Goal: Task Accomplishment & Management: Complete application form

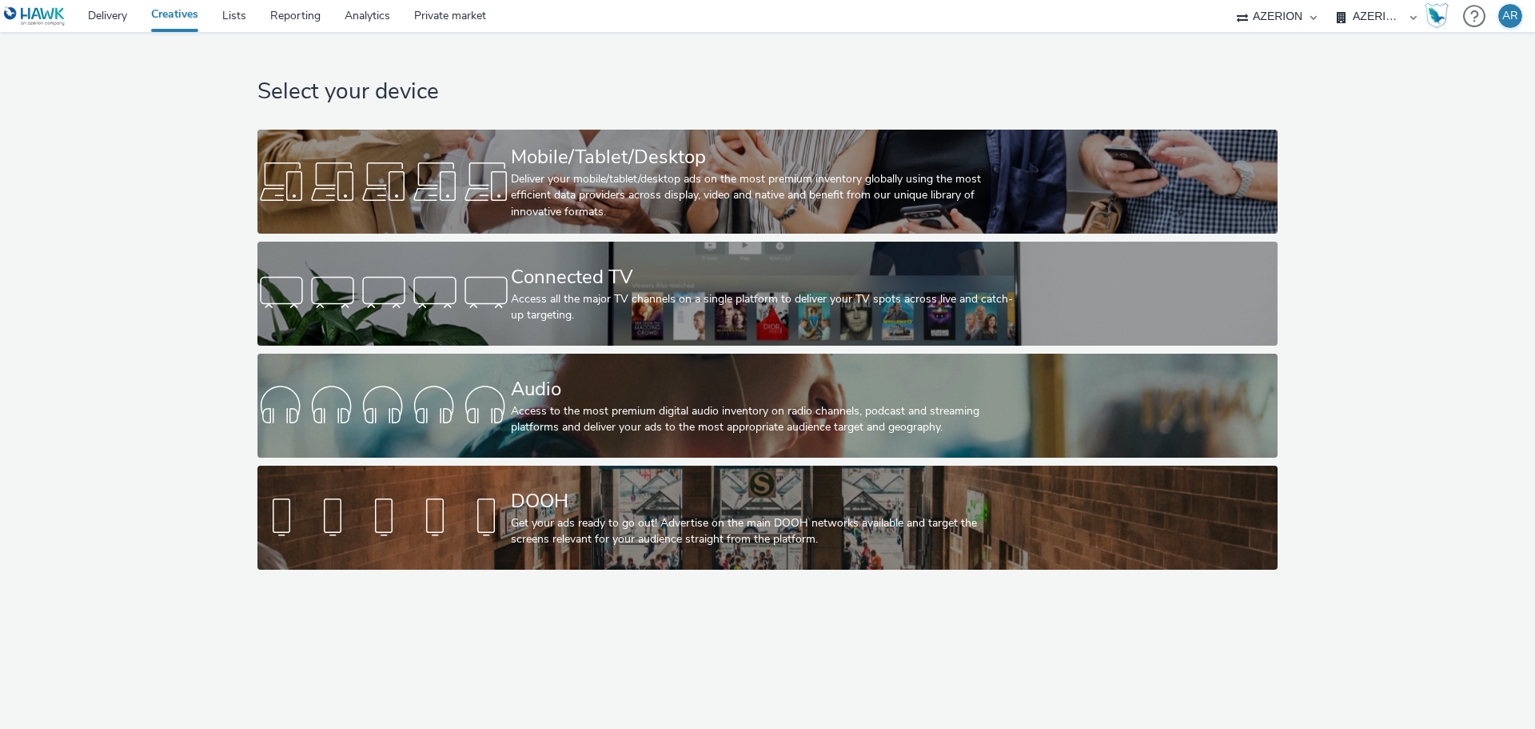
click at [110, 269] on div "Select your device Mobile/Tablet/Desktop Deliver your mobile/tablet/desktop ads…" at bounding box center [767, 304] width 1547 height 545
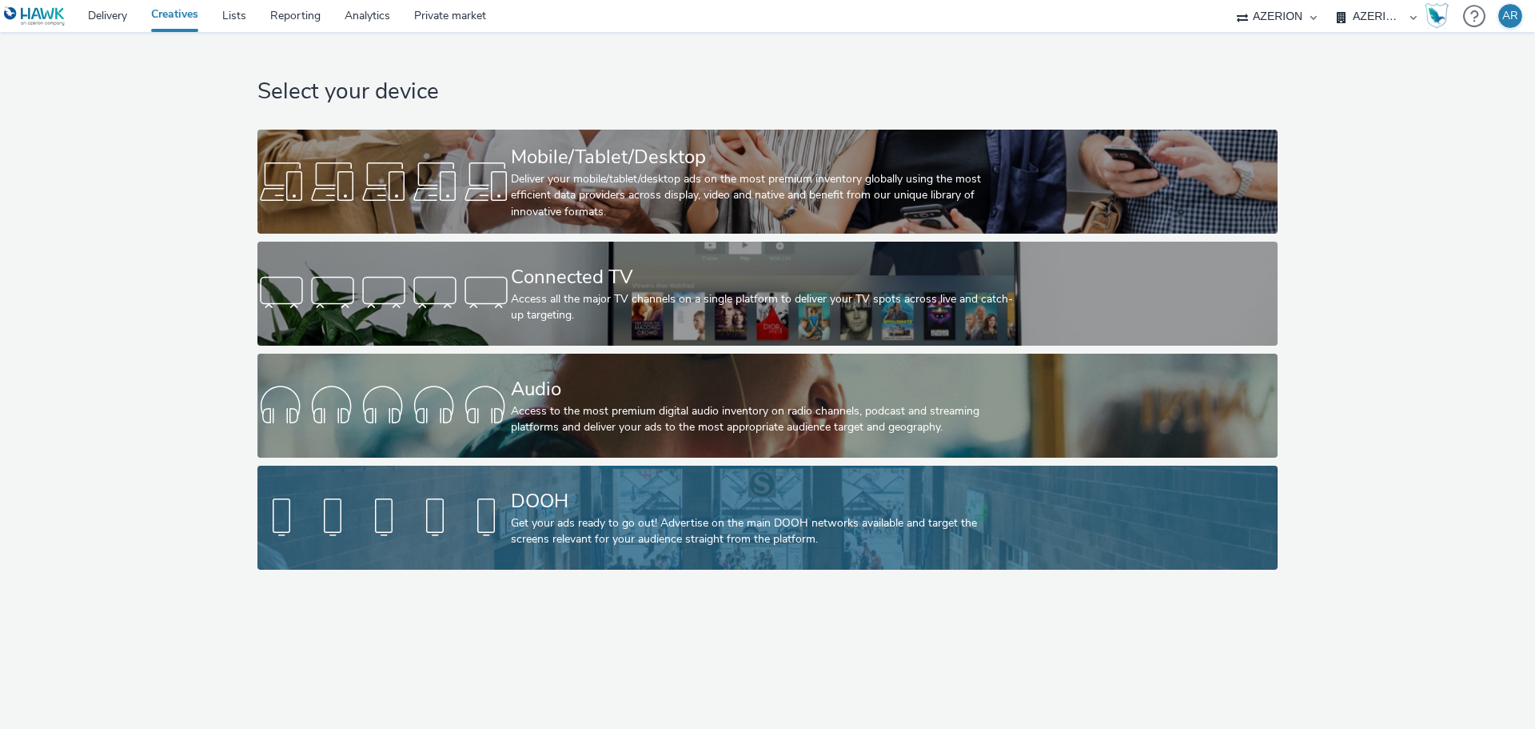
click at [572, 533] on div "Get your ads ready to go out! Advertise on the main DOOH networks available and…" at bounding box center [764, 531] width 507 height 33
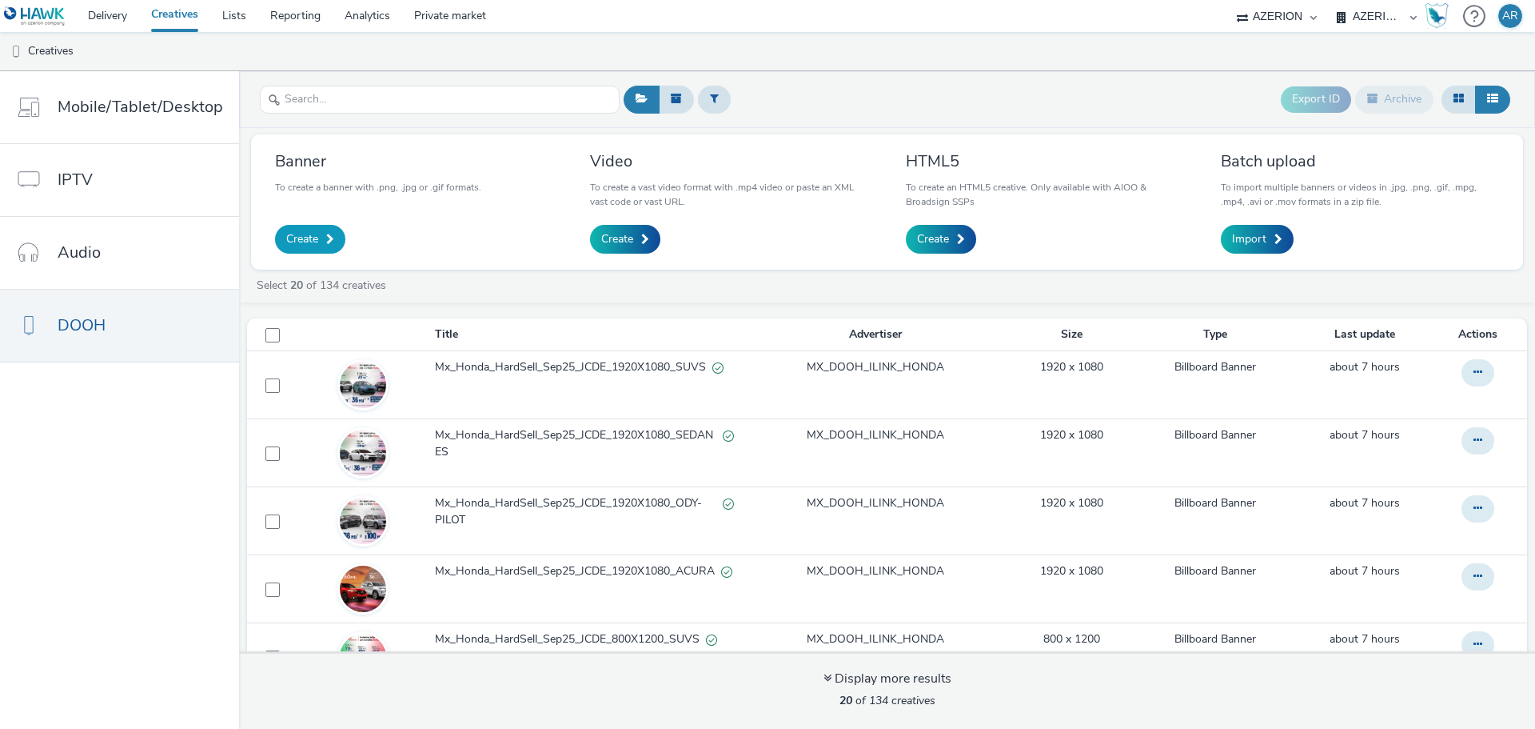
click at [326, 242] on span at bounding box center [330, 239] width 8 height 11
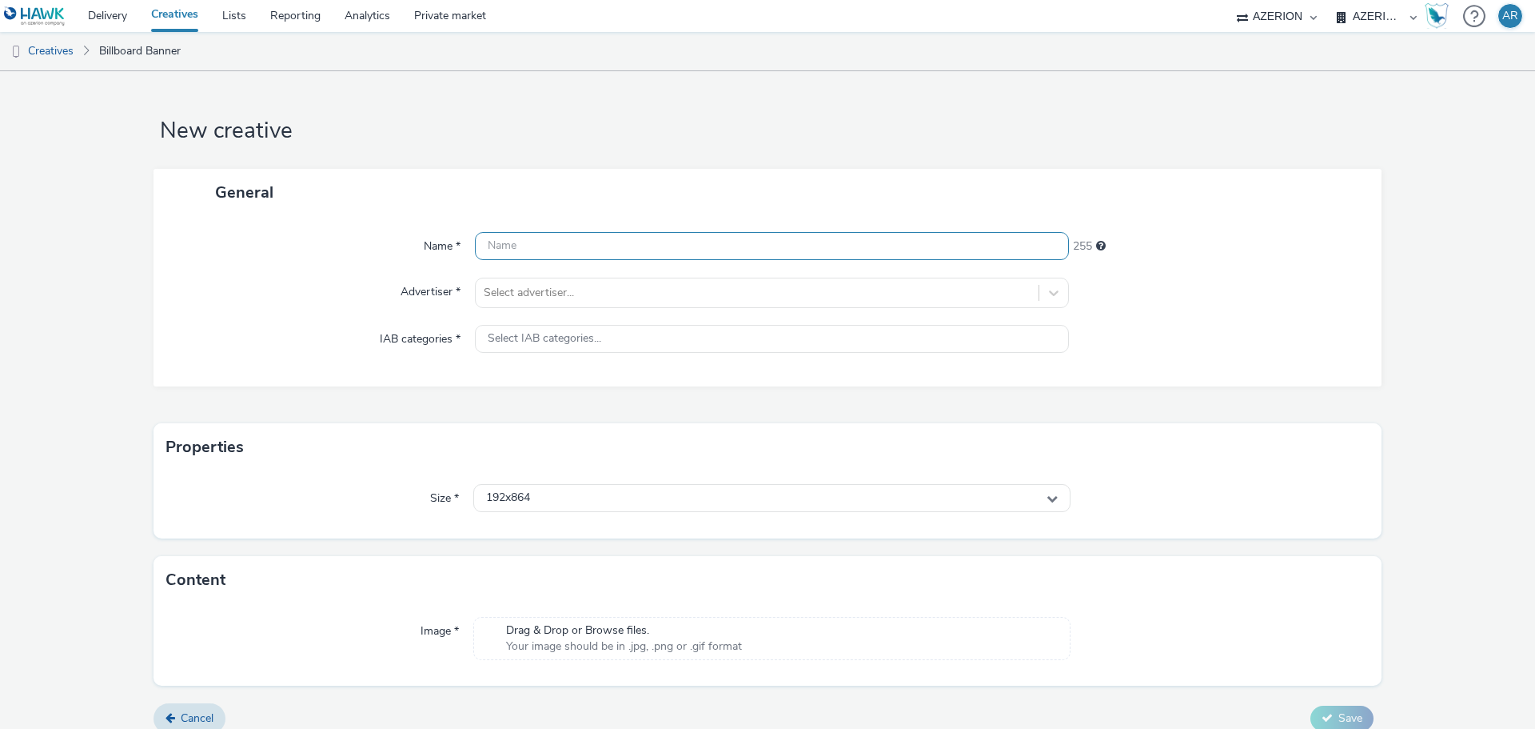
click at [608, 249] on input "text" at bounding box center [772, 246] width 594 height 28
paste input "Mx_Honda_HardSell_Sep25_EMEPE_"
type input "Mx_Honda_HardSell_Sep25_EMEPE_"
click at [451, 91] on form "New creative General Name * Mx_Honda_HardSell_Sep25_EMEPE_ 225 Advertiser * Sel…" at bounding box center [767, 408] width 1535 height 674
click at [197, 713] on span "Cancel" at bounding box center [197, 717] width 33 height 15
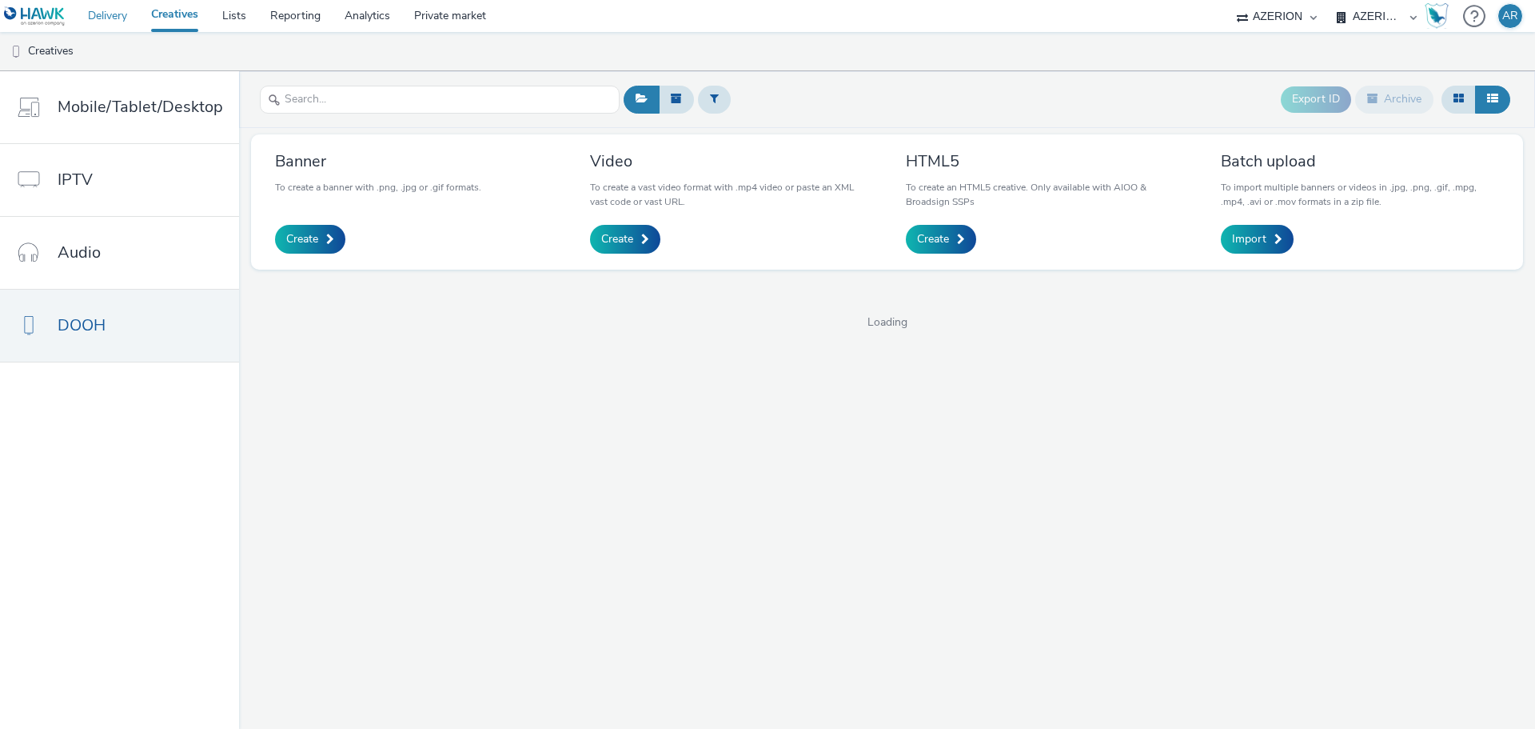
click at [114, 11] on link "Delivery" at bounding box center [107, 16] width 63 height 32
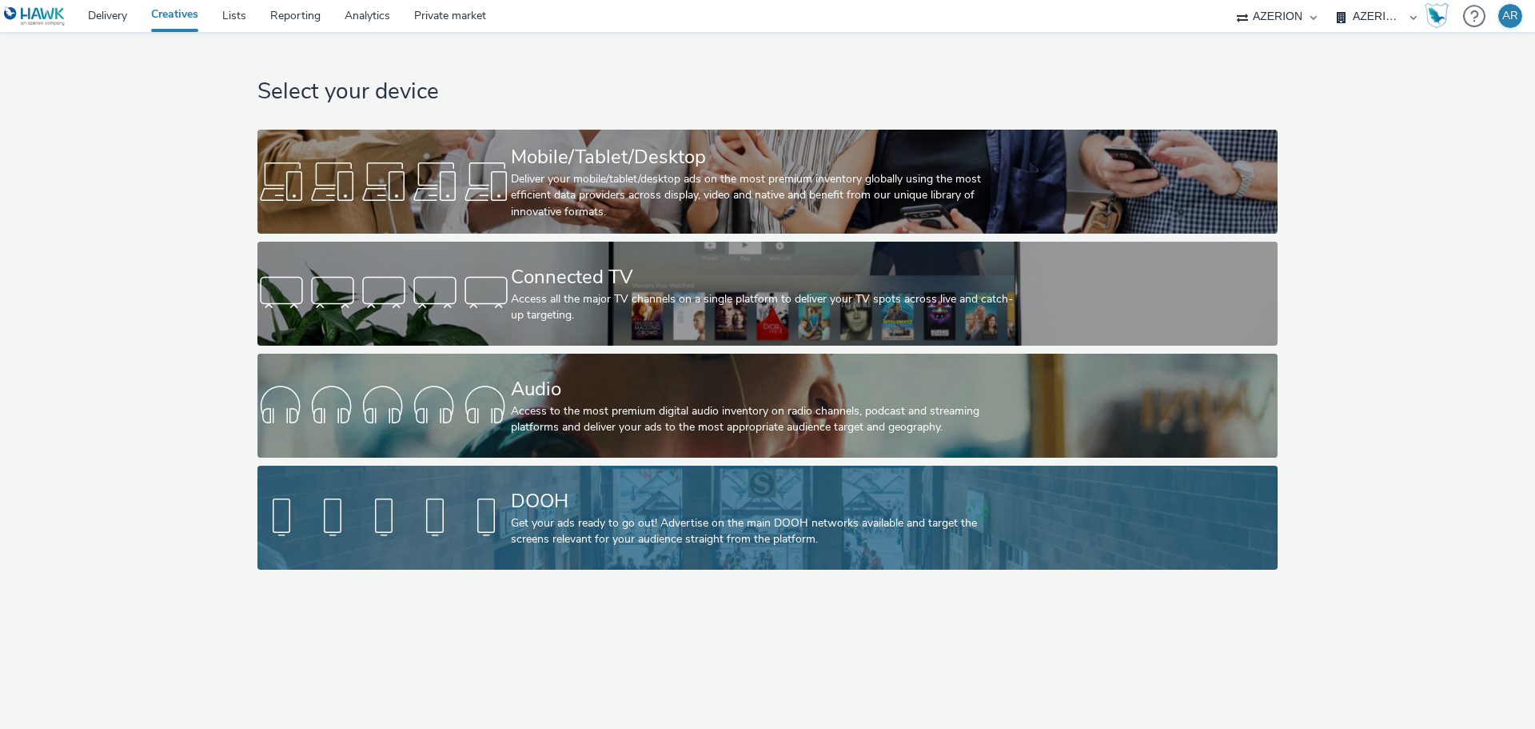
click at [625, 511] on div "DOOH" at bounding box center [764, 501] width 507 height 28
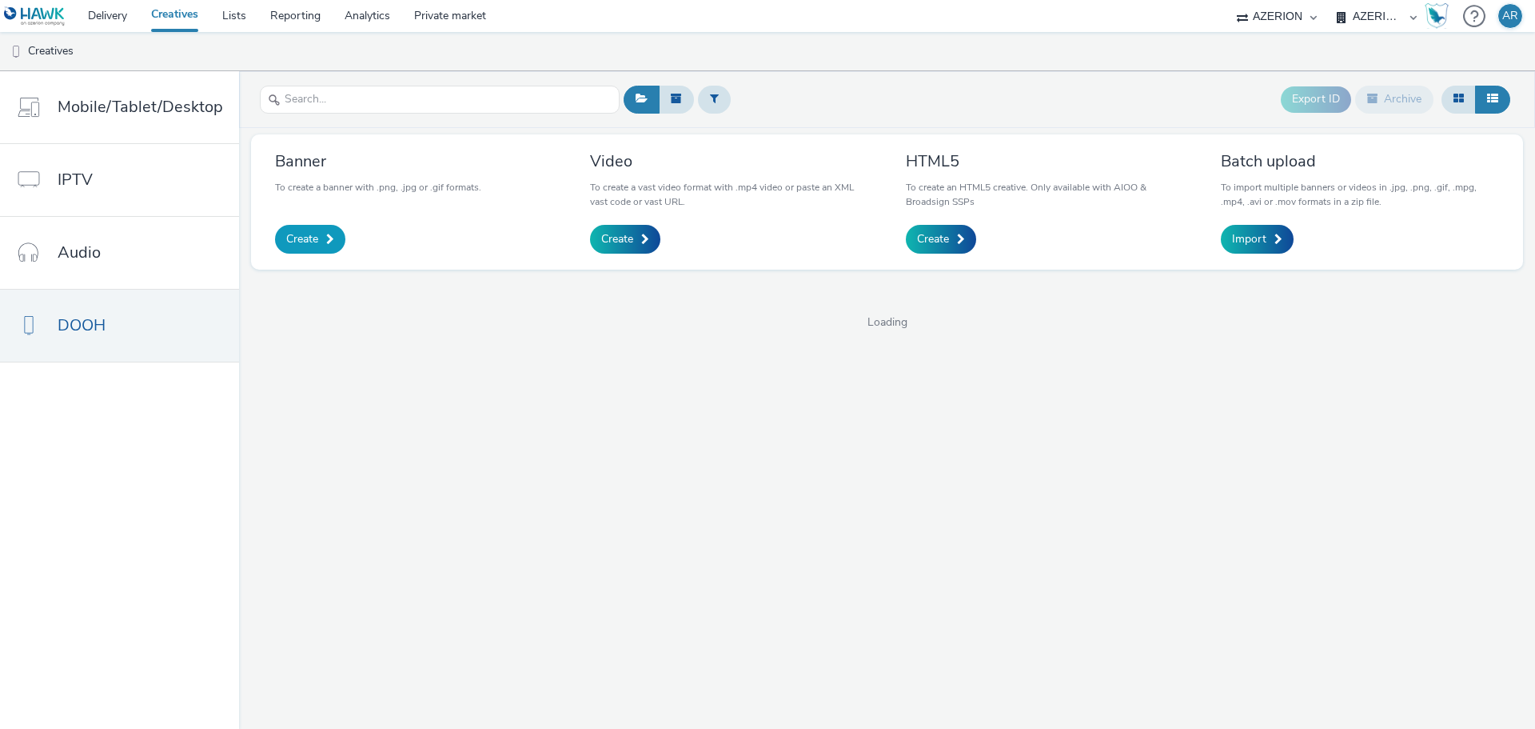
click at [304, 242] on span "Create" at bounding box center [302, 239] width 32 height 16
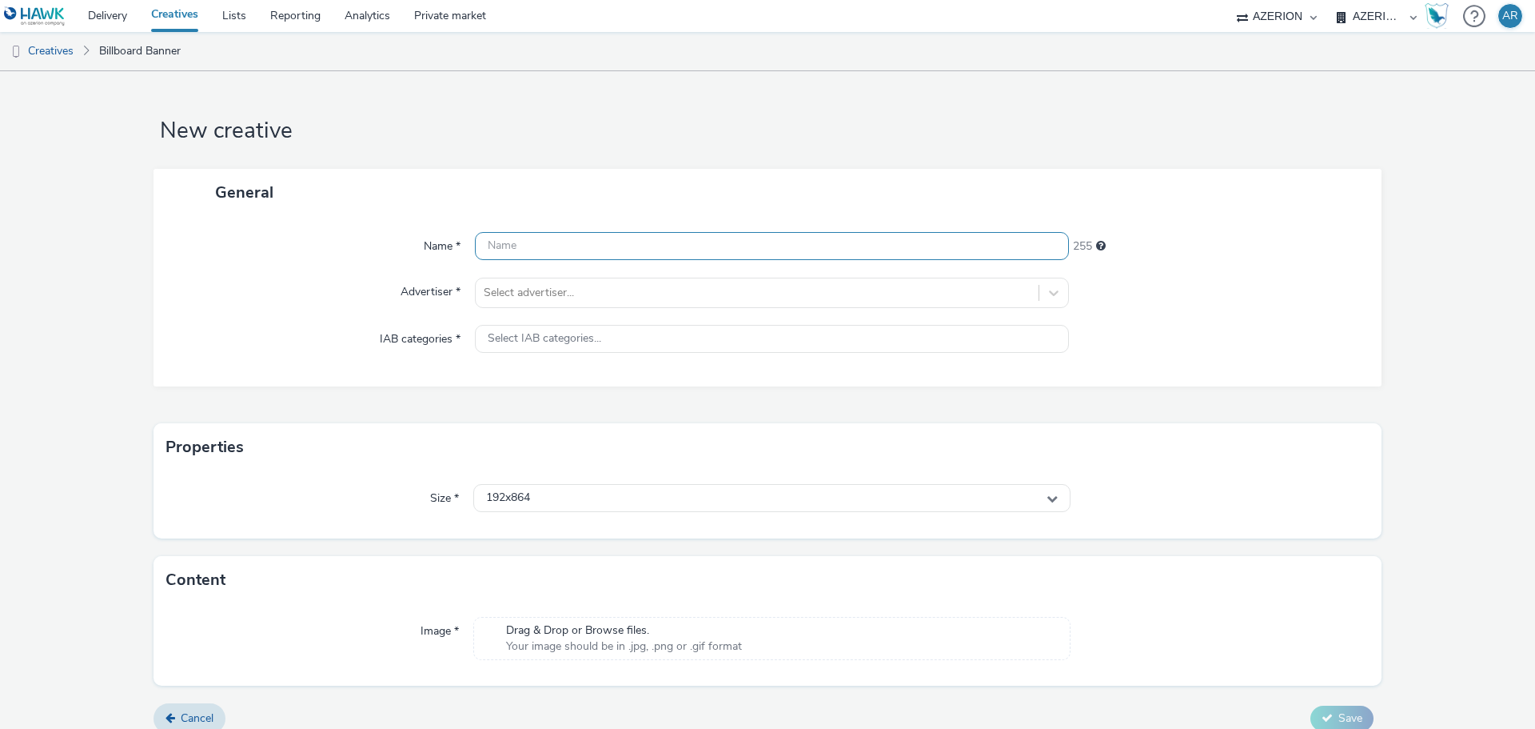
click at [588, 243] on input "text" at bounding box center [772, 246] width 594 height 28
paste input "Mx_Honda_HardSell_Sep25_EMEPE_"
click at [734, 254] on input "Mx_Honda_HardSell_Sep25_EMEPE_" at bounding box center [772, 246] width 594 height 28
paste input "864X1152_ACURA"
type input "Mx_Honda_HardSell_Sep25_EMEPE_864X1152_ACURA"
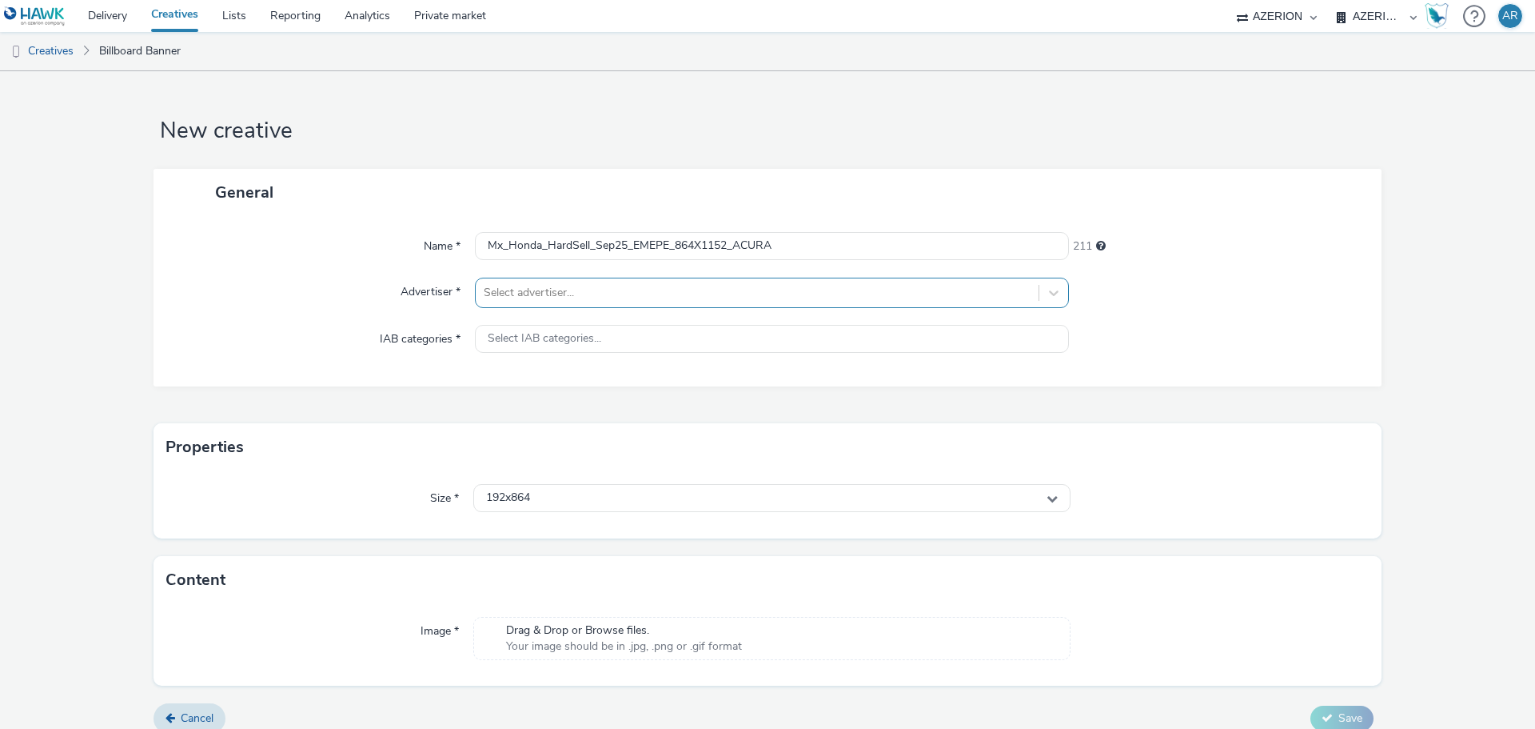
click at [657, 298] on div at bounding box center [757, 292] width 547 height 19
type input "honda"
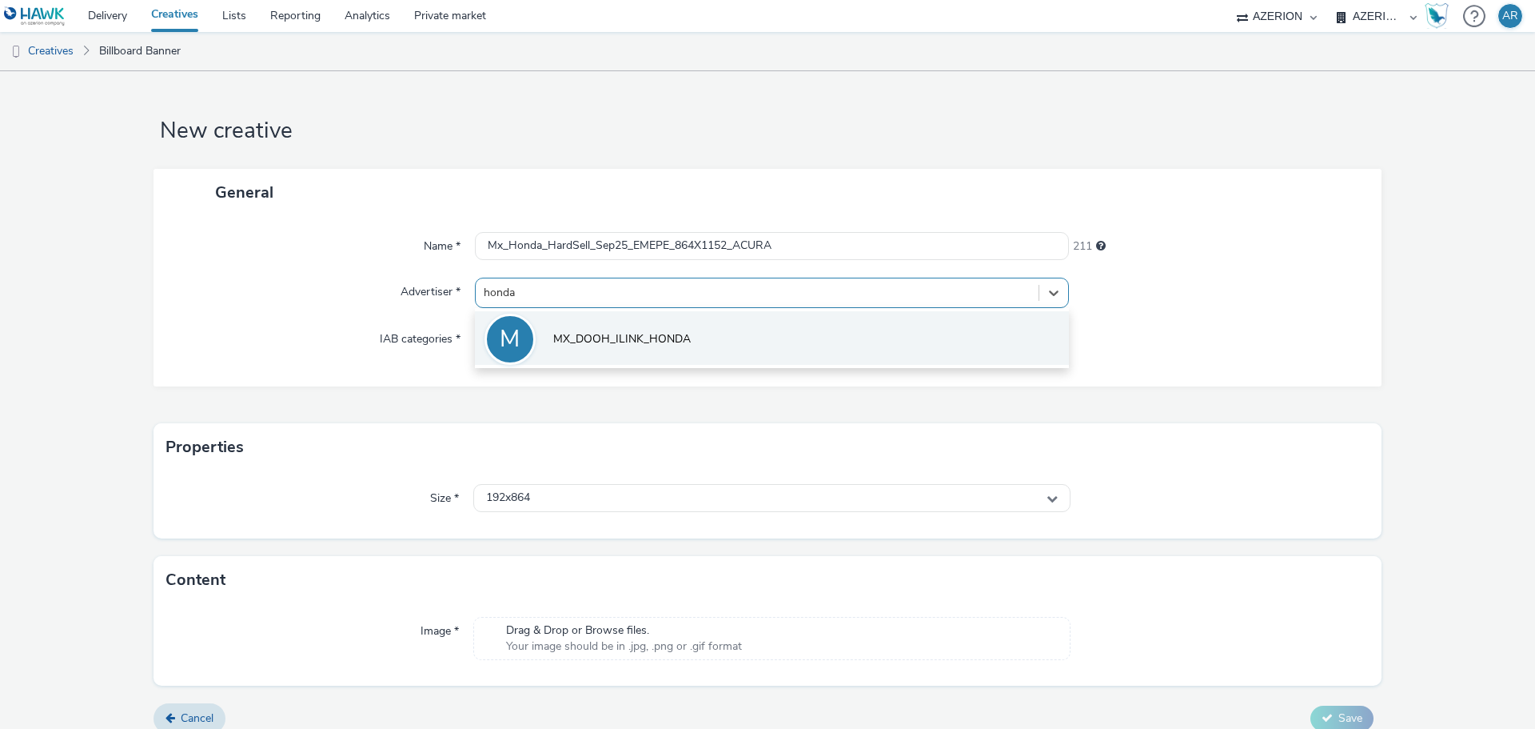
click at [658, 331] on span "MX_DOOH_ILINK_HONDA" at bounding box center [622, 339] width 138 height 16
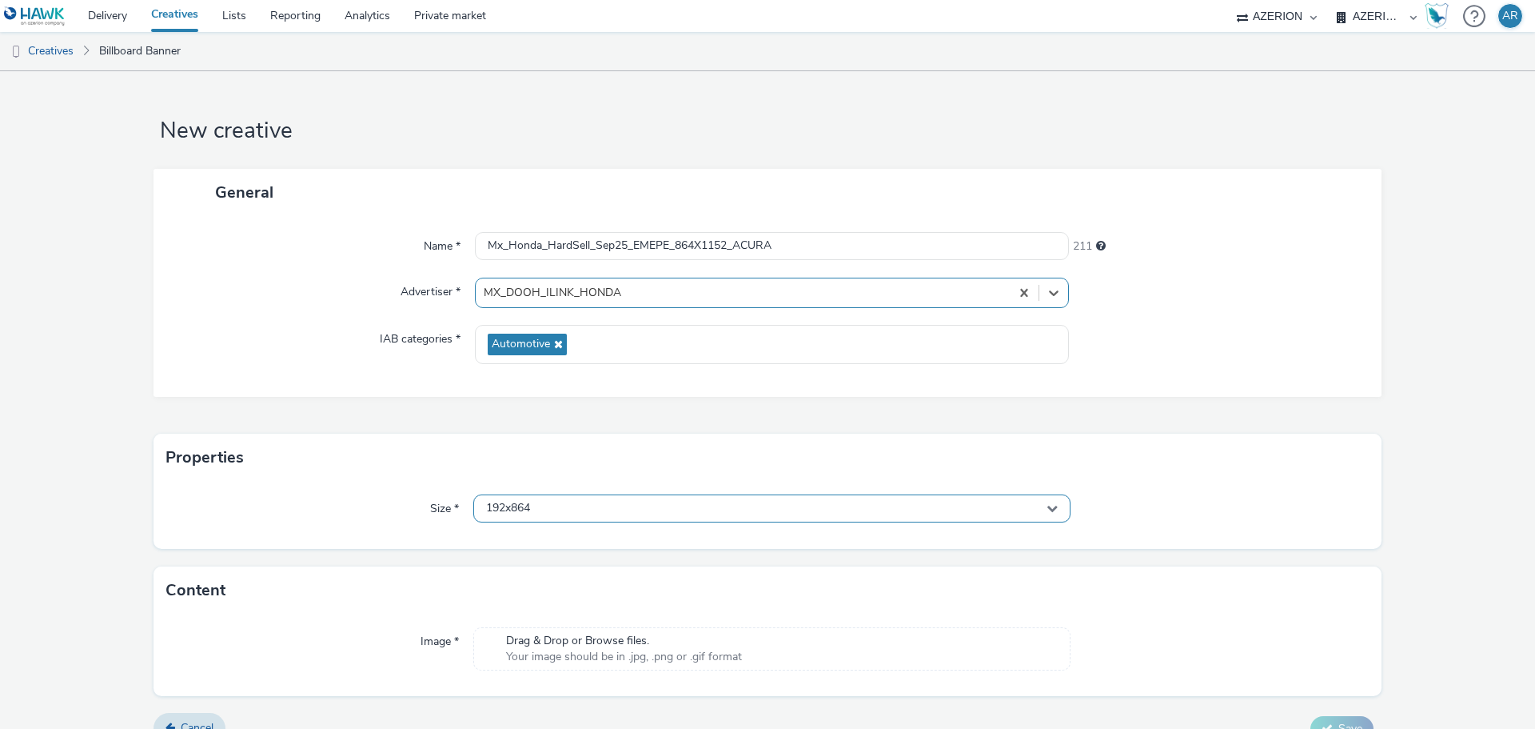
click at [605, 504] on div "192x864" at bounding box center [771, 508] width 597 height 28
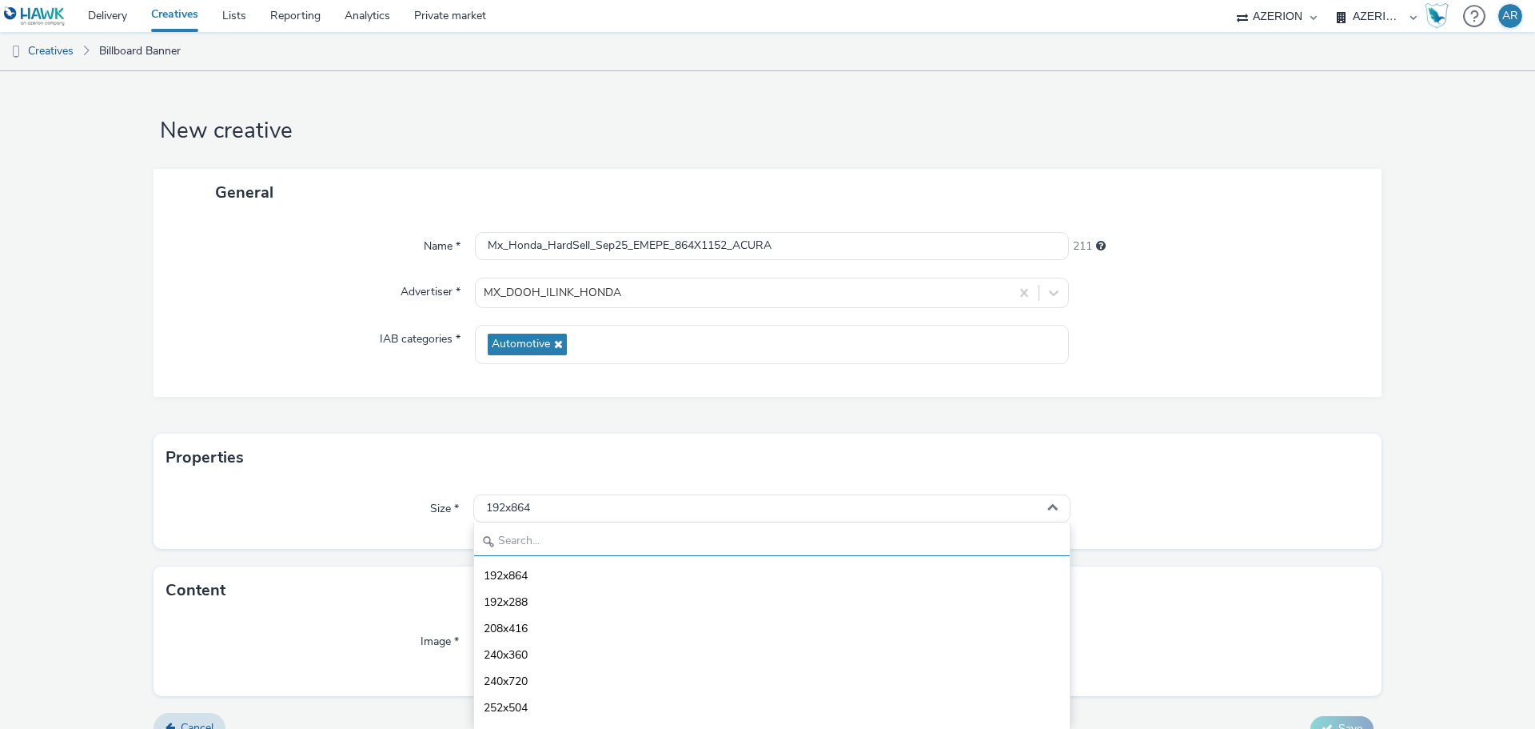
click at [572, 537] on input "text" at bounding box center [772, 542] width 596 height 28
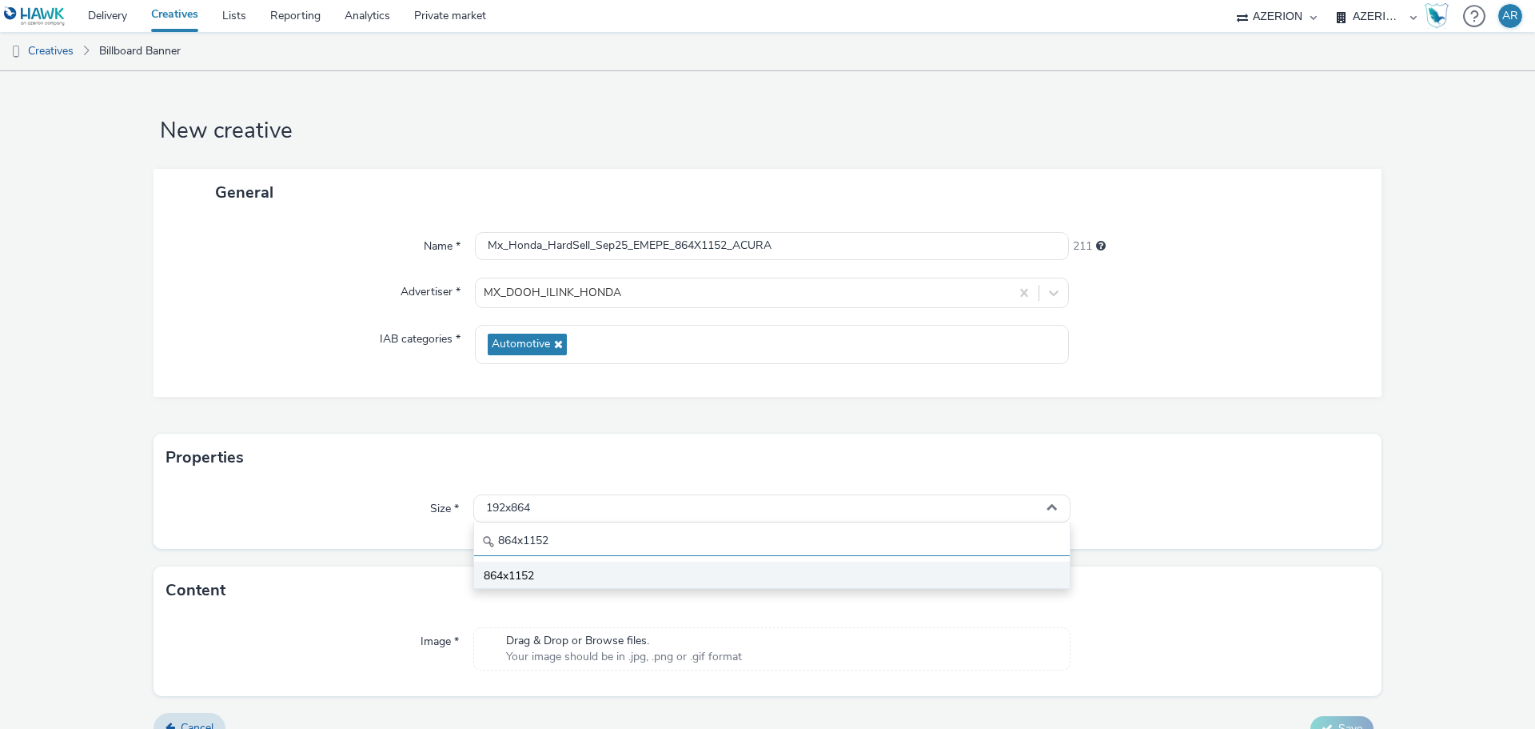
type input "864x1152"
click at [524, 578] on span "864x1152" at bounding box center [509, 576] width 50 height 16
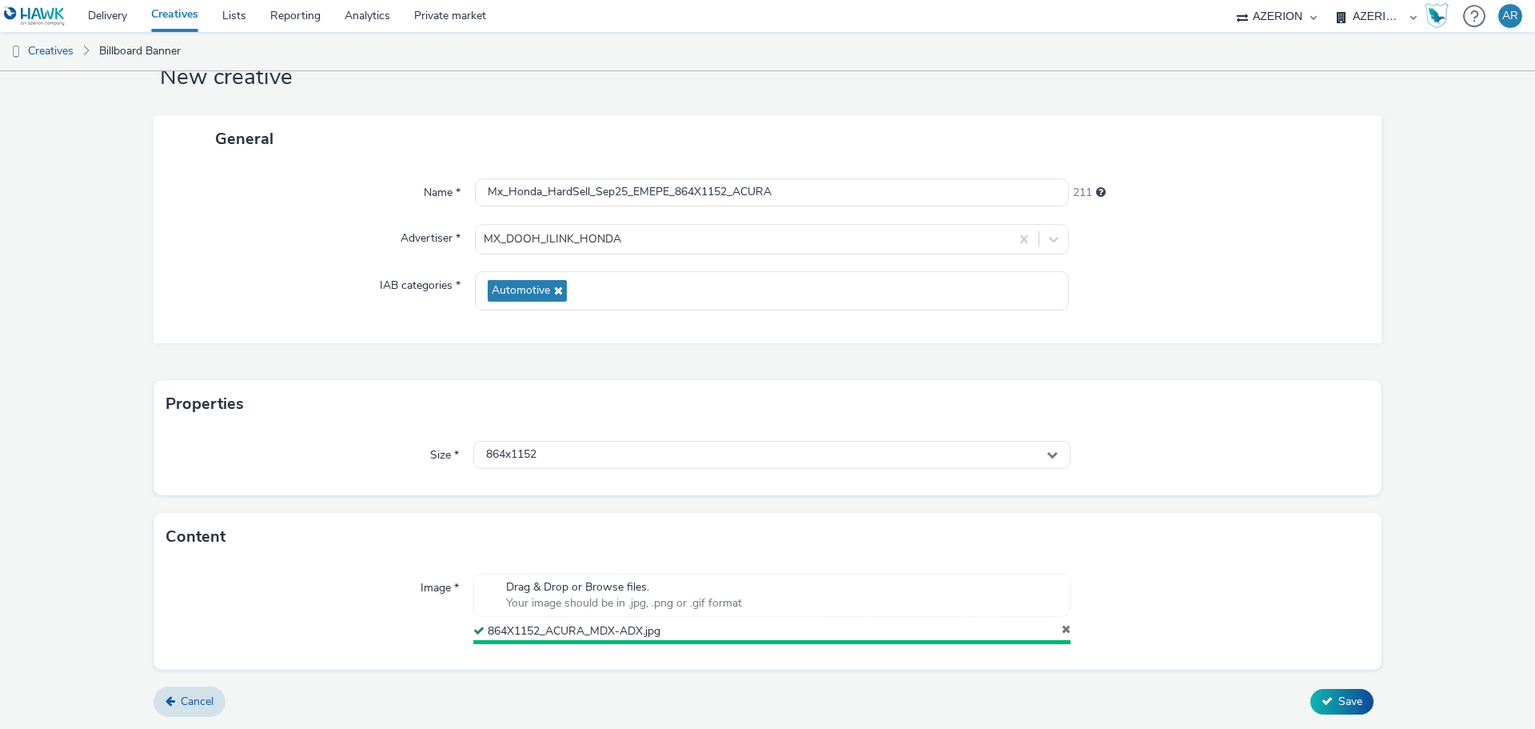
scroll to position [50, 0]
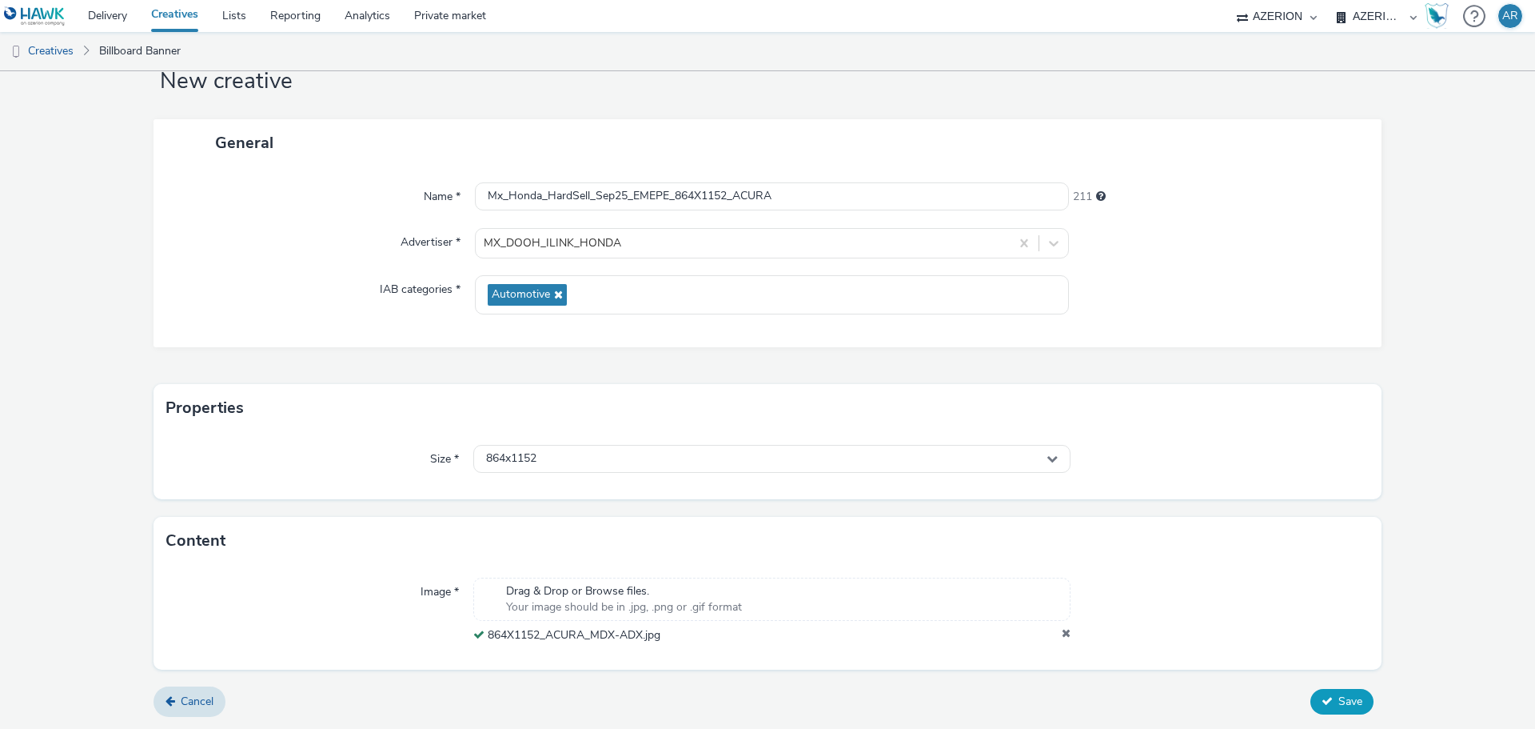
click at [1342, 700] on span "Save" at bounding box center [1351, 700] width 24 height 15
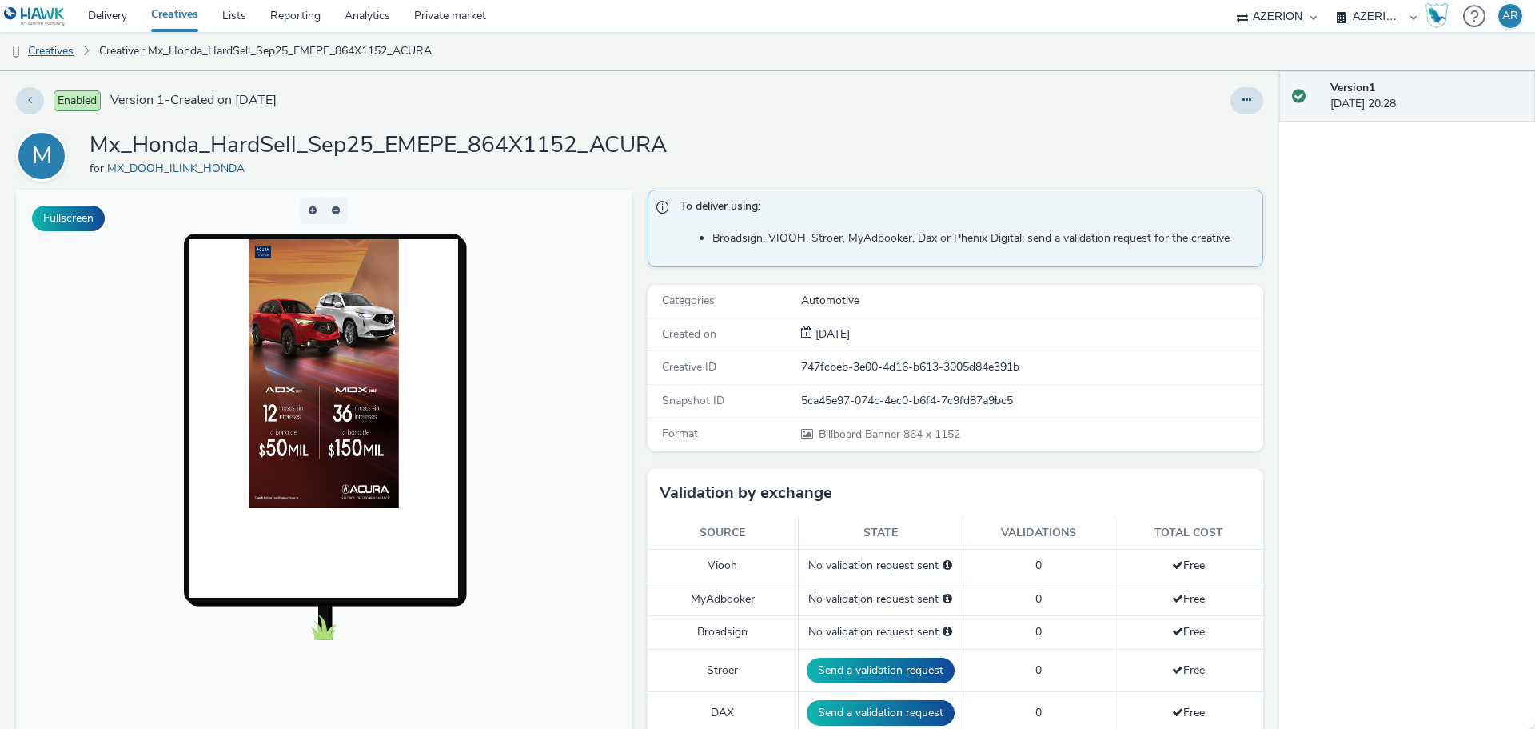
click at [50, 44] on link "Creatives" at bounding box center [41, 51] width 82 height 38
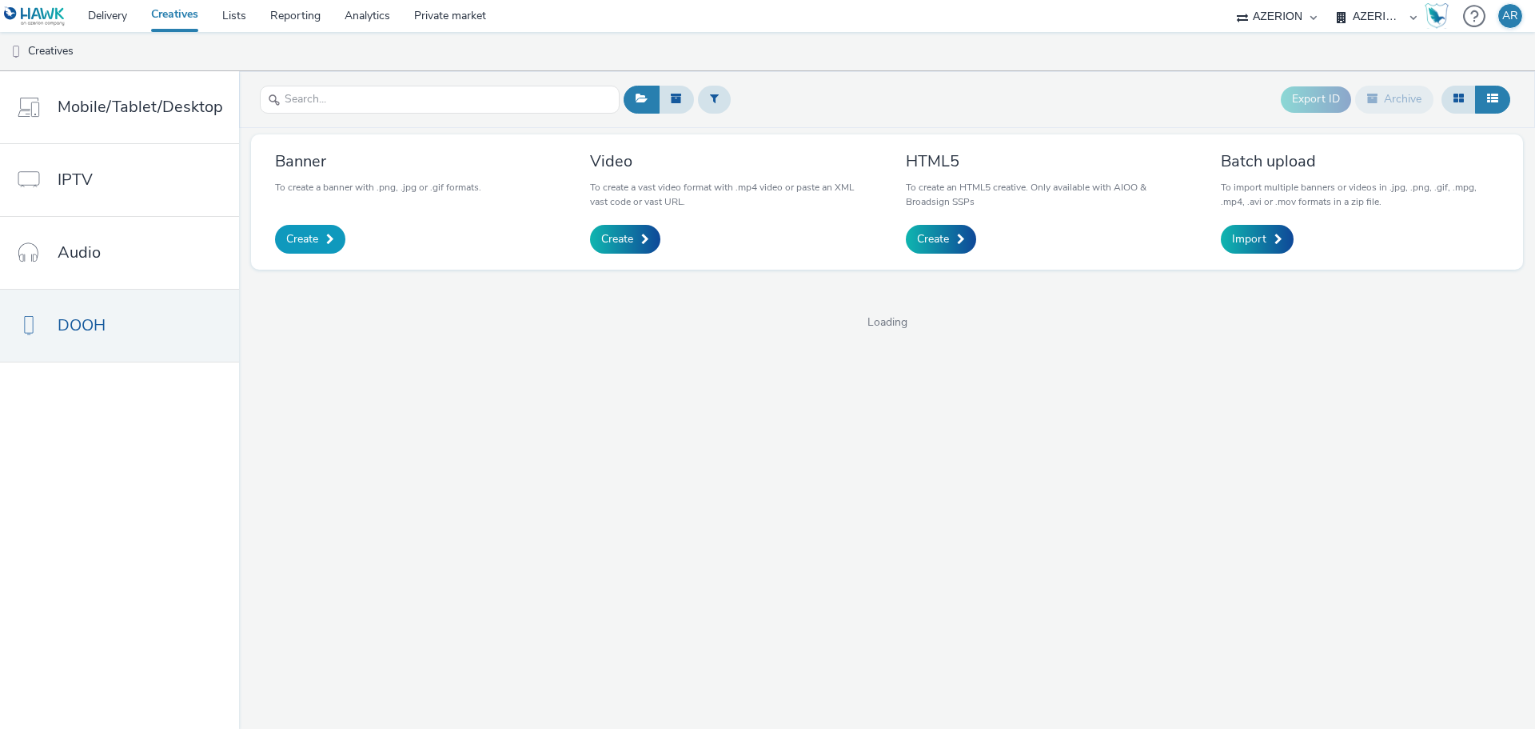
click at [303, 239] on span "Create" at bounding box center [302, 239] width 32 height 16
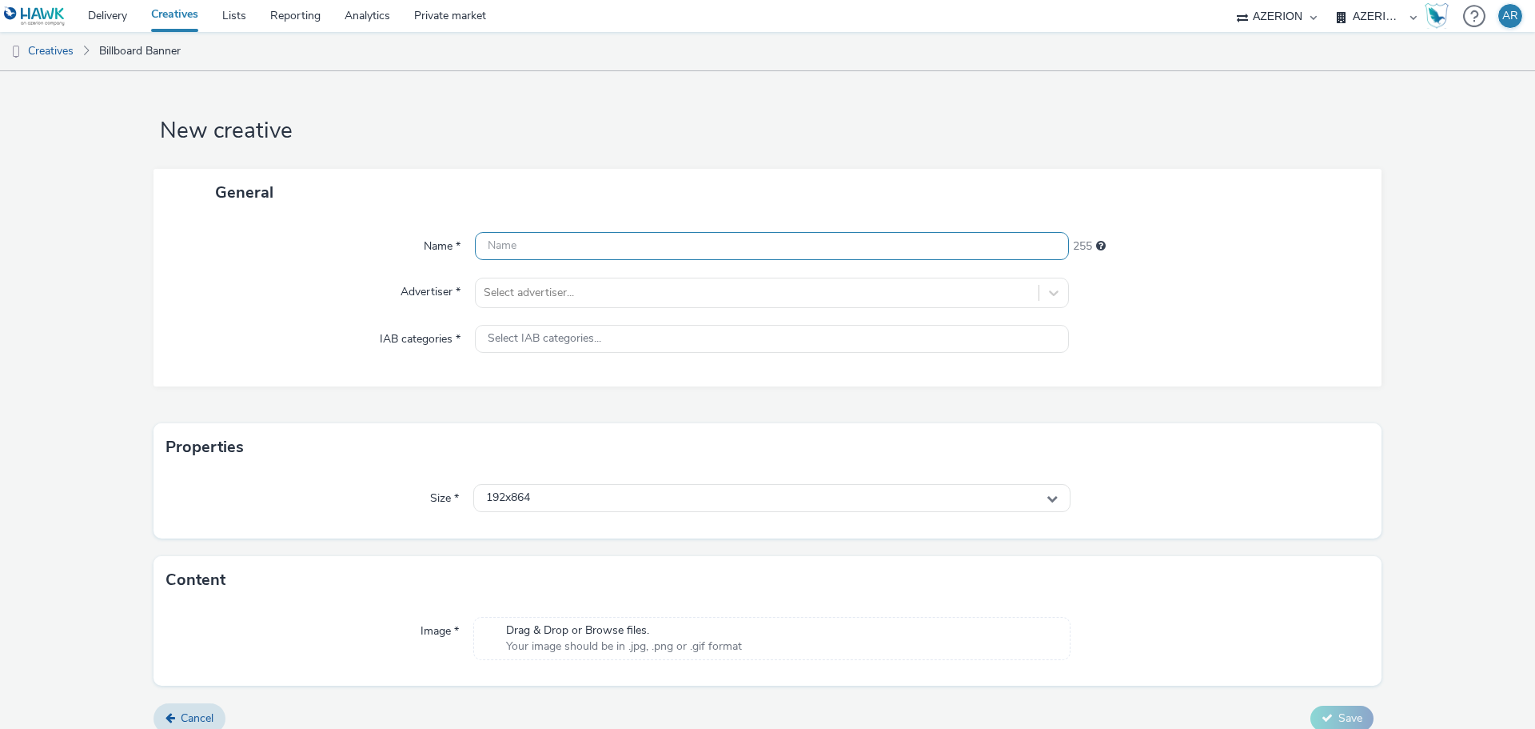
click at [543, 244] on input "text" at bounding box center [772, 246] width 594 height 28
paste input "864X1152_ACURA"
type input "8"
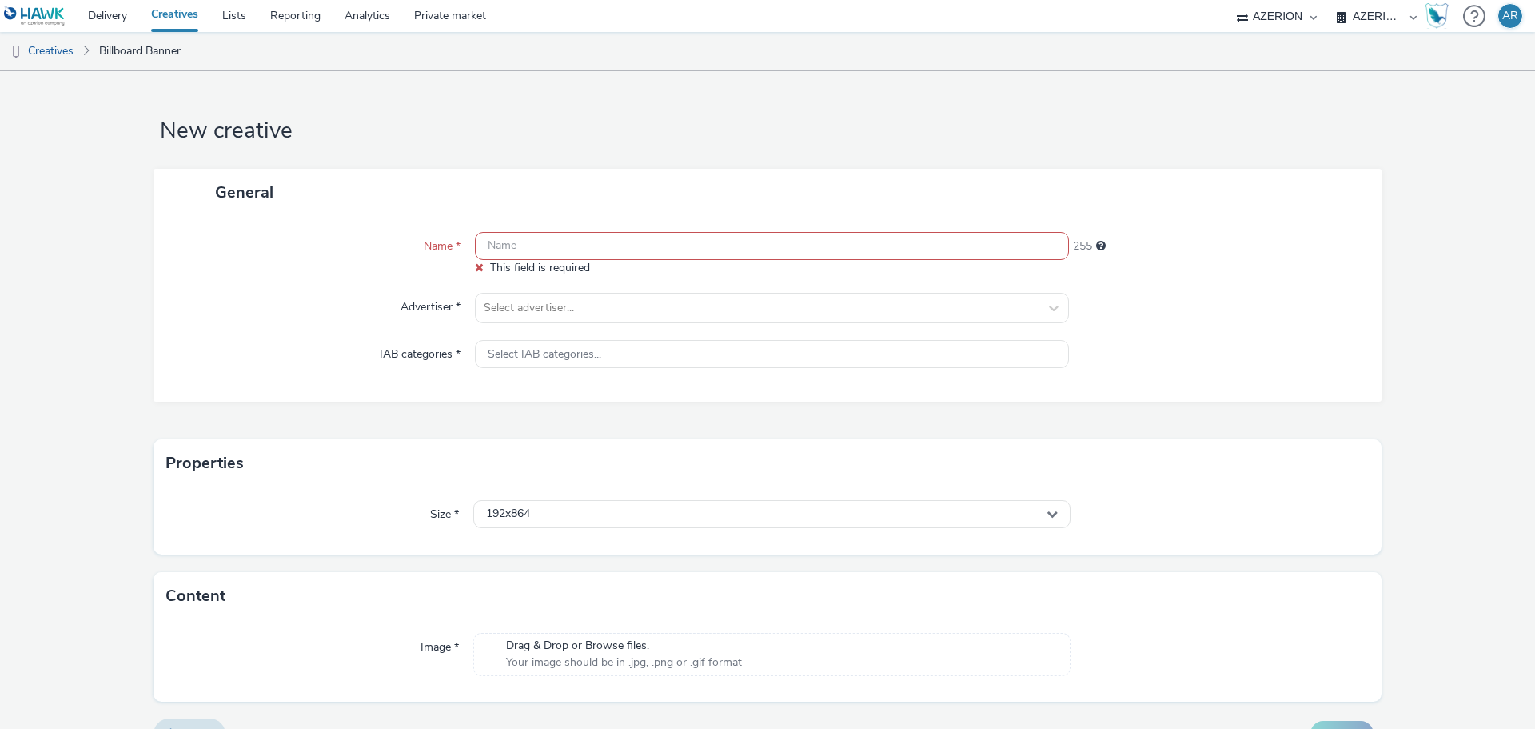
click at [582, 244] on input "text" at bounding box center [772, 246] width 594 height 28
paste input "Mx_Honda_HardSell_Sep25_EMEPE_"
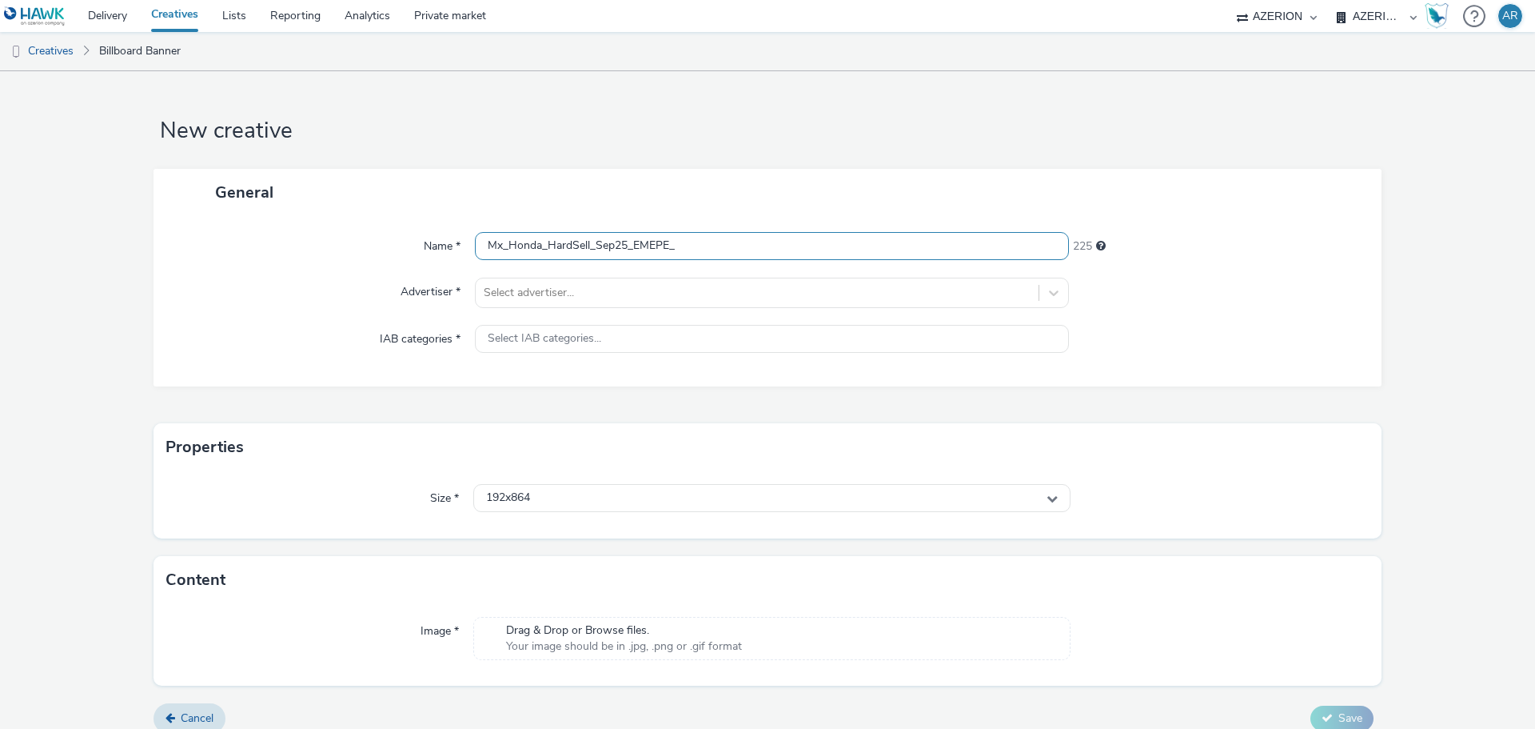
click at [713, 249] on input "Mx_Honda_HardSell_Sep25_EMEPE_" at bounding box center [772, 246] width 594 height 28
paste input "1382X226_ACURA"
type input "Mx_Honda_HardSell_Sep25_EMEPE_1382X226_ACURA"
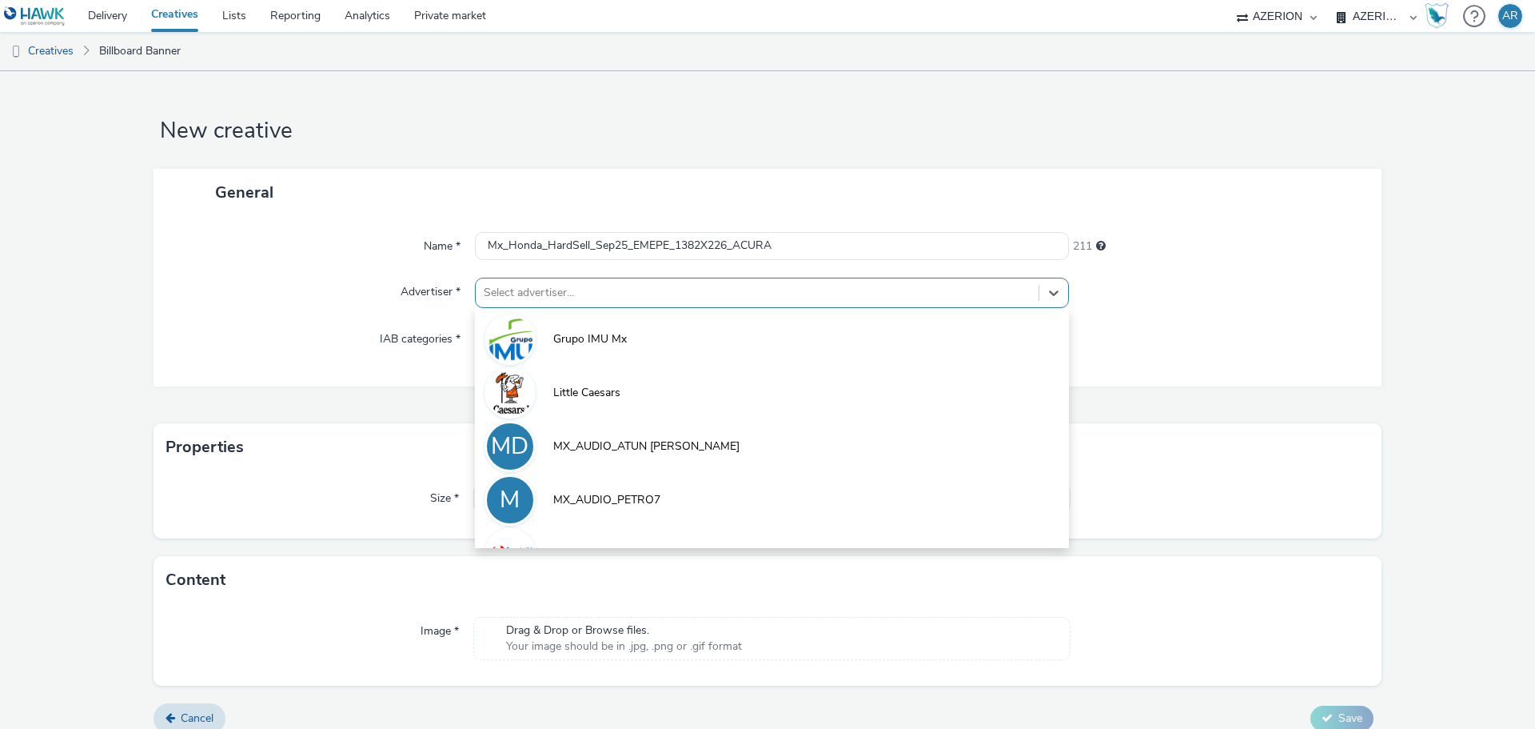
click at [626, 292] on div at bounding box center [757, 292] width 547 height 19
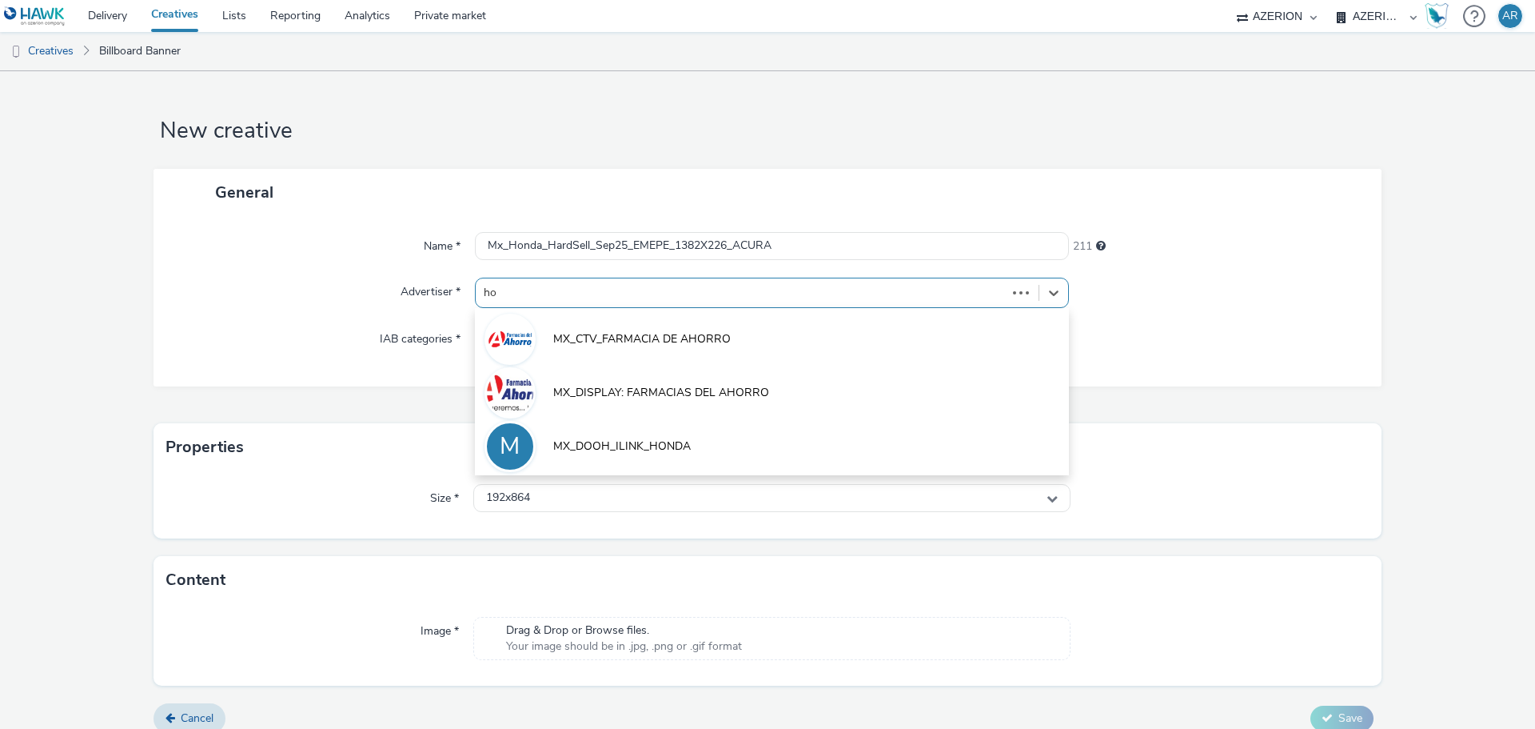
type input "hon"
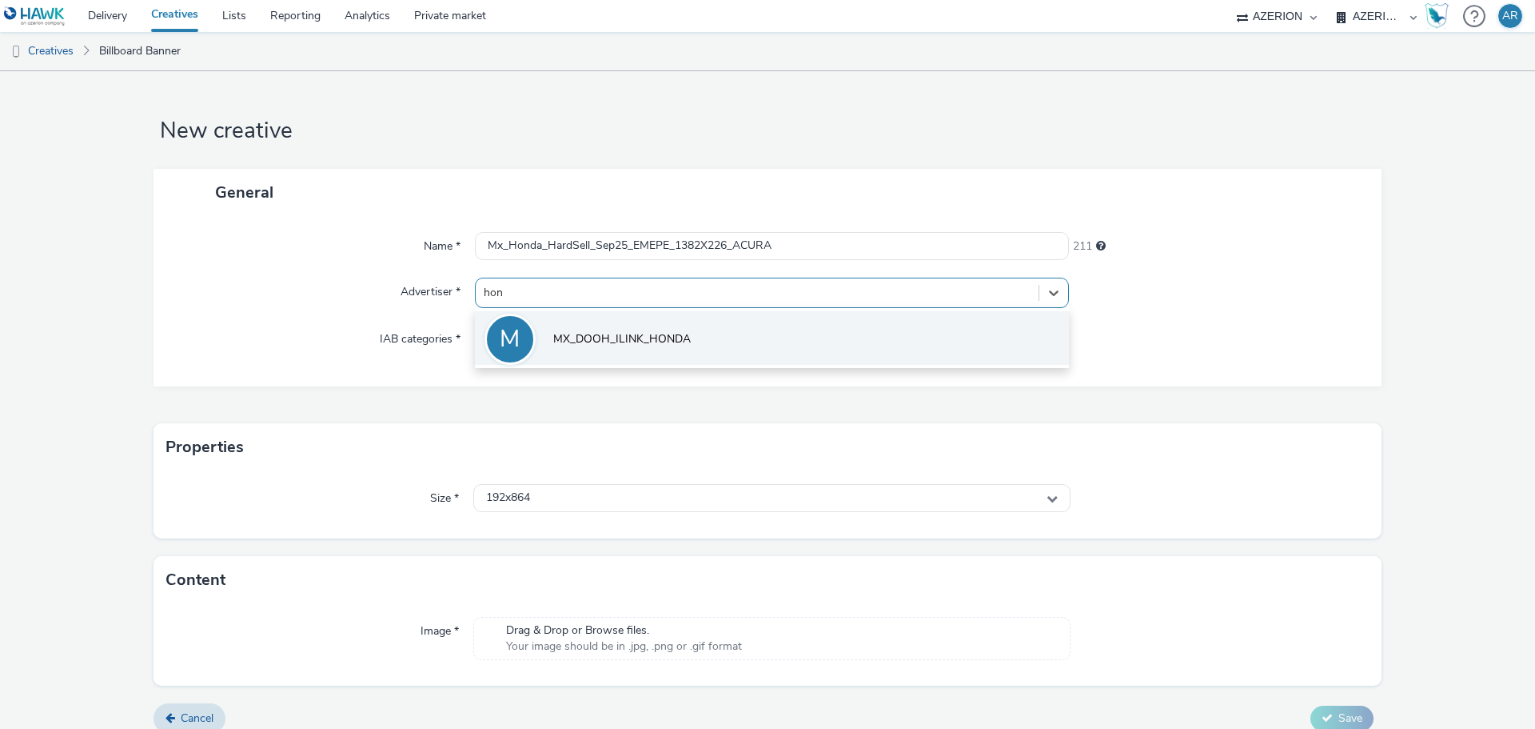
click at [633, 337] on span "MX_DOOH_ILINK_HONDA" at bounding box center [622, 339] width 138 height 16
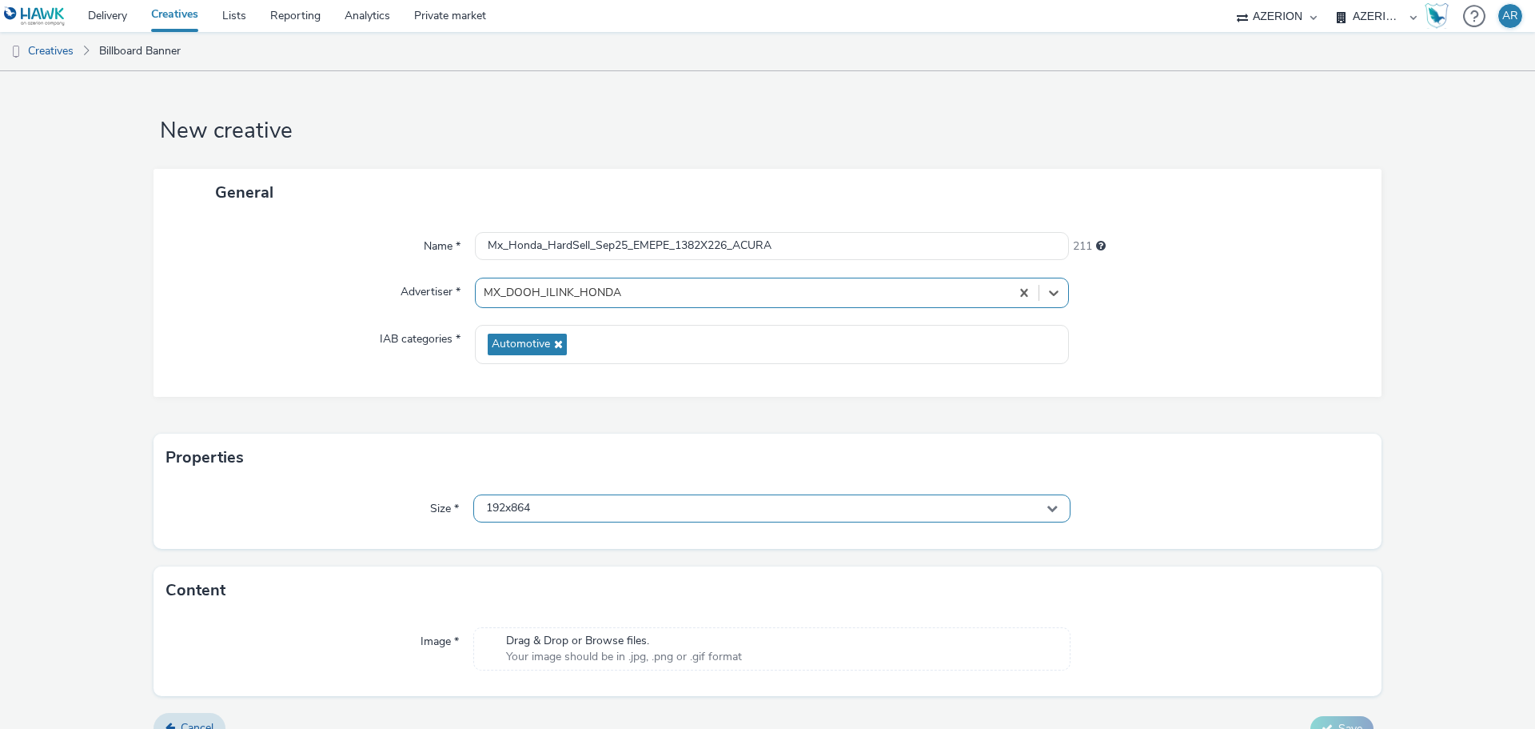
click at [607, 510] on div "192x864" at bounding box center [771, 508] width 597 height 28
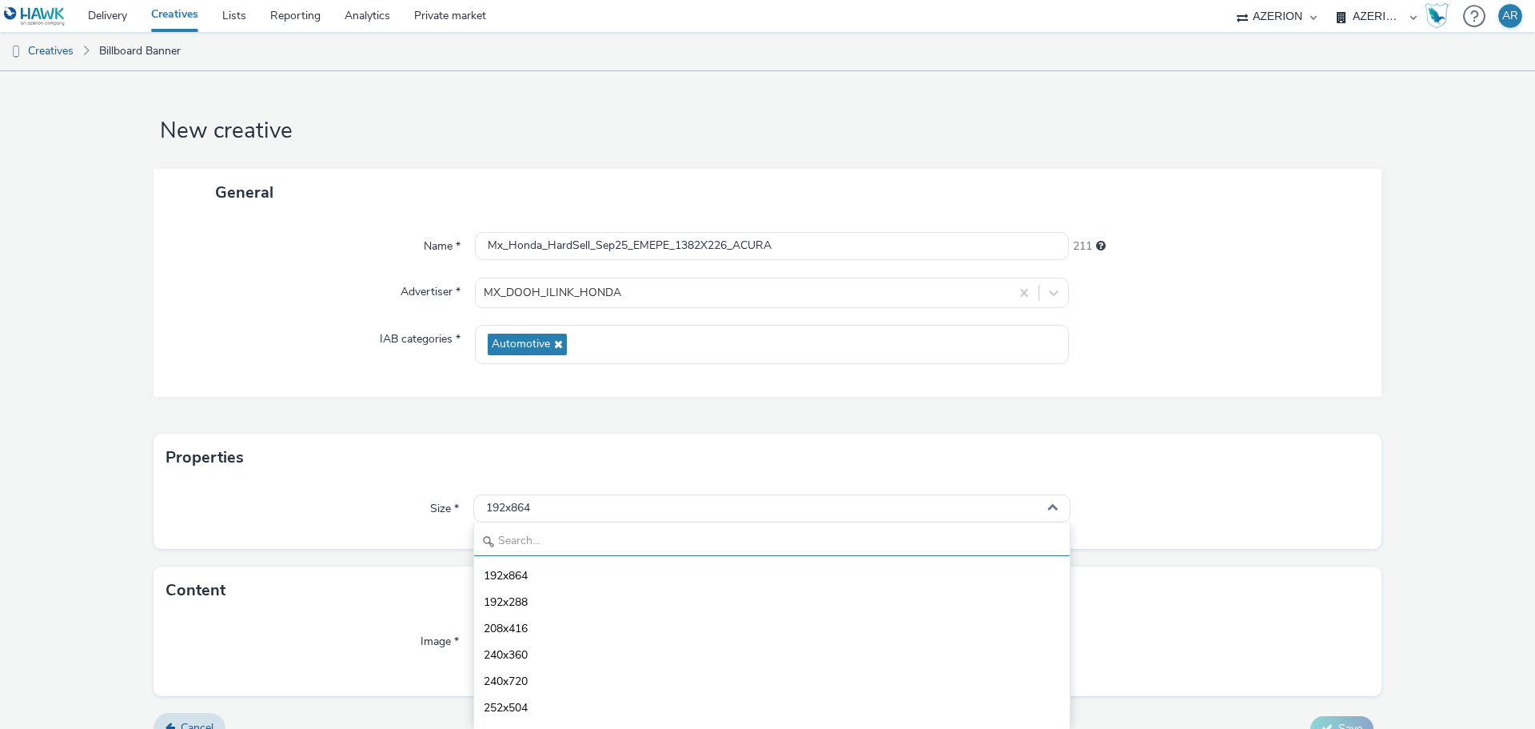
click at [588, 541] on input "text" at bounding box center [772, 542] width 596 height 28
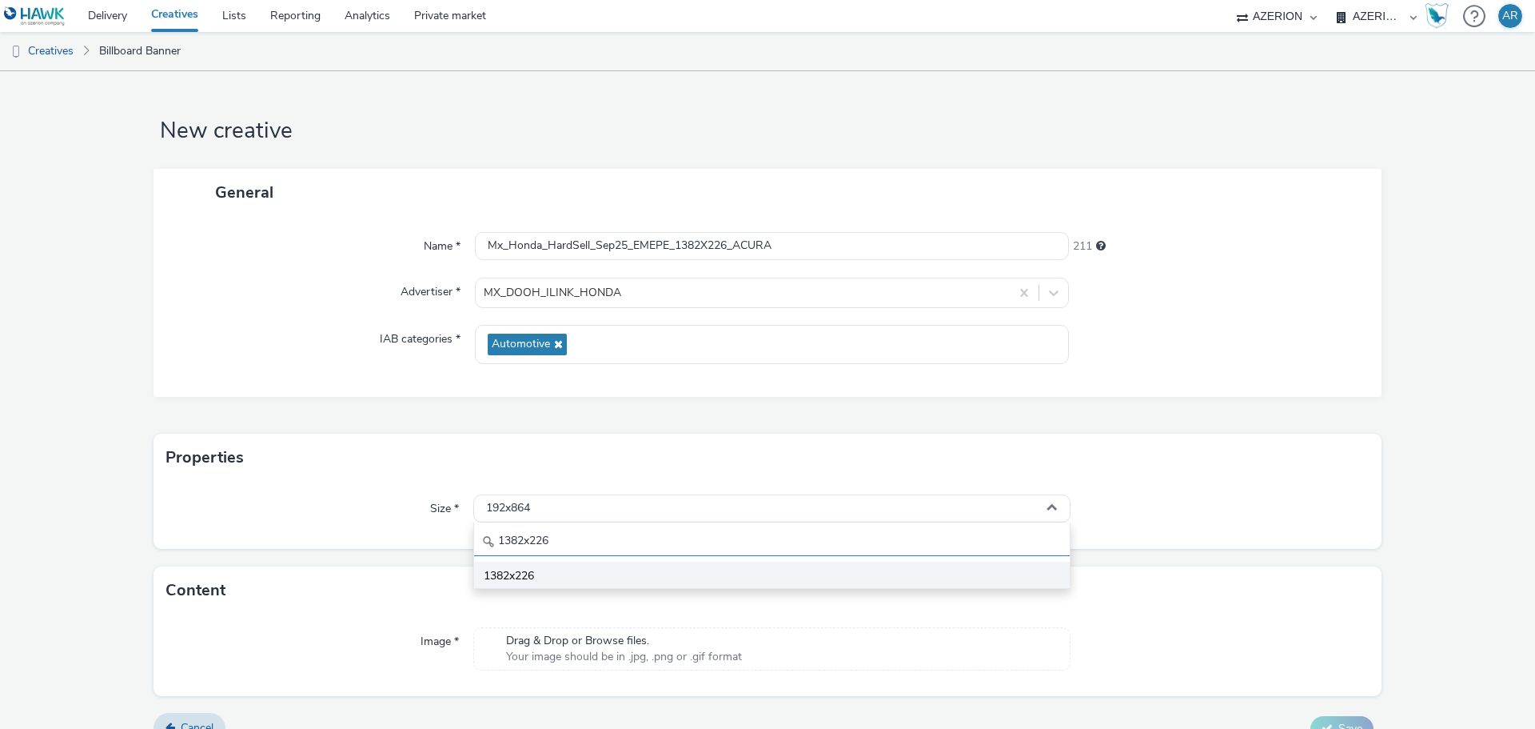
type input "1382x226"
click at [541, 576] on li "1382x226" at bounding box center [772, 574] width 596 height 26
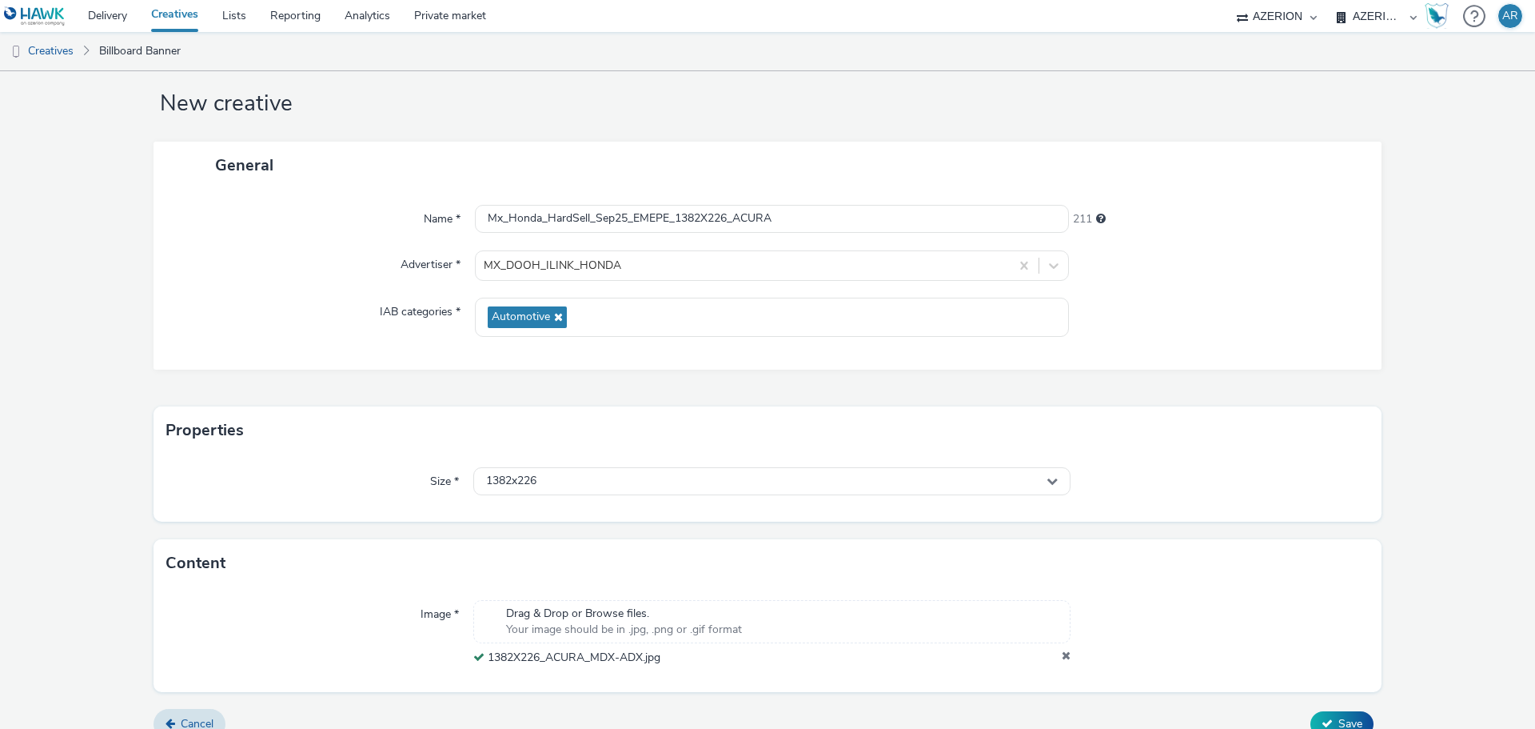
scroll to position [50, 0]
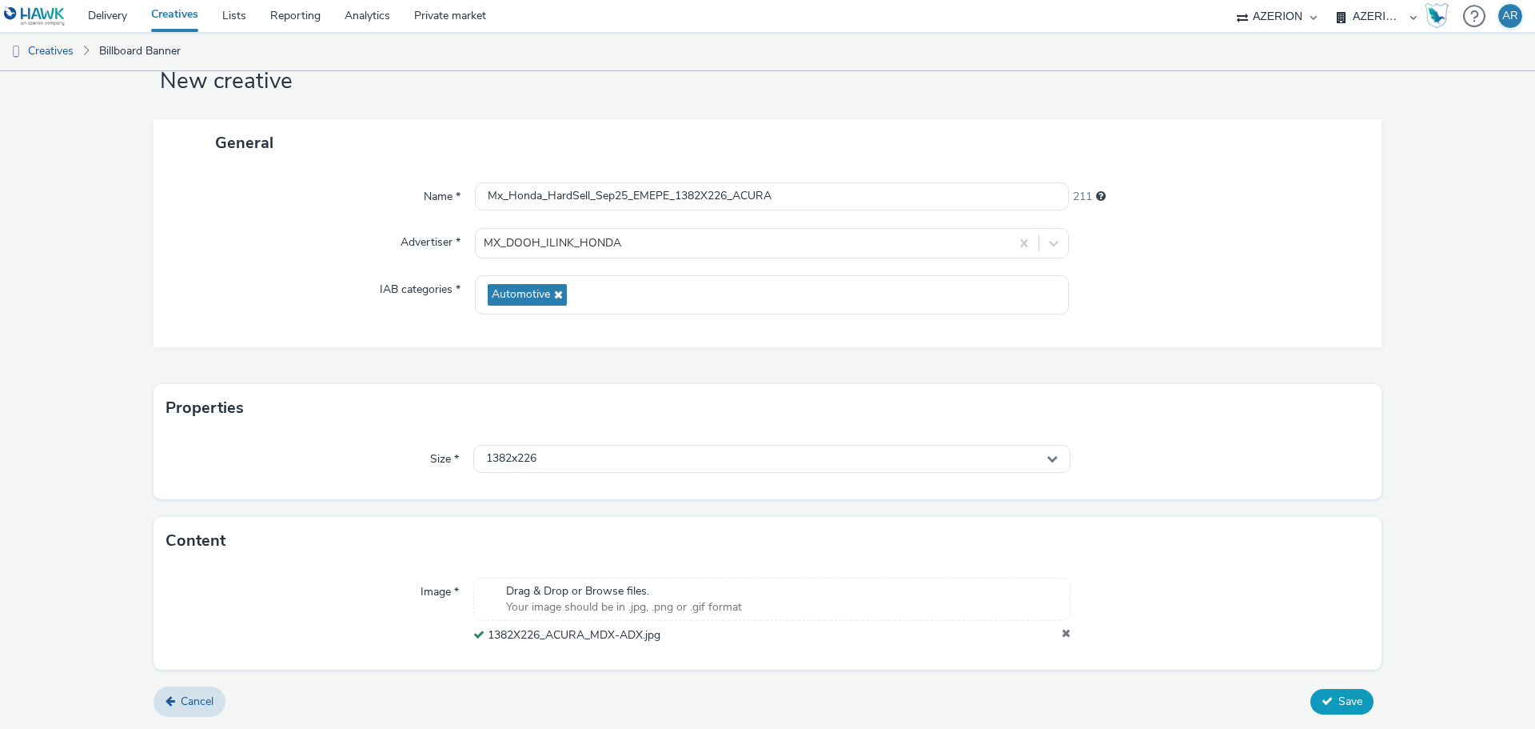
click at [1339, 698] on span "Save" at bounding box center [1351, 700] width 24 height 15
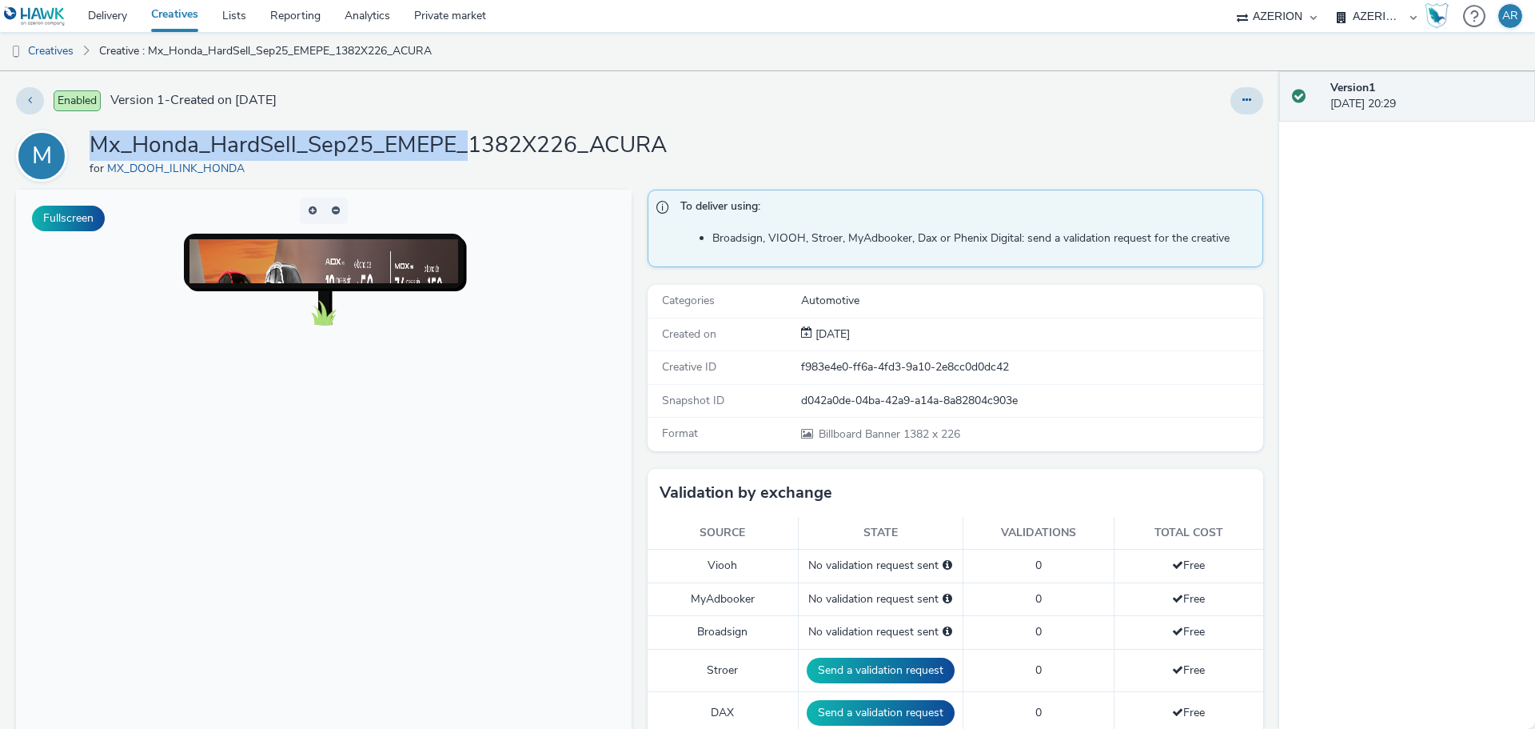
drag, startPoint x: 470, startPoint y: 145, endPoint x: 93, endPoint y: 139, distance: 377.5
click at [93, 139] on h1 "Mx_Honda_HardSell_Sep25_EMEPE_1382X226_ACURA" at bounding box center [378, 145] width 577 height 30
copy h1 "Mx_Honda_HardSell_Sep25_EMEPE_"
click at [45, 46] on link "Creatives" at bounding box center [41, 51] width 82 height 38
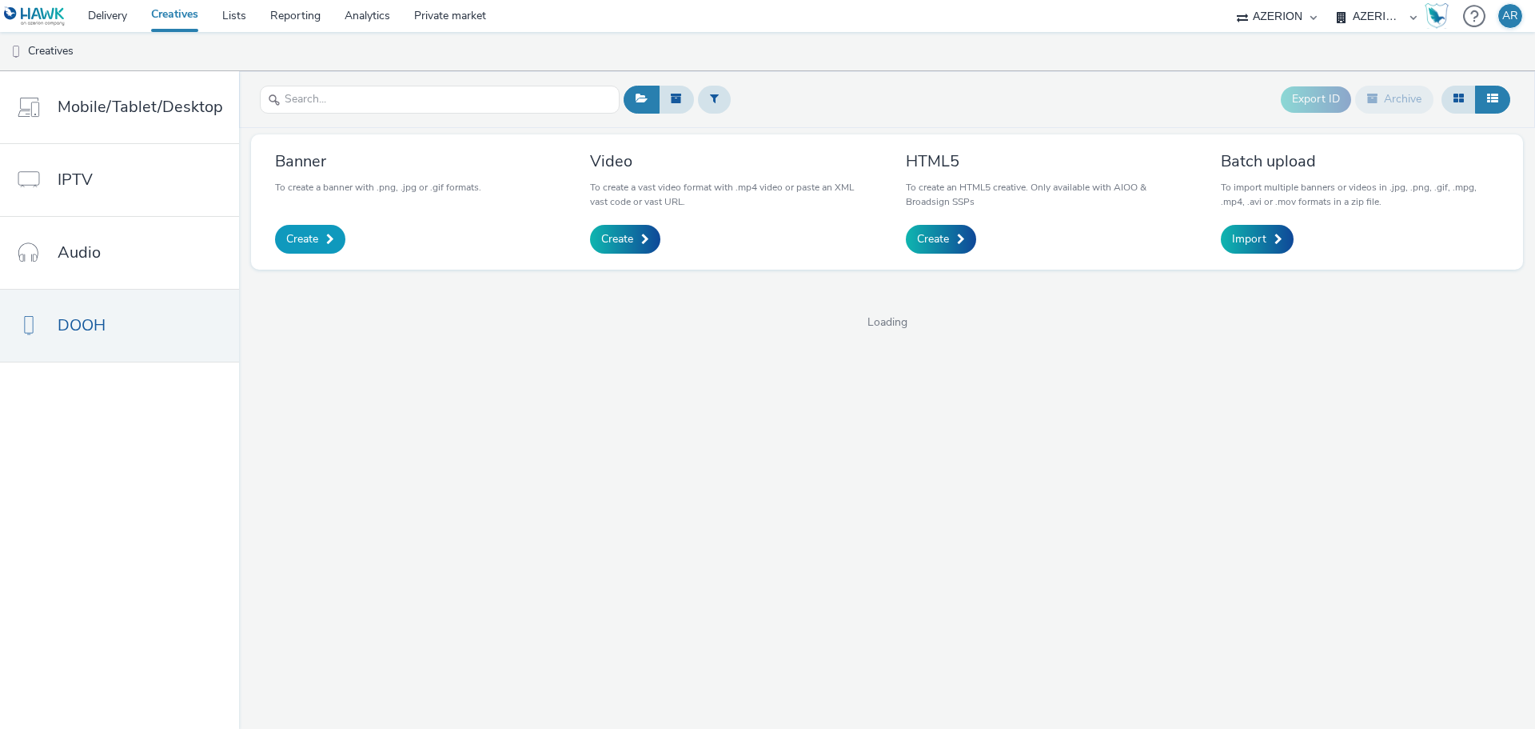
click at [294, 250] on link "Create" at bounding box center [310, 239] width 70 height 29
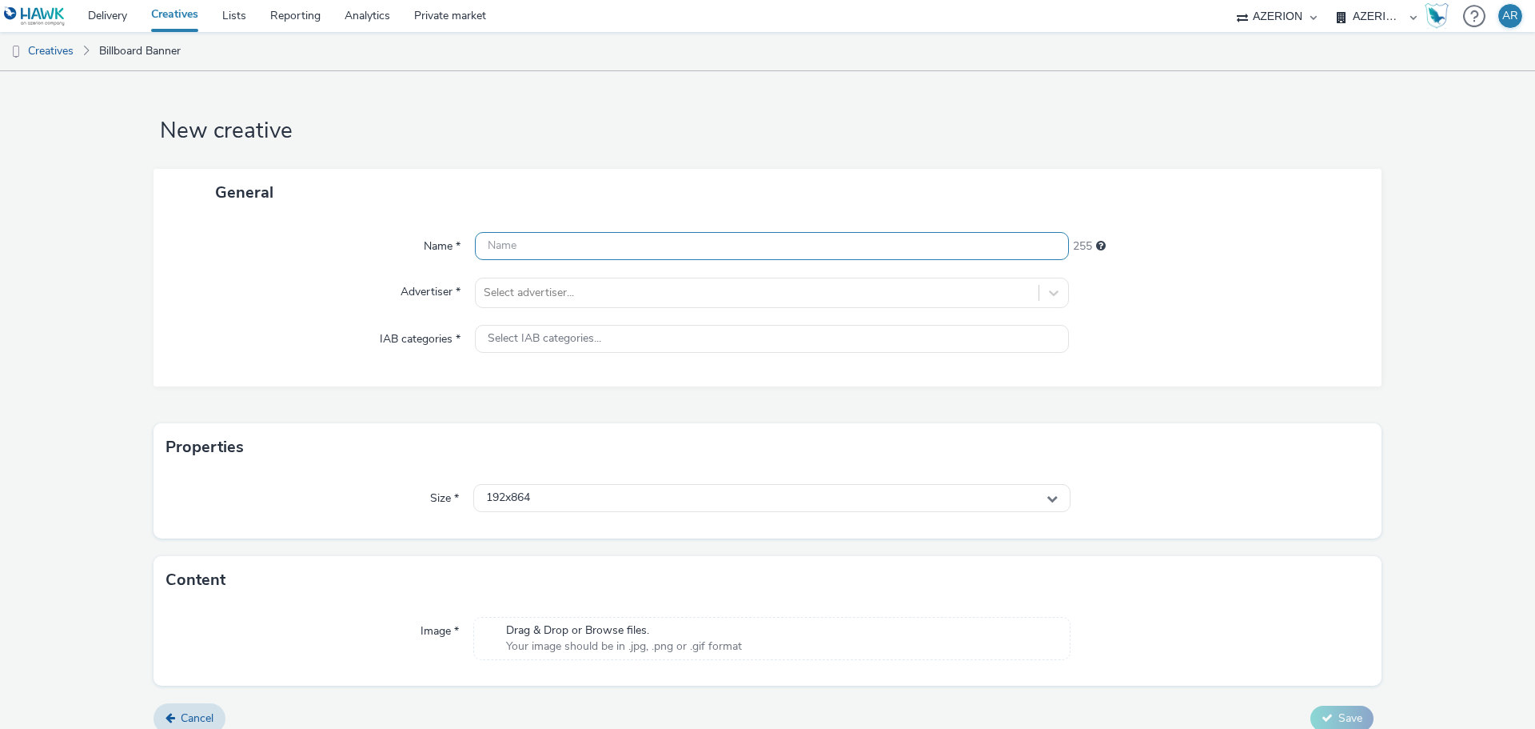
click at [645, 246] on input "text" at bounding box center [772, 246] width 594 height 28
paste input "Mx_Honda_HardSell_Sep25_EMEPE_"
click at [733, 243] on input "Mx_Honda_HardSell_Sep25_EMEPE_" at bounding box center [772, 246] width 594 height 28
paste input "ODYSSEY-PILOT_864x1152"
type input "Mx_Honda_HardSell_Sep25_EMEPE_ODYSSEY-PILOT_864x1152"
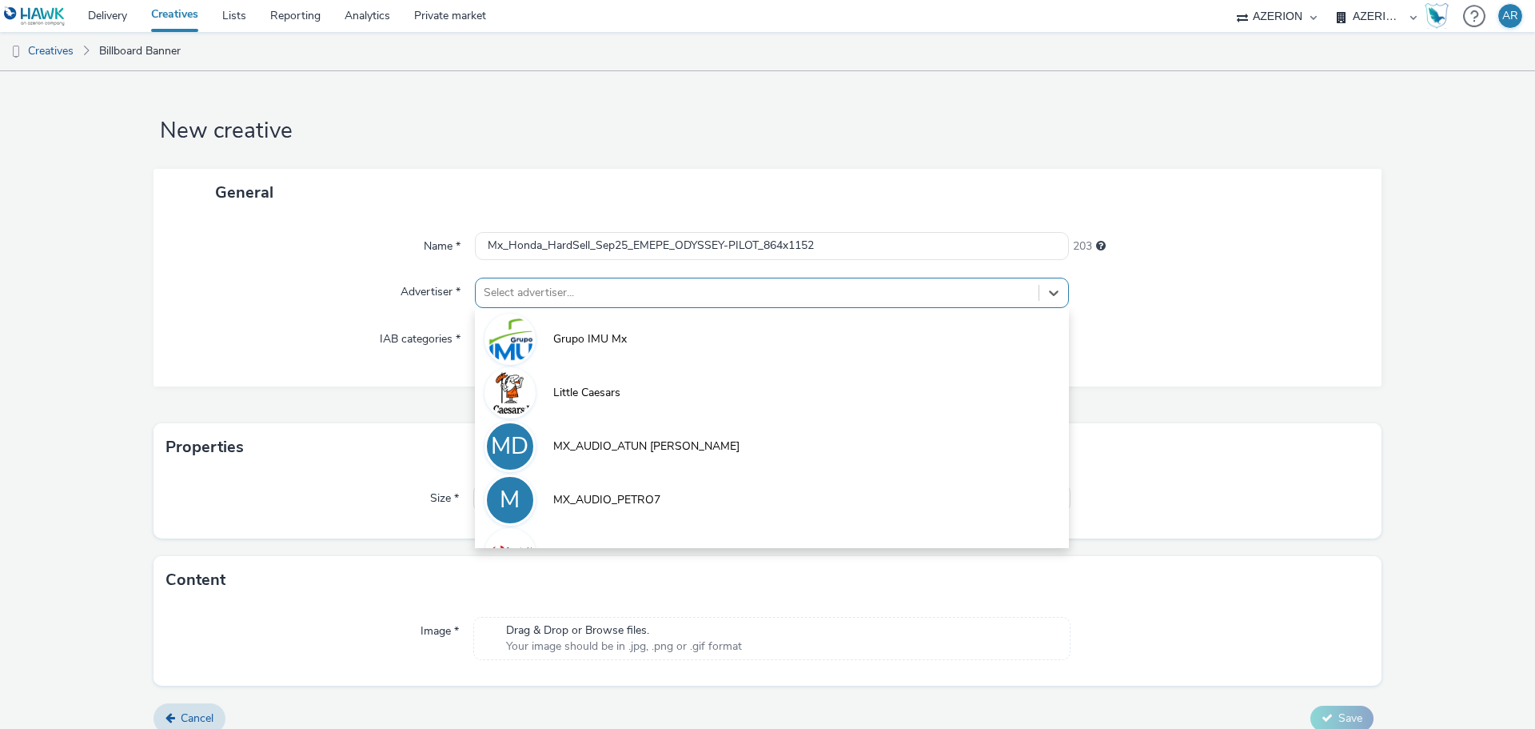
click at [630, 291] on div at bounding box center [757, 292] width 547 height 19
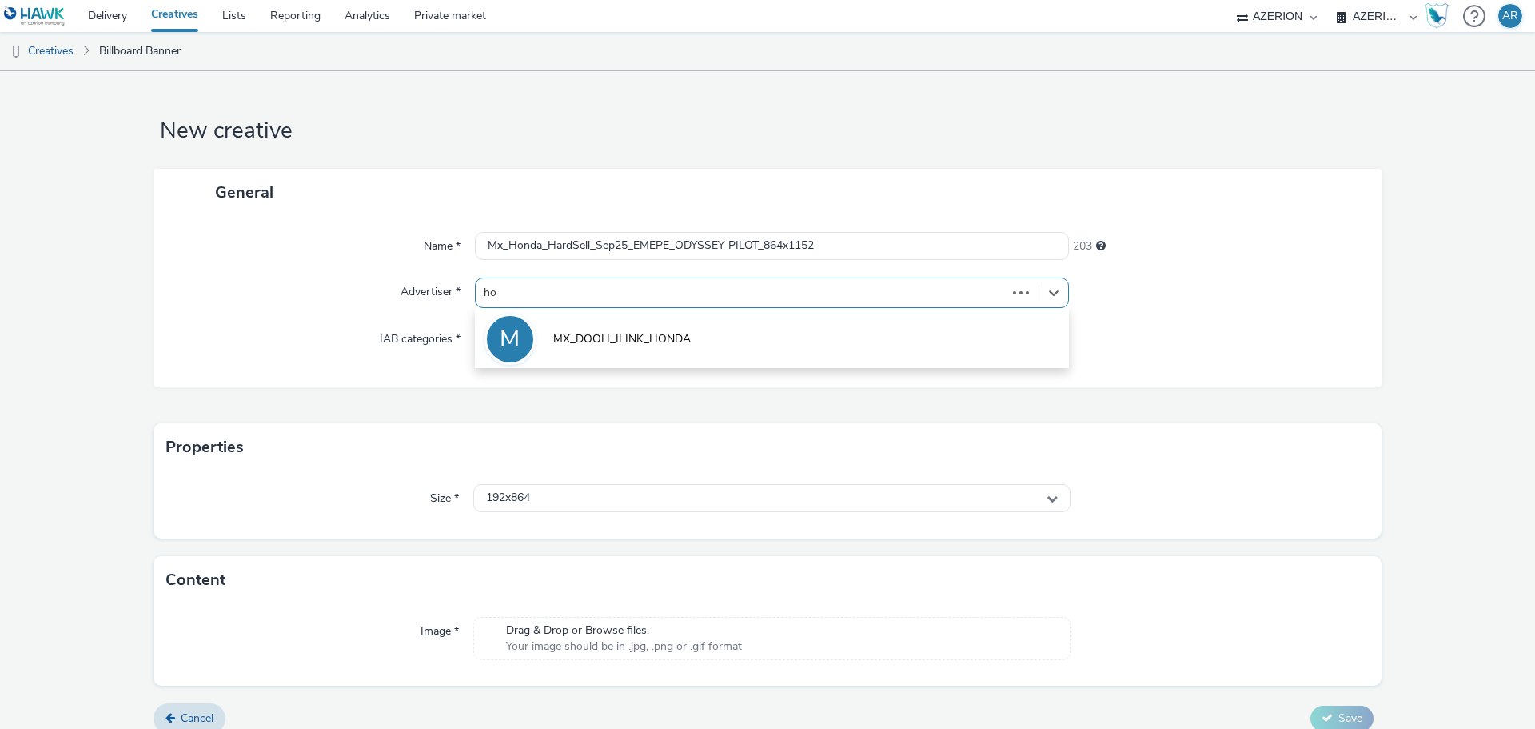
type input "hon"
click at [632, 333] on span "MX_DOOH_ILINK_HONDA" at bounding box center [622, 339] width 138 height 16
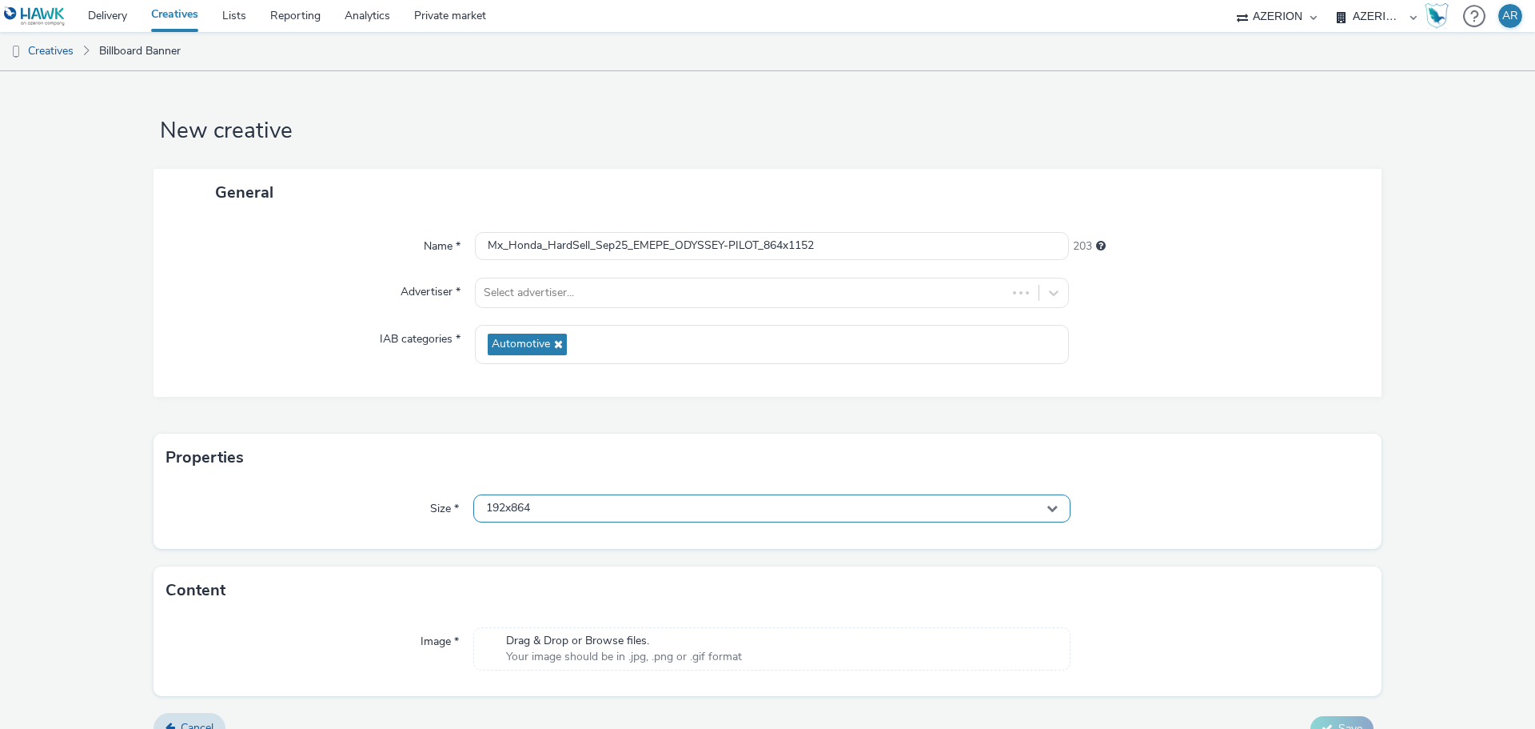
click at [591, 510] on div "192x864" at bounding box center [771, 508] width 597 height 28
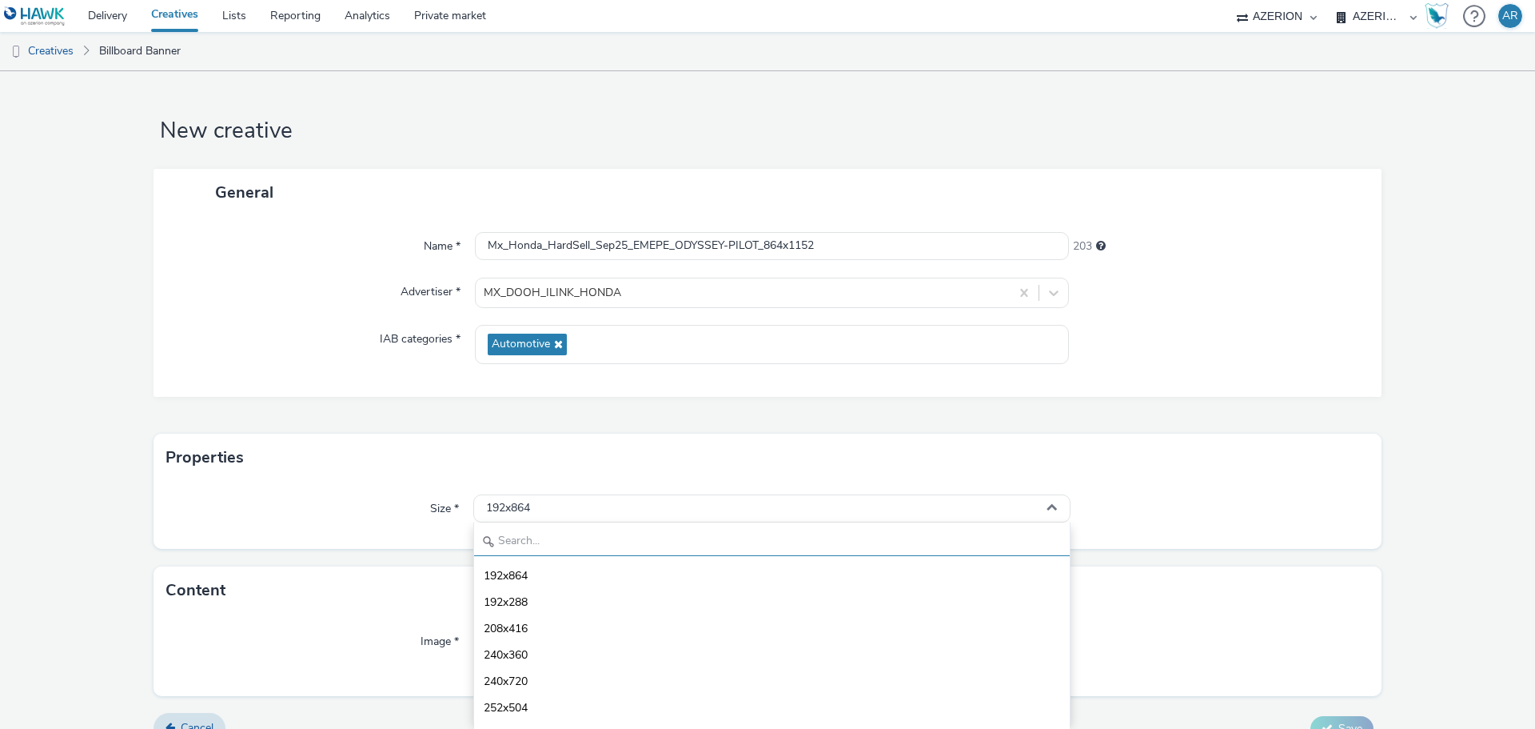
click at [582, 533] on input "text" at bounding box center [772, 542] width 596 height 28
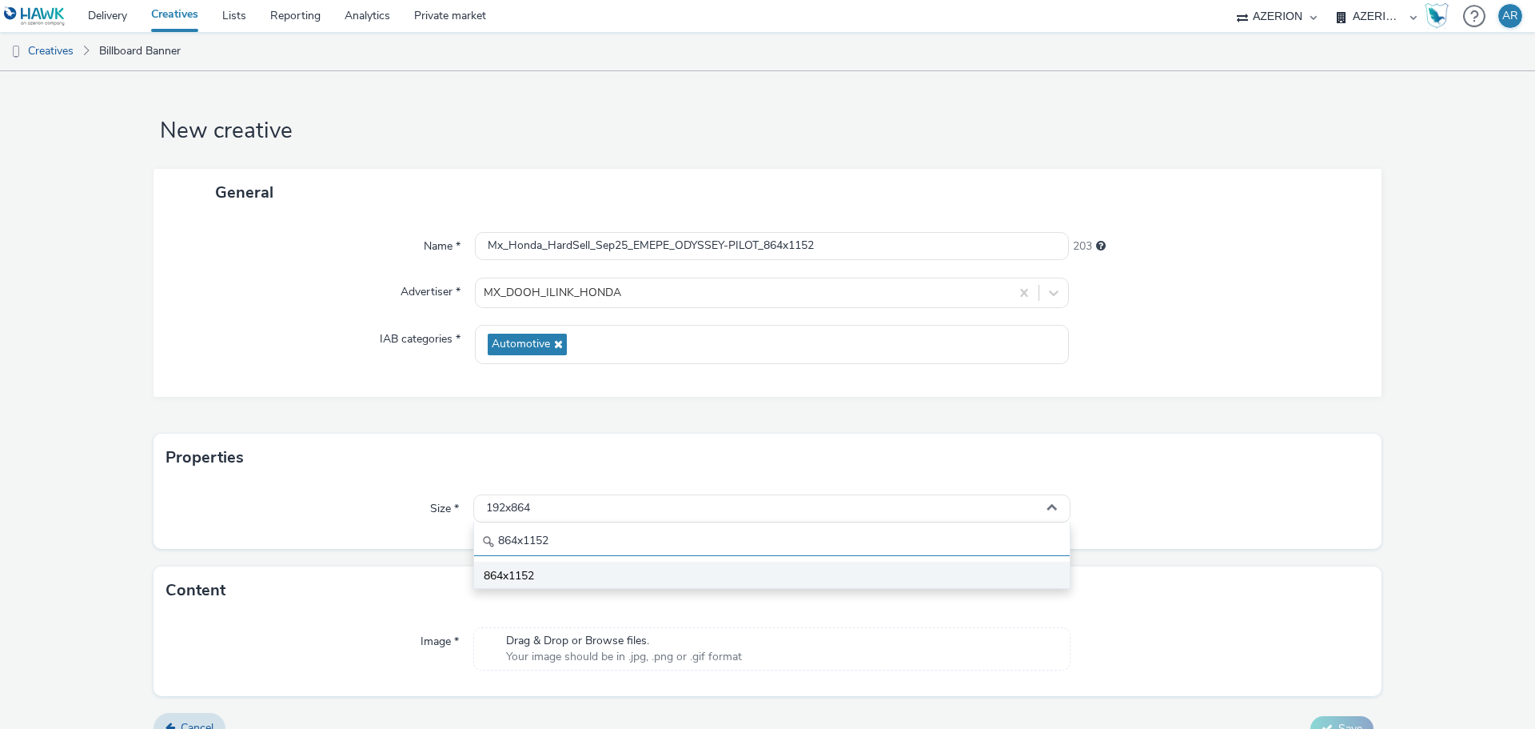
type input "864x1152"
click at [508, 569] on span "864x1152" at bounding box center [509, 576] width 50 height 16
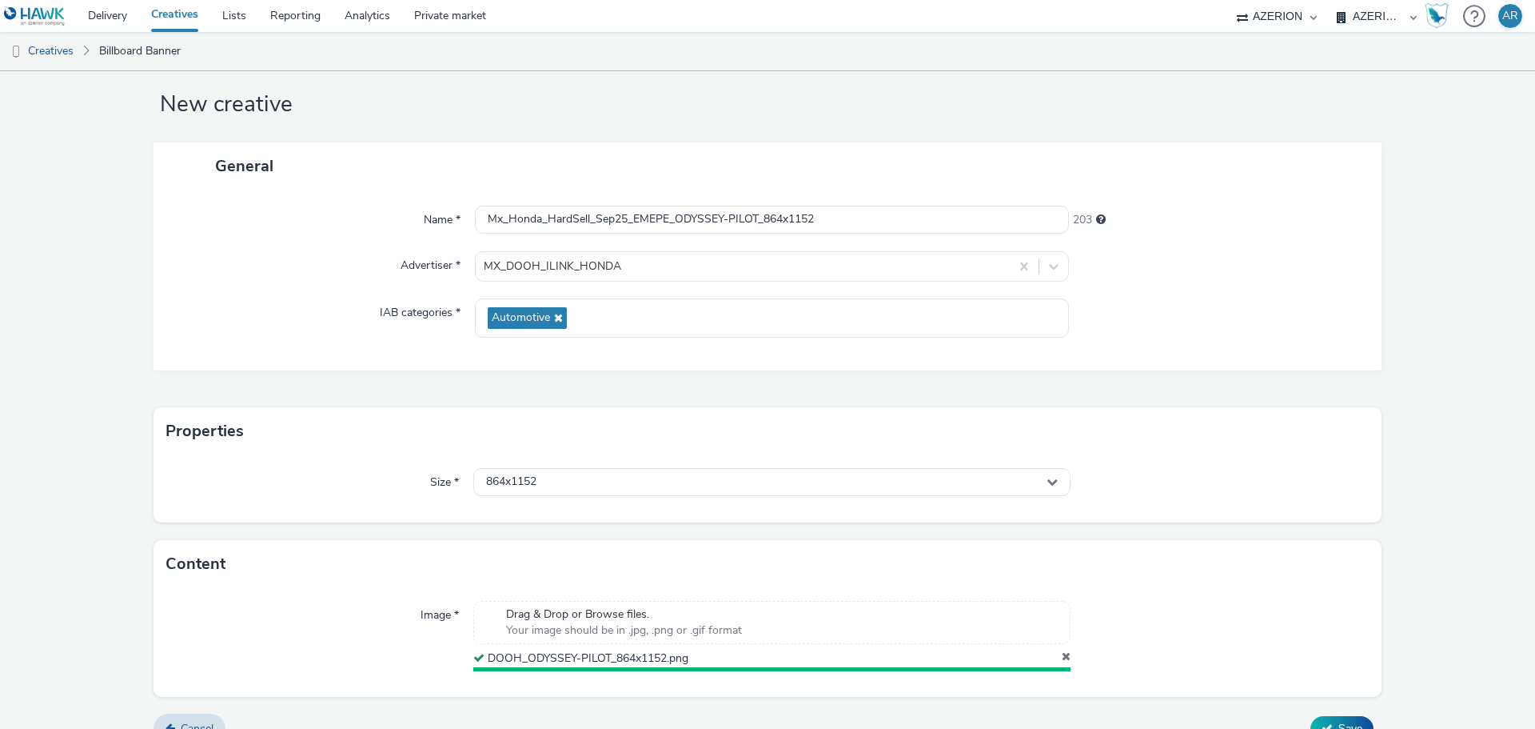
scroll to position [50, 0]
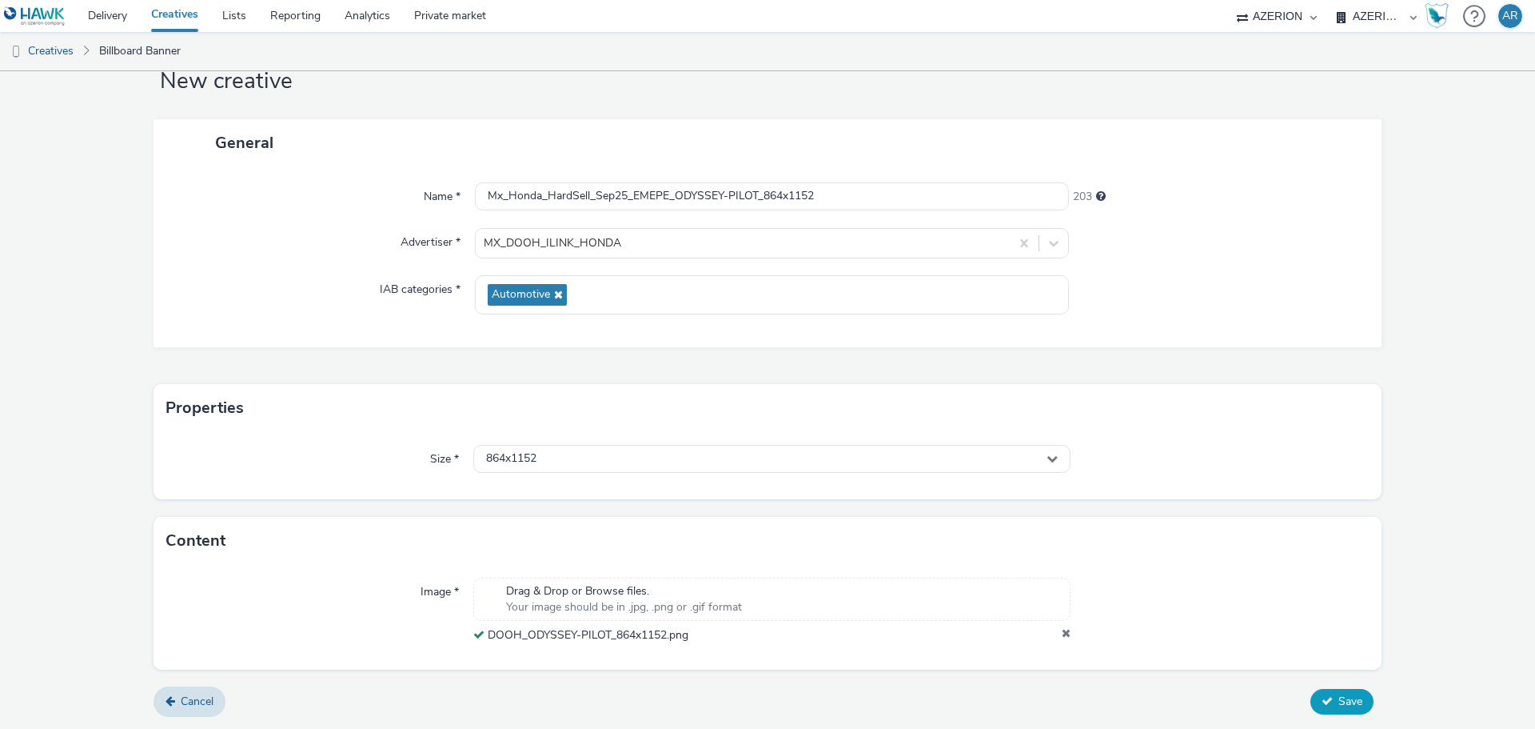
click at [1346, 695] on span "Save" at bounding box center [1351, 700] width 24 height 15
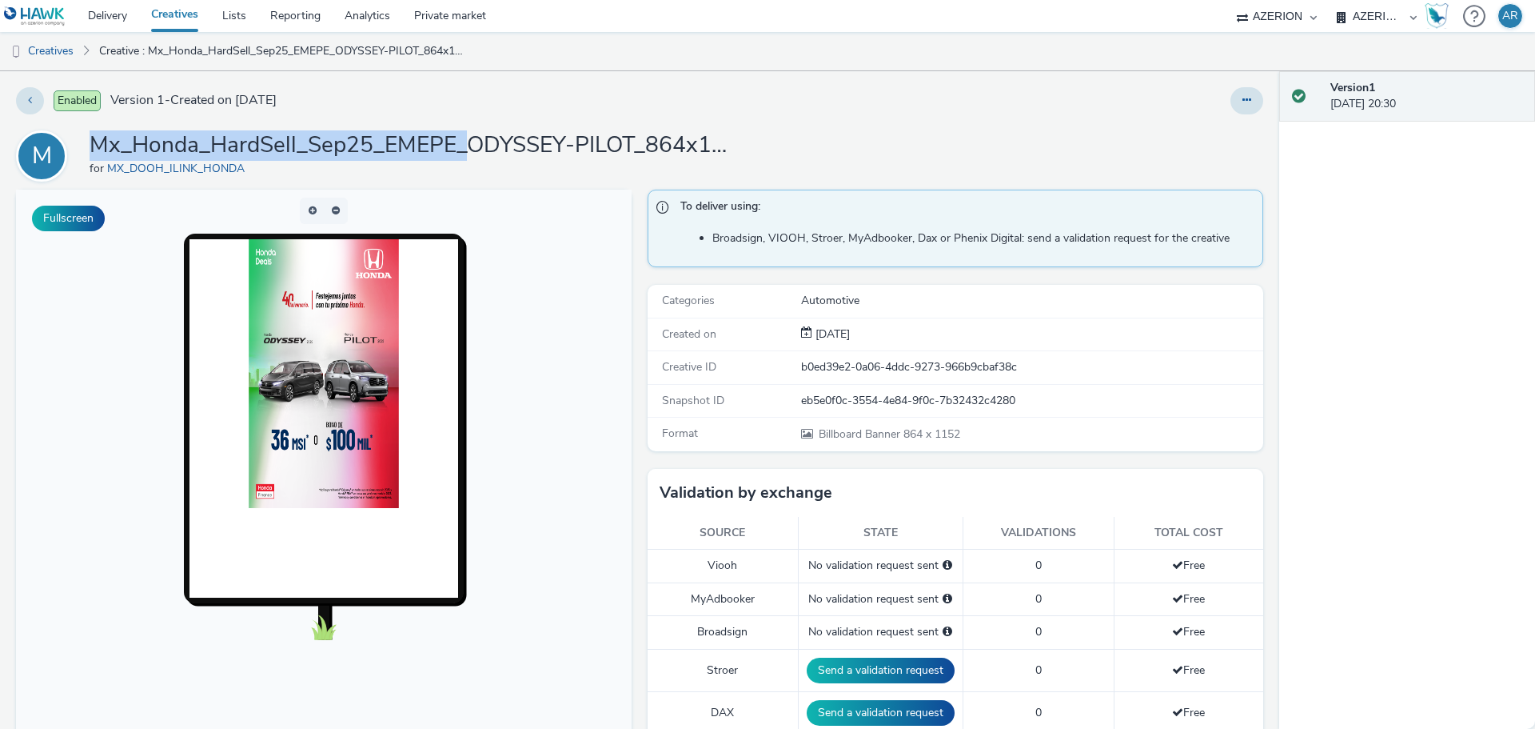
drag, startPoint x: 469, startPoint y: 142, endPoint x: 96, endPoint y: 138, distance: 372.7
click at [96, 138] on h1 "Mx_Honda_HardSell_Sep25_EMEPE_ODYSSEY-PILOT_864x1152" at bounding box center [410, 145] width 640 height 30
copy h1 "Mx_Honda_HardSell_Sep25_EMEPE_"
click at [56, 50] on link "Creatives" at bounding box center [41, 51] width 82 height 38
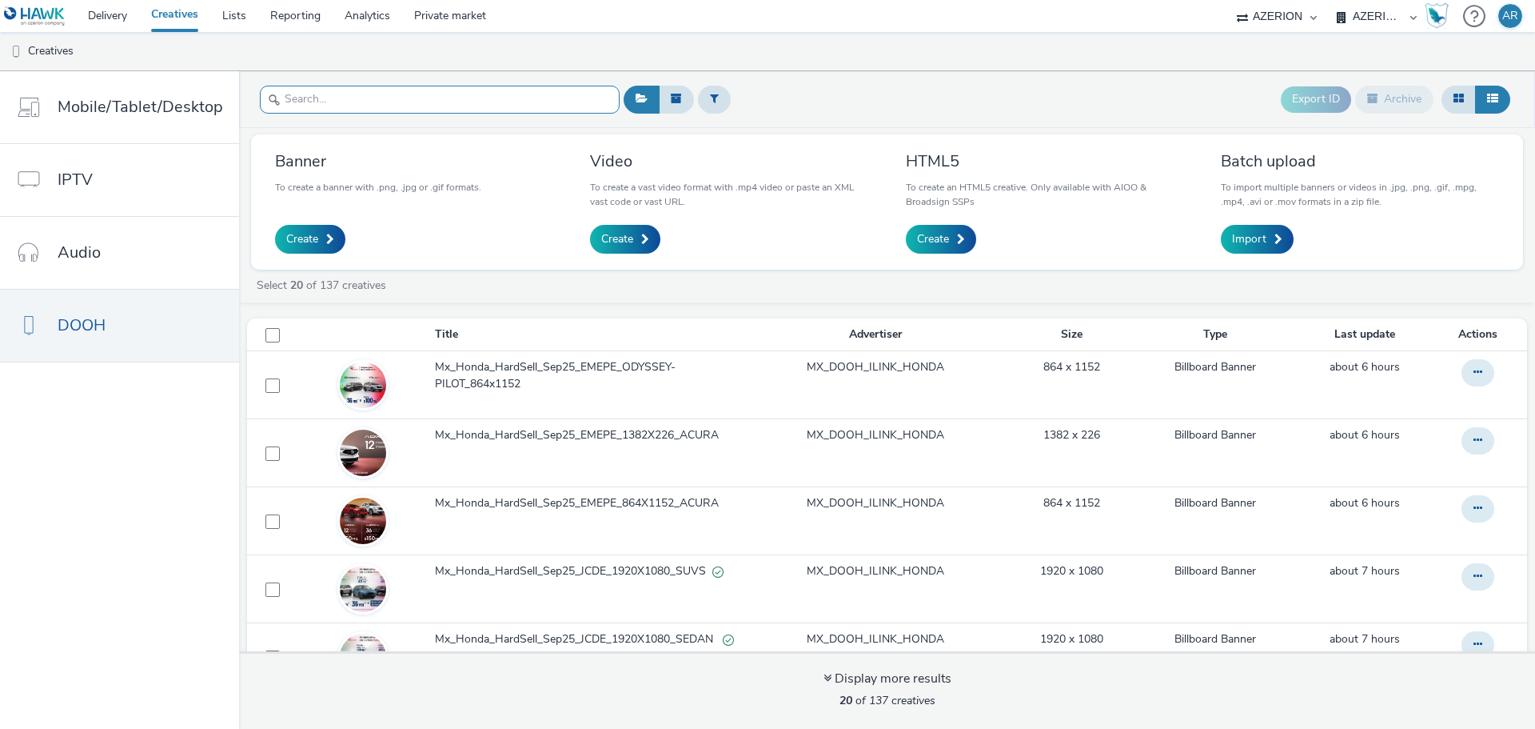
click at [430, 101] on input "text" at bounding box center [440, 100] width 360 height 28
click at [321, 239] on link "Create" at bounding box center [310, 239] width 70 height 29
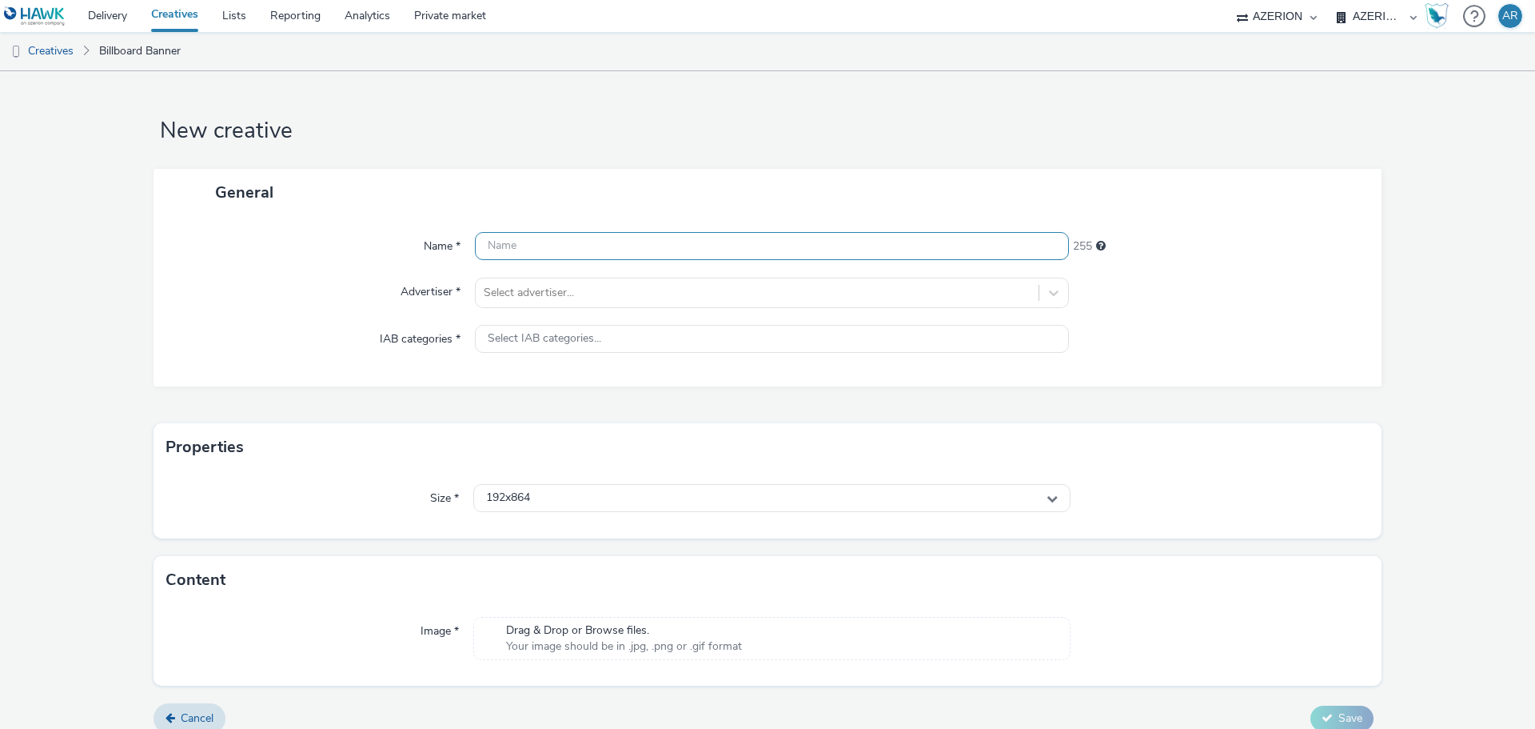
click at [566, 241] on input "text" at bounding box center [772, 246] width 594 height 28
paste input "Mx_Honda_HardSell_Sep25_EMEPE_"
click at [711, 248] on input "Mx_Honda_HardSell_Sep25_EMEPE_" at bounding box center [772, 246] width 594 height 28
paste input "ODYSSEY-PILOT_1382x226"
type input "Mx_Honda_HardSell_Sep25_EMEPE_ODYSSEY-PILOT_1382x226"
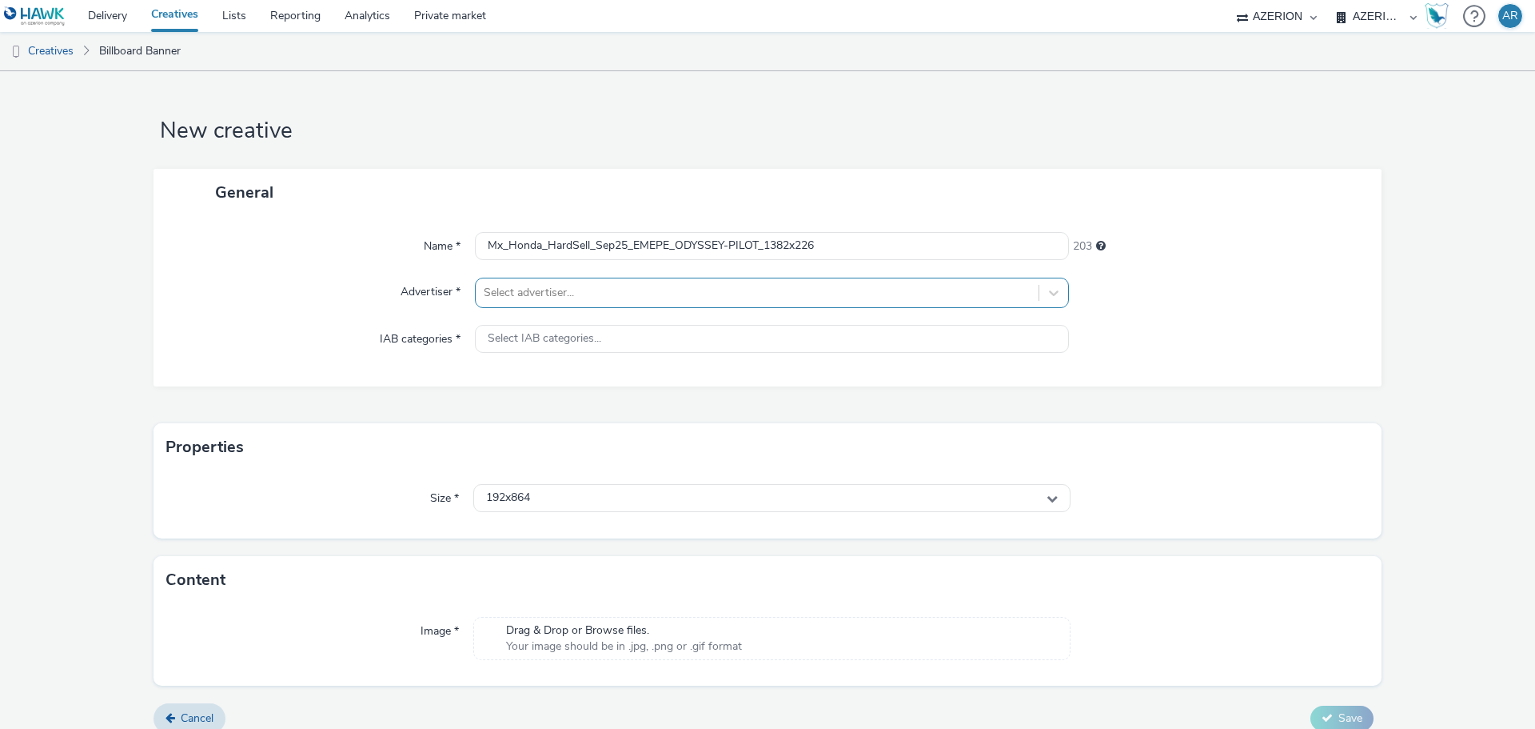
click at [617, 294] on div at bounding box center [757, 292] width 547 height 19
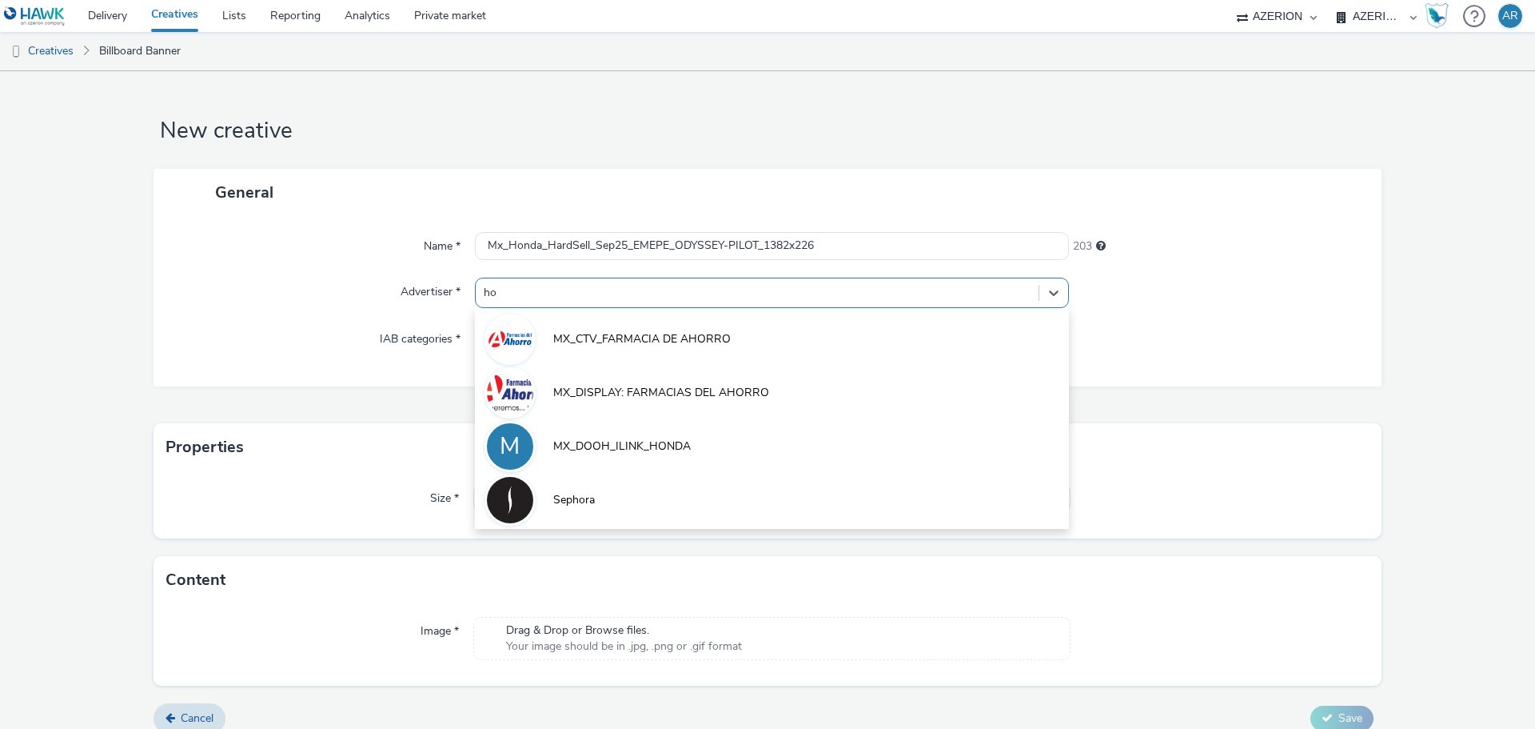
type input "hon"
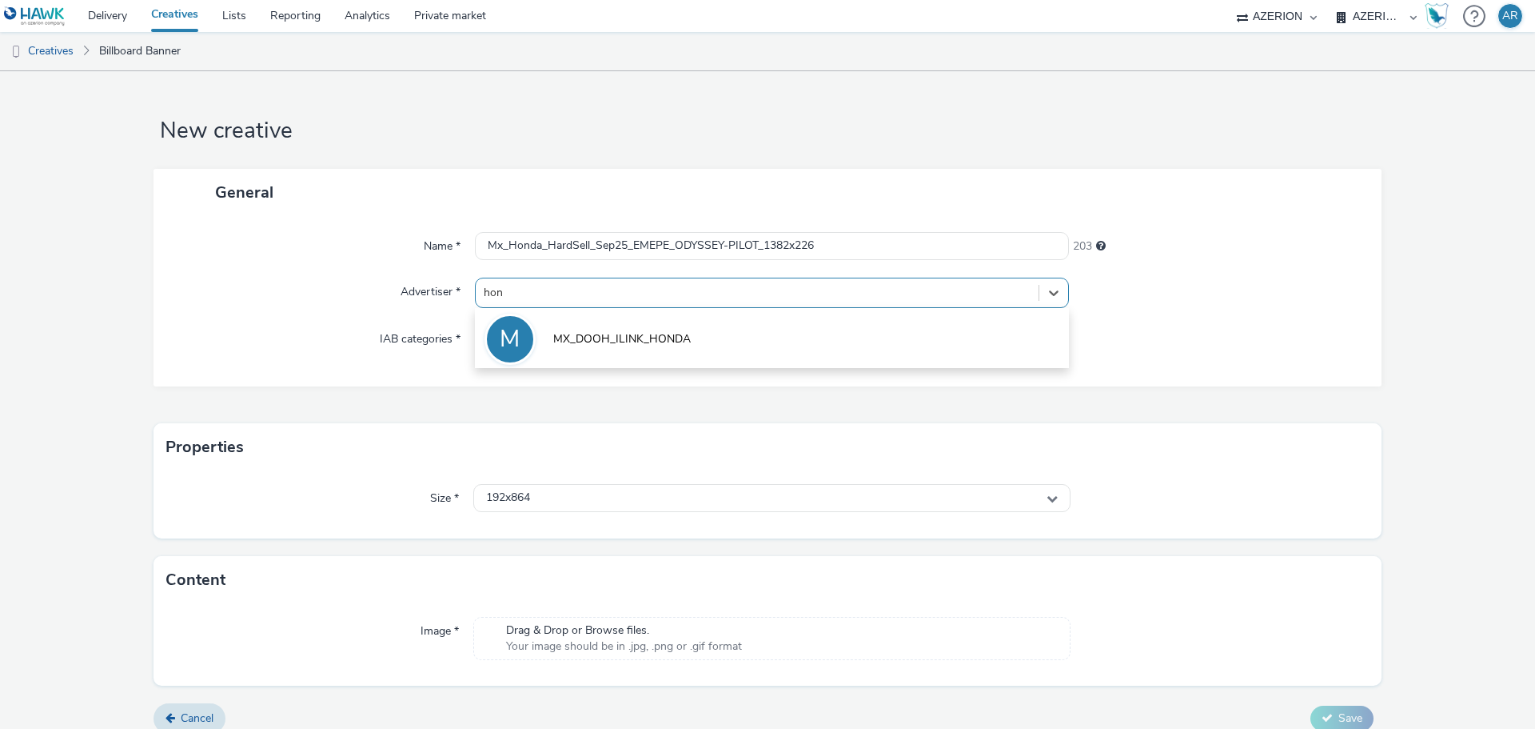
click at [620, 341] on span "MX_DOOH_ILINK_HONDA" at bounding box center [622, 339] width 138 height 16
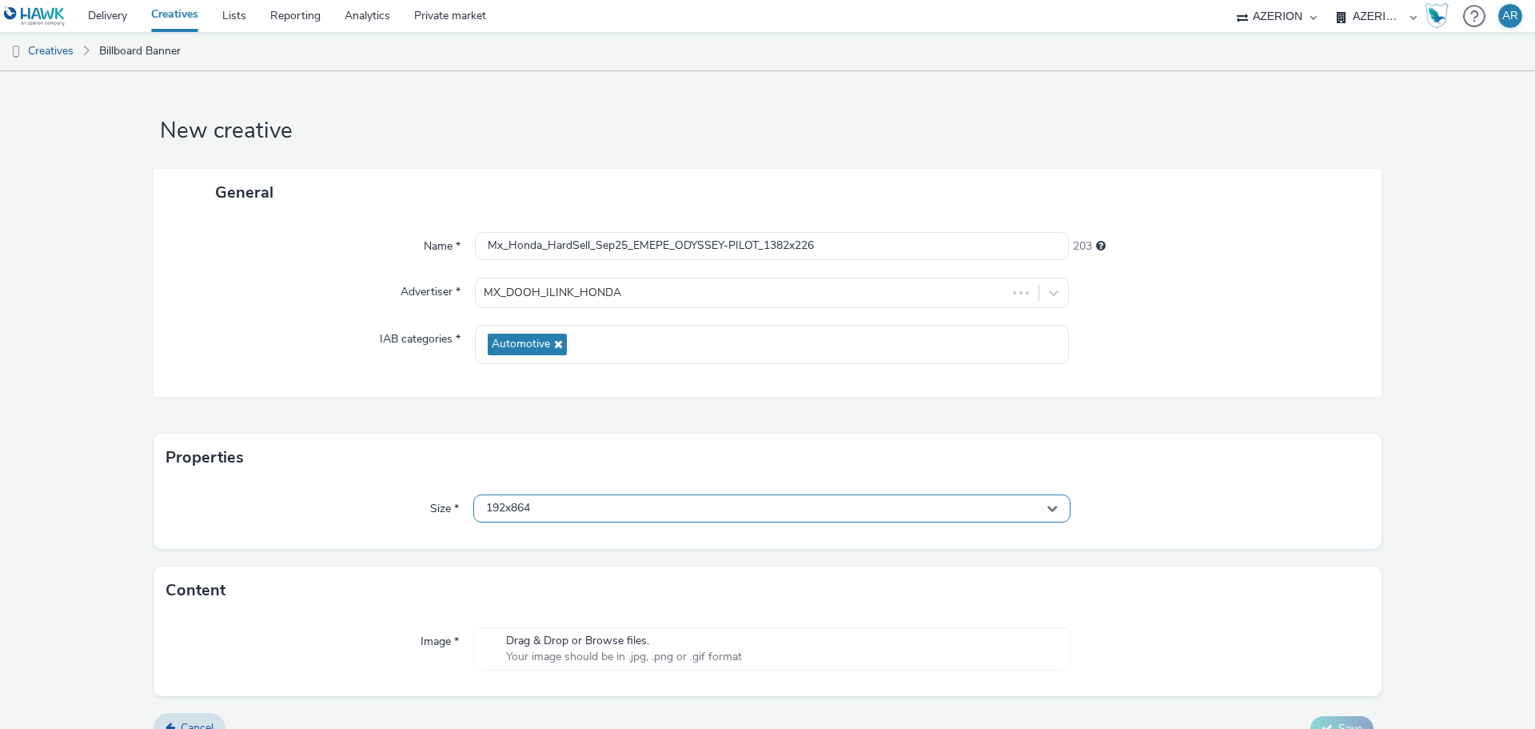
click at [601, 510] on div "192x864" at bounding box center [771, 508] width 597 height 28
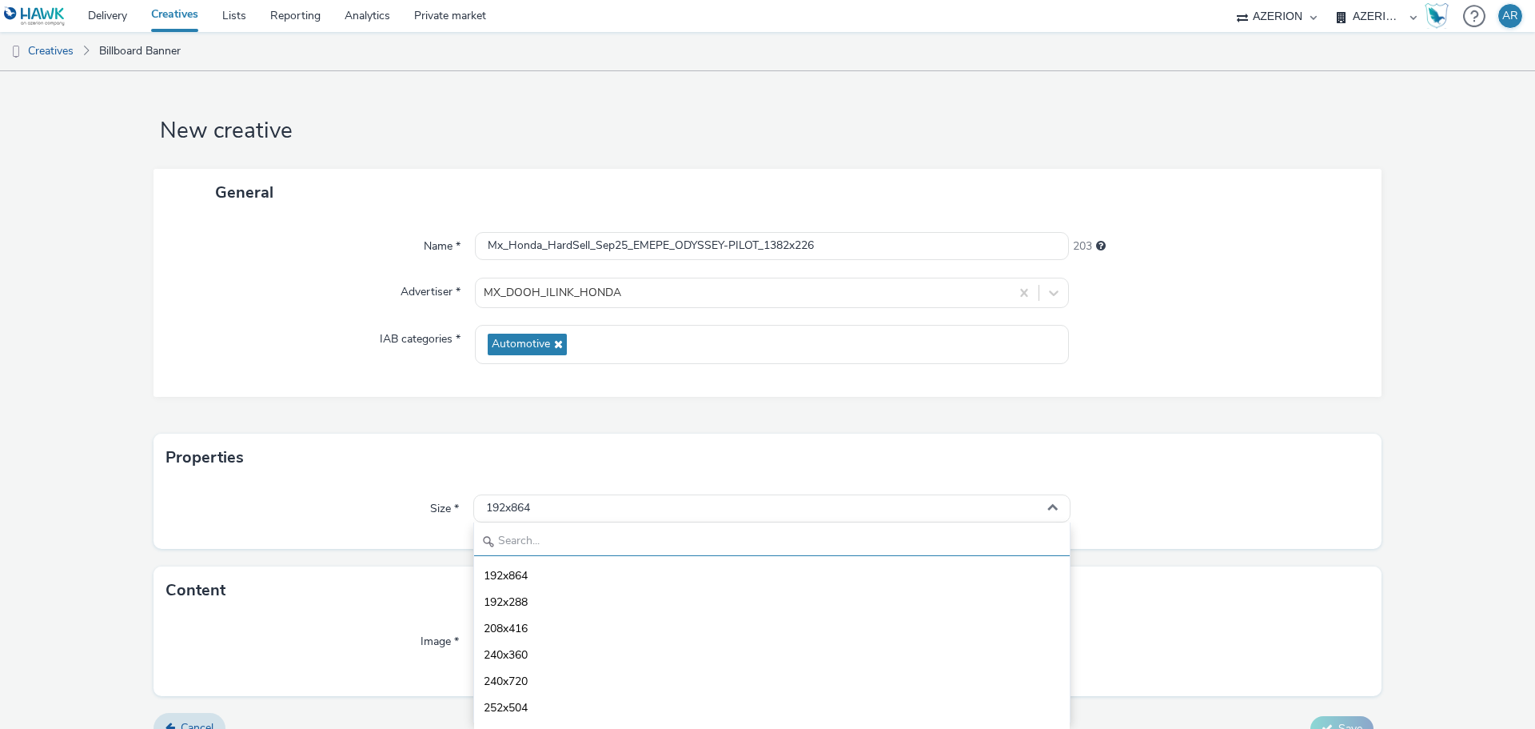
click at [559, 546] on input "text" at bounding box center [772, 542] width 596 height 28
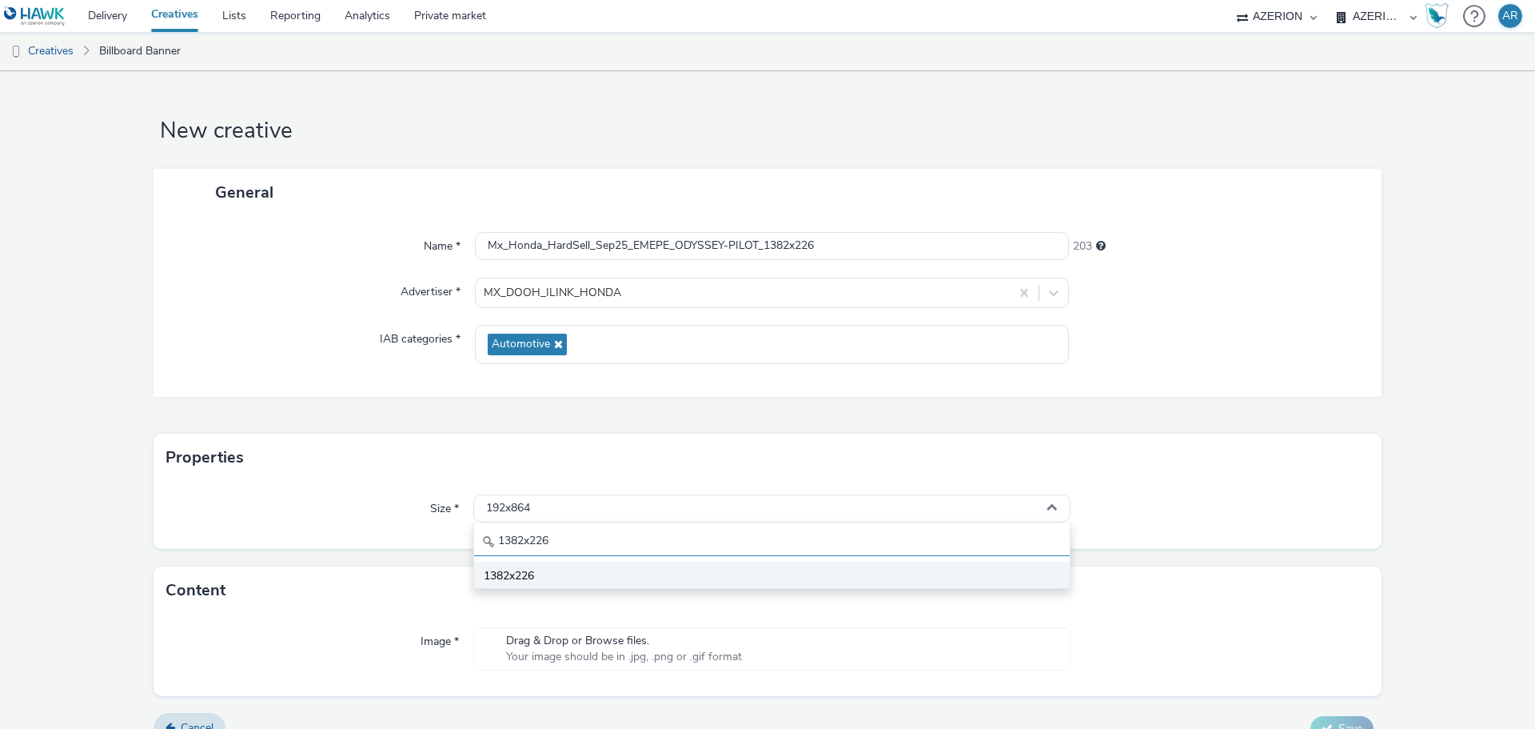
type input "1382x226"
click at [521, 571] on span "1382x226" at bounding box center [509, 576] width 50 height 16
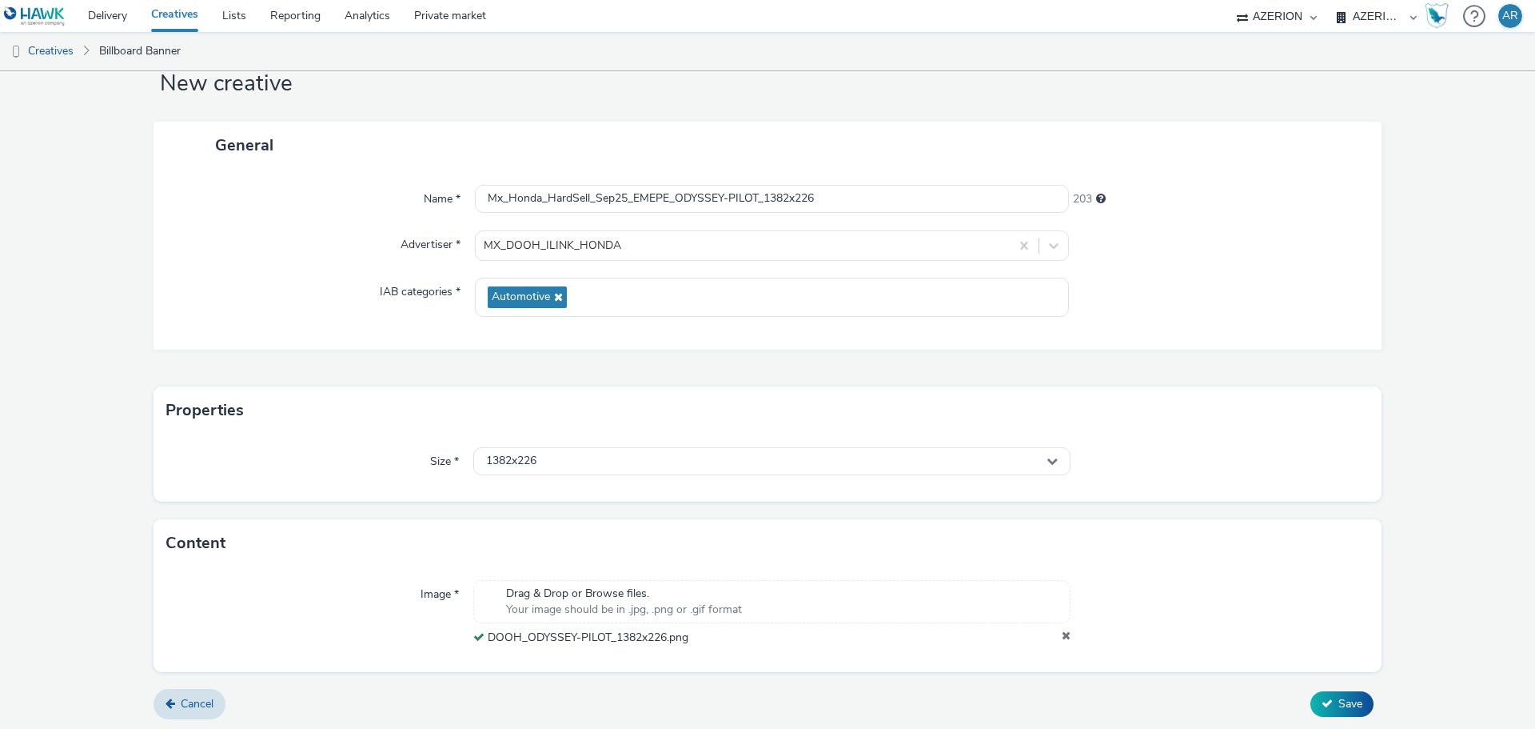
scroll to position [50, 0]
click at [1339, 697] on span "Save" at bounding box center [1351, 700] width 24 height 15
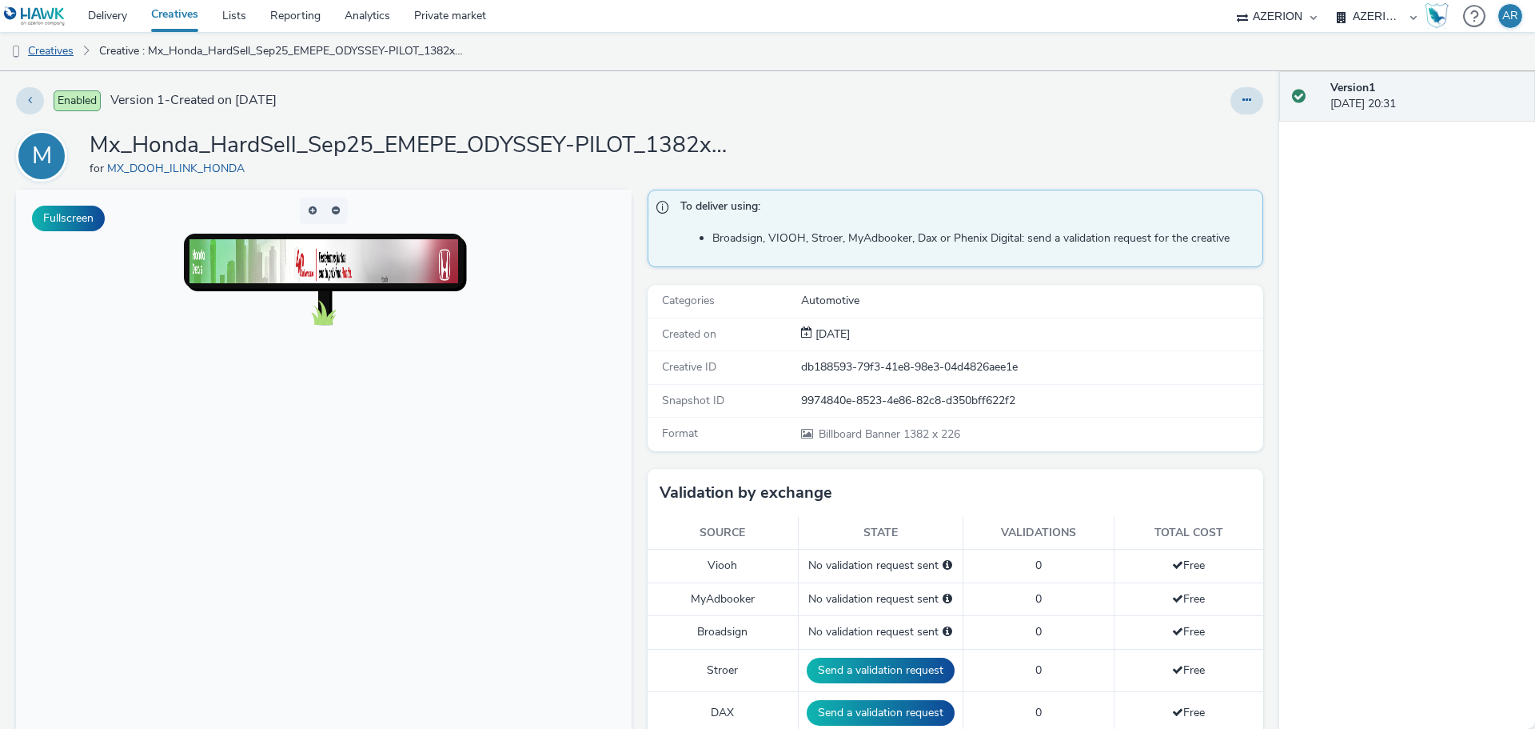
click at [54, 54] on link "Creatives" at bounding box center [41, 51] width 82 height 38
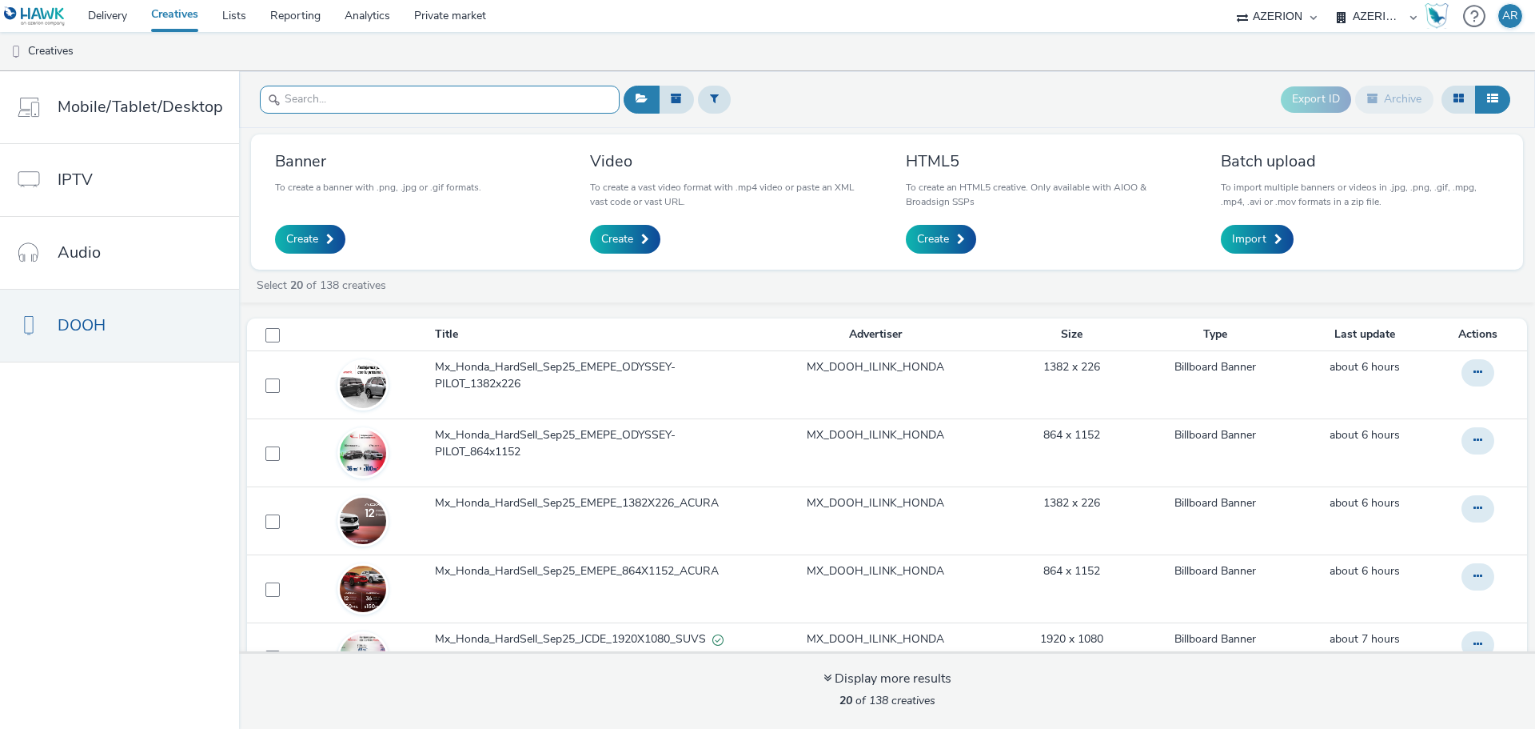
click at [375, 103] on input "text" at bounding box center [440, 100] width 360 height 28
paste input "Mx_Honda_HardSell_Sep25_EMEPE_"
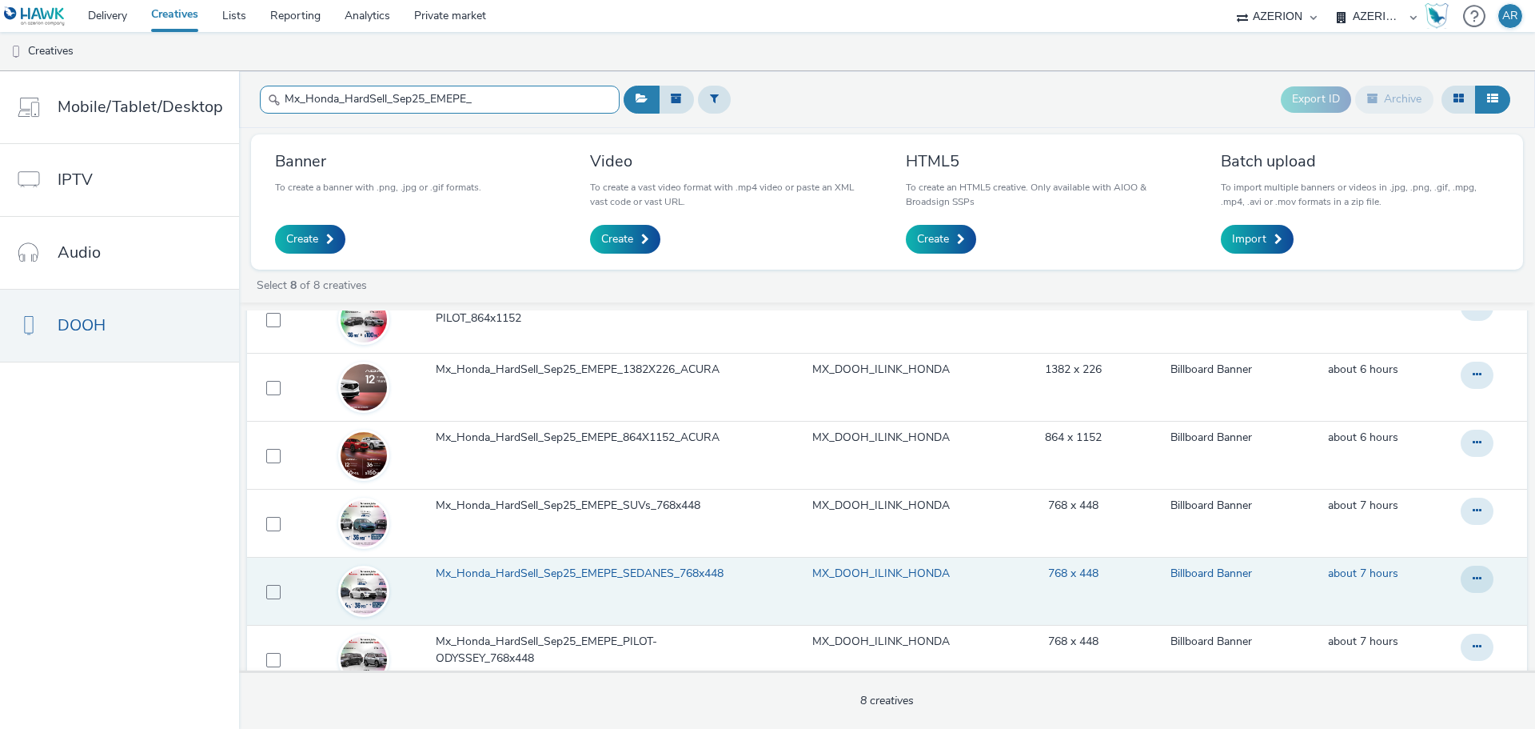
scroll to position [129, 0]
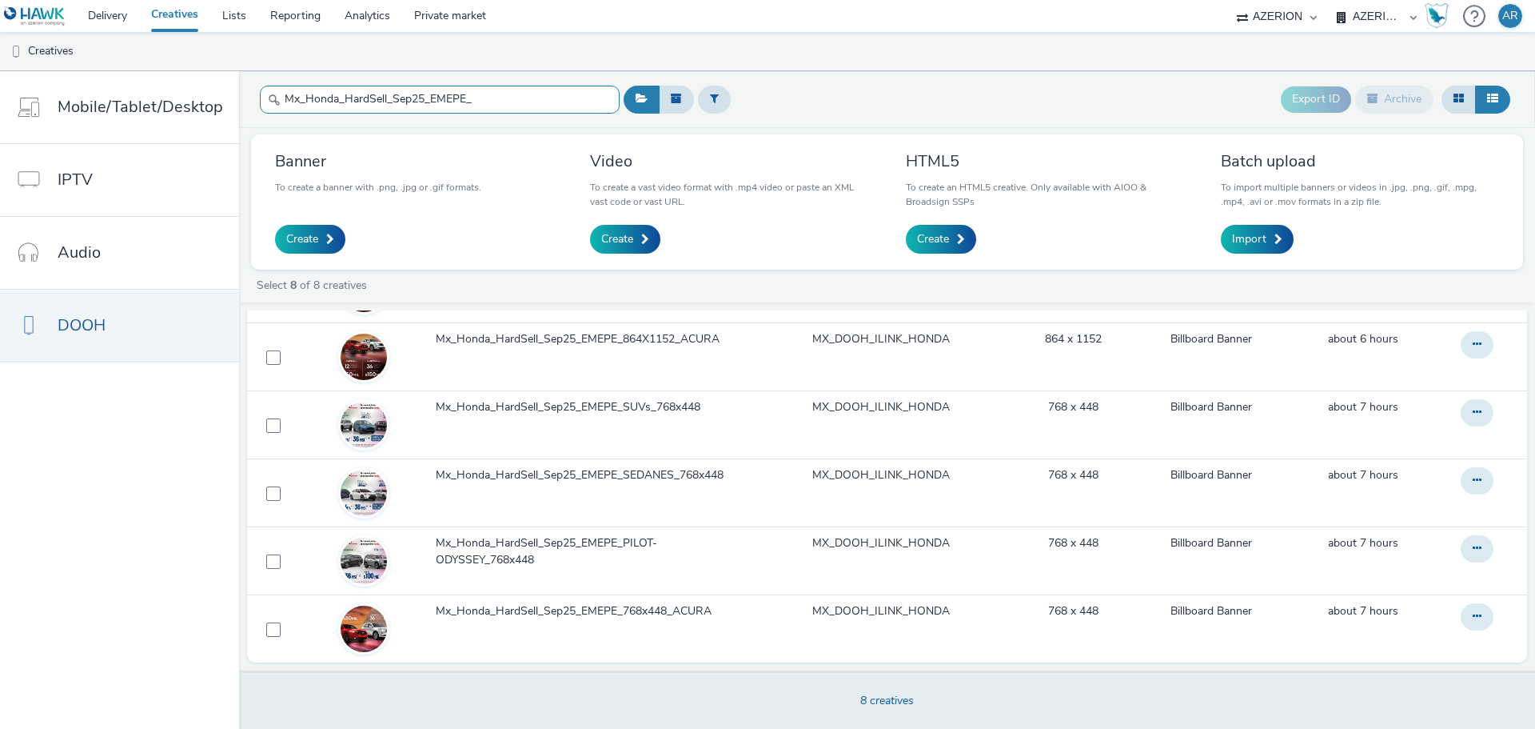
type input "Mx_Honda_HardSell_Sep25_EMEPE_"
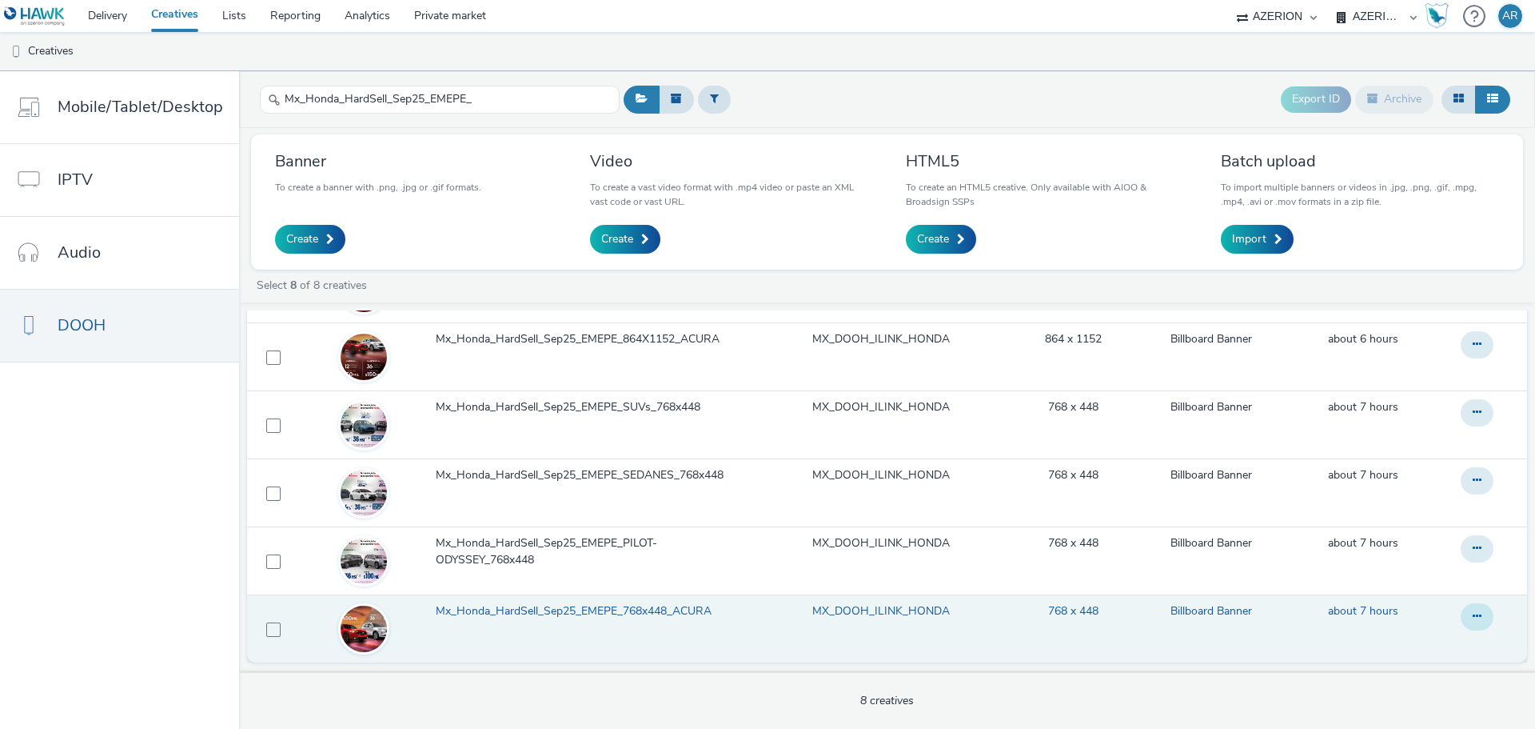
click at [1473, 621] on icon at bounding box center [1477, 615] width 9 height 11
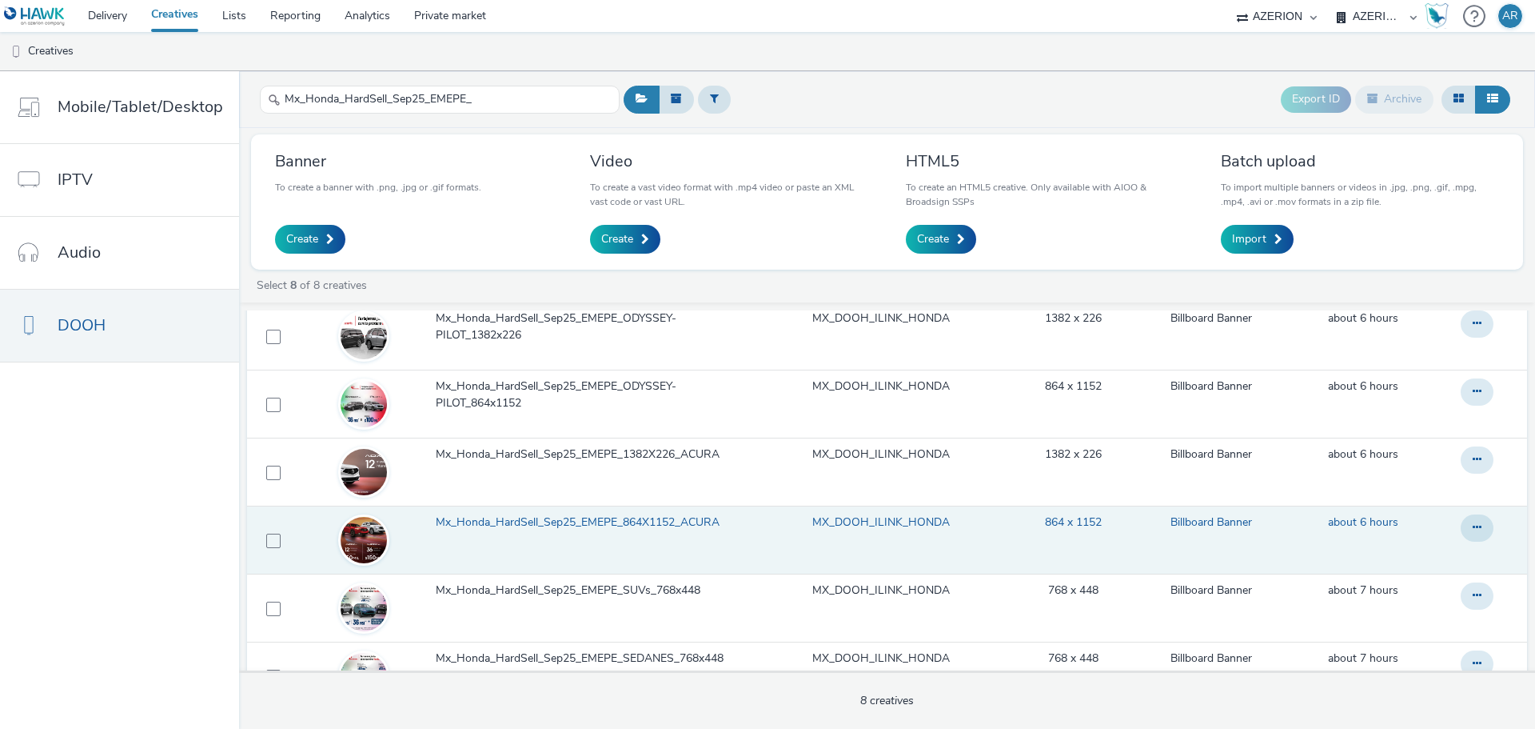
scroll to position [0, 0]
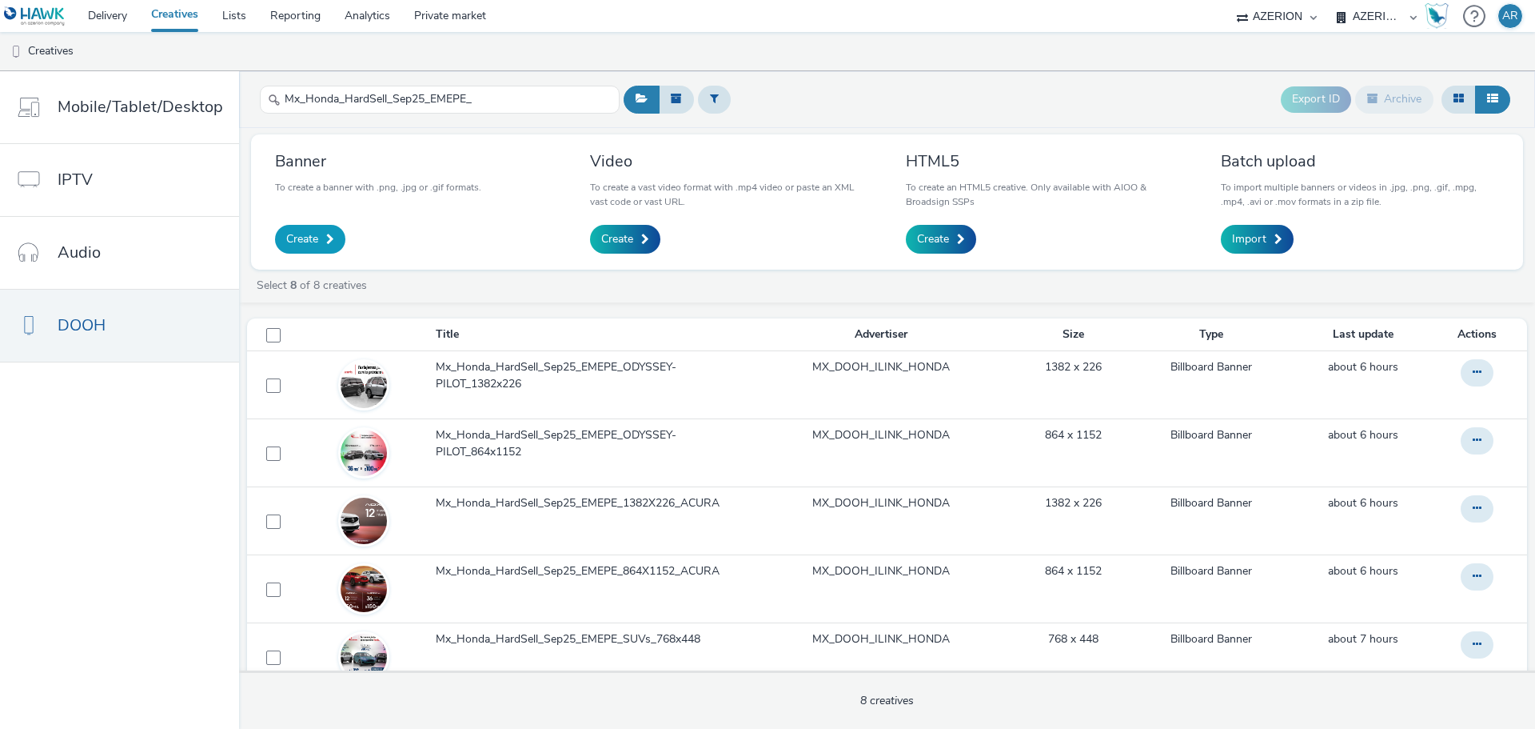
click at [298, 240] on span "Create" at bounding box center [302, 239] width 32 height 16
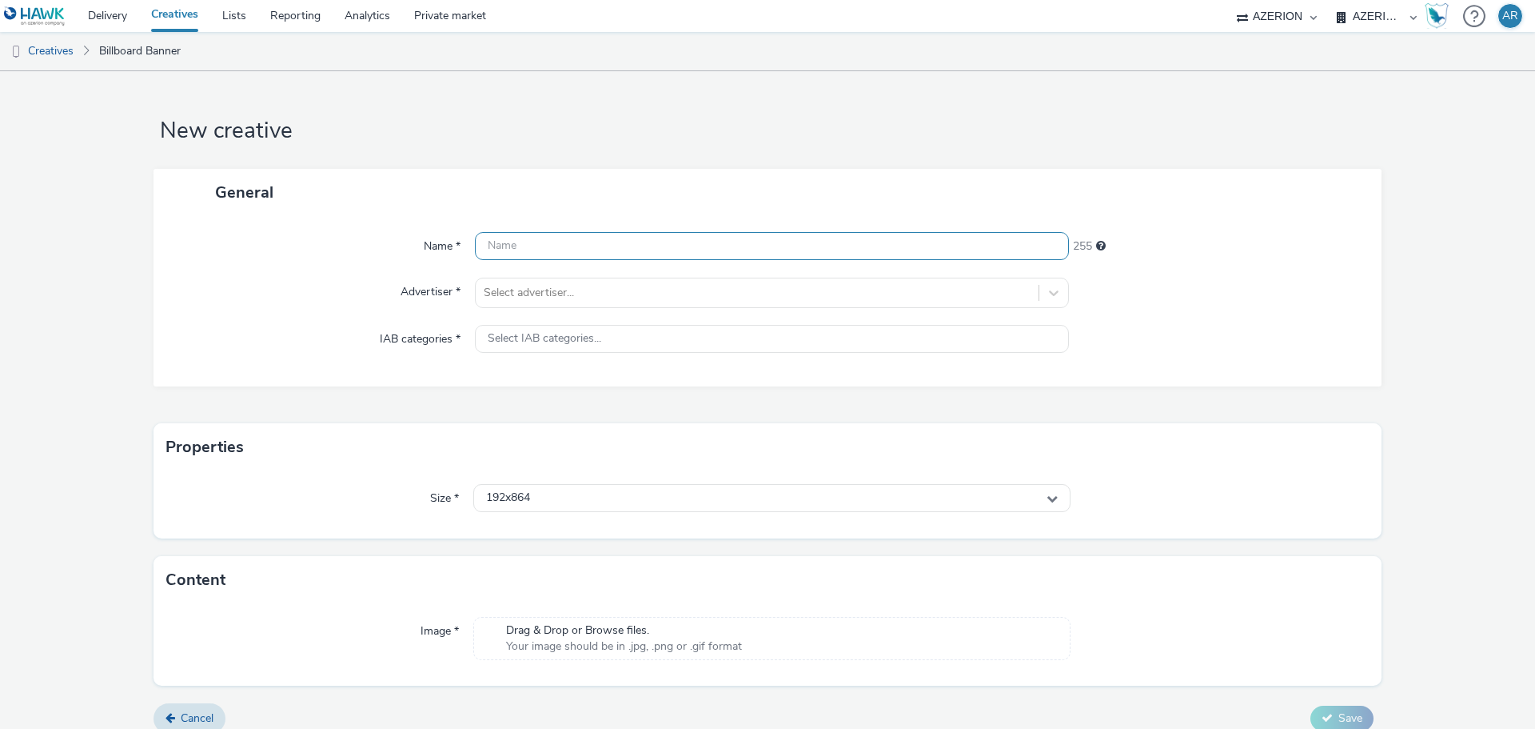
click at [575, 250] on input "text" at bounding box center [772, 246] width 594 height 28
paste input "Mx_Honda_HardSell_Sep25_EMEPE_"
click at [777, 246] on input "Mx_Honda_HardSell_Sep25_EMEPE_" at bounding box center [772, 246] width 594 height 28
paste input "SEDANES_864x1152"
type input "Mx_Honda_HardSell_Sep25_EMEPE_SEDANES_864x1152"
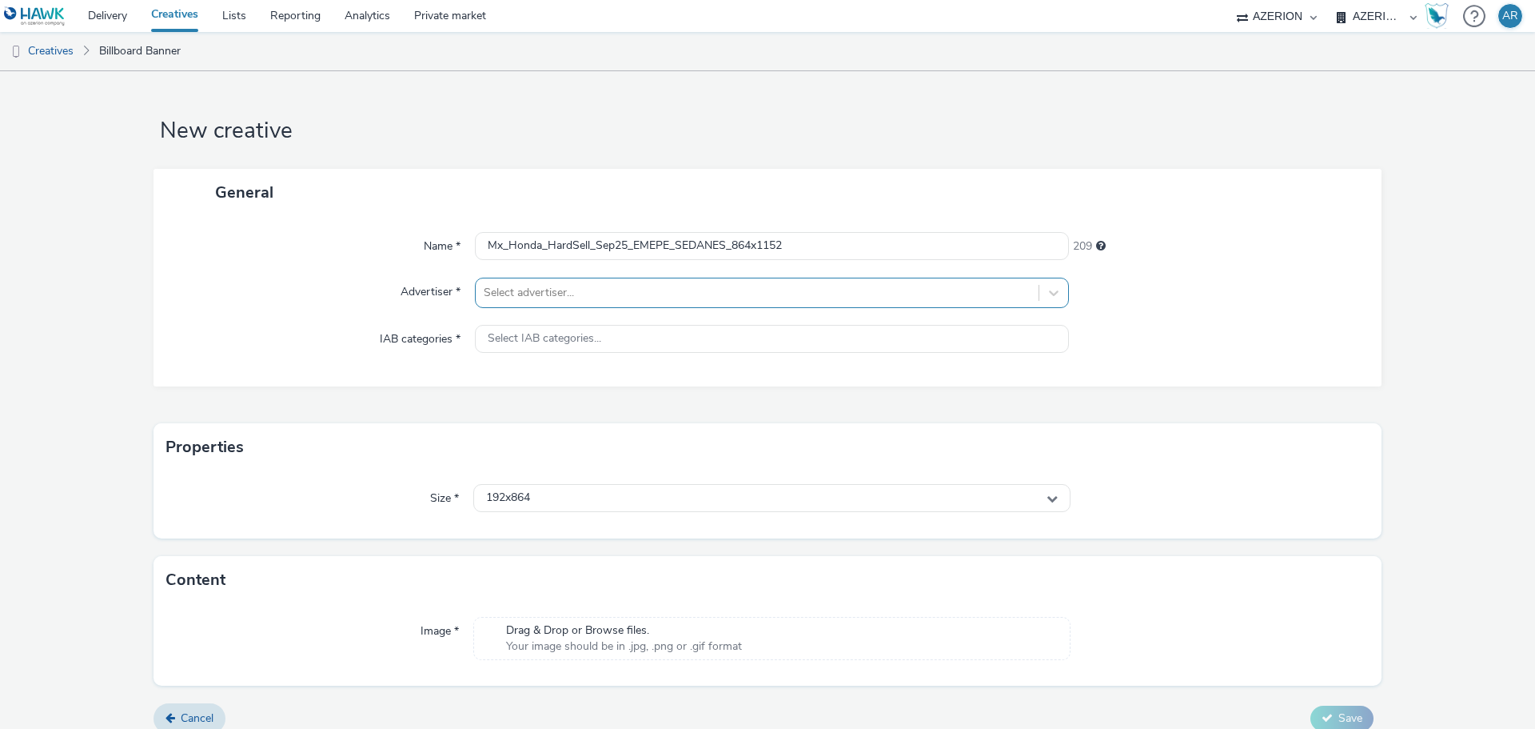
click at [733, 288] on div at bounding box center [757, 292] width 547 height 19
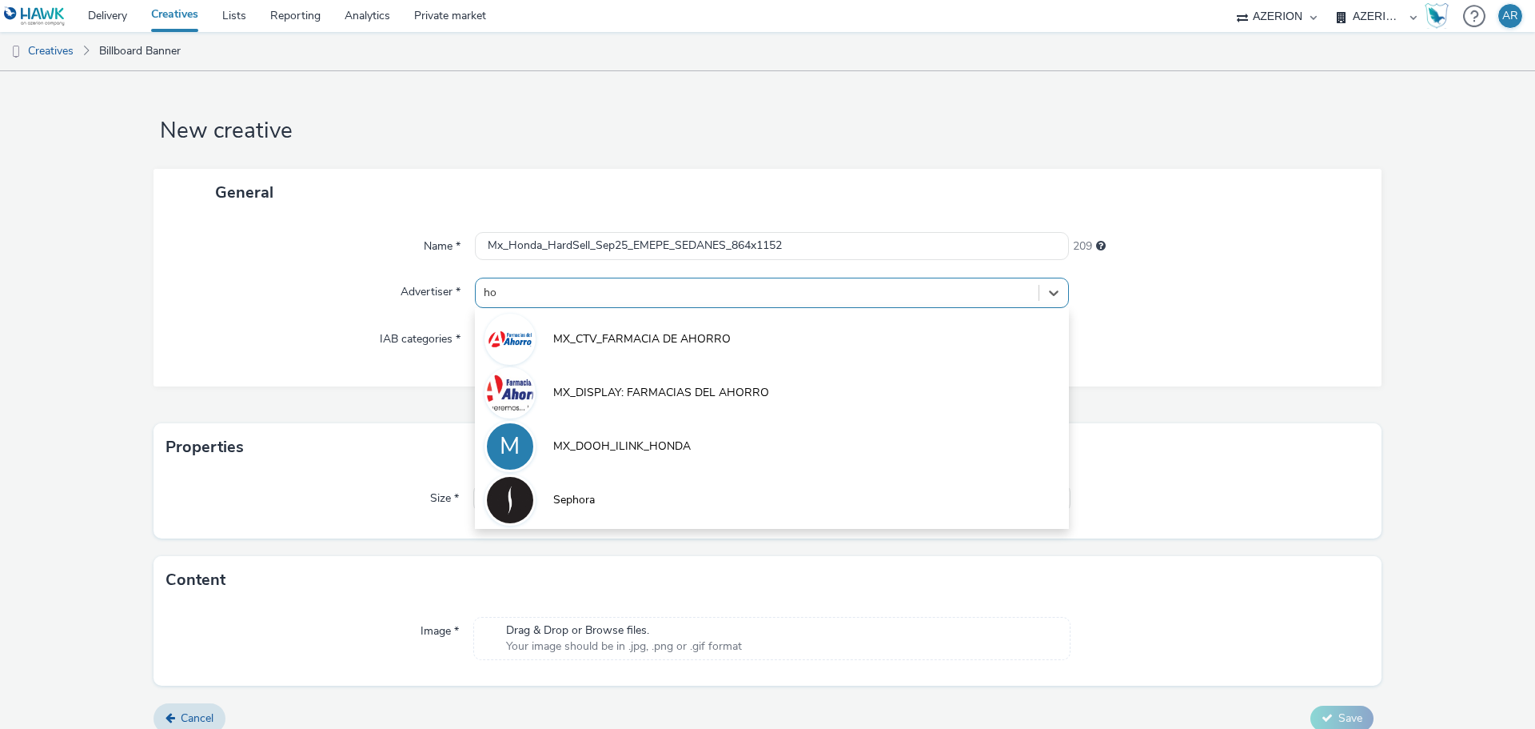
type input "hon"
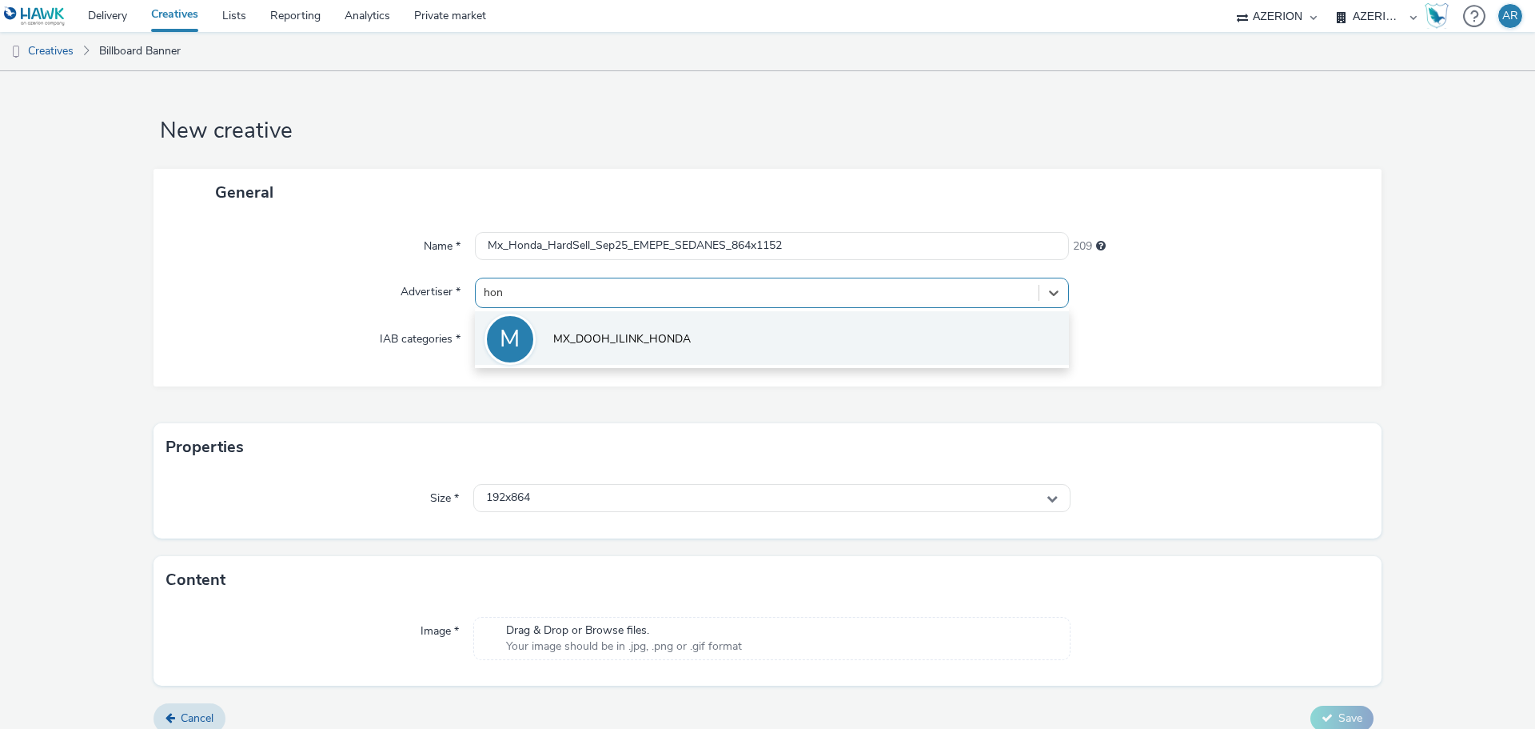
click at [661, 334] on span "MX_DOOH_ILINK_HONDA" at bounding box center [622, 339] width 138 height 16
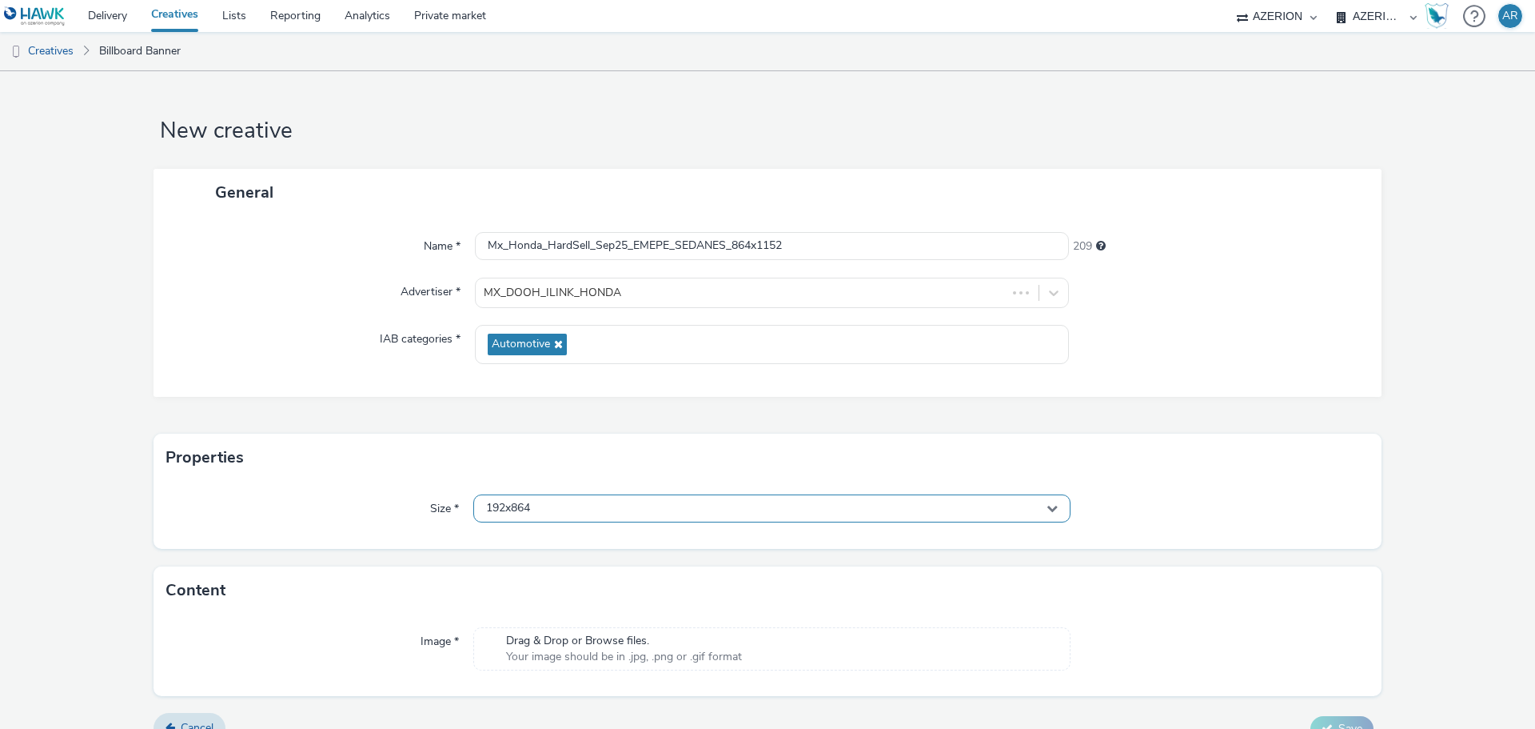
click at [606, 510] on div "192x864" at bounding box center [771, 508] width 597 height 28
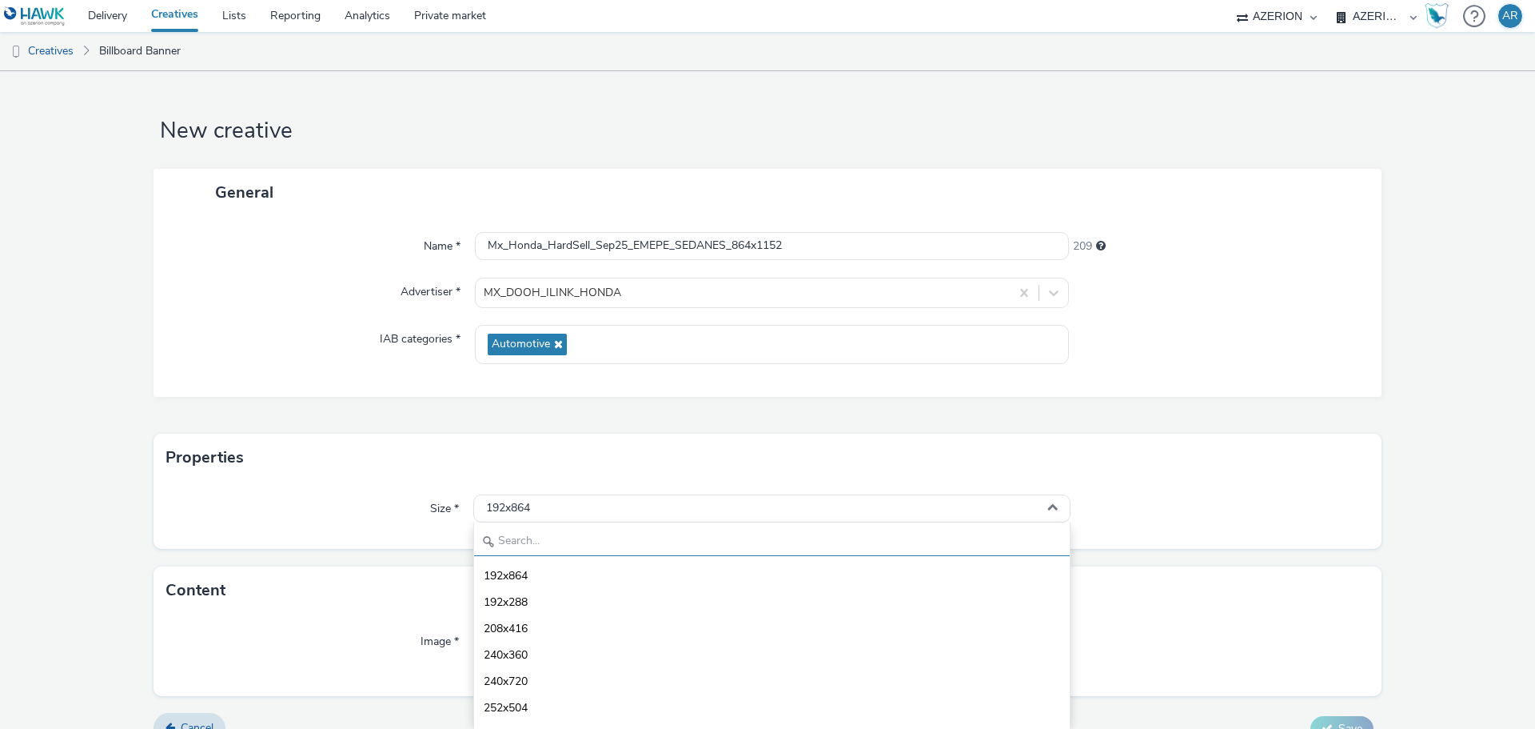
click at [571, 535] on input "text" at bounding box center [772, 542] width 596 height 28
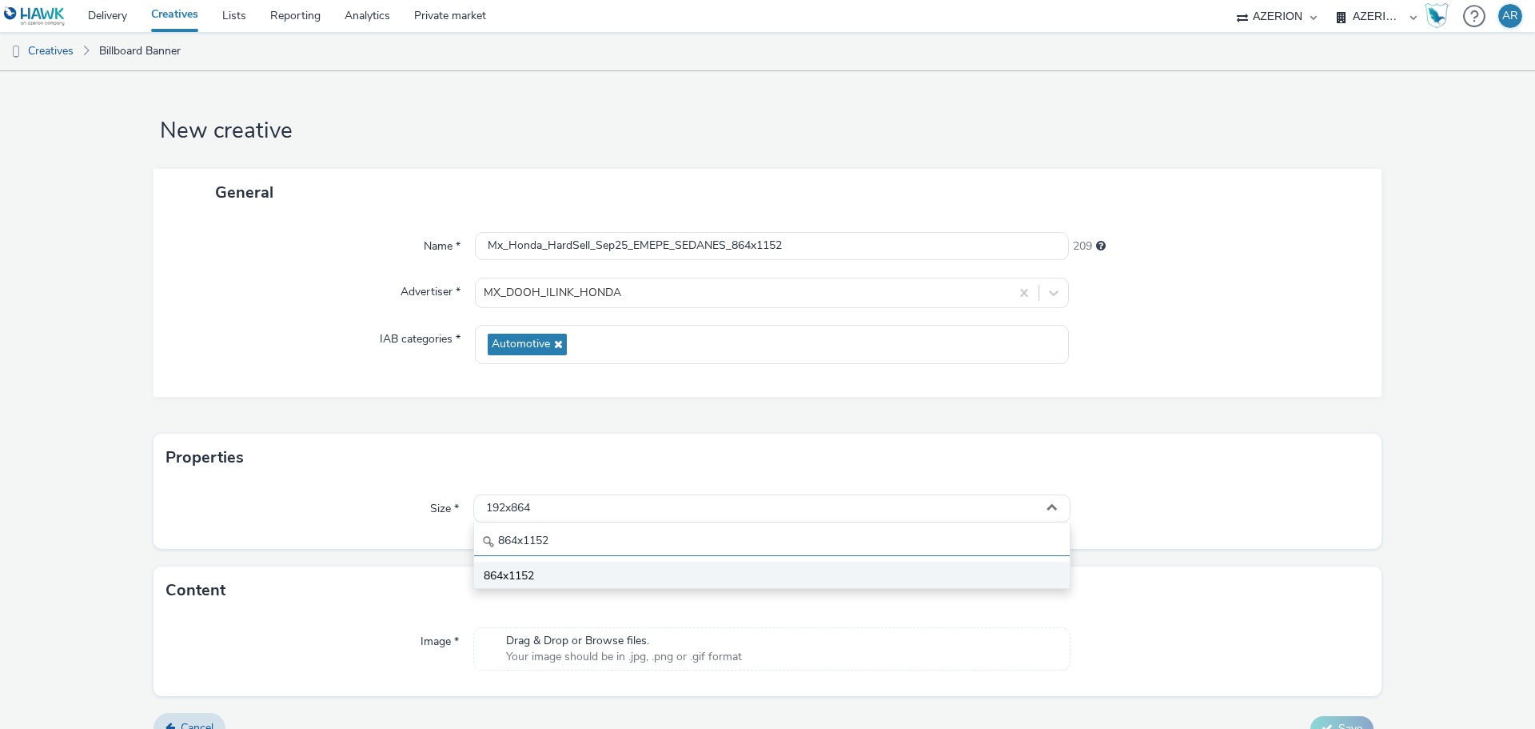
type input "864x1152"
click at [533, 573] on span "864x1152" at bounding box center [509, 576] width 50 height 16
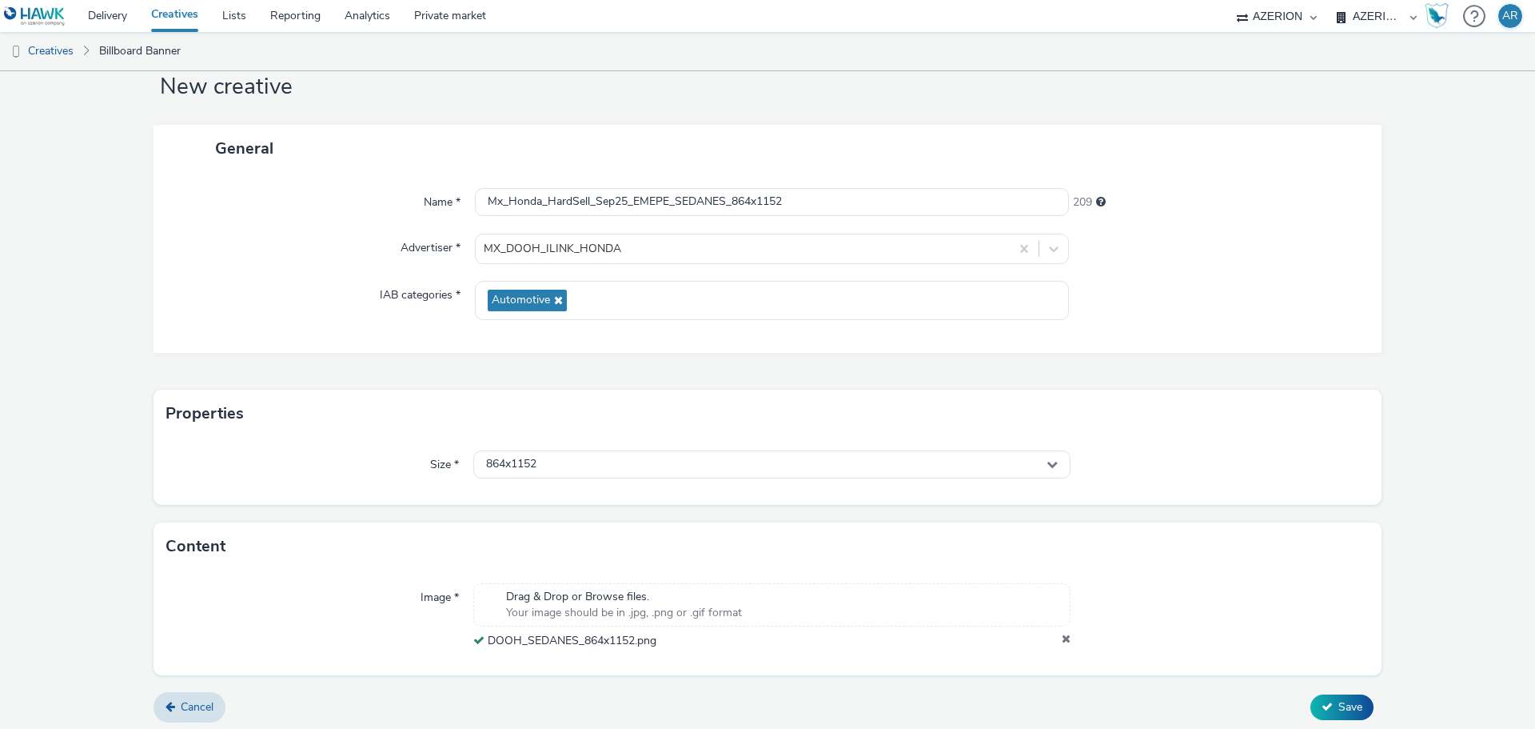
scroll to position [50, 0]
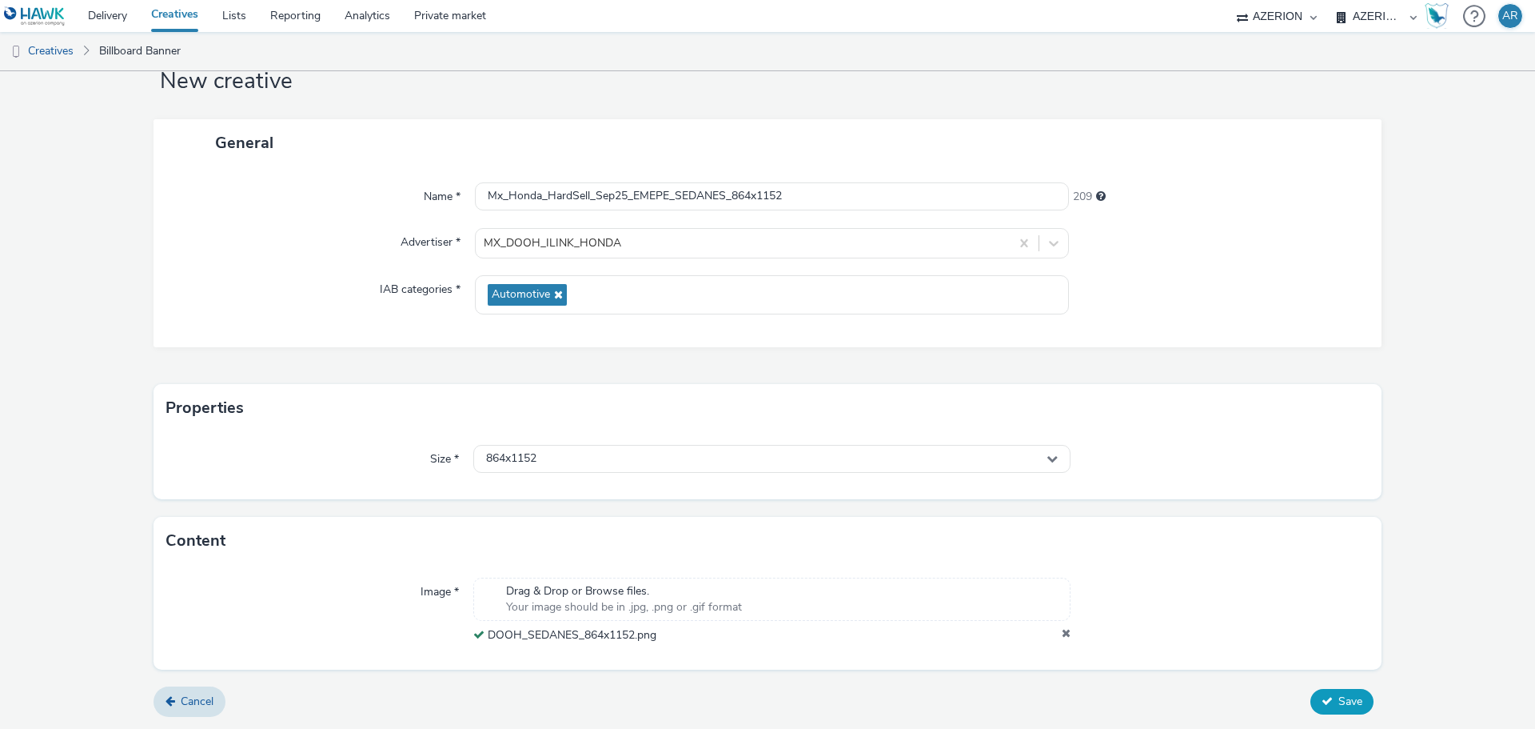
click at [1344, 698] on span "Save" at bounding box center [1351, 700] width 24 height 15
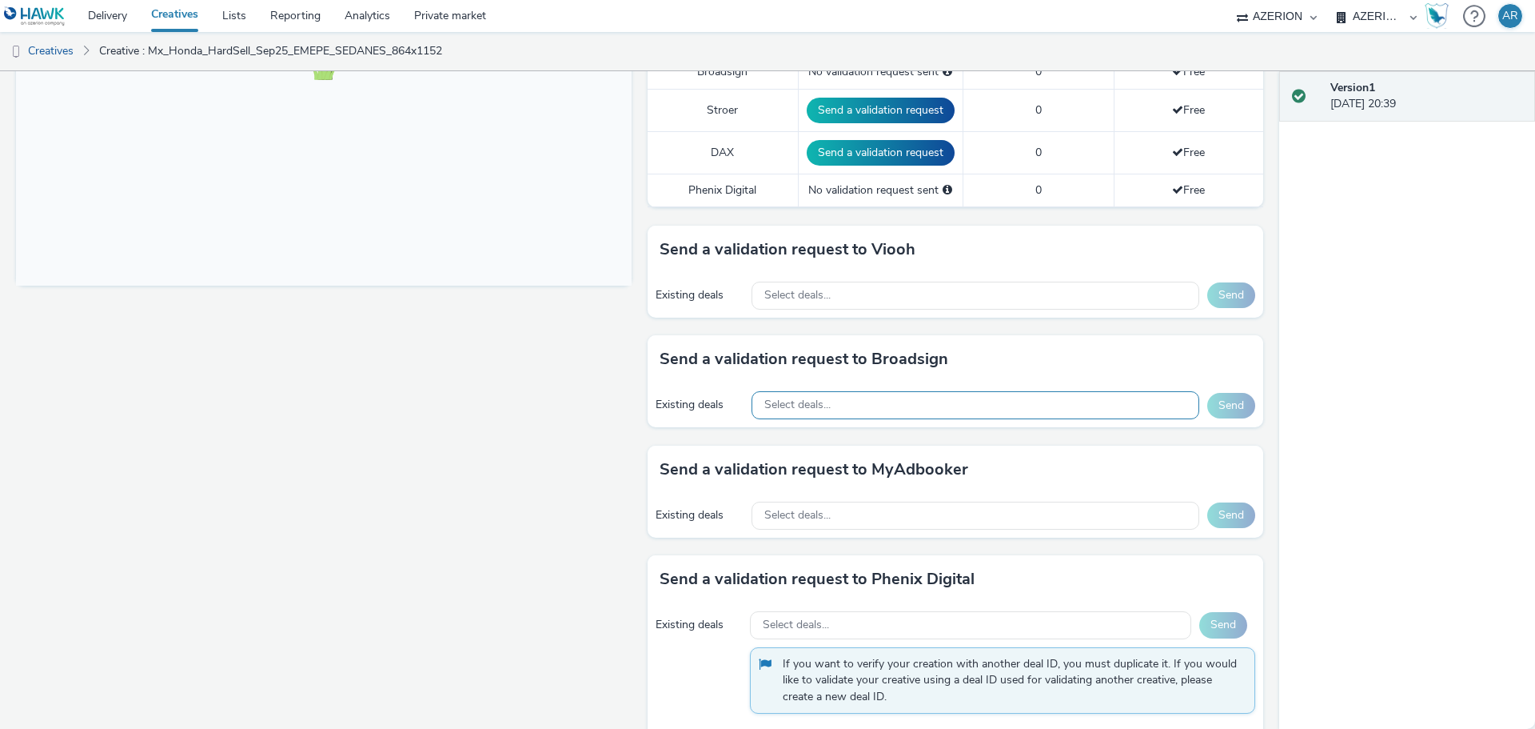
click at [853, 405] on div "Select deals..." at bounding box center [976, 405] width 448 height 28
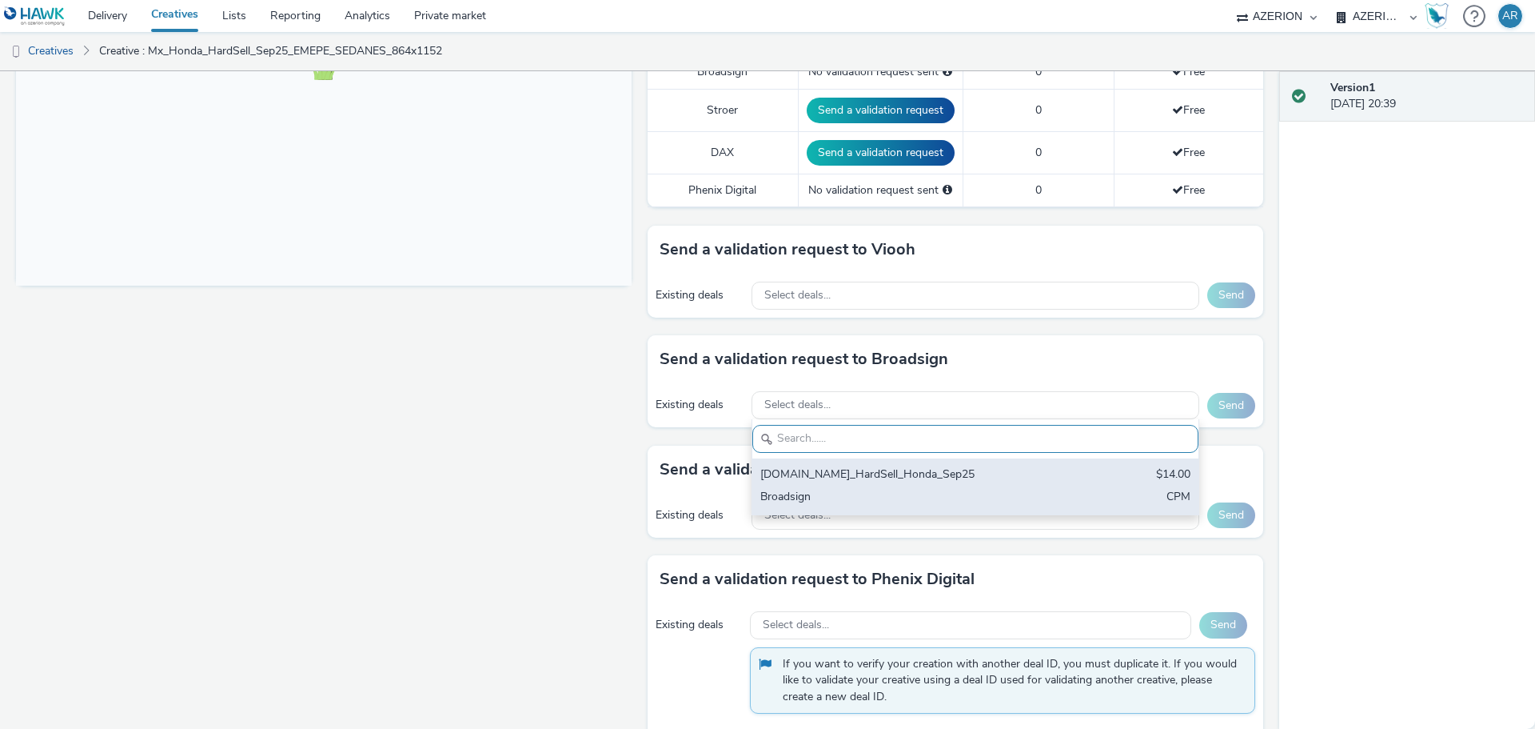
click at [837, 475] on div "EME.PE_HardSell_Honda_Sep25" at bounding box center [903, 475] width 284 height 18
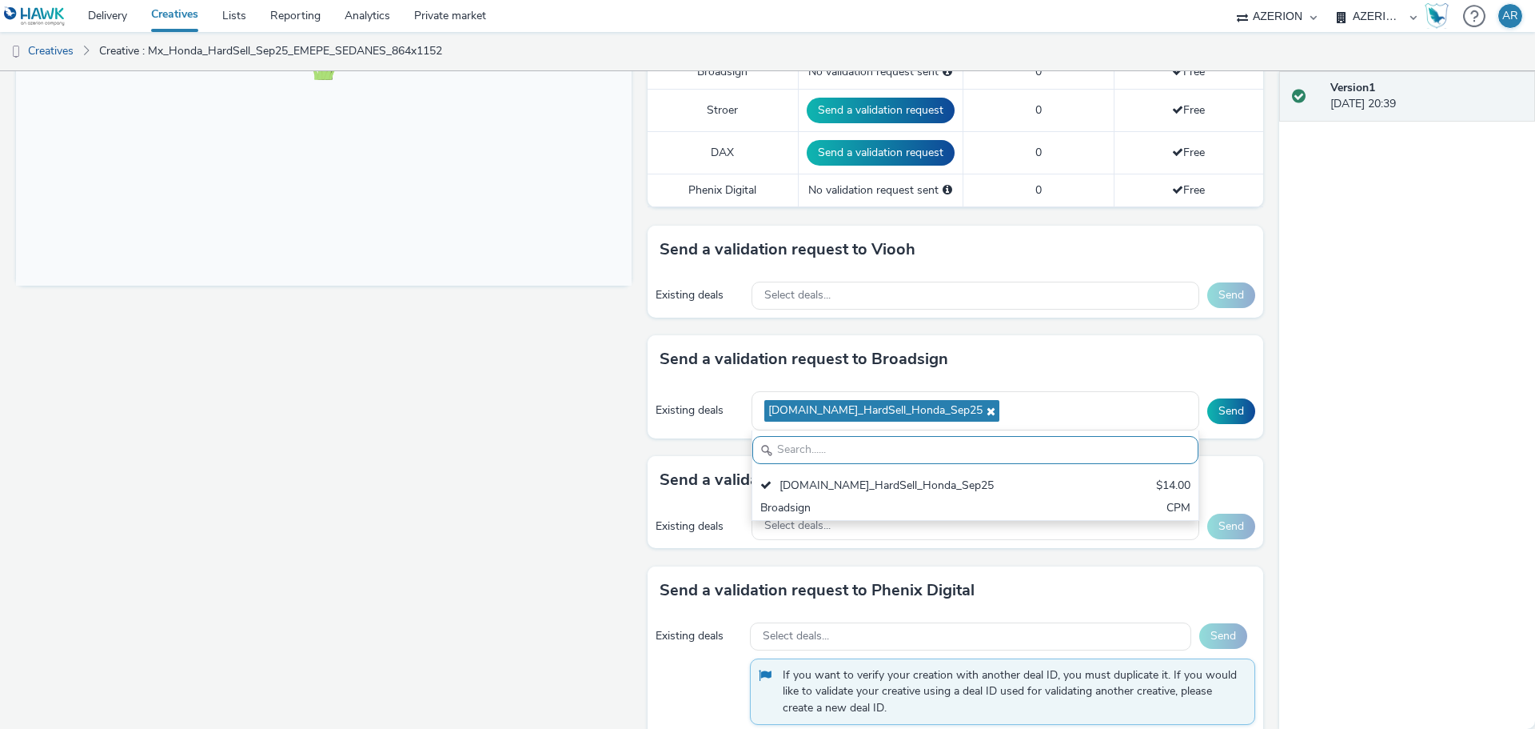
click at [1208, 433] on div "Existing deals EME.PE_HardSell_Honda_Sep25 EME.PE_HardSell_Honda_Sep25 $14.00 B…" at bounding box center [956, 410] width 616 height 55
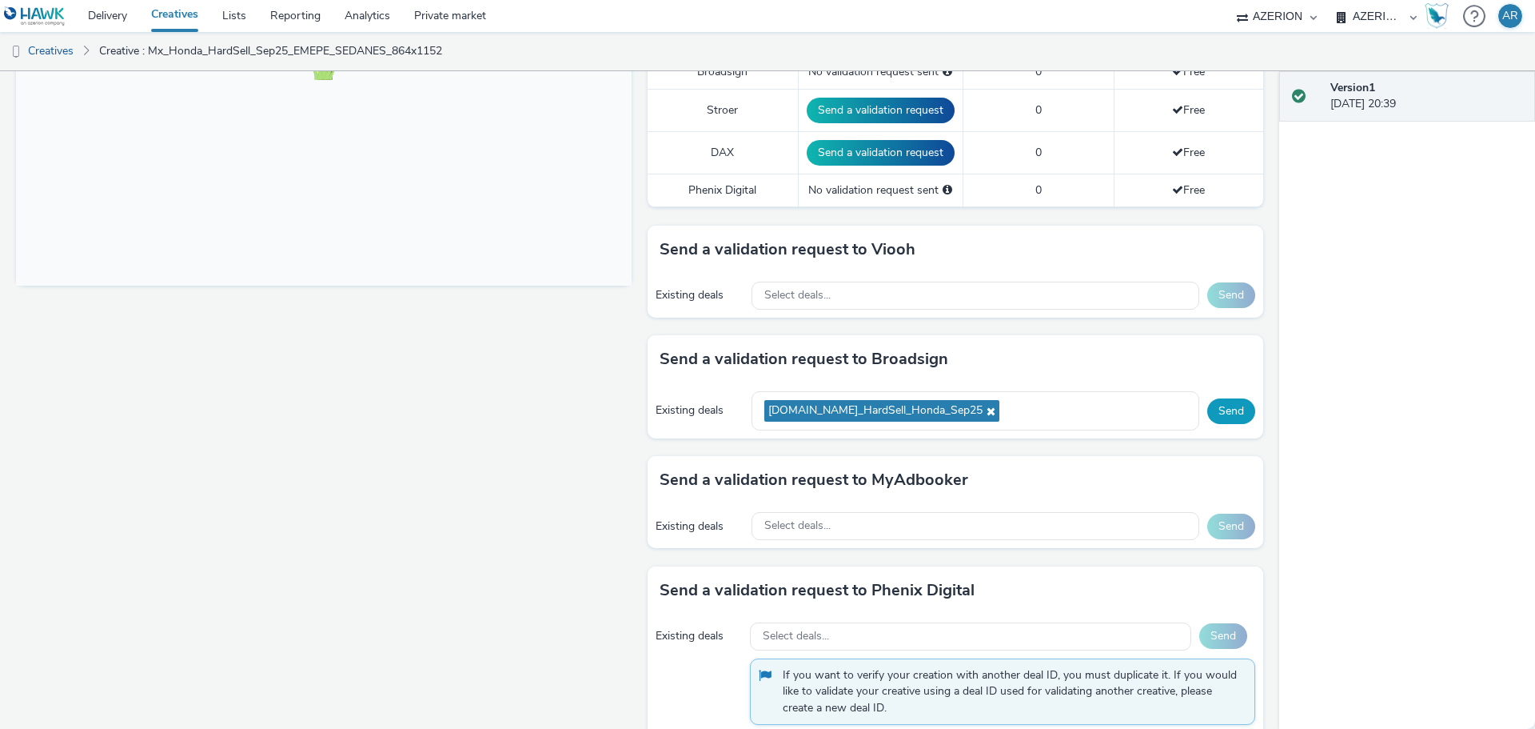
click at [1222, 409] on button "Send" at bounding box center [1232, 411] width 48 height 26
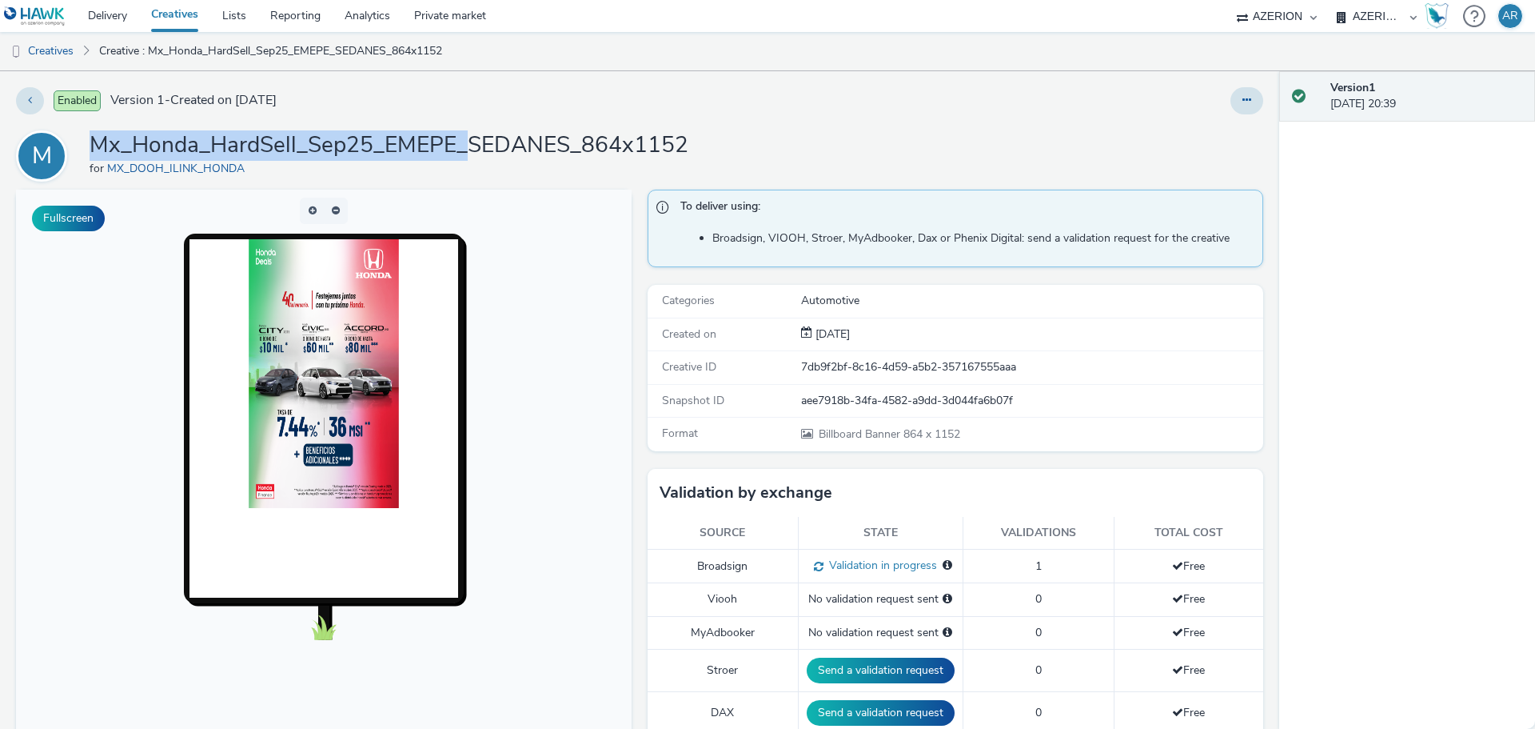
drag, startPoint x: 472, startPoint y: 148, endPoint x: 94, endPoint y: 144, distance: 377.5
click at [94, 144] on h1 "Mx_Honda_HardSell_Sep25_EMEPE_SEDANES_864x1152" at bounding box center [389, 145] width 599 height 30
copy h1 "Mx_Honda_HardSell_Sep25_EMEPE_"
click at [35, 46] on link "Creatives" at bounding box center [41, 51] width 82 height 38
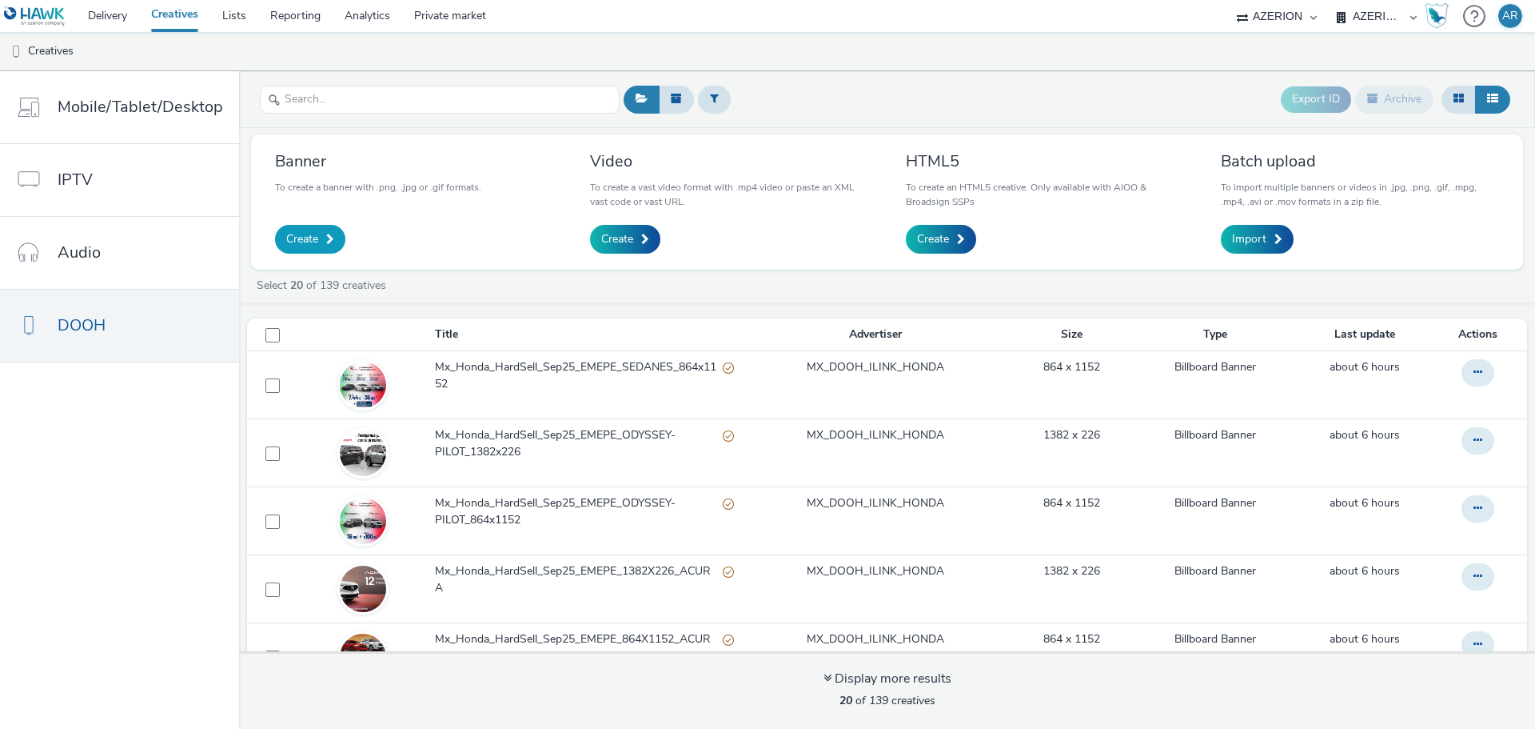
click at [299, 234] on span "Create" at bounding box center [302, 239] width 32 height 16
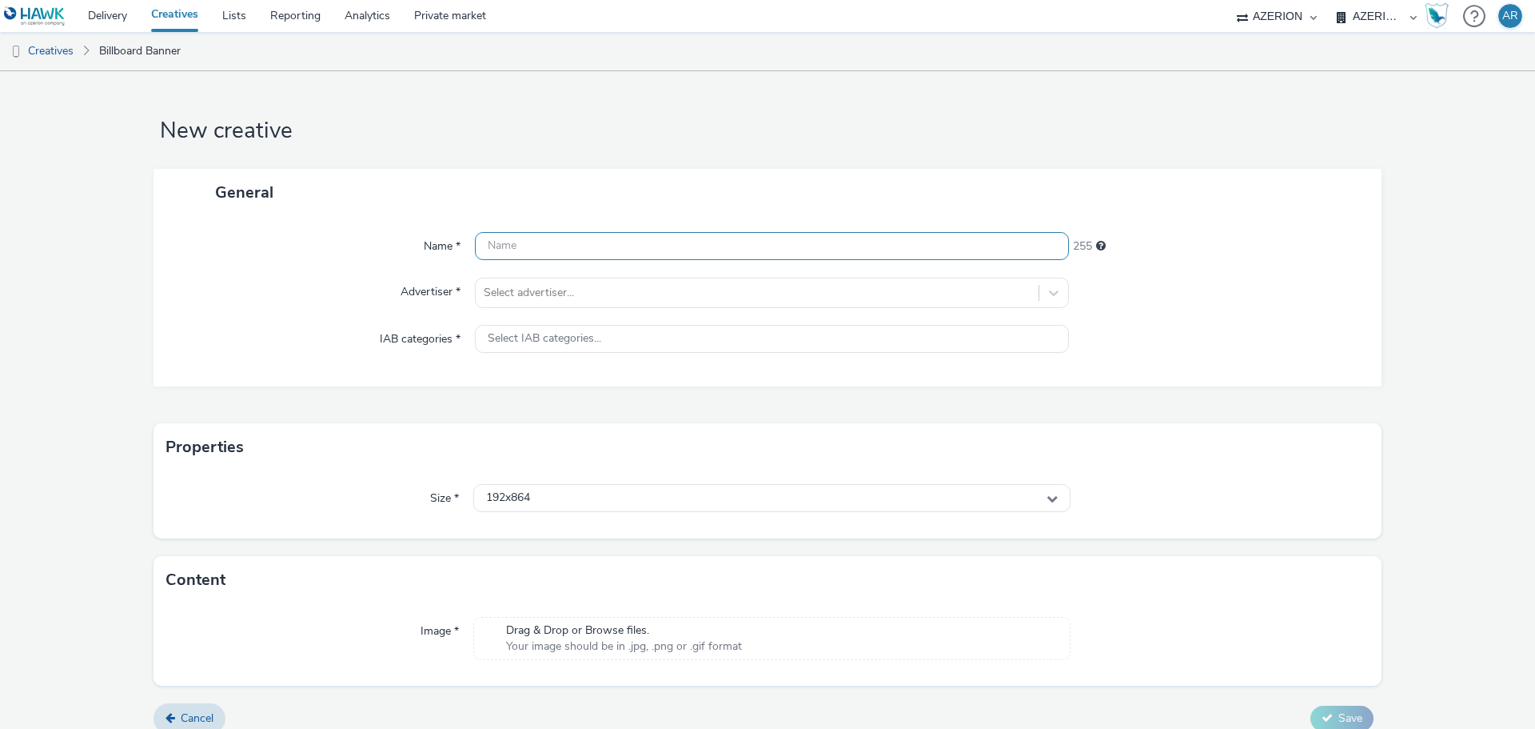
click at [664, 254] on input "text" at bounding box center [772, 246] width 594 height 28
paste input "Mx_Honda_HardSell_Sep25_EMEPE_"
click at [744, 256] on input "Mx_Honda_HardSell_Sep25_EMEPE_" at bounding box center [772, 246] width 594 height 28
paste input "SEDANES_1382x226"
type input "Mx_Honda_HardSell_Sep25_EMEPE_SEDANES_1382x226"
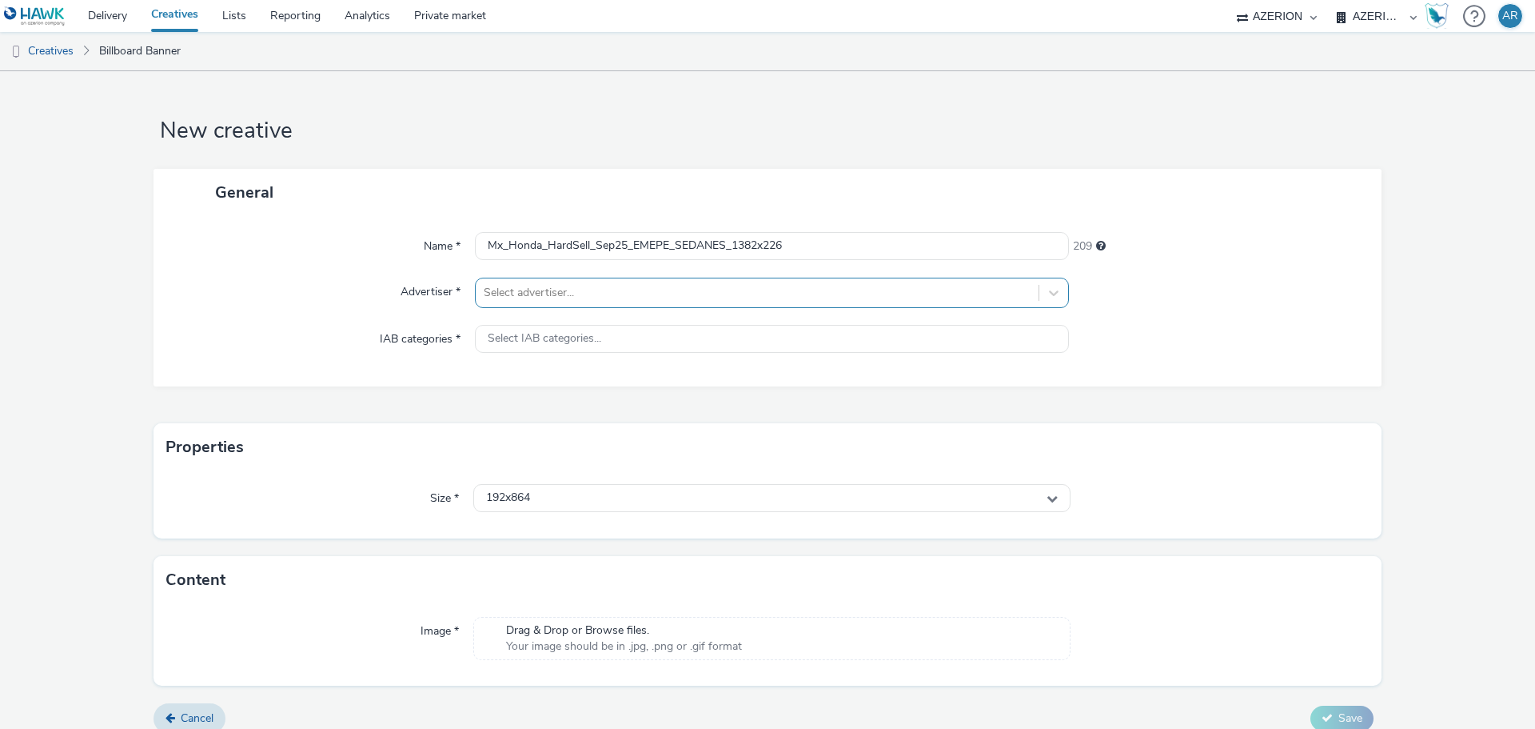
click at [693, 290] on div at bounding box center [757, 292] width 547 height 19
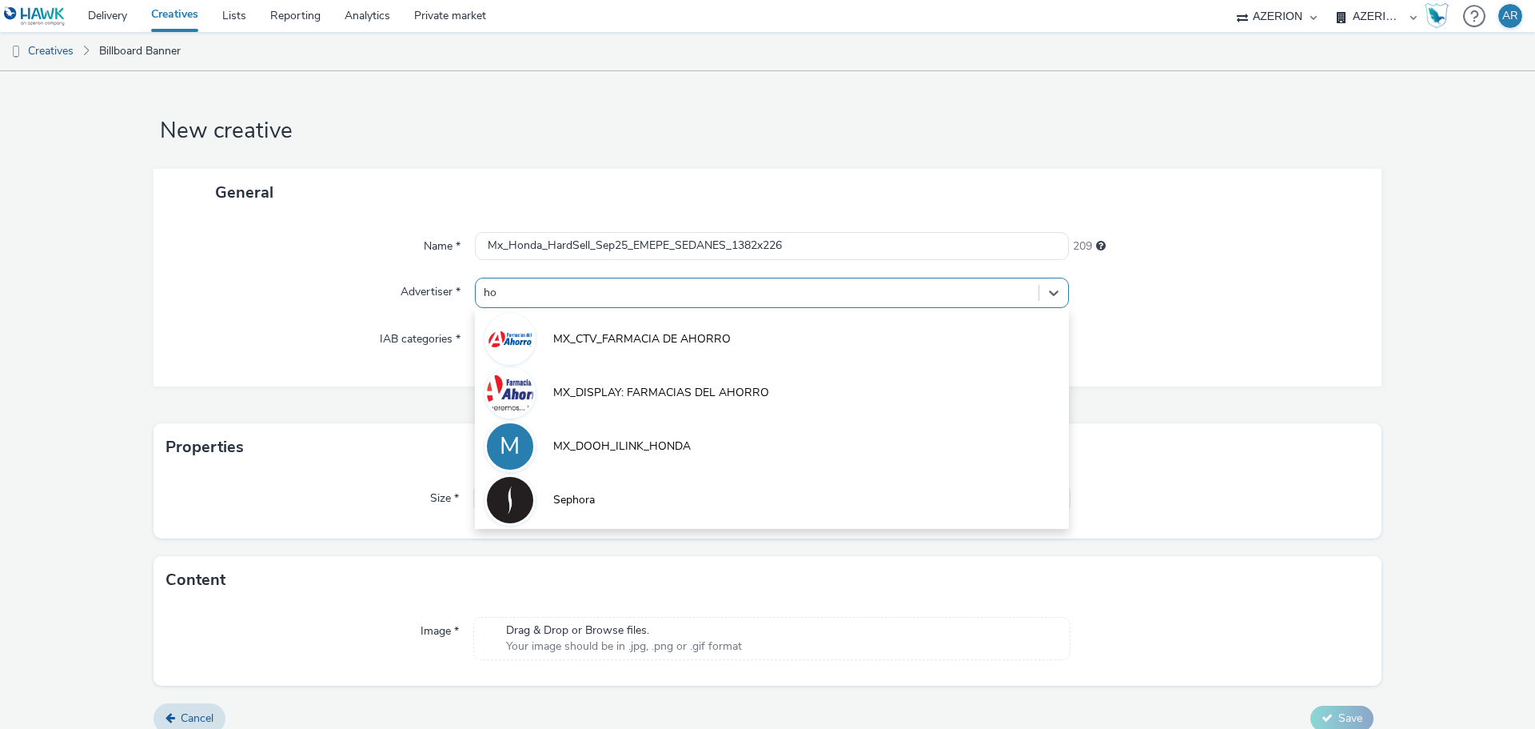
type input "hon"
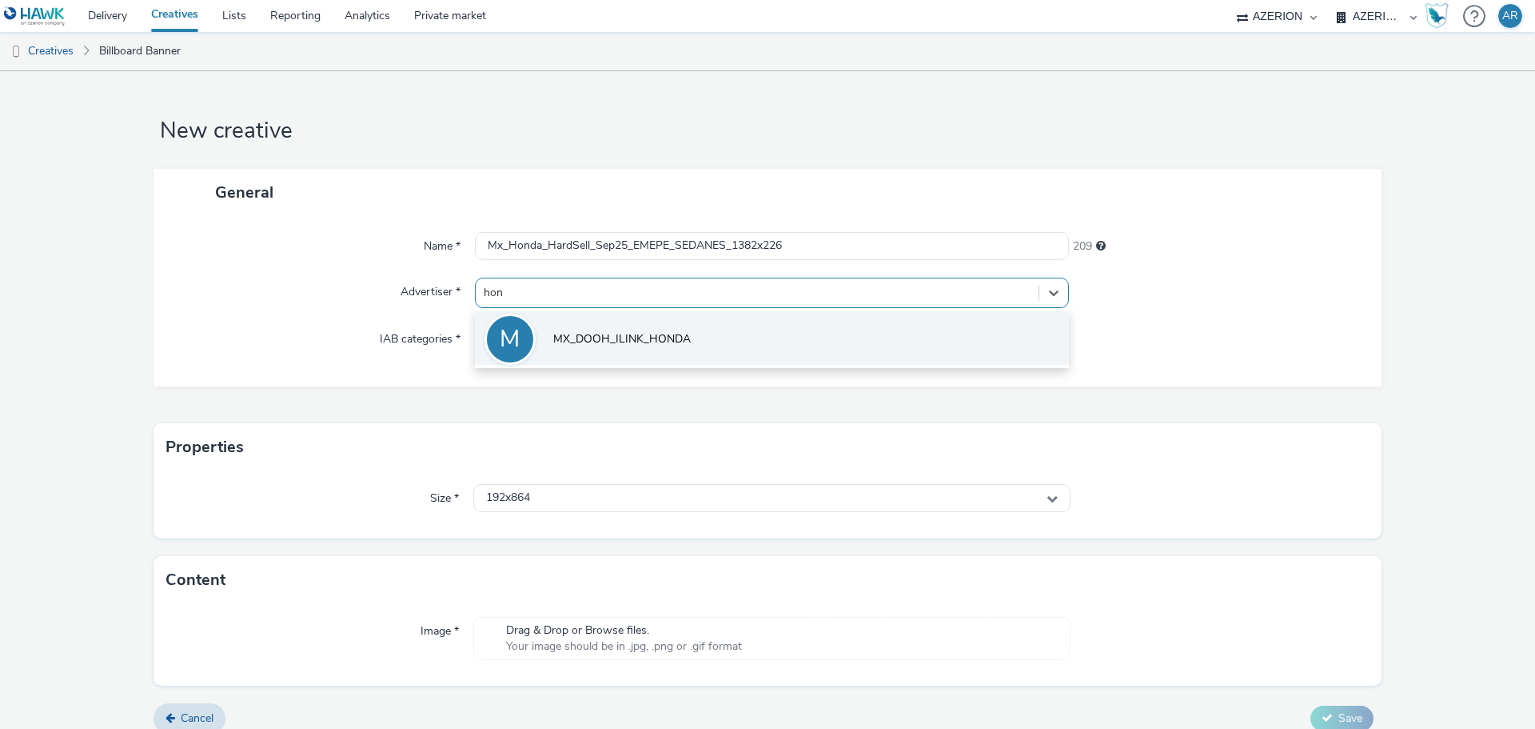
click at [676, 334] on span "MX_DOOH_ILINK_HONDA" at bounding box center [622, 339] width 138 height 16
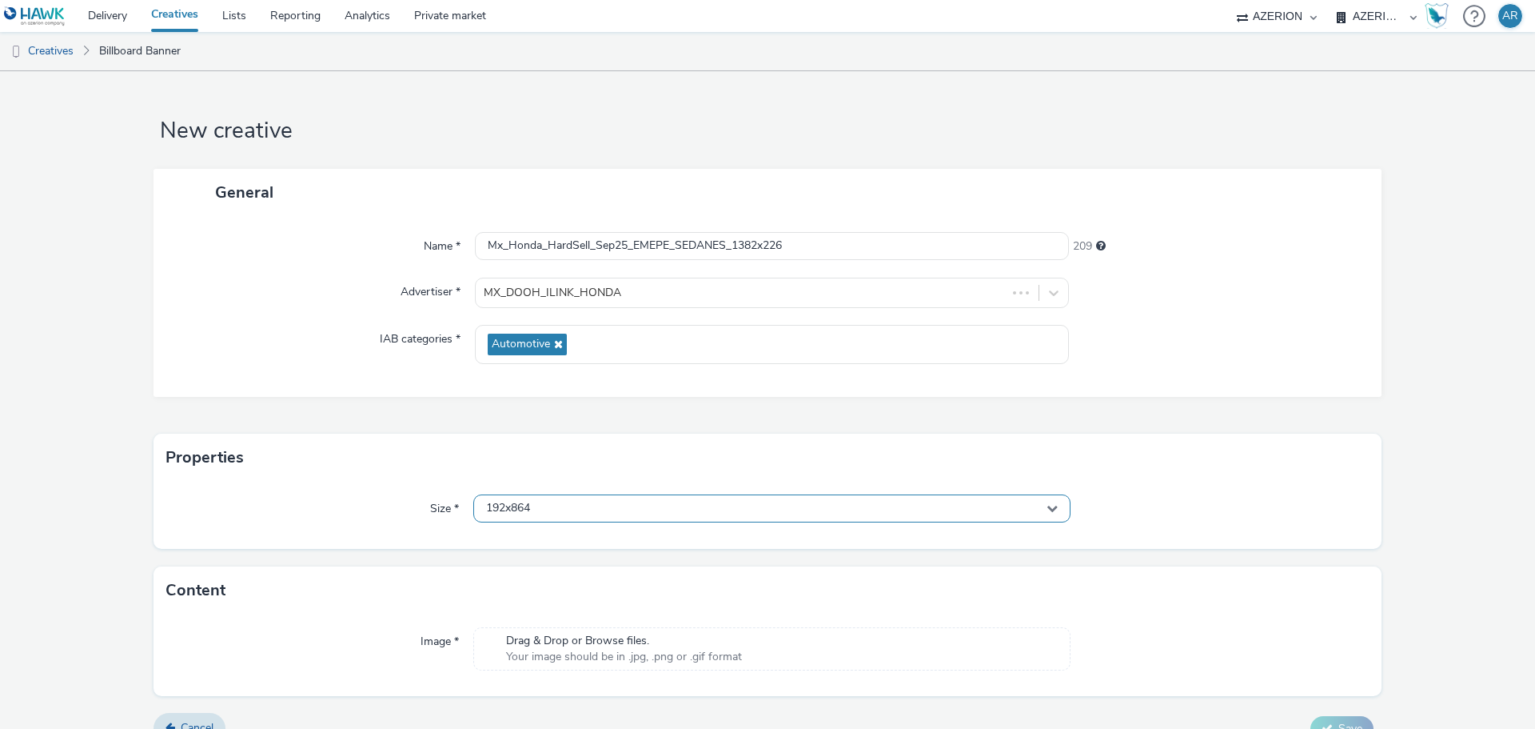
click at [647, 509] on div "192x864" at bounding box center [771, 508] width 597 height 28
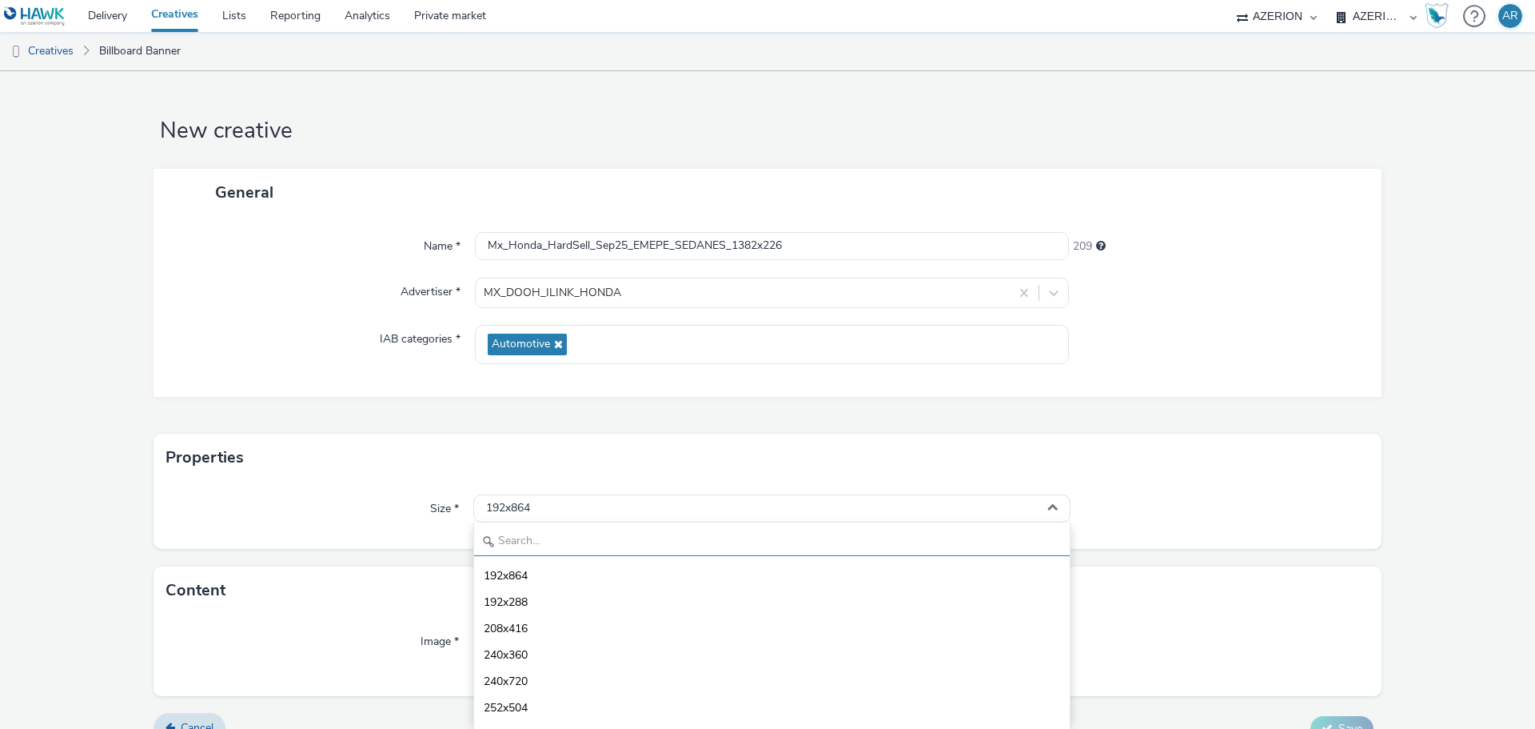
click at [622, 545] on input "text" at bounding box center [772, 542] width 596 height 28
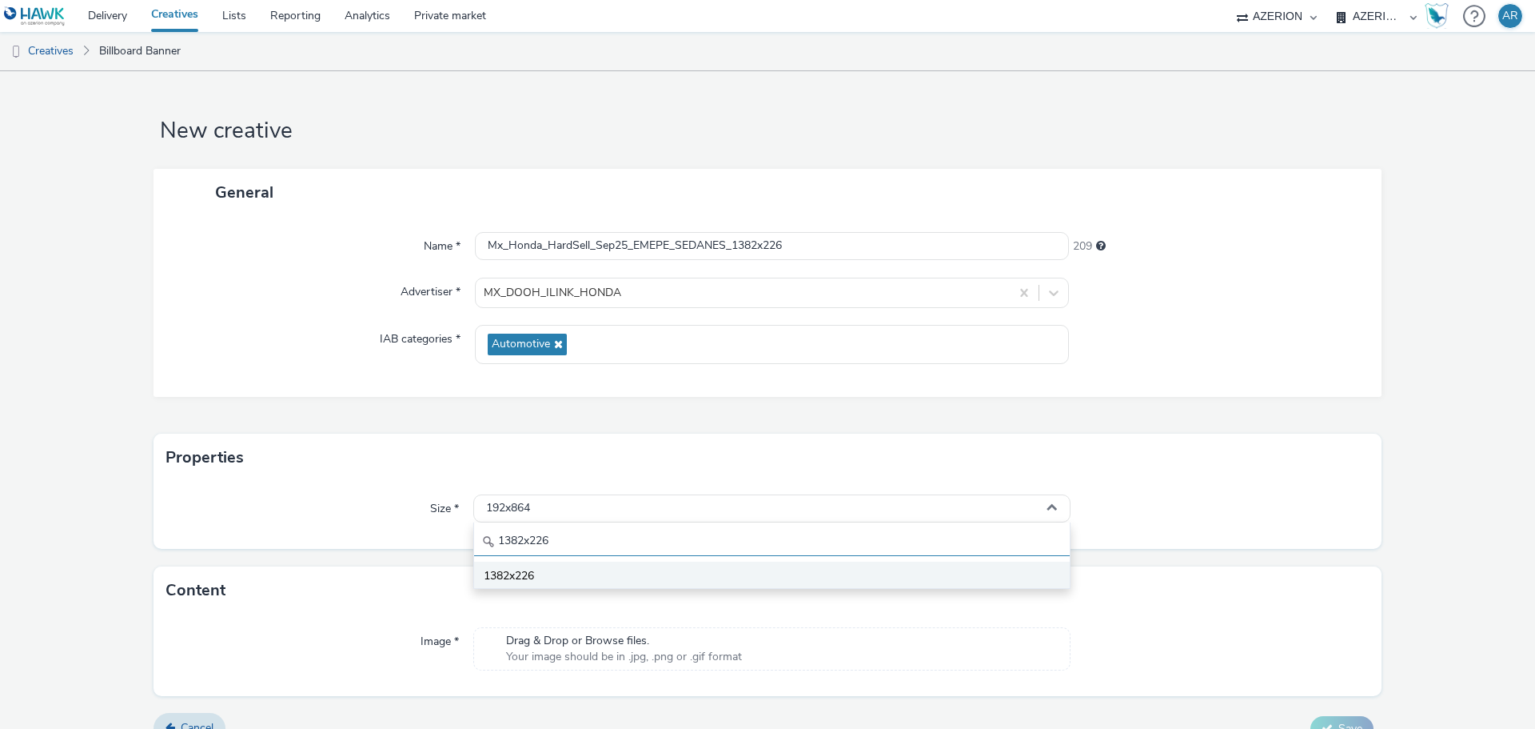
type input "1382x226"
click at [545, 579] on li "1382x226" at bounding box center [772, 574] width 596 height 26
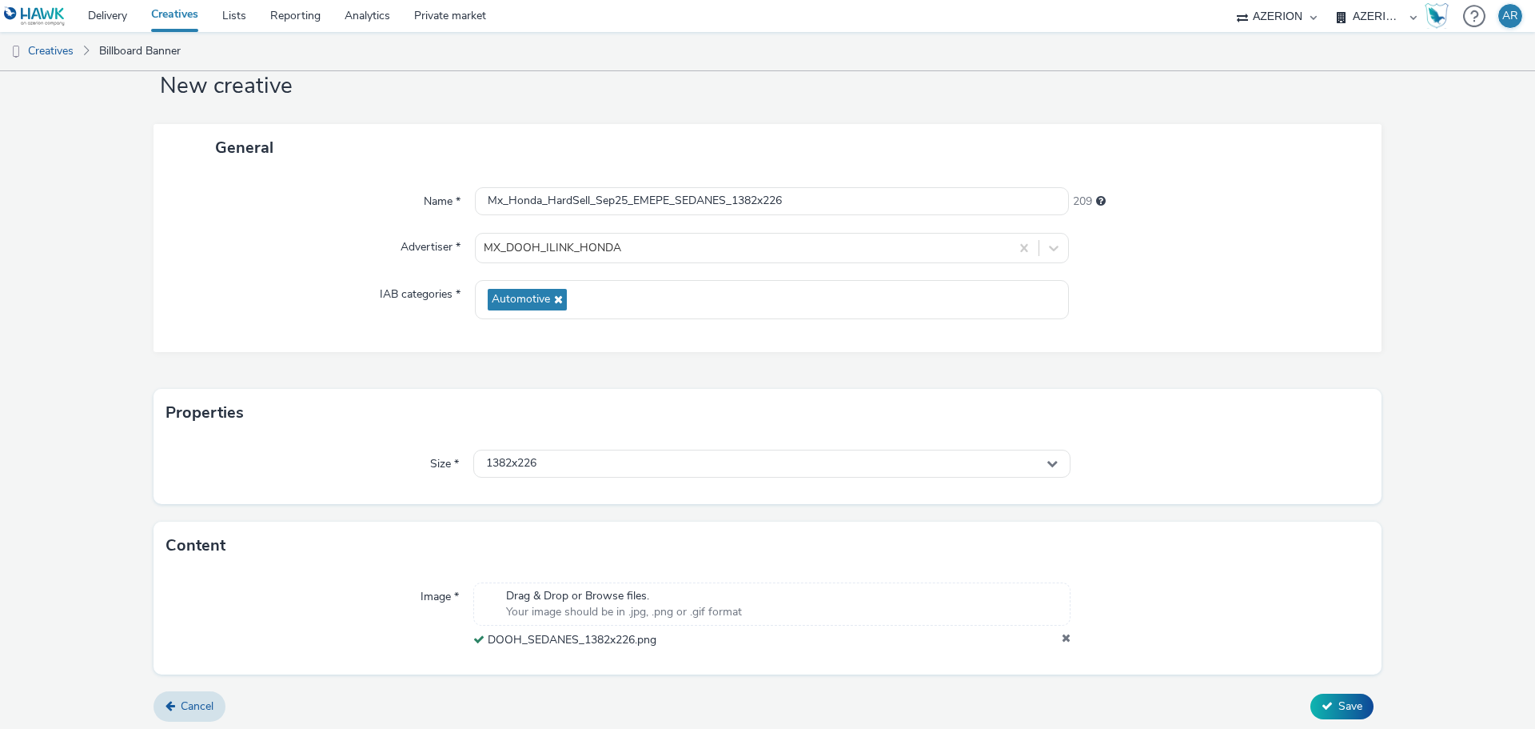
scroll to position [50, 0]
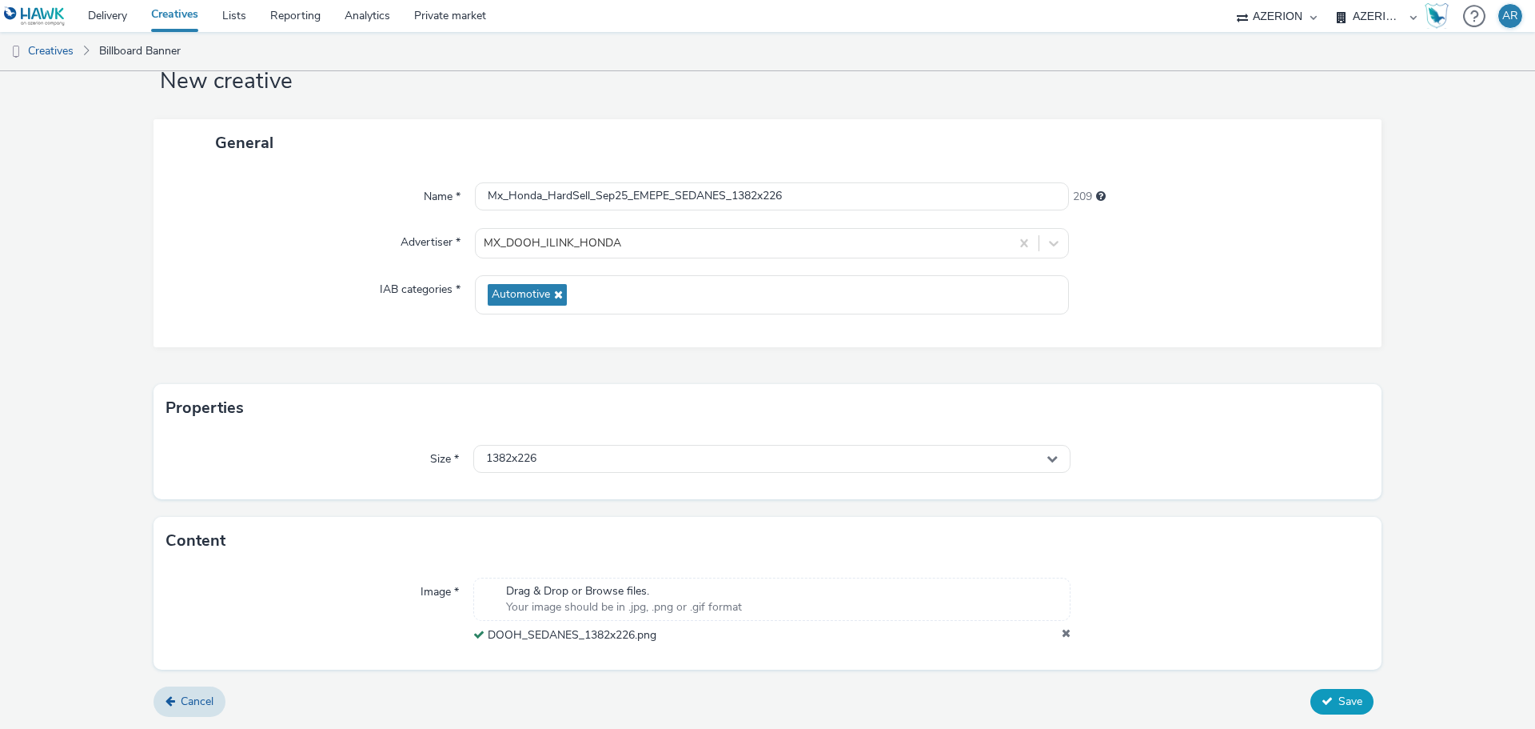
click at [1339, 698] on span "Save" at bounding box center [1351, 700] width 24 height 15
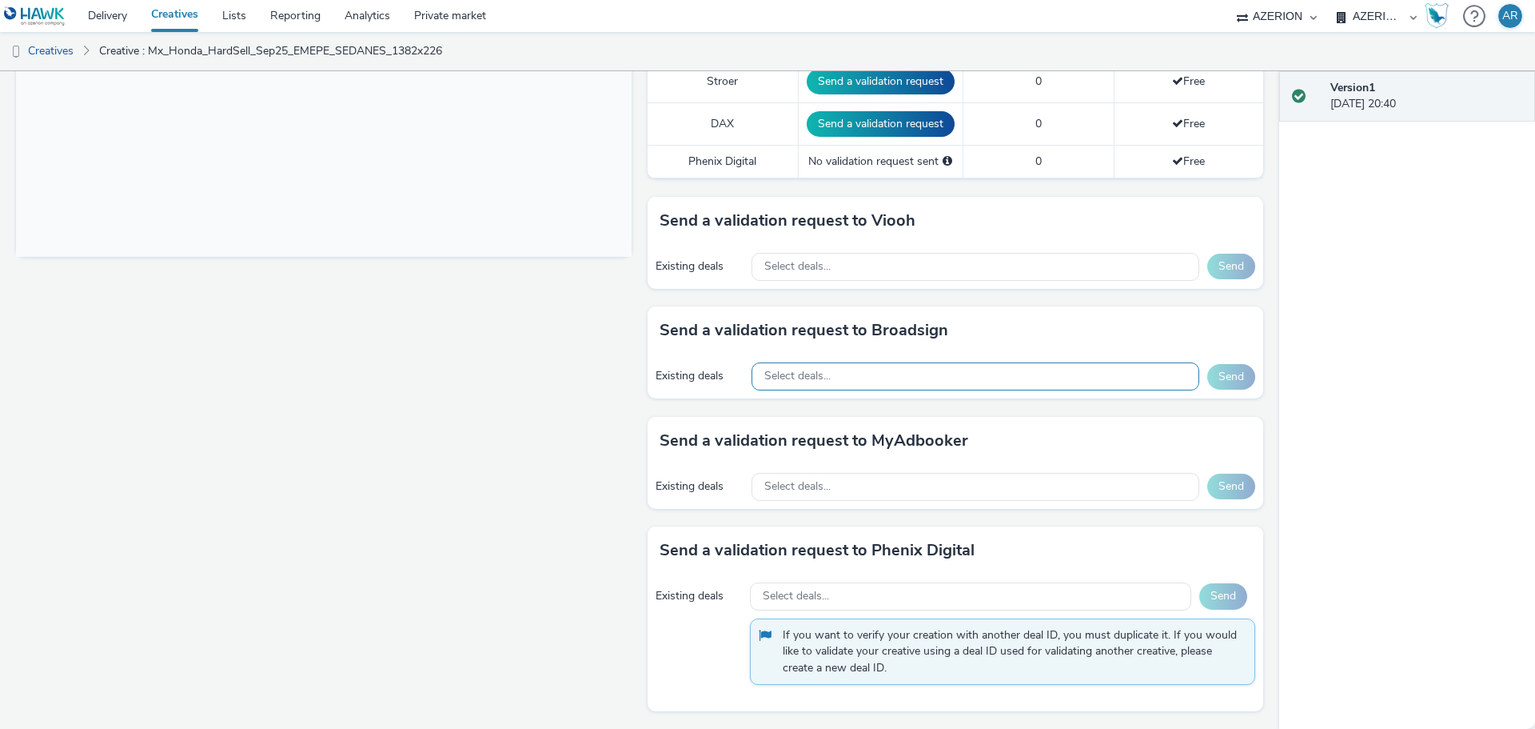
click at [908, 374] on div "Select deals..." at bounding box center [976, 376] width 448 height 28
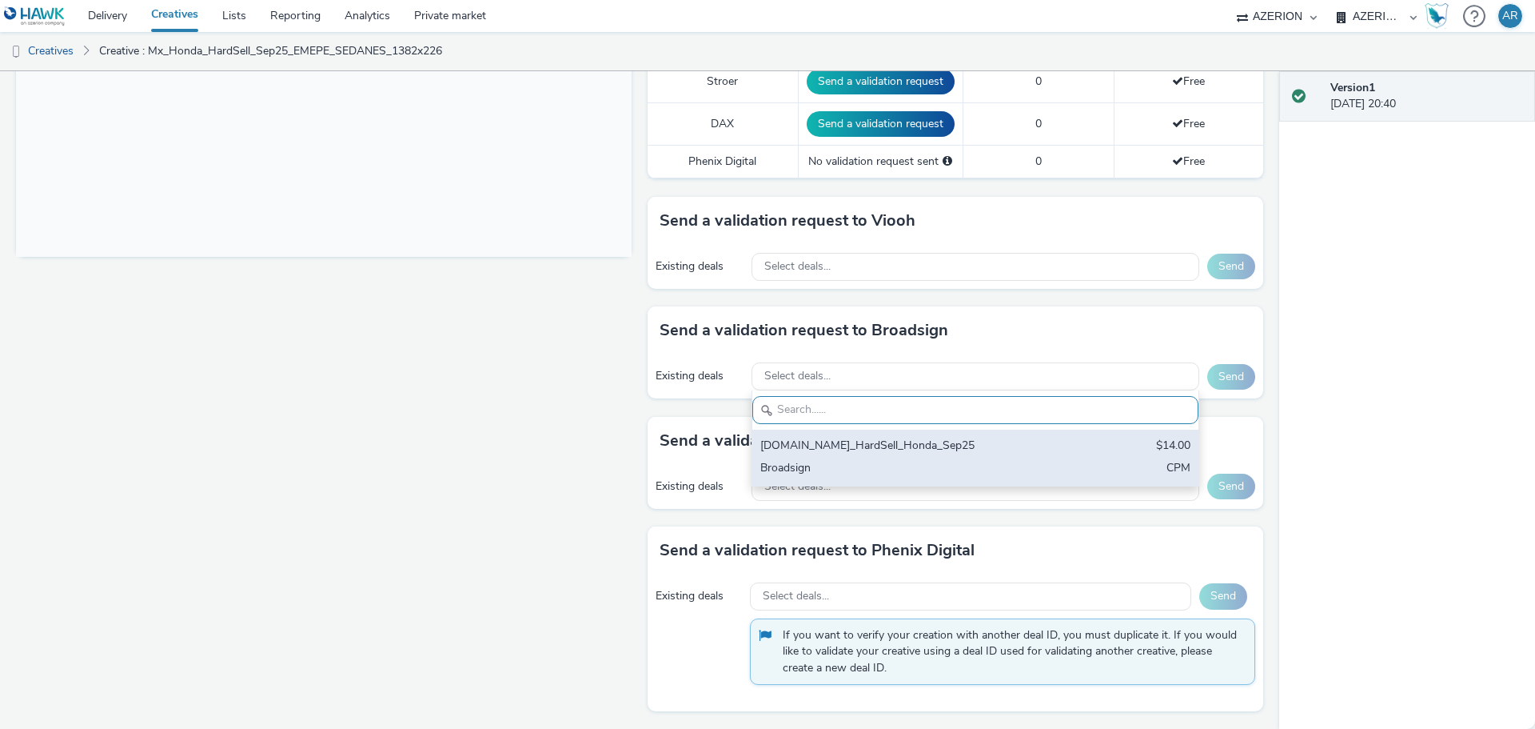
click at [835, 447] on div "EME.PE_HardSell_Honda_Sep25" at bounding box center [903, 446] width 284 height 18
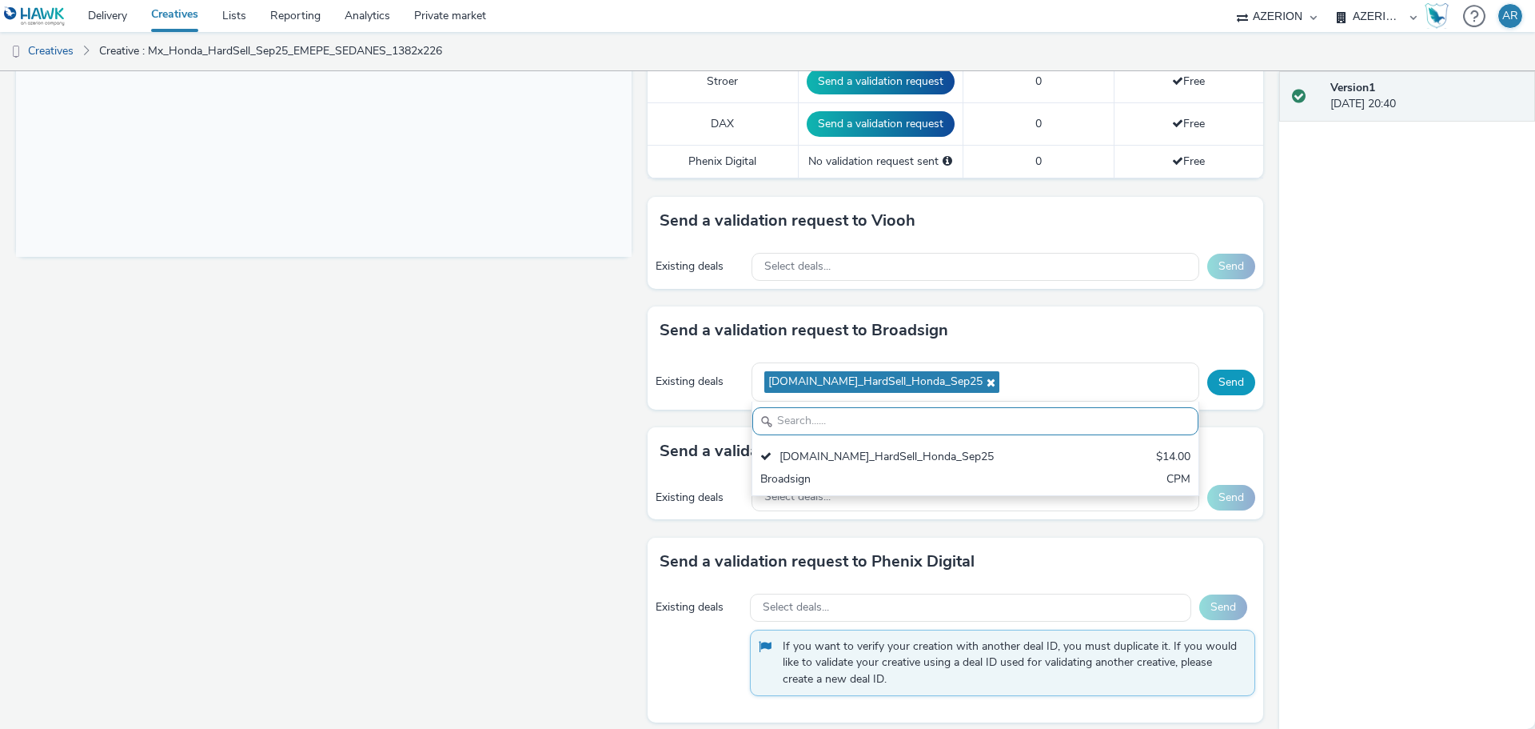
click at [1212, 381] on button "Send" at bounding box center [1232, 382] width 48 height 26
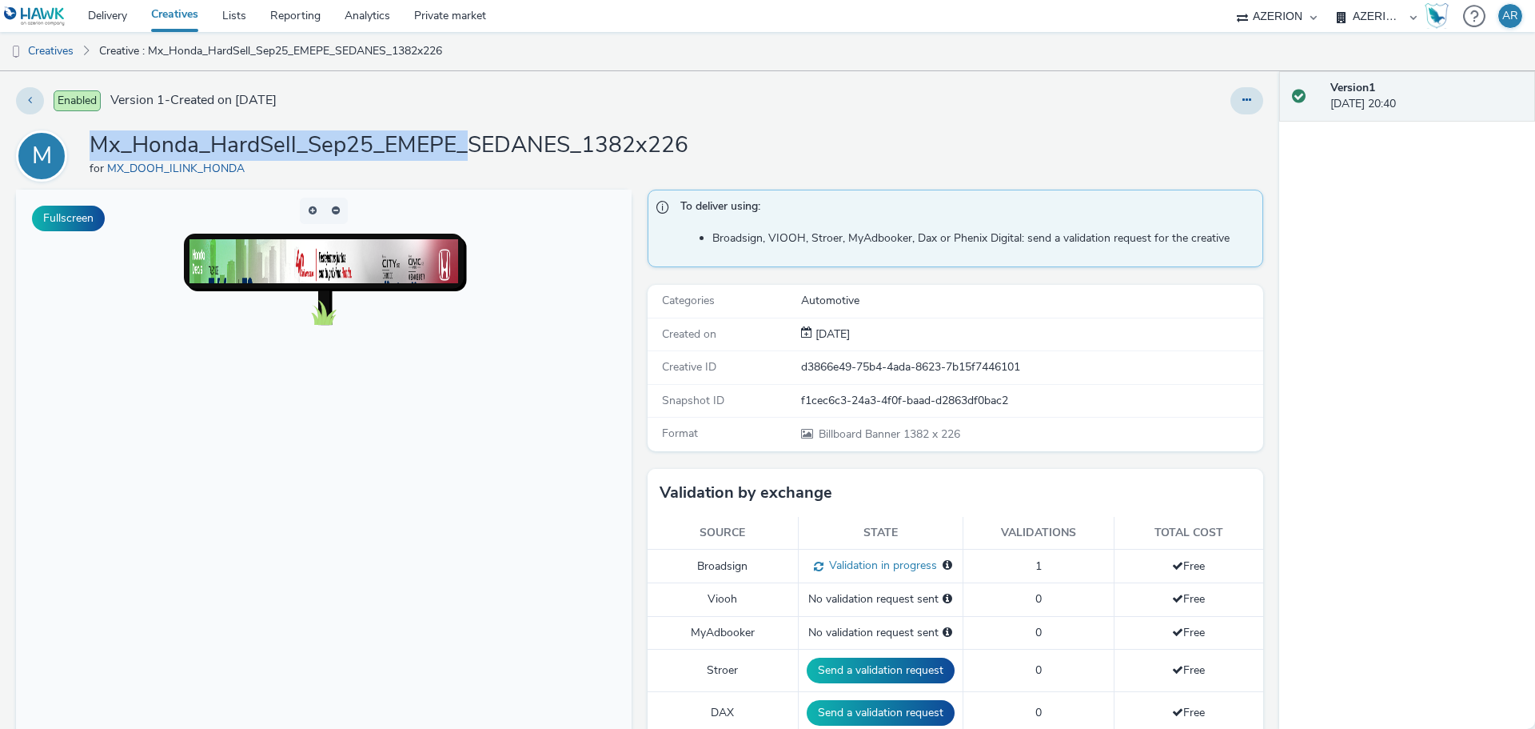
drag, startPoint x: 471, startPoint y: 146, endPoint x: 90, endPoint y: 146, distance: 380.7
click at [90, 146] on h1 "Mx_Honda_HardSell_Sep25_EMEPE_SEDANES_1382x226" at bounding box center [389, 145] width 599 height 30
copy h1 "Mx_Honda_HardSell_Sep25_EMEPE_"
click at [41, 50] on link "Creatives" at bounding box center [41, 51] width 82 height 38
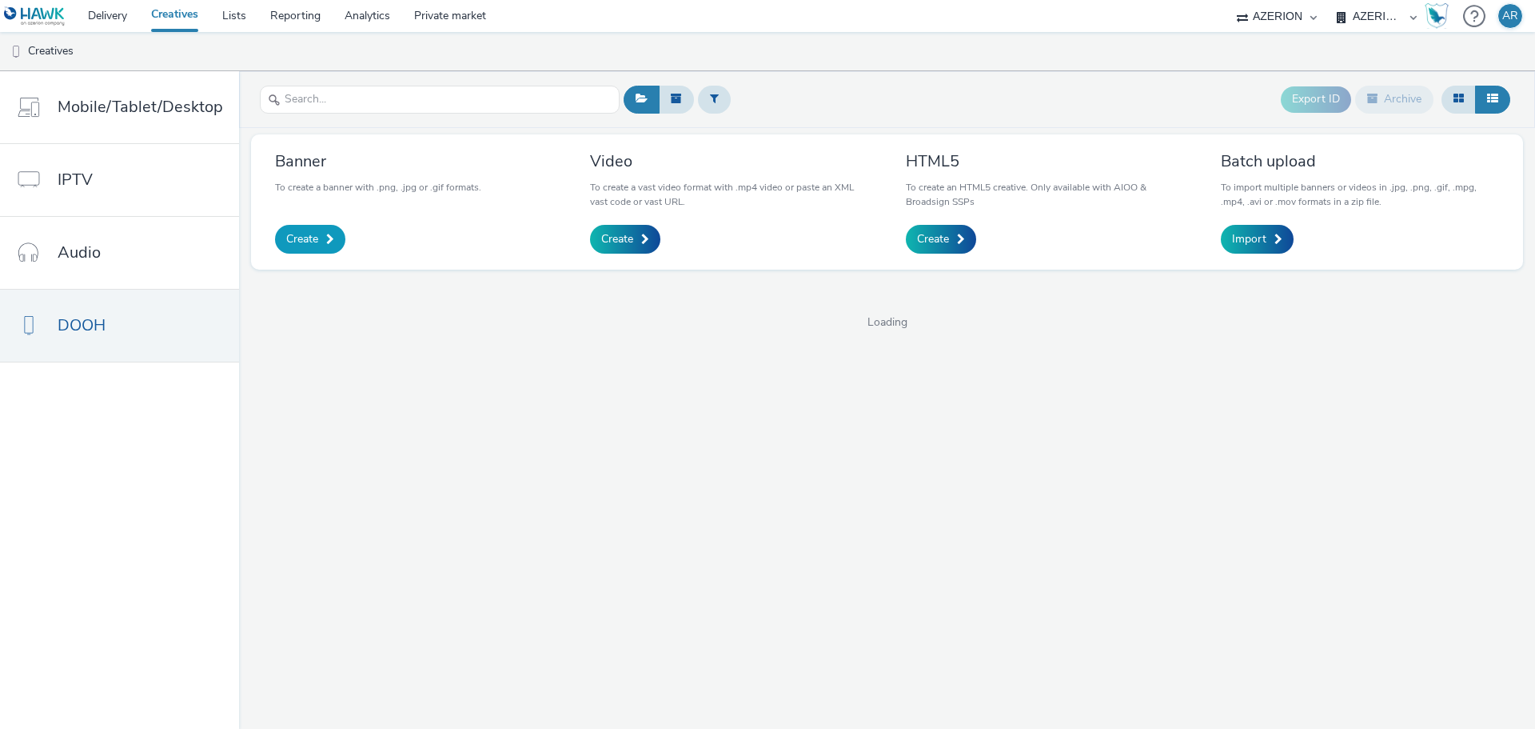
click at [312, 238] on span "Create" at bounding box center [302, 239] width 32 height 16
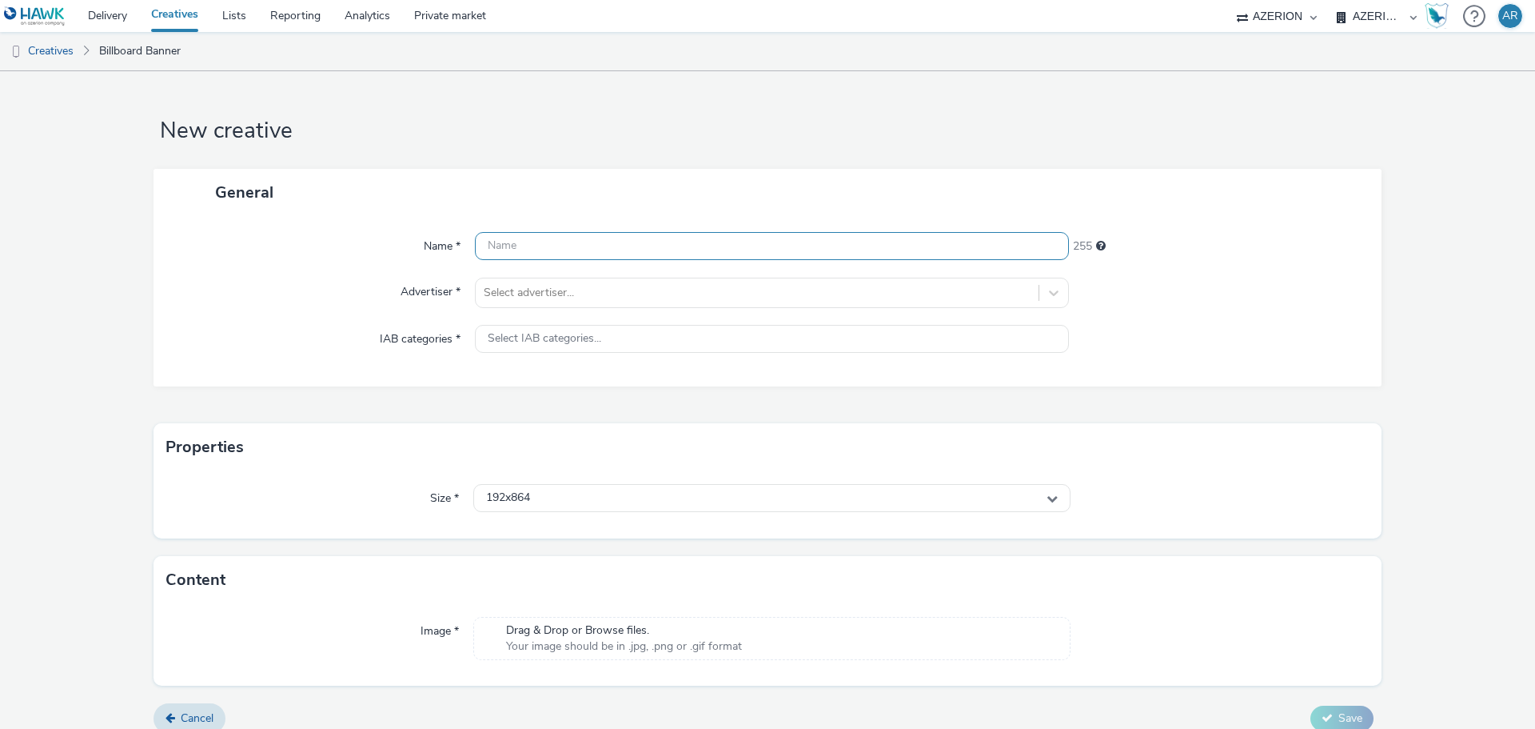
click at [648, 249] on input "text" at bounding box center [772, 246] width 594 height 28
paste input "Mx_Honda_HardSell_Sep25_EMEPE_"
click at [748, 254] on input "Mx_Honda_HardSell_Sep25_EMEPE_" at bounding box center [772, 246] width 594 height 28
paste input "SUVs_864x1152"
type input "Mx_Honda_HardSell_Sep25_EMEPE_SUVs_864x1152"
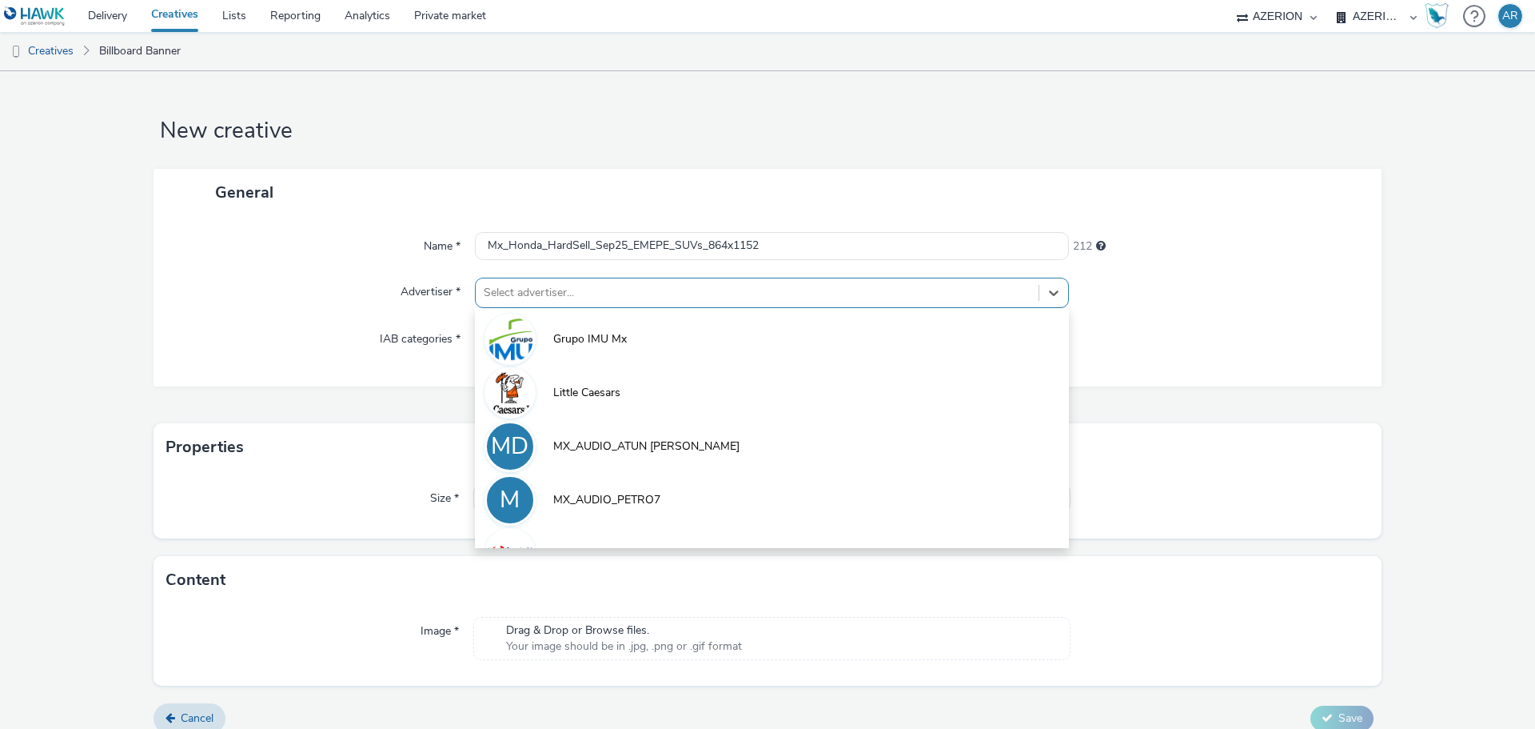
click at [625, 294] on div at bounding box center [757, 292] width 547 height 19
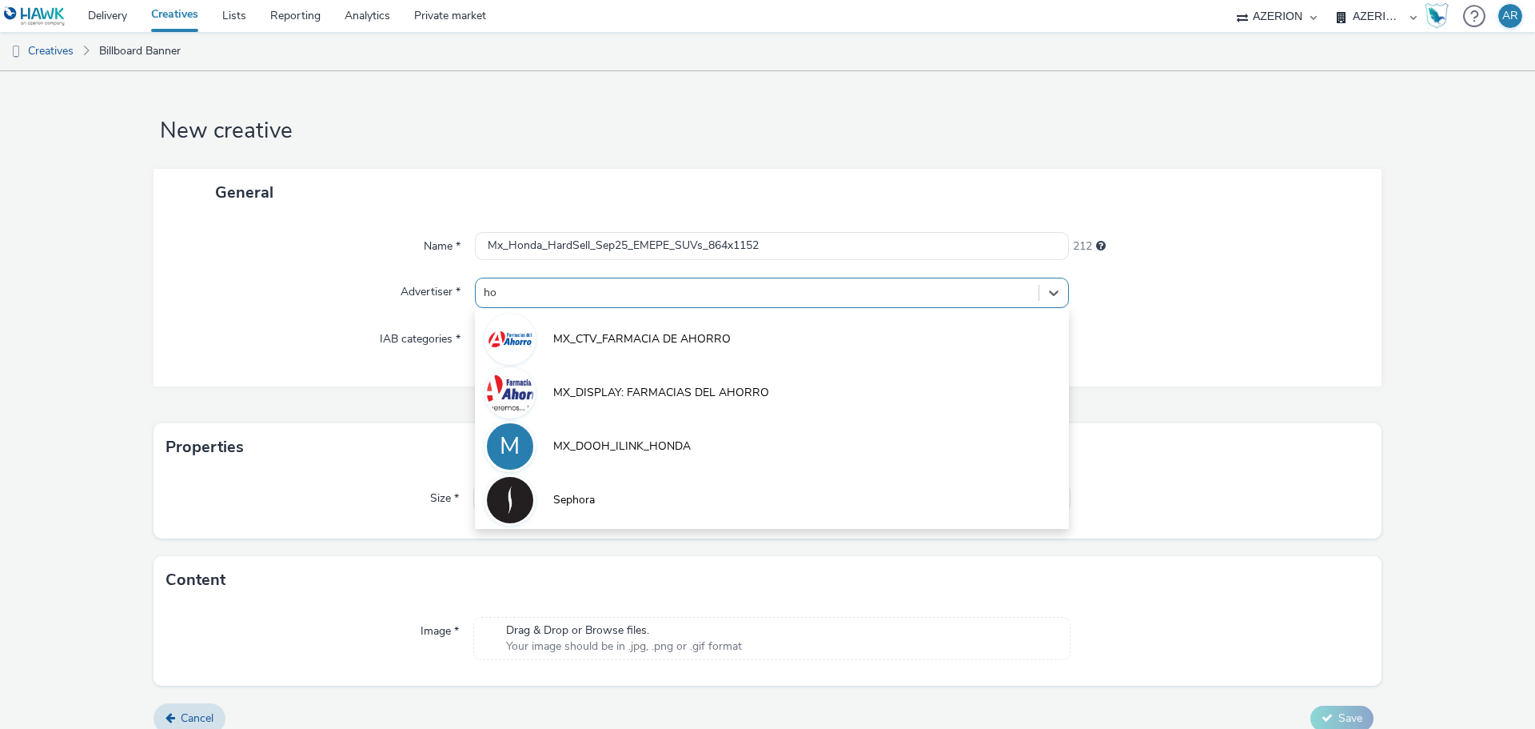
type input "hon"
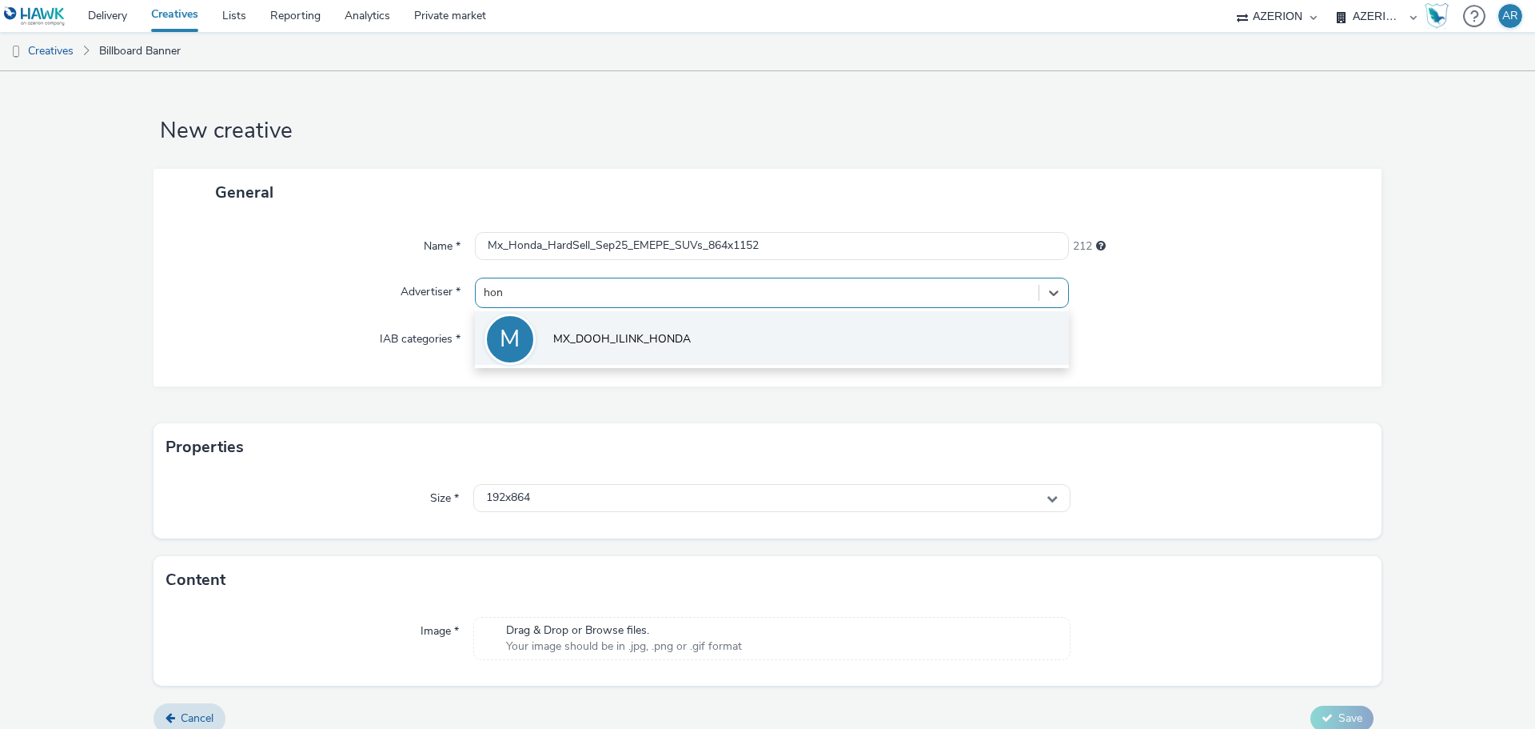
click at [661, 331] on span "MX_DOOH_ILINK_HONDA" at bounding box center [622, 339] width 138 height 16
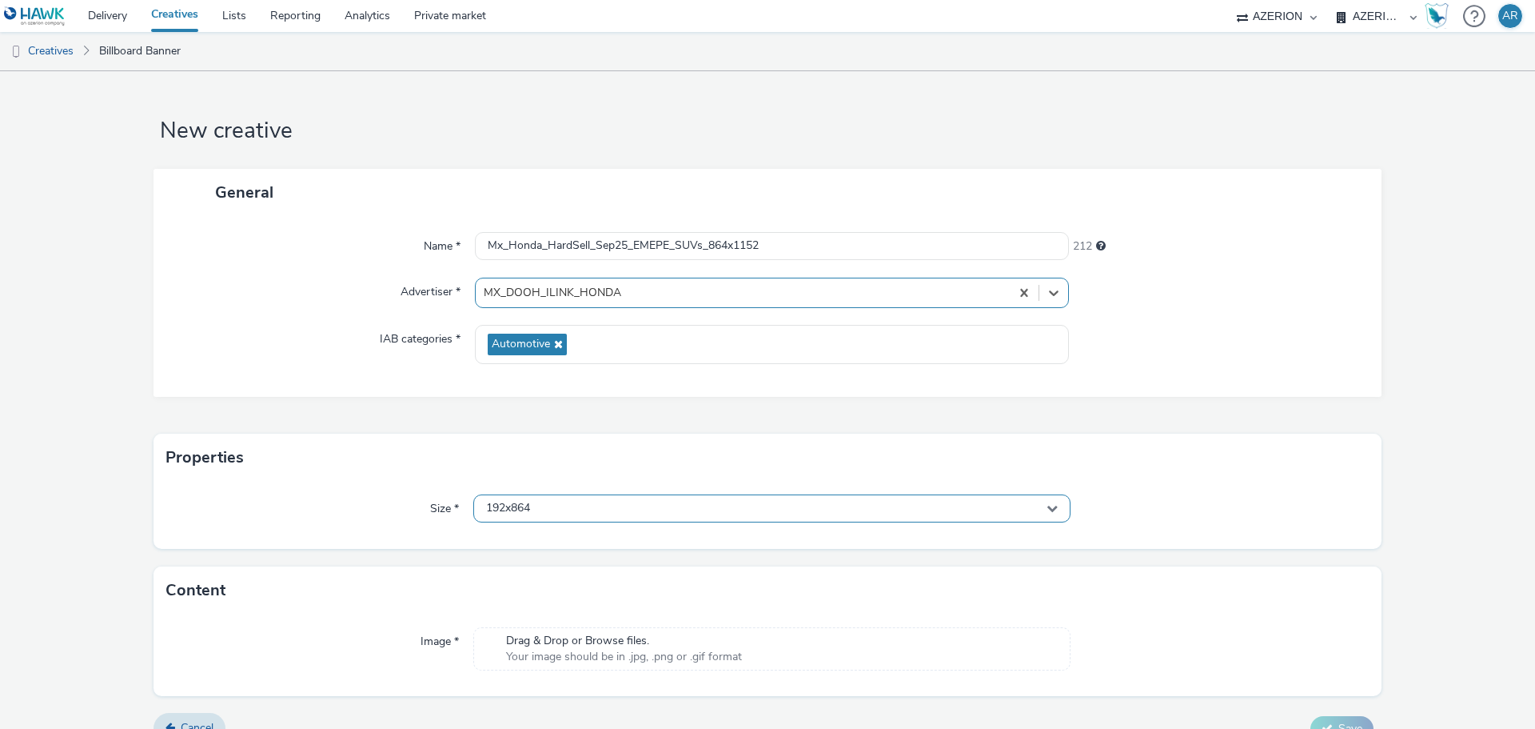
click at [621, 507] on div "192x864" at bounding box center [771, 508] width 597 height 28
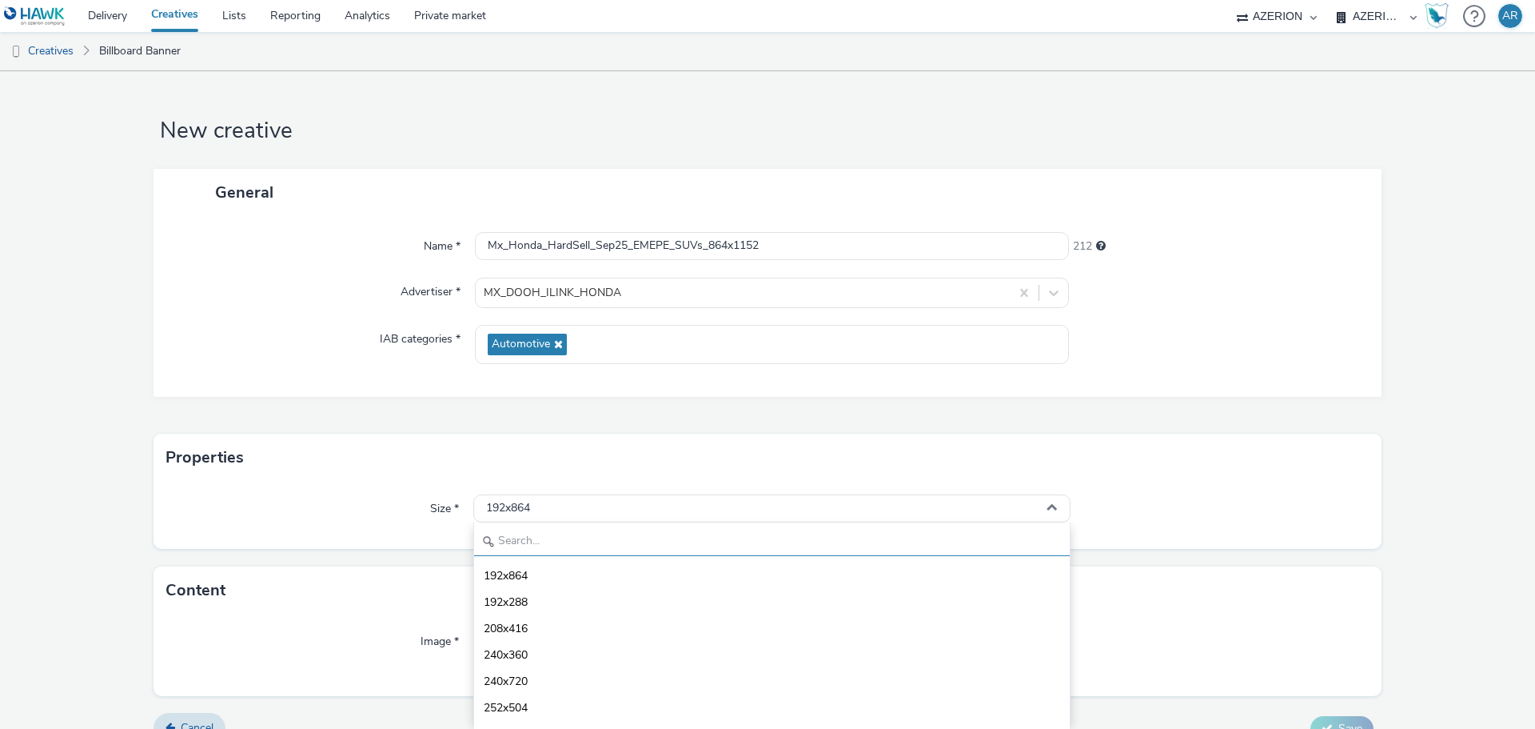
click at [609, 543] on input "text" at bounding box center [772, 542] width 596 height 28
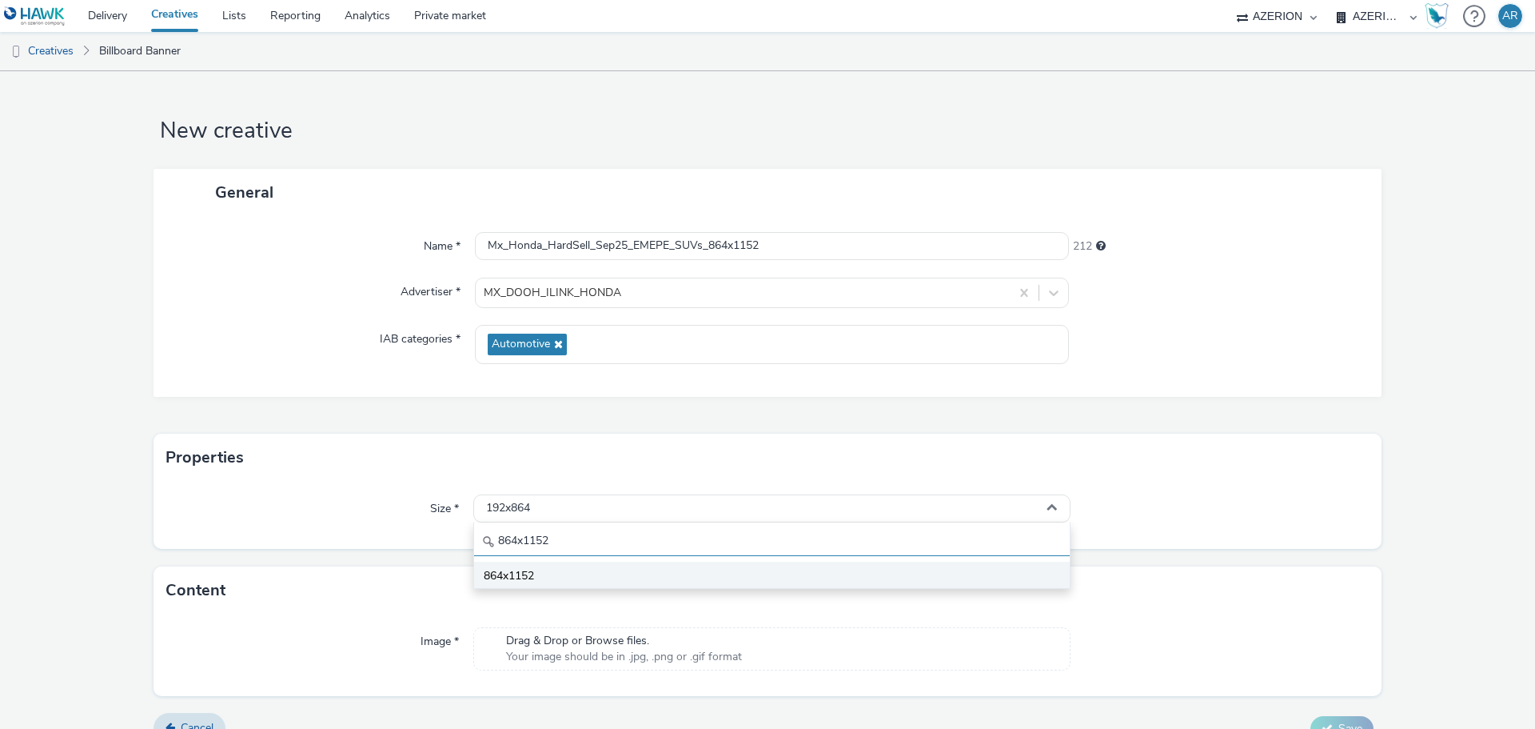
type input "864x1152"
click at [533, 578] on span "864x1152" at bounding box center [509, 576] width 50 height 16
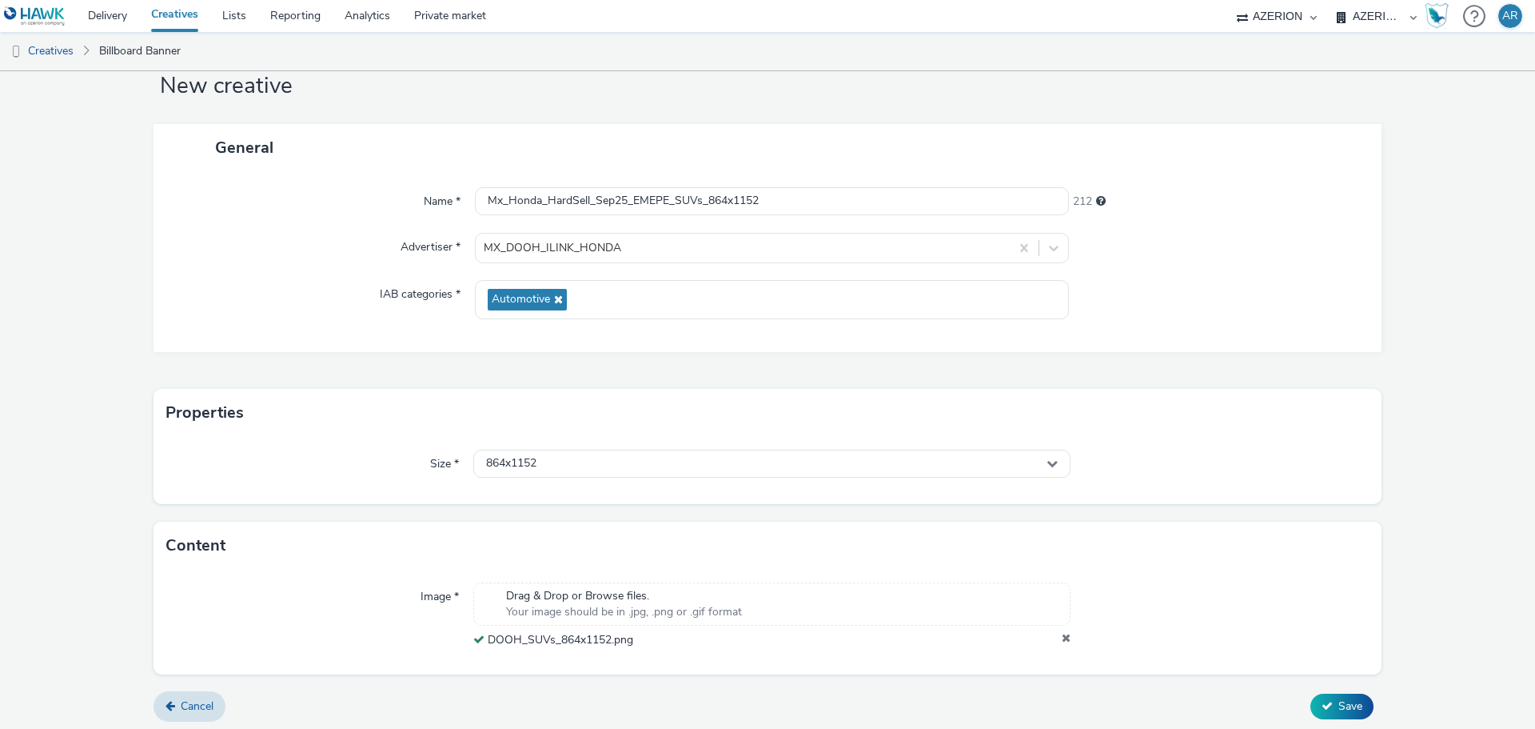
scroll to position [50, 0]
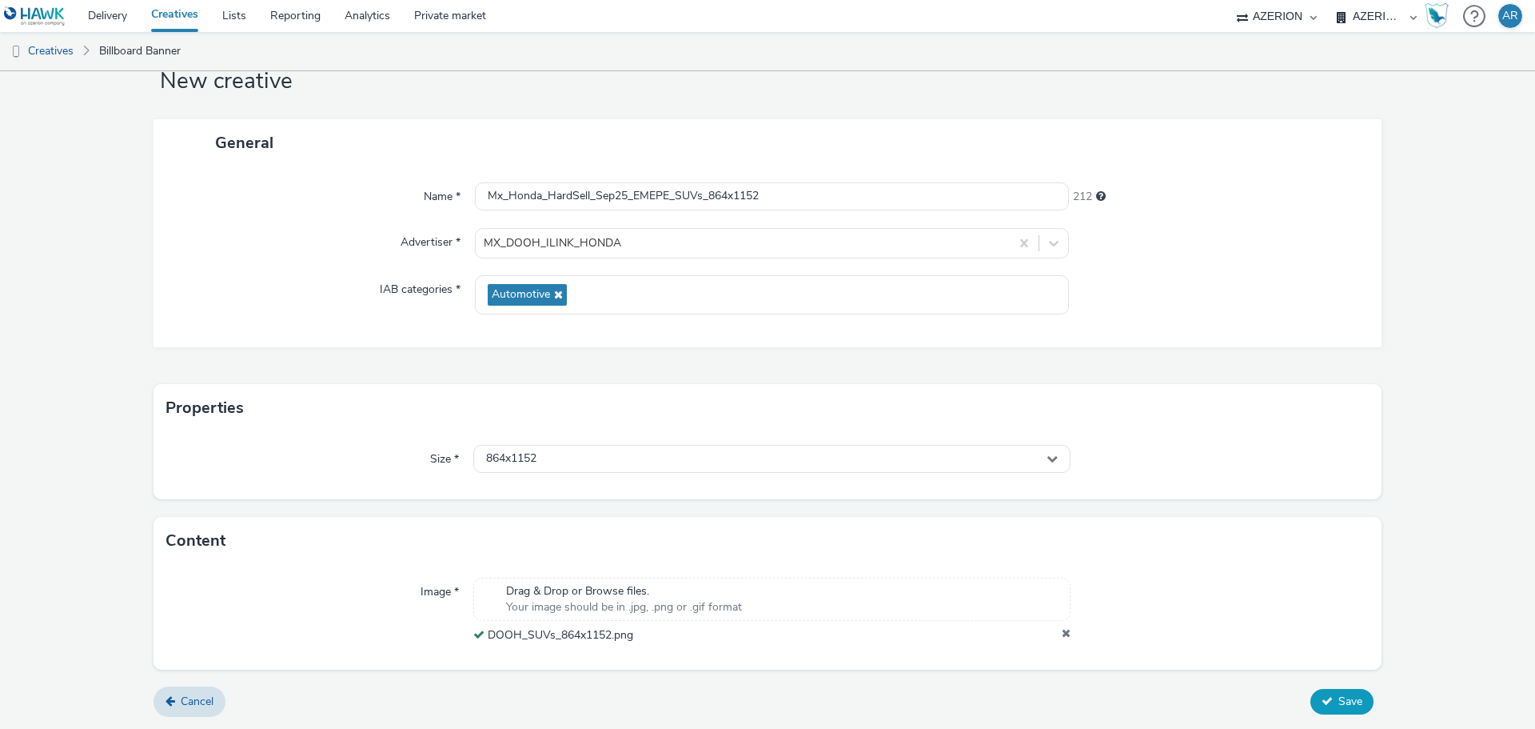
click at [1344, 694] on span "Save" at bounding box center [1351, 700] width 24 height 15
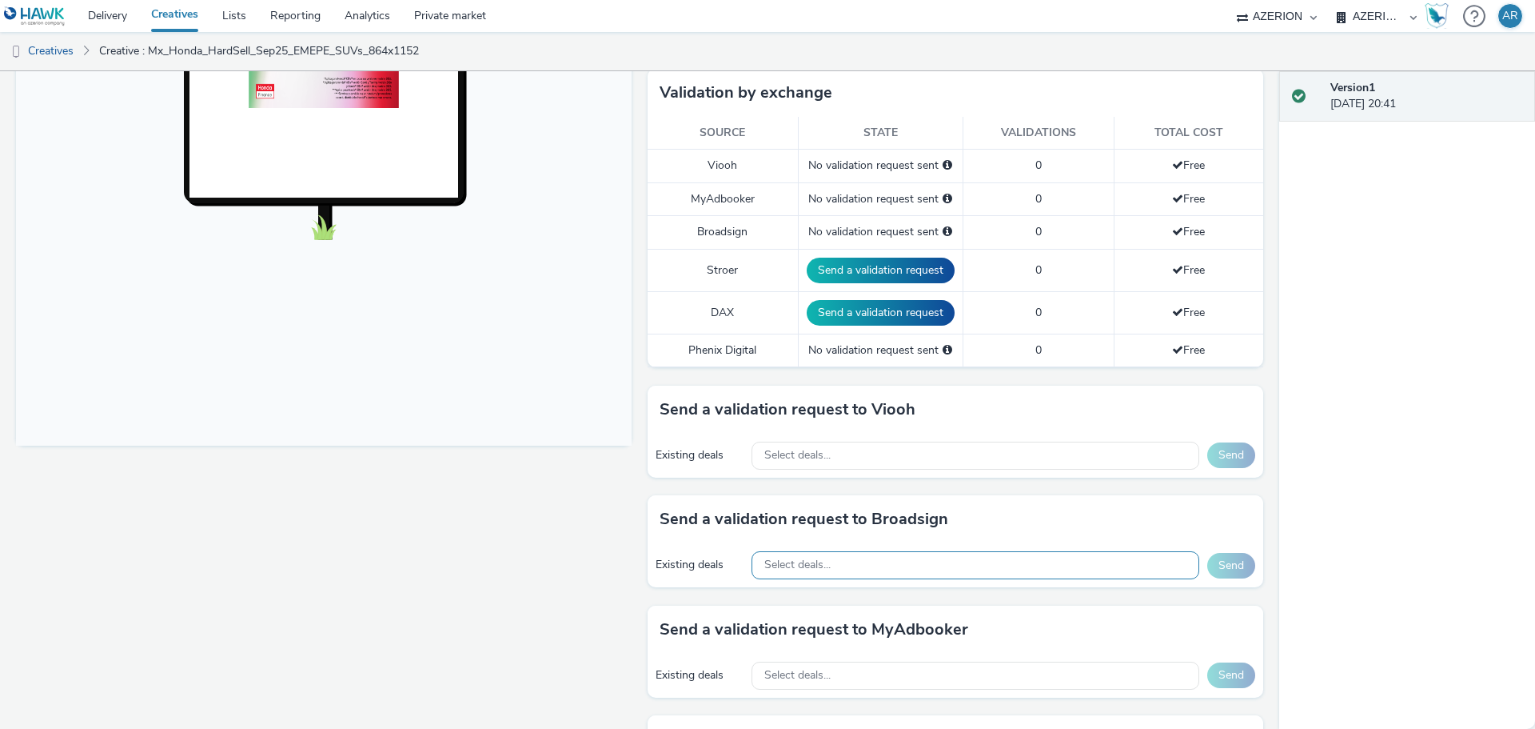
click at [890, 565] on div "Select deals..." at bounding box center [976, 565] width 448 height 28
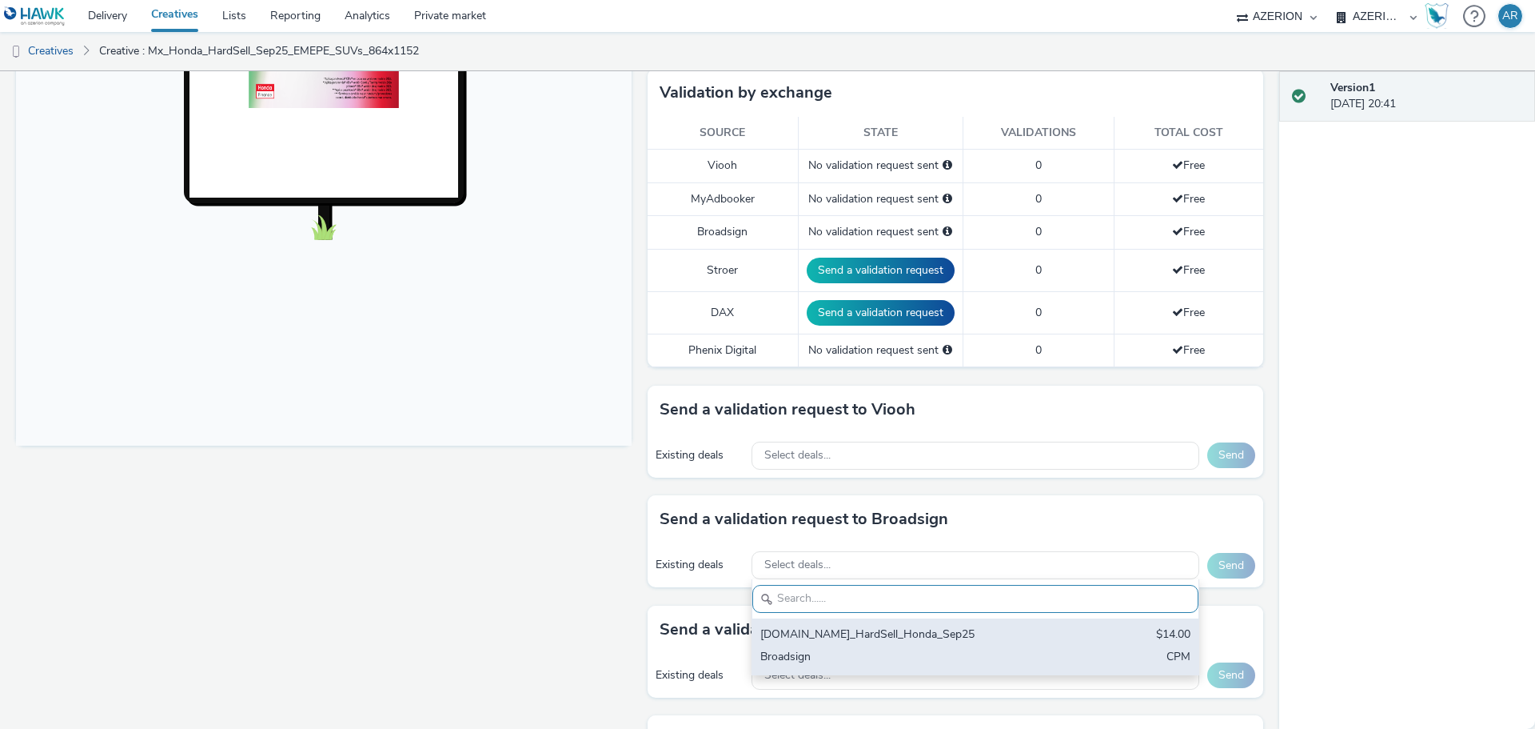
click at [867, 627] on div "EME.PE_HardSell_Honda_Sep25" at bounding box center [903, 635] width 284 height 18
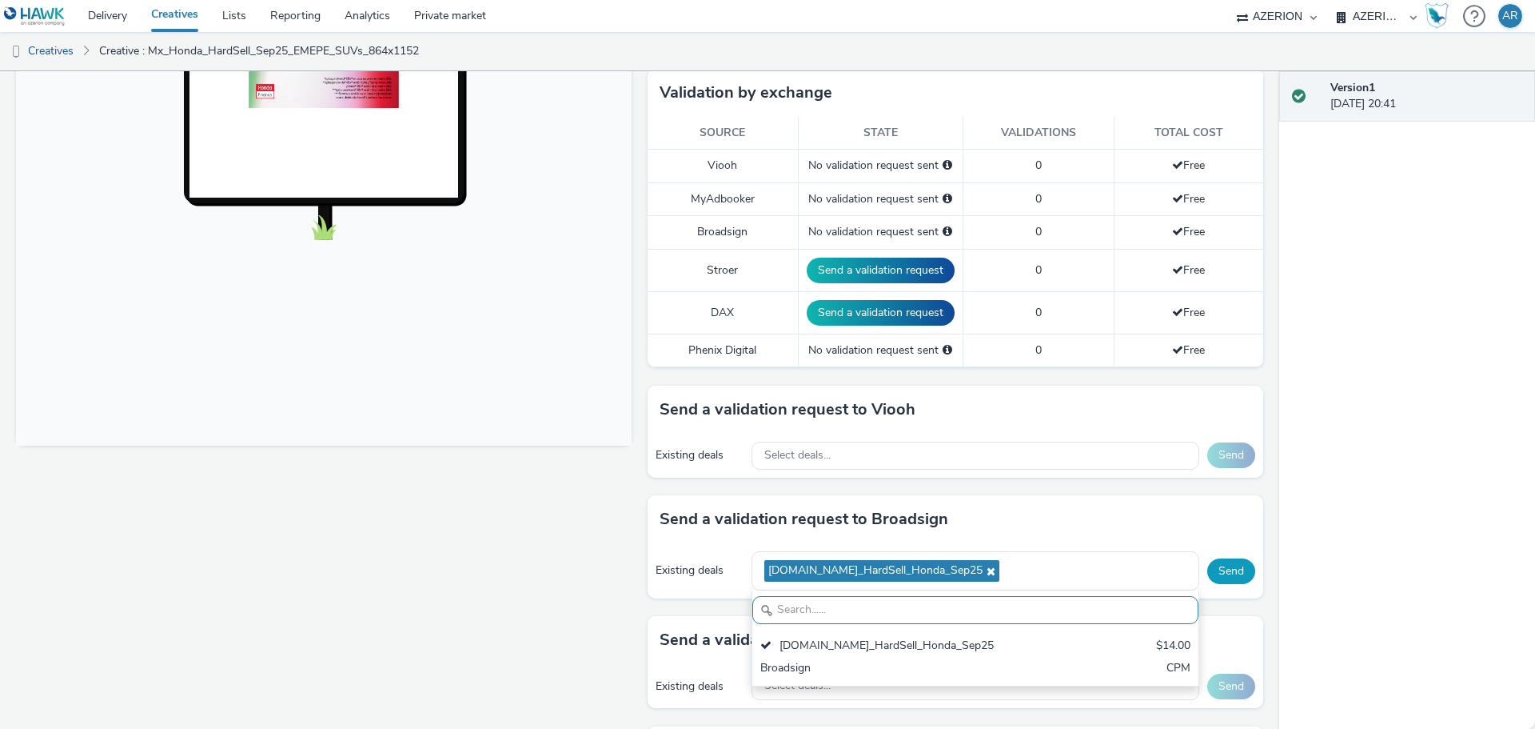
click at [1208, 575] on button "Send" at bounding box center [1232, 571] width 48 height 26
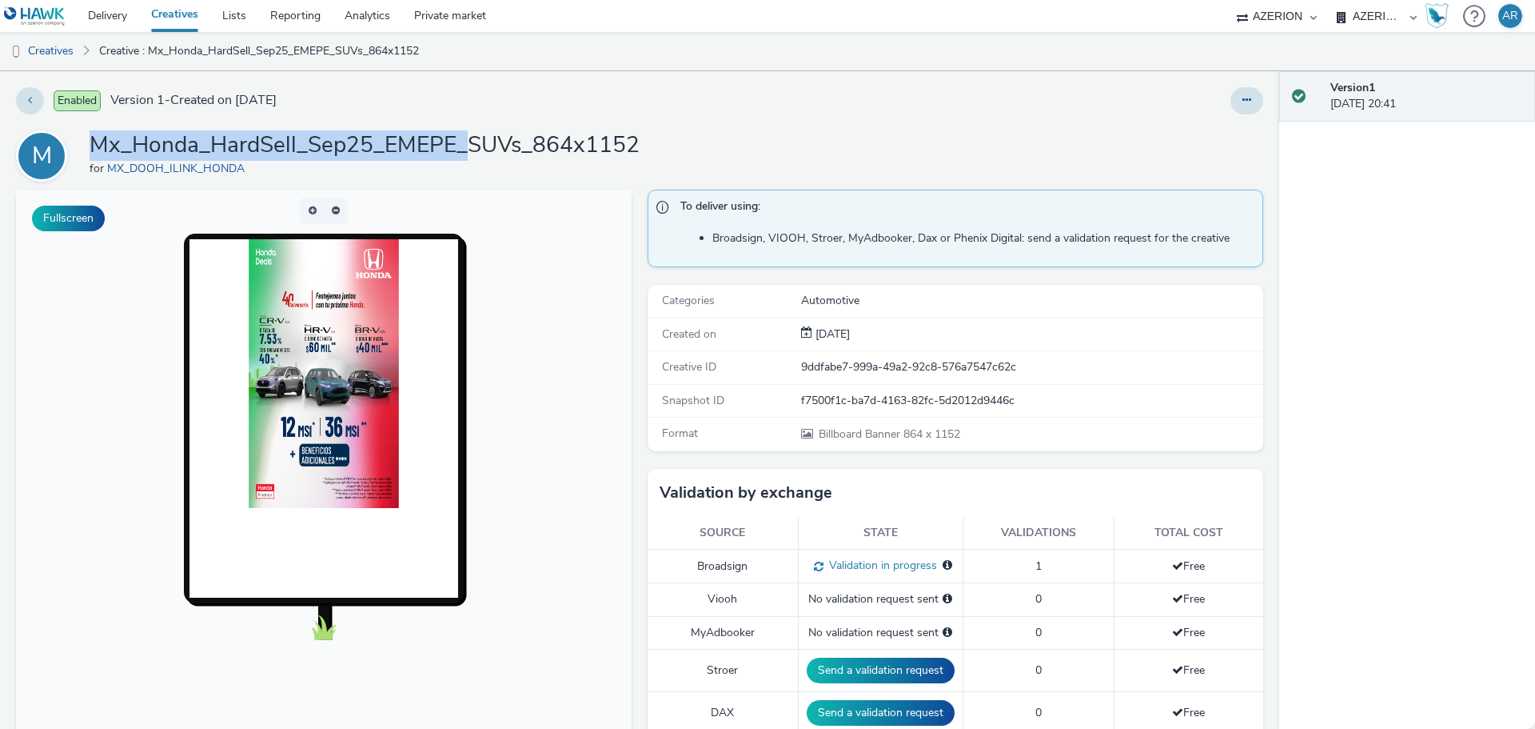
drag, startPoint x: 472, startPoint y: 140, endPoint x: 93, endPoint y: 125, distance: 379.4
click at [93, 124] on div "Enabled Version 1 - Created on 26 September 2025 M Mx_Honda_HardSell_Sep25_EMEP…" at bounding box center [640, 399] width 1280 height 657
copy h1 "Mx_Honda_HardSell_Sep25_EMEPE_"
click at [54, 49] on link "Creatives" at bounding box center [41, 51] width 82 height 38
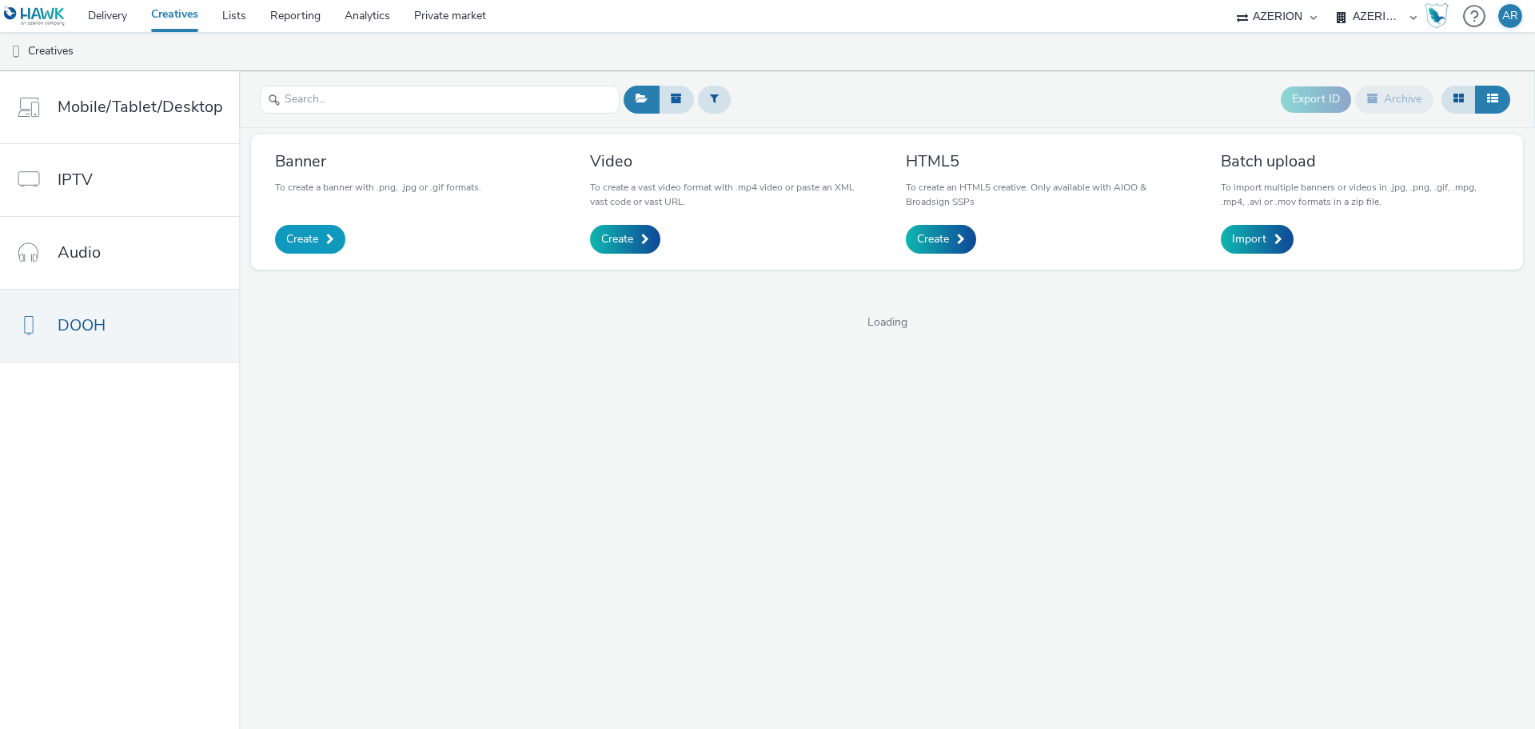
click at [292, 232] on span "Create" at bounding box center [302, 239] width 32 height 16
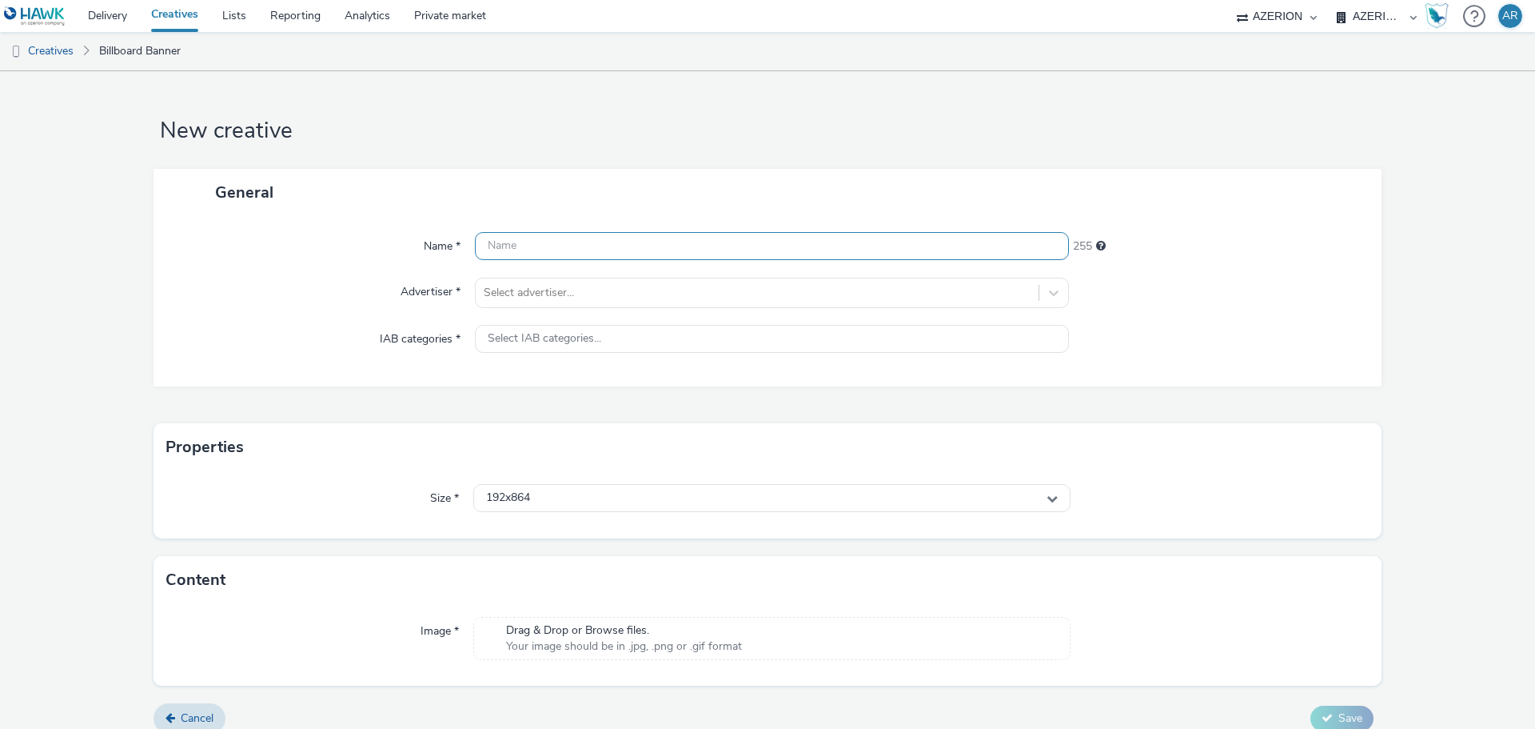
click at [567, 249] on input "text" at bounding box center [772, 246] width 594 height 28
paste input "Mx_Honda_HardSell_Sep25_EMEPE_"
click at [752, 247] on input "Mx_Honda_HardSell_Sep25_EMEPE_" at bounding box center [772, 246] width 594 height 28
paste input "SUVs_1382x226"
type input "Mx_Honda_HardSell_Sep25_EMEPE_SUVs_1382x226"
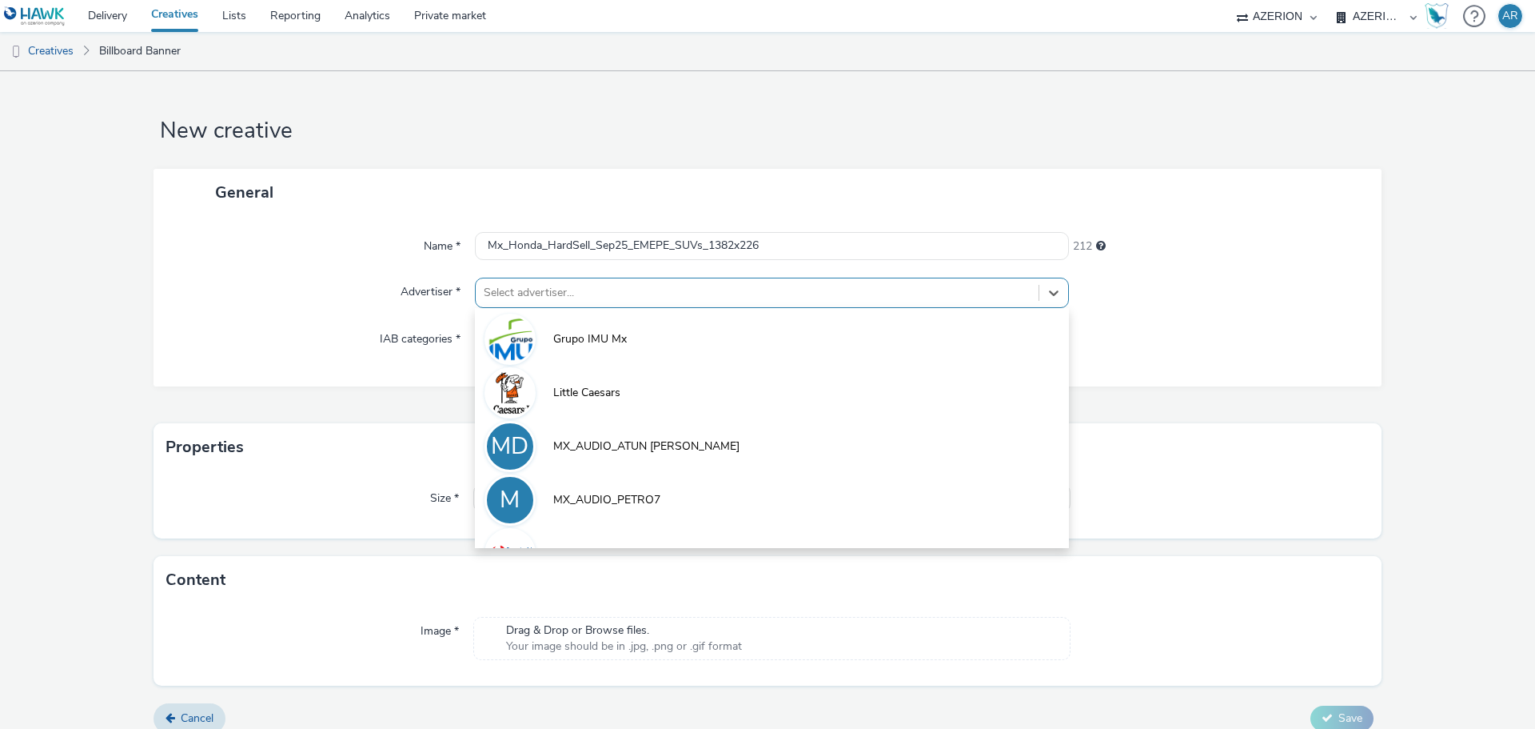
click at [637, 286] on div at bounding box center [757, 292] width 547 height 19
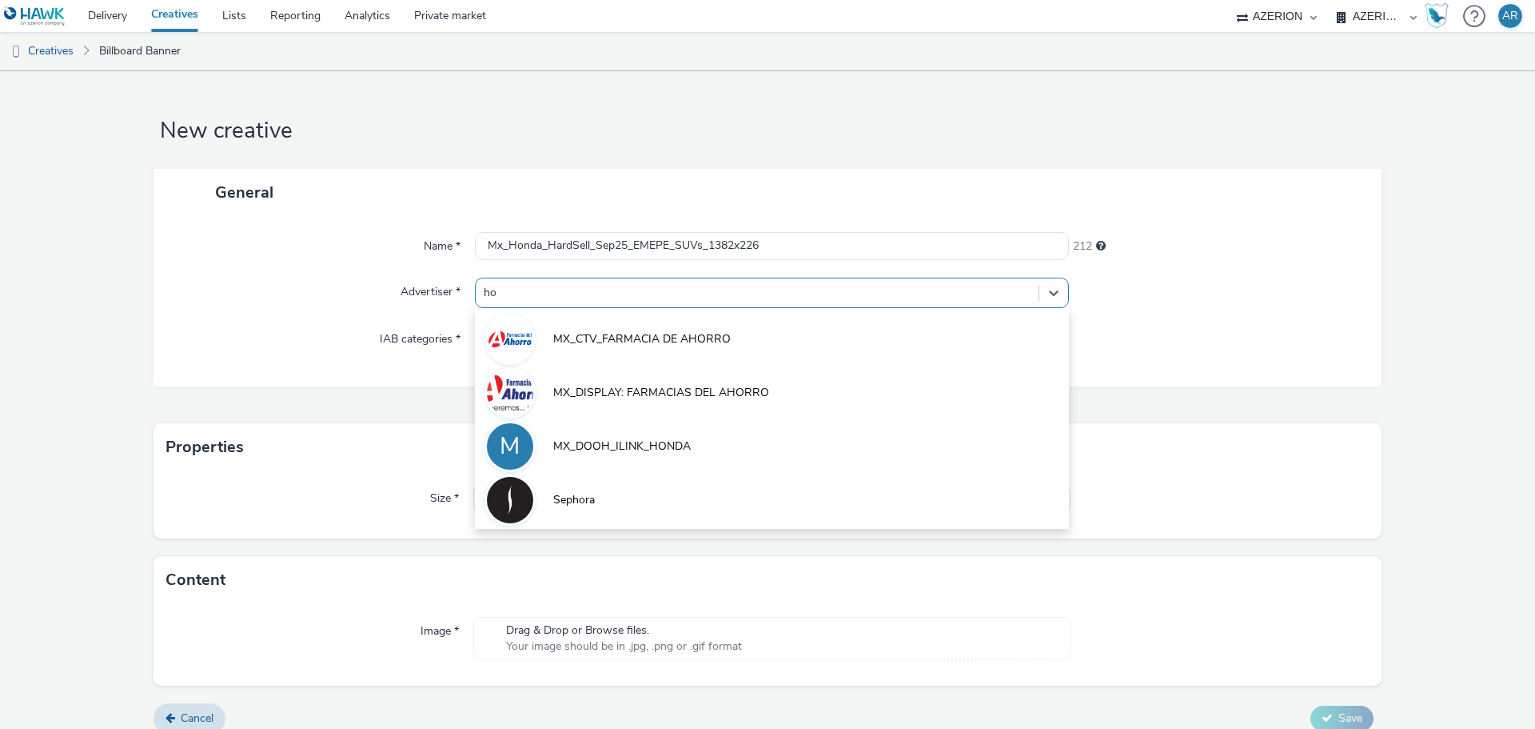
type input "hon"
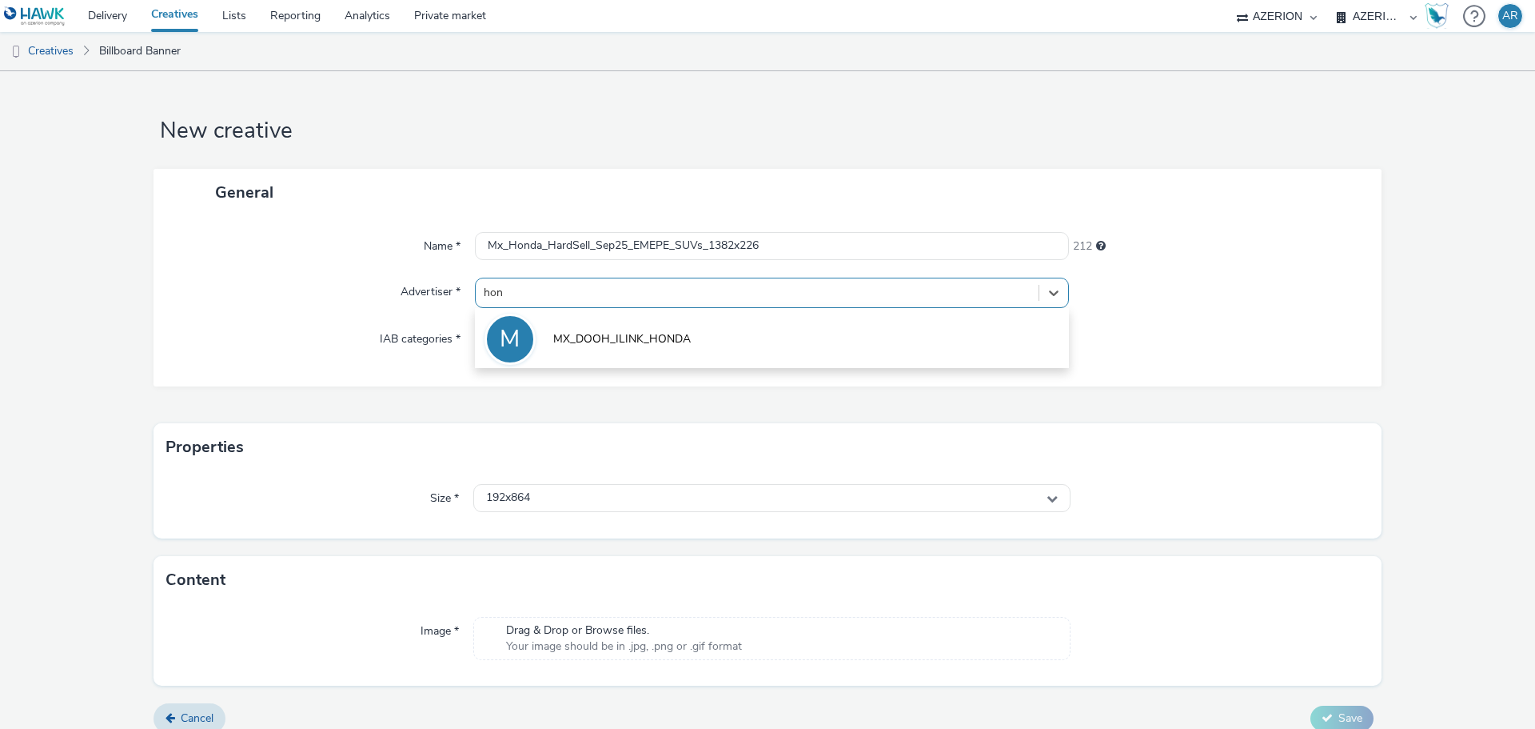
click at [613, 335] on span "MX_DOOH_ILINK_HONDA" at bounding box center [622, 339] width 138 height 16
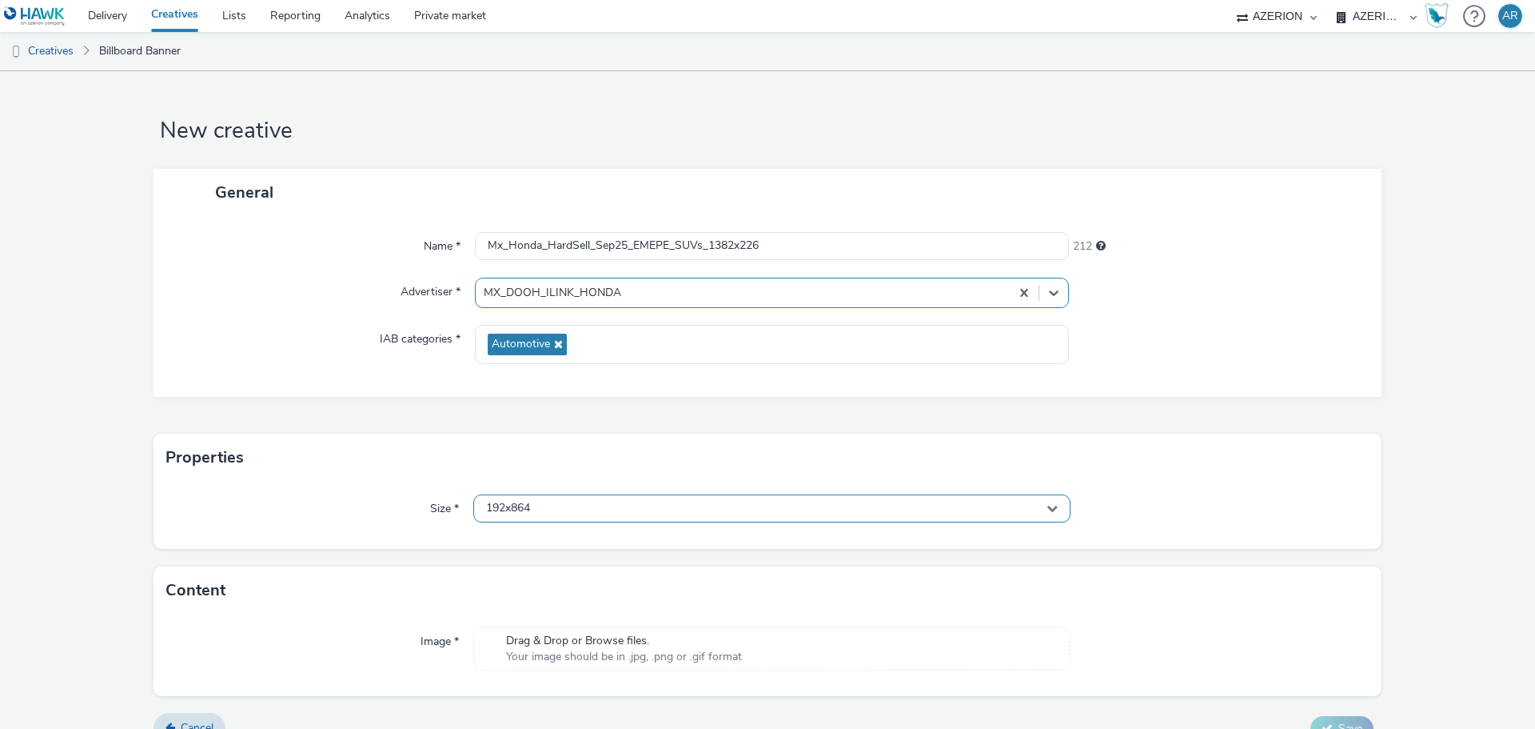
click at [629, 499] on div "192x864" at bounding box center [771, 508] width 597 height 28
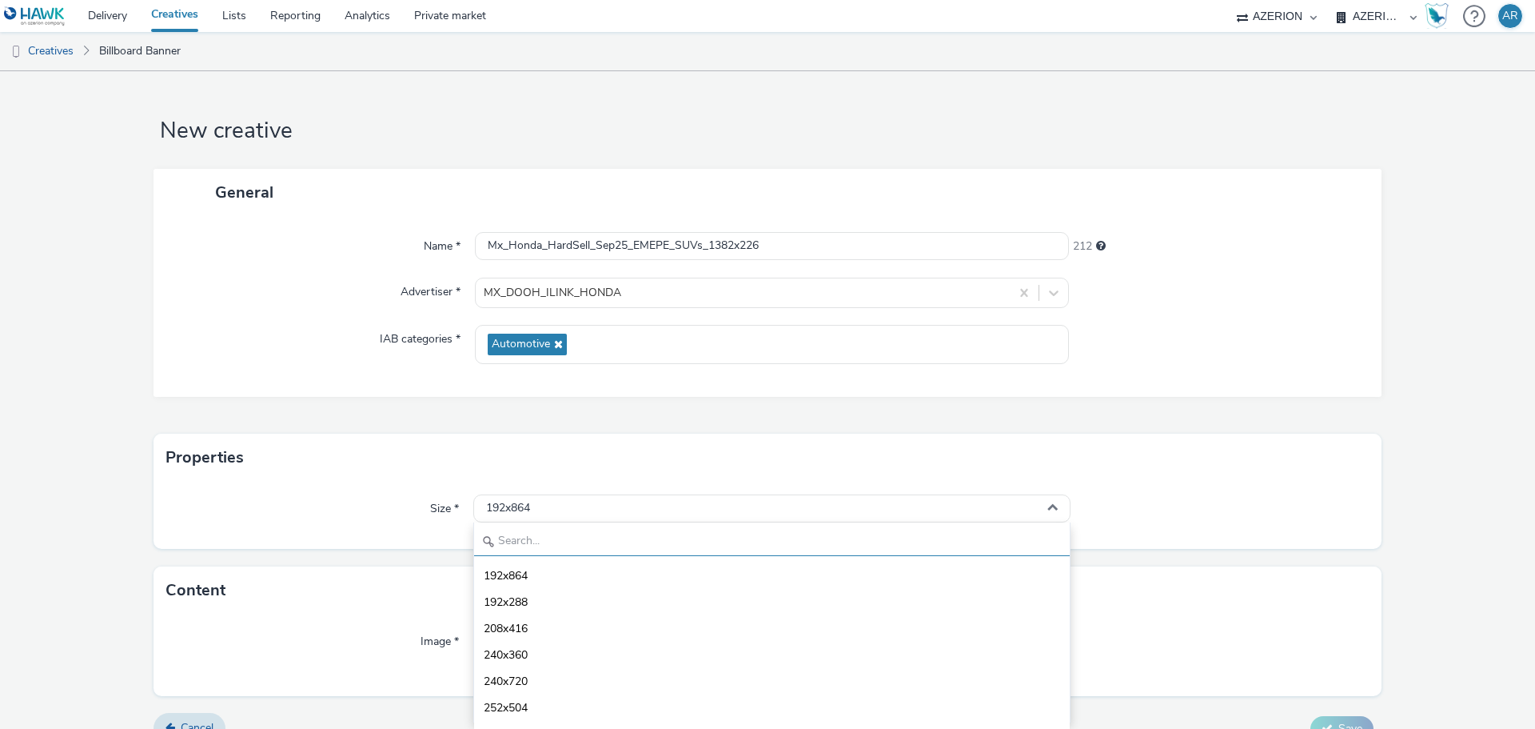
click at [602, 540] on input "text" at bounding box center [772, 542] width 596 height 28
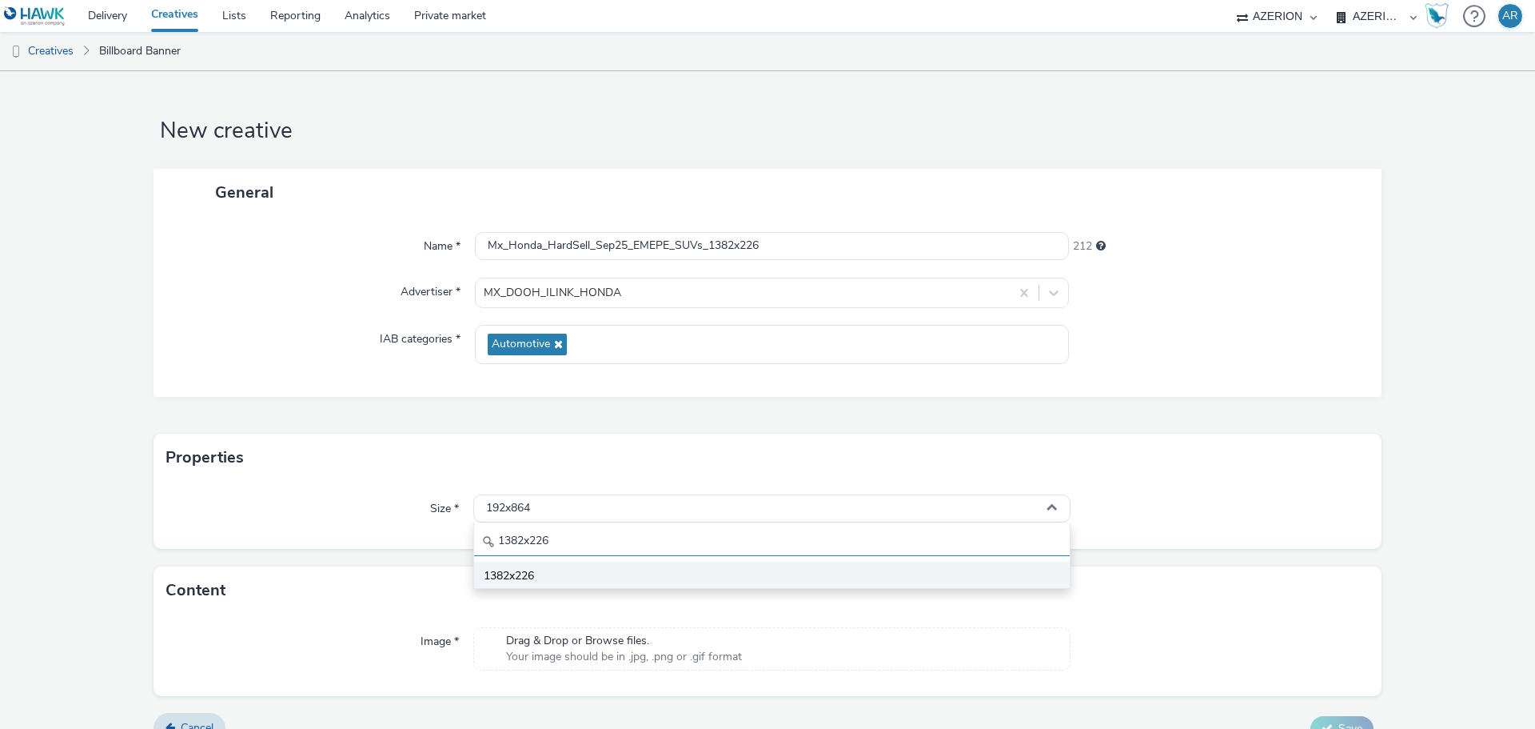
type input "1382x226"
click at [502, 575] on span "1382x226" at bounding box center [509, 576] width 50 height 16
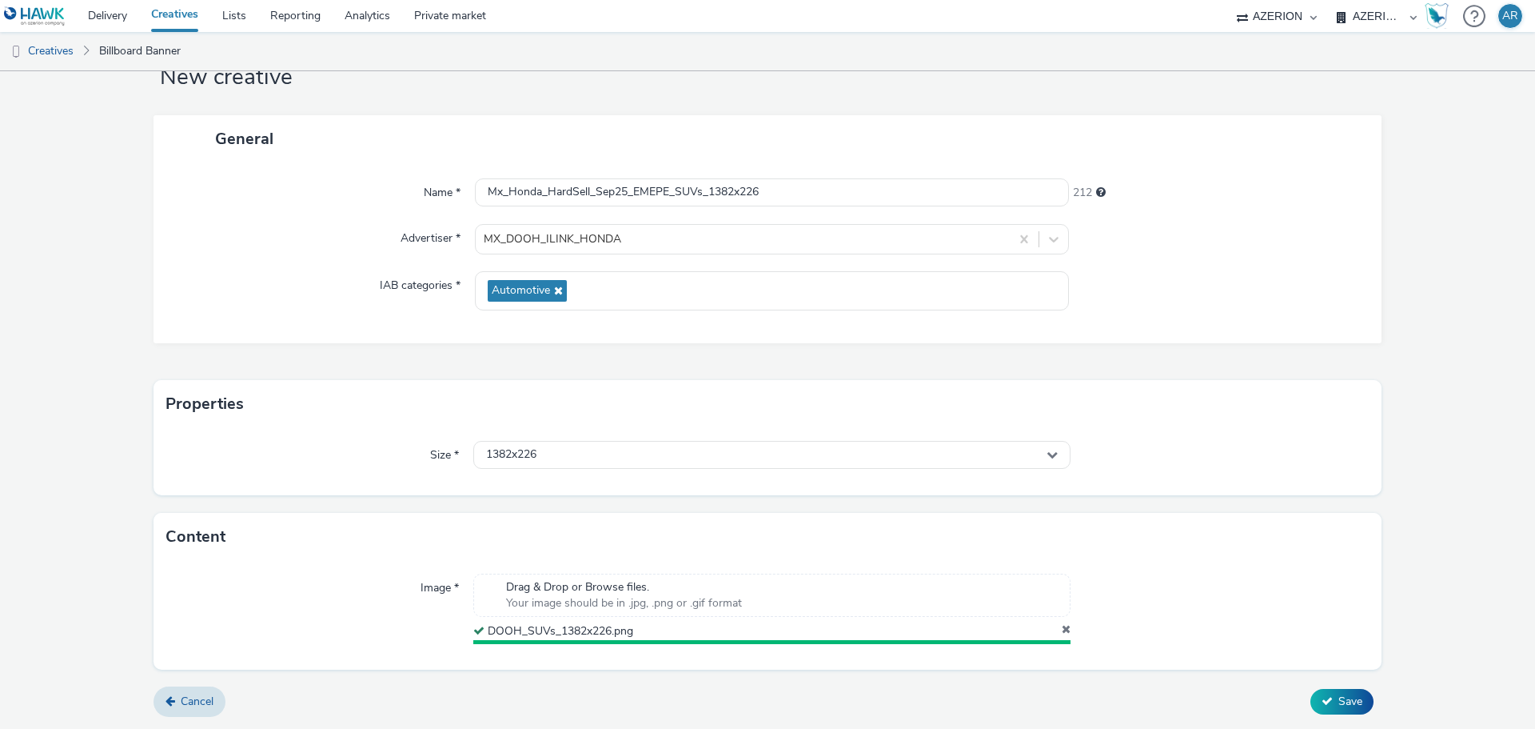
scroll to position [50, 0]
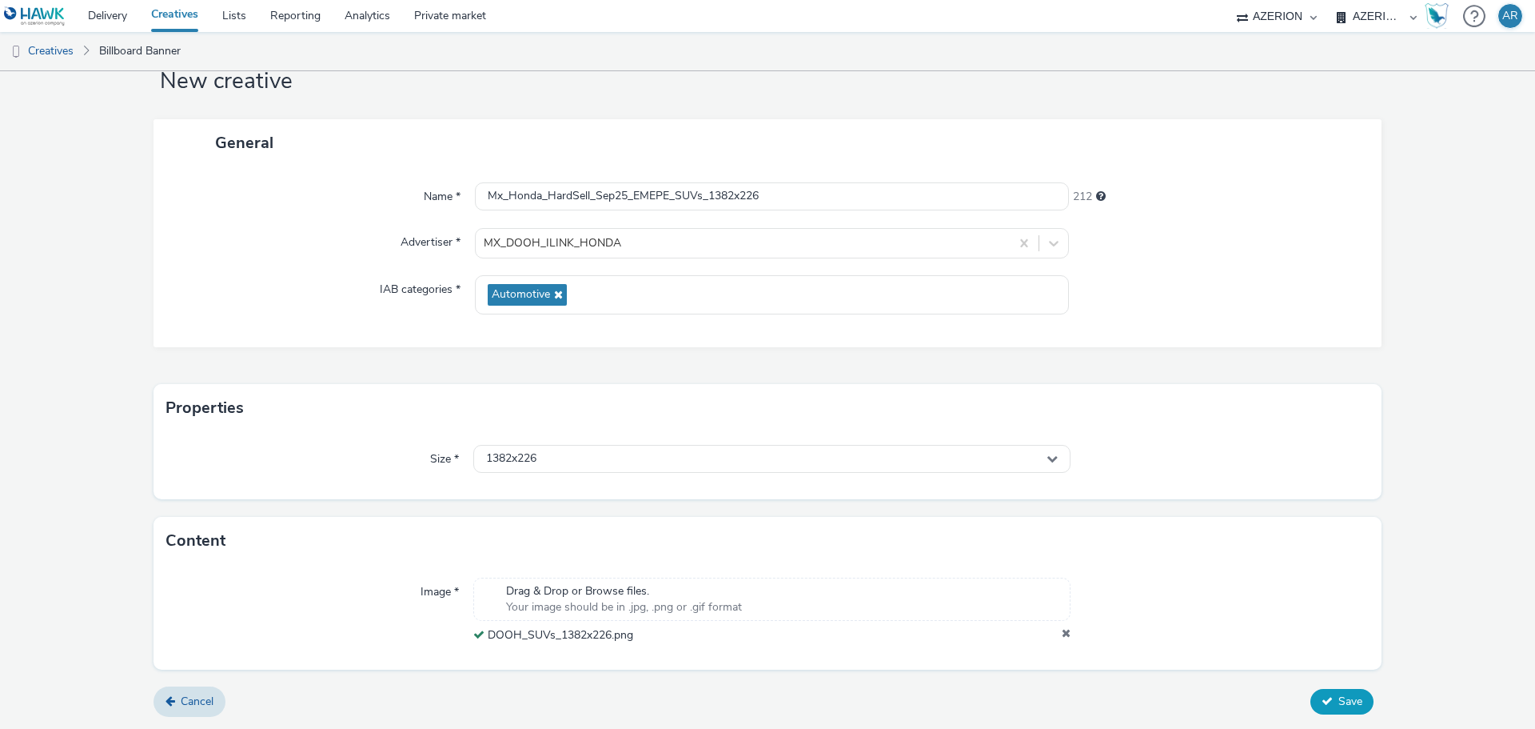
click at [1341, 691] on button "Save" at bounding box center [1342, 702] width 63 height 26
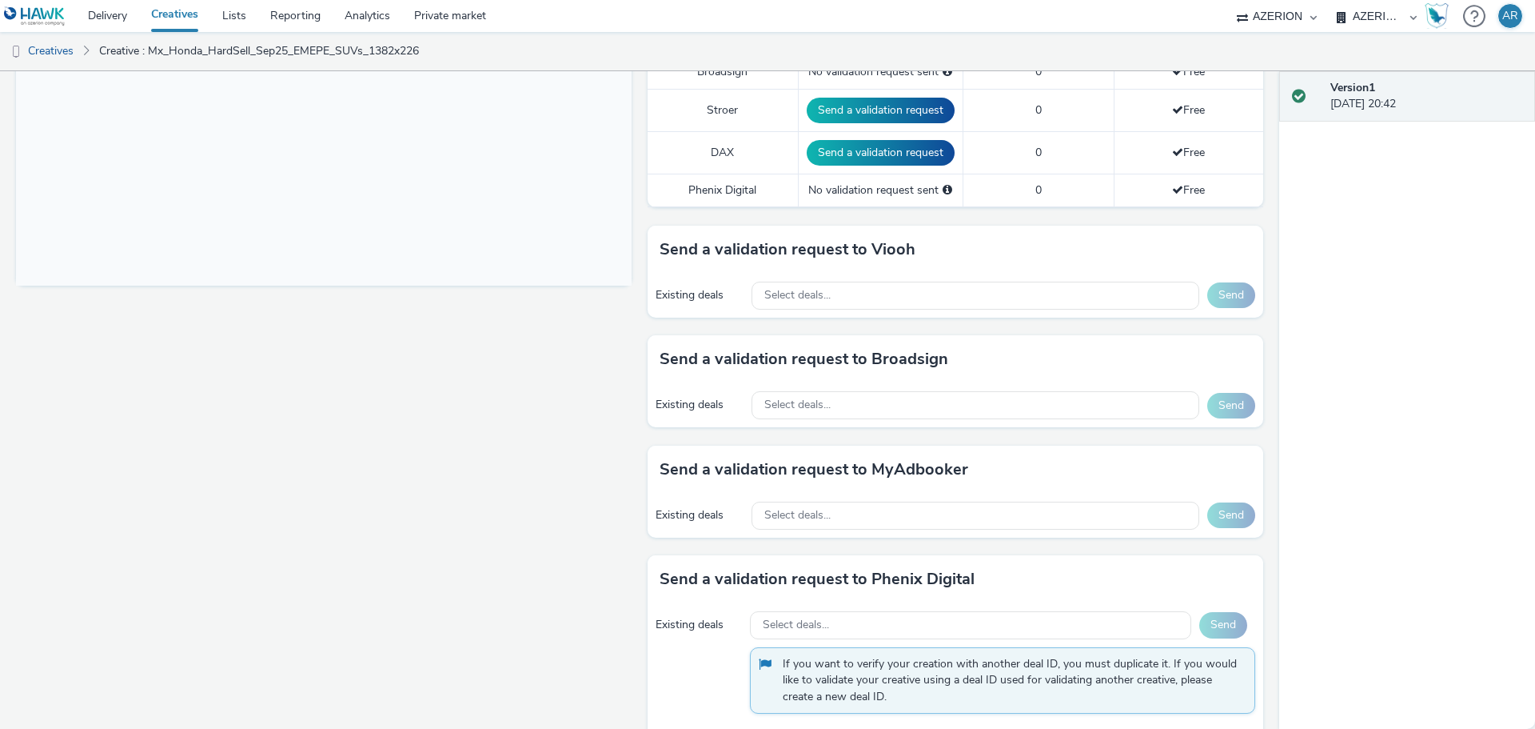
scroll to position [589, 0]
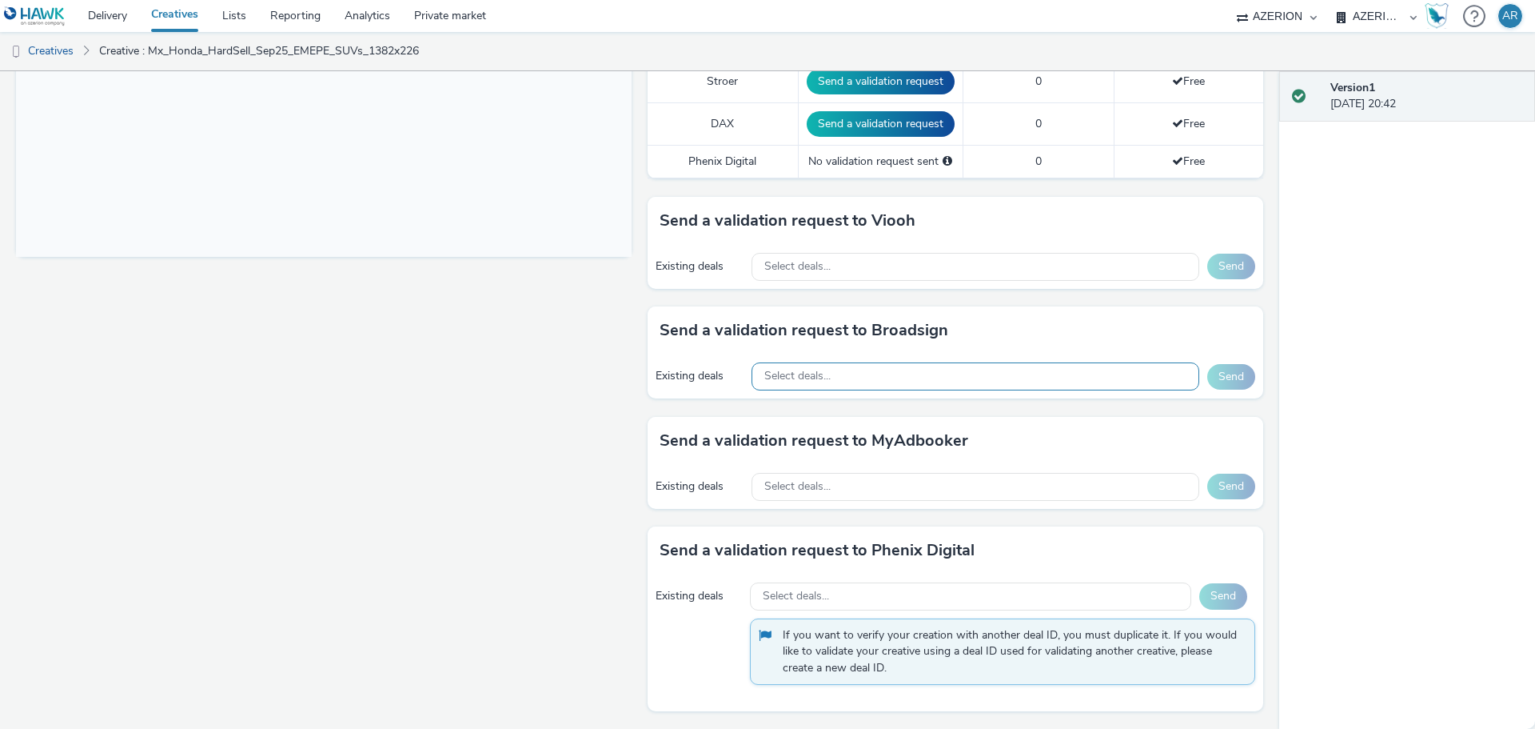
click at [895, 374] on div "Select deals..." at bounding box center [976, 376] width 448 height 28
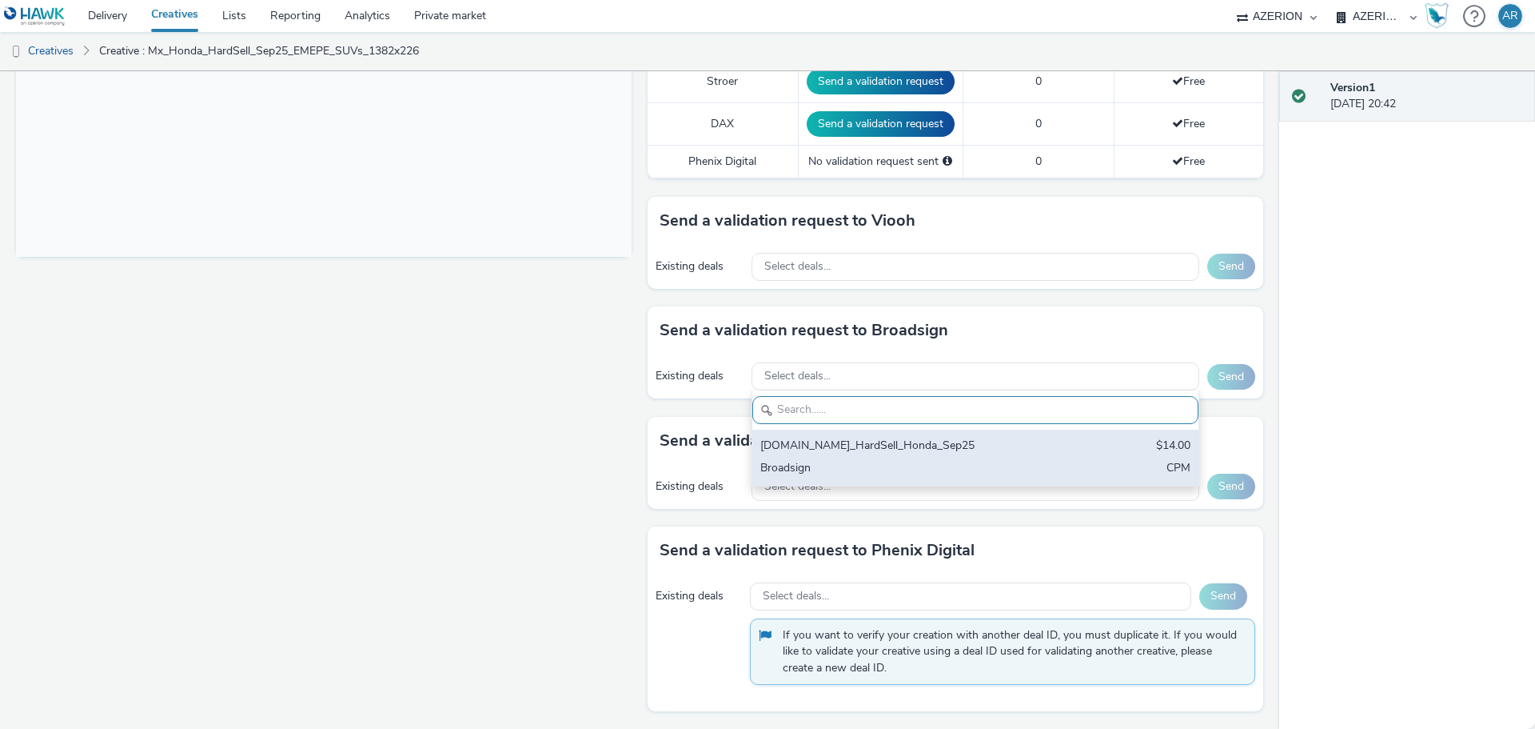
click at [838, 442] on div "EME.PE_HardSell_Honda_Sep25" at bounding box center [903, 446] width 284 height 18
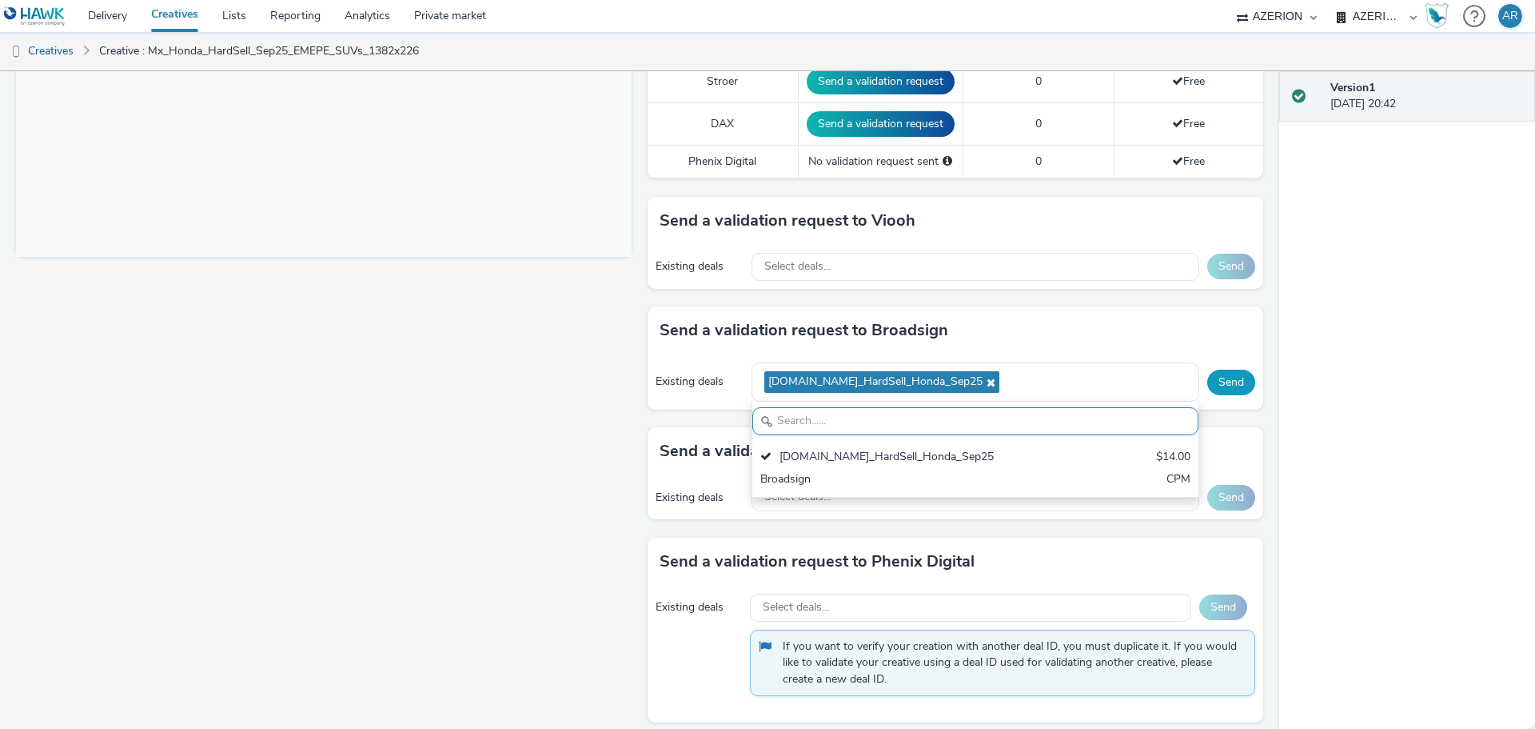
click at [1212, 377] on button "Send" at bounding box center [1232, 382] width 48 height 26
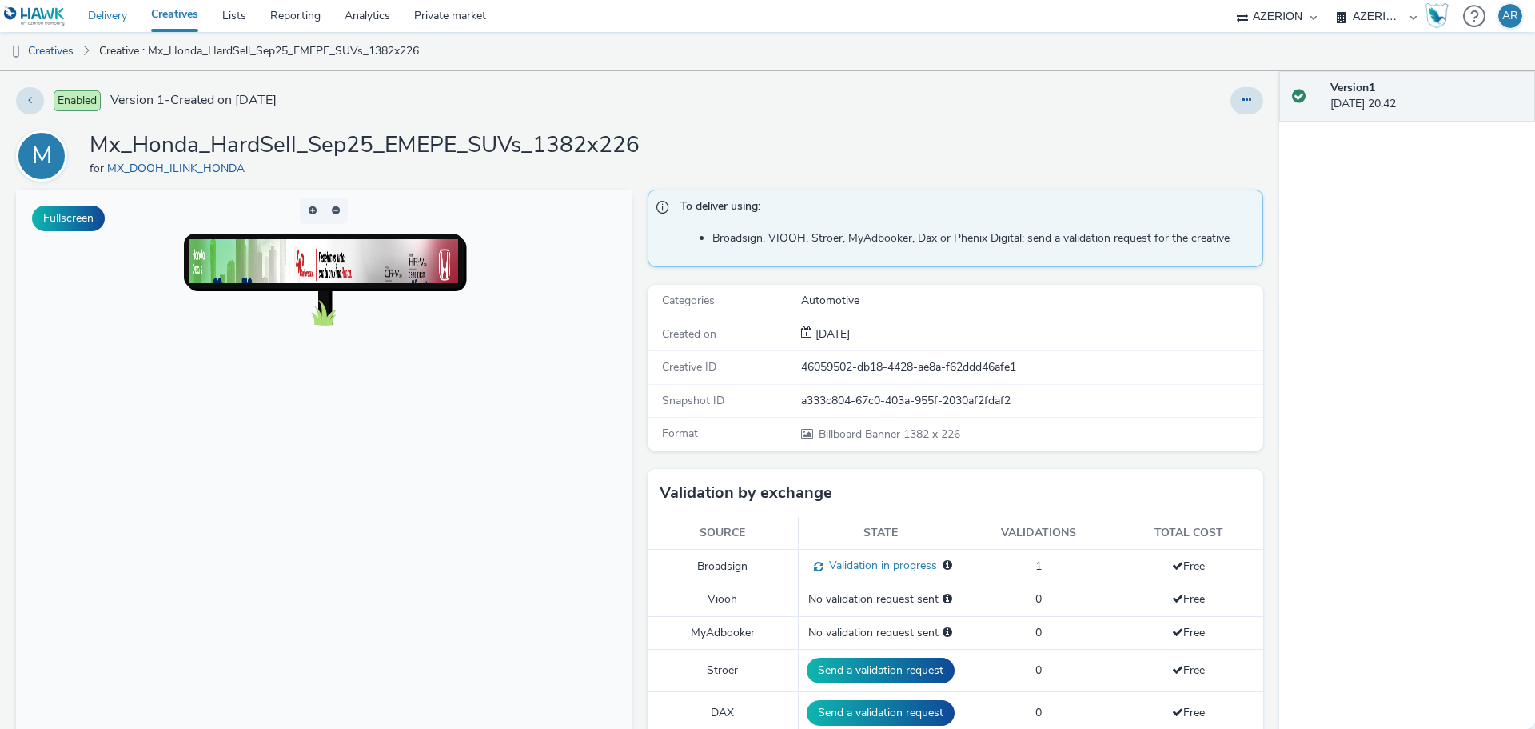
click at [108, 10] on link "Delivery" at bounding box center [107, 16] width 63 height 32
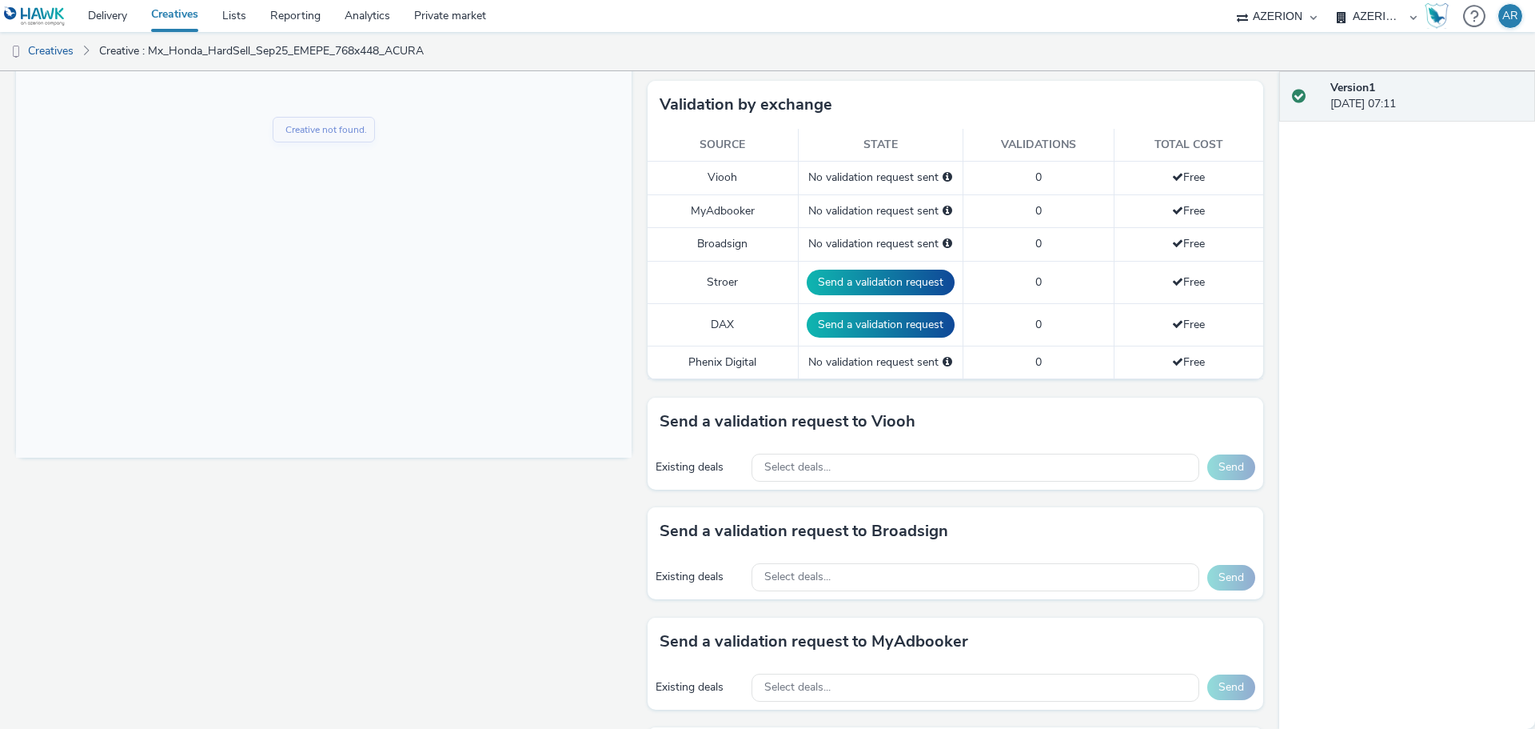
scroll to position [589, 0]
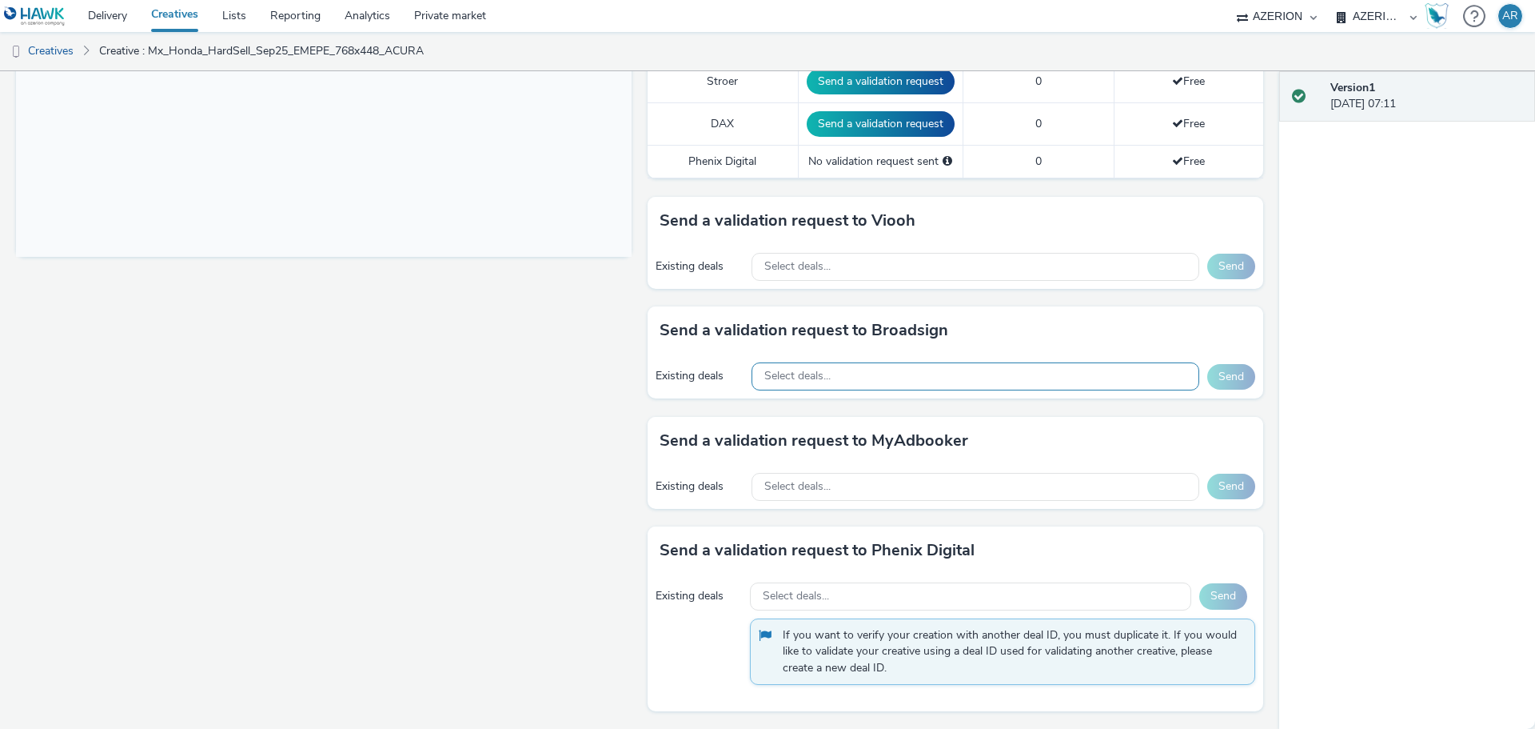
click at [923, 368] on div "Select deals..." at bounding box center [976, 376] width 448 height 28
click at [853, 439] on div "[DOMAIN_NAME]_HardSell_Honda_Sep25" at bounding box center [903, 446] width 284 height 18
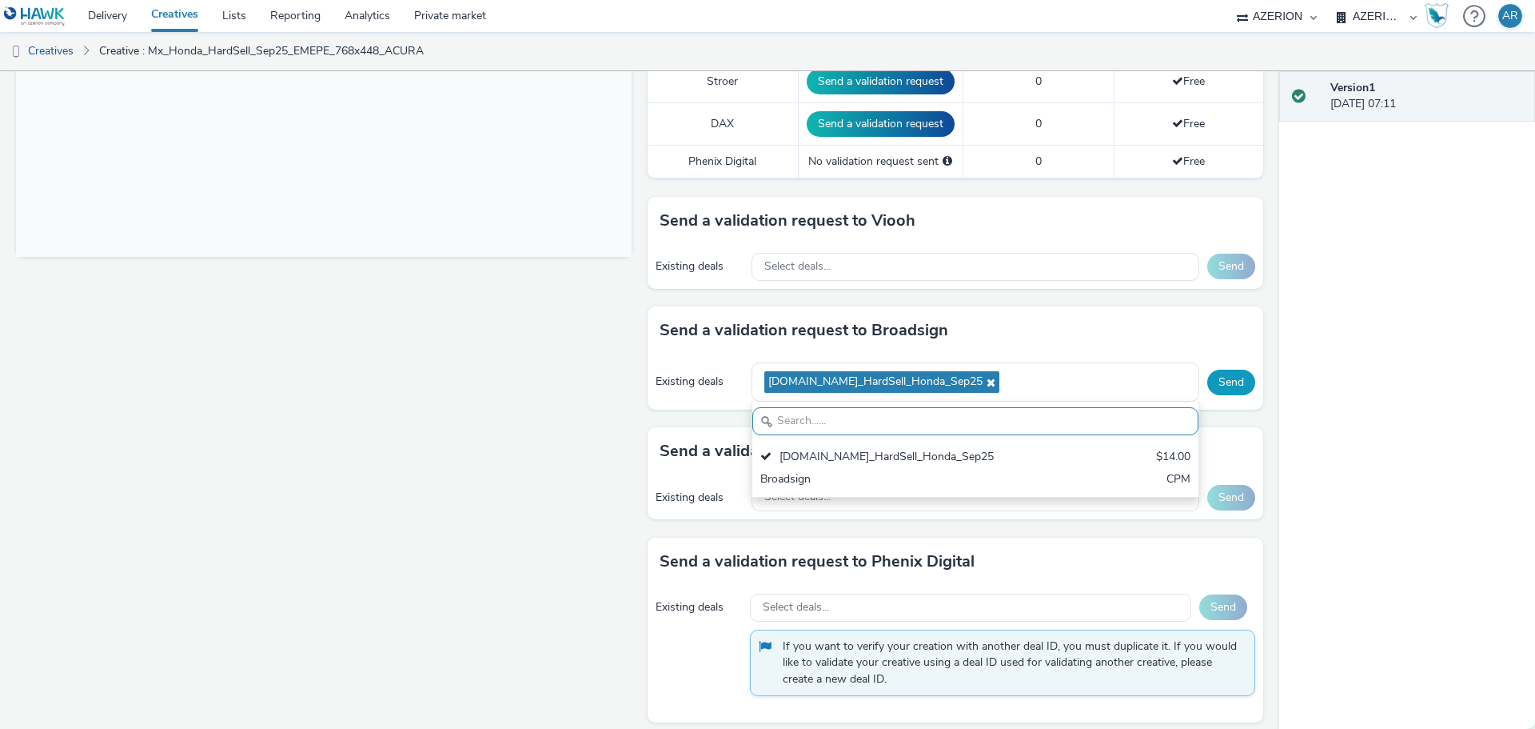
click at [1216, 375] on button "Send" at bounding box center [1232, 382] width 48 height 26
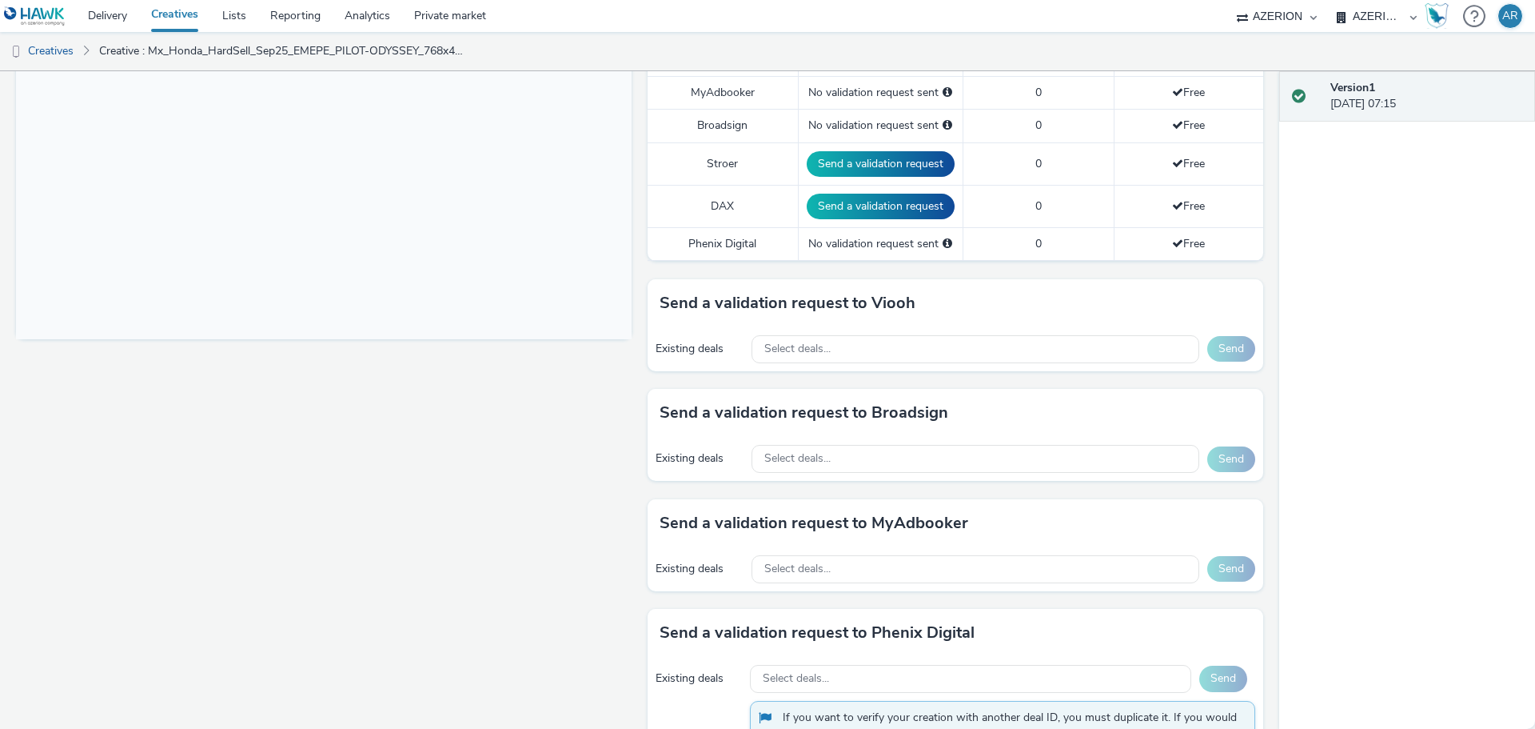
scroll to position [560, 0]
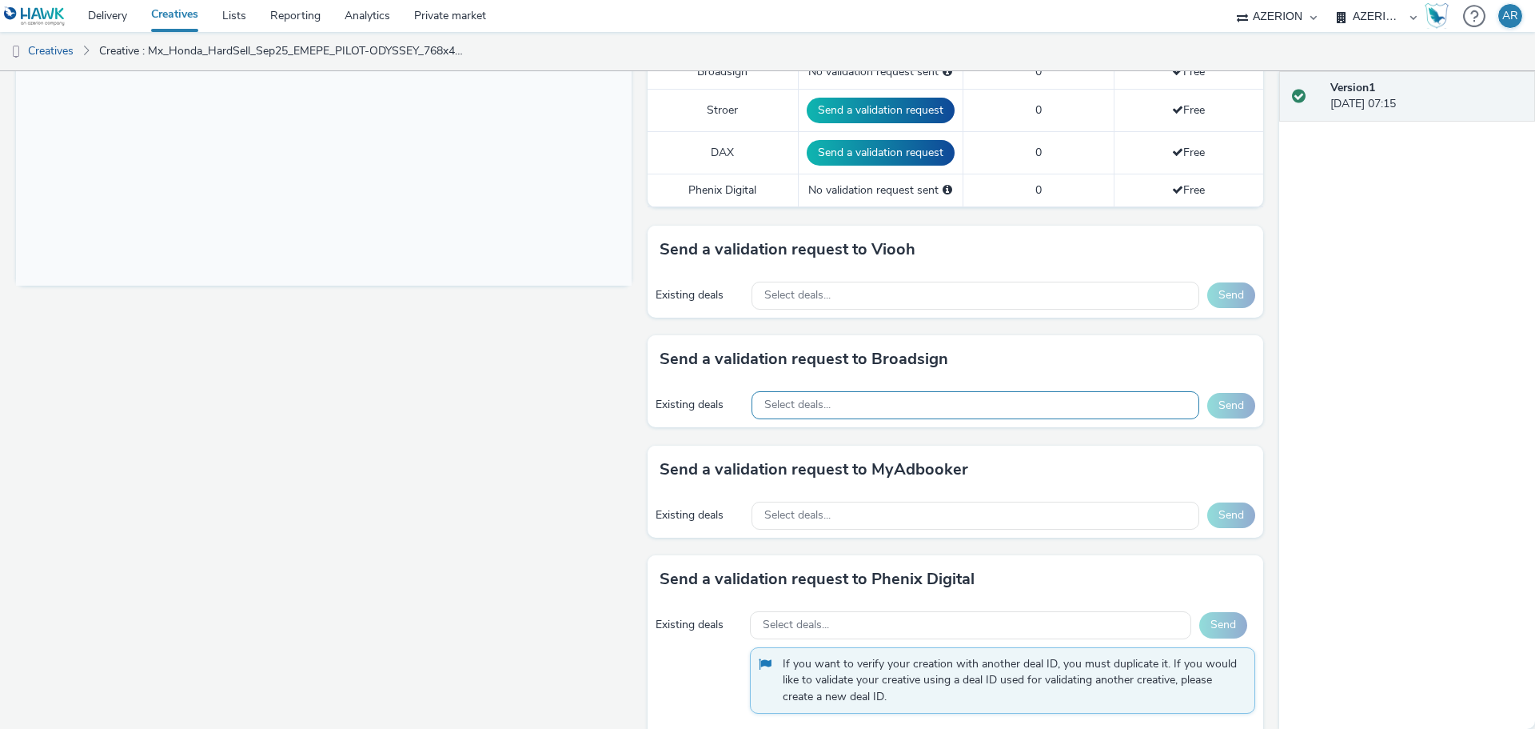
click at [947, 402] on div "Select deals..." at bounding box center [976, 405] width 448 height 28
click at [870, 467] on div "[DOMAIN_NAME]_HardSell_Honda_Sep25" at bounding box center [903, 475] width 284 height 18
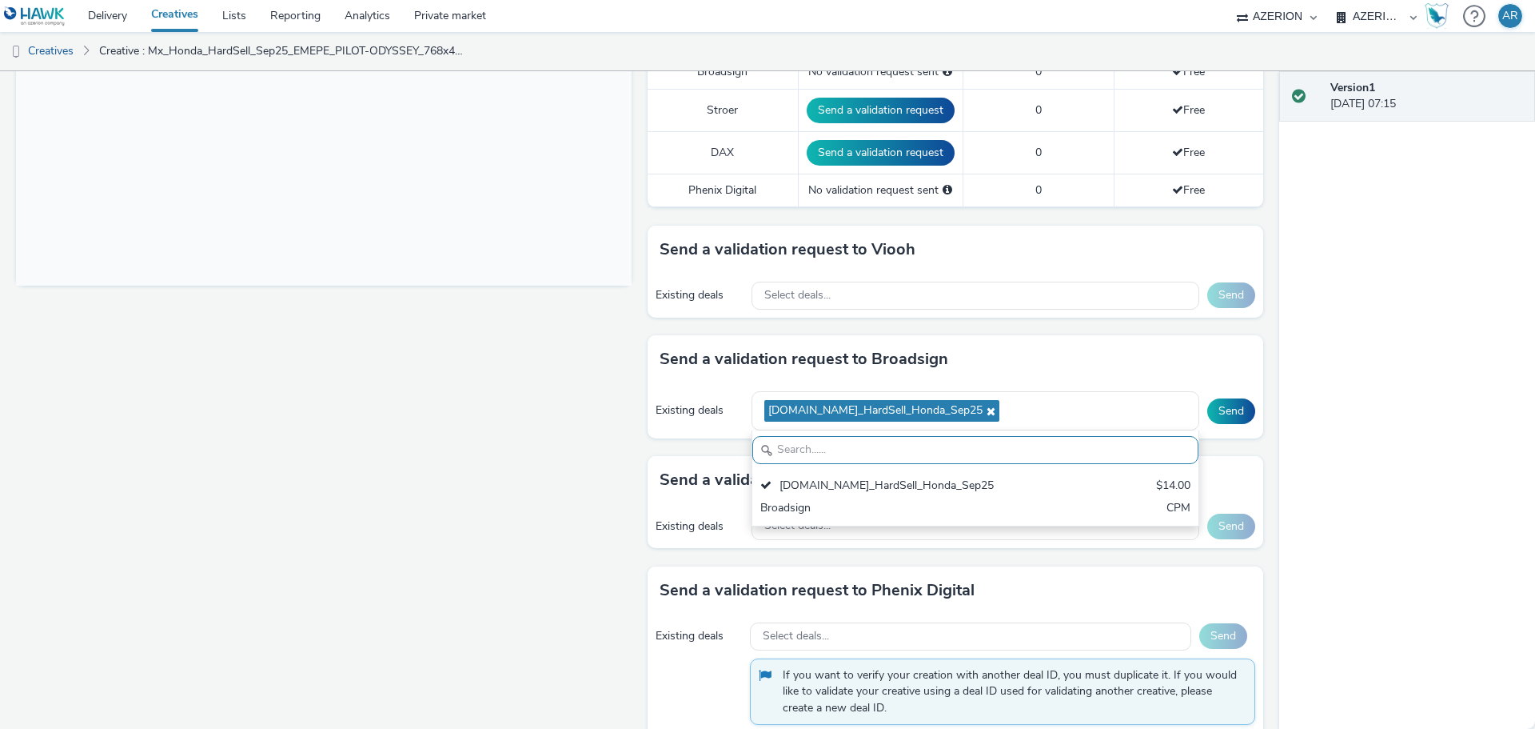
click at [1189, 363] on div "Send a validation request to Broadsign" at bounding box center [956, 359] width 616 height 48
click at [1216, 408] on button "Send" at bounding box center [1232, 411] width 48 height 26
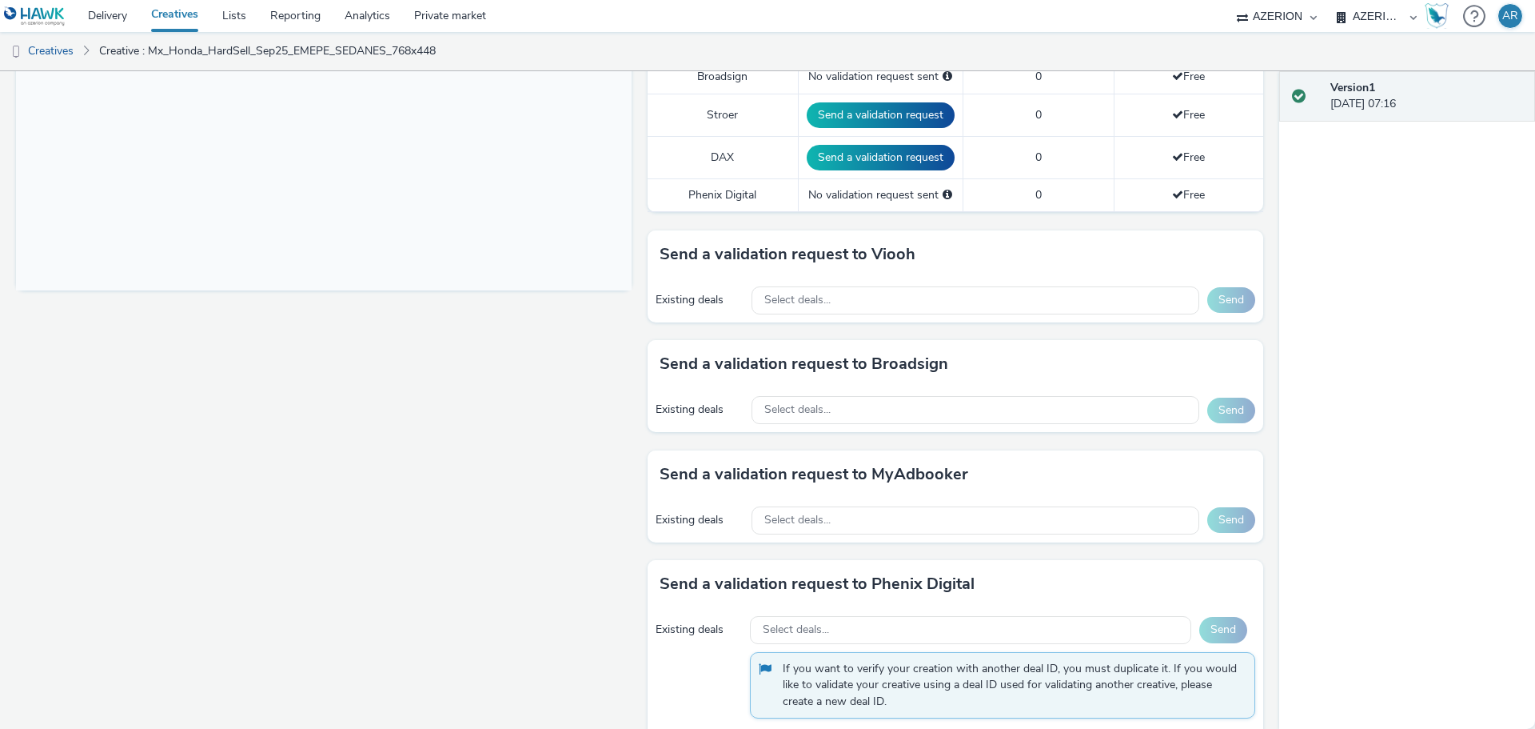
scroll to position [560, 0]
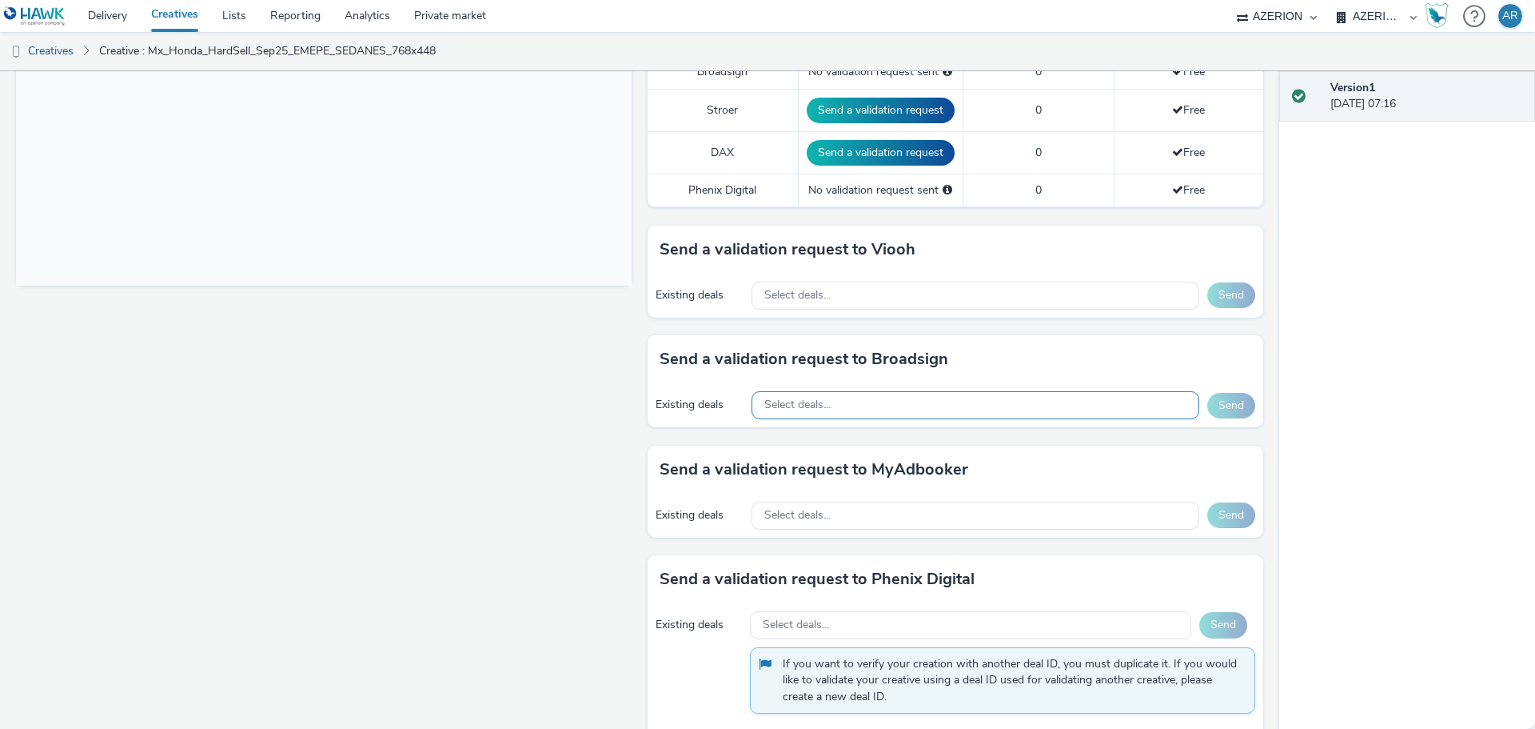
click at [886, 408] on div "Select deals..." at bounding box center [976, 405] width 448 height 28
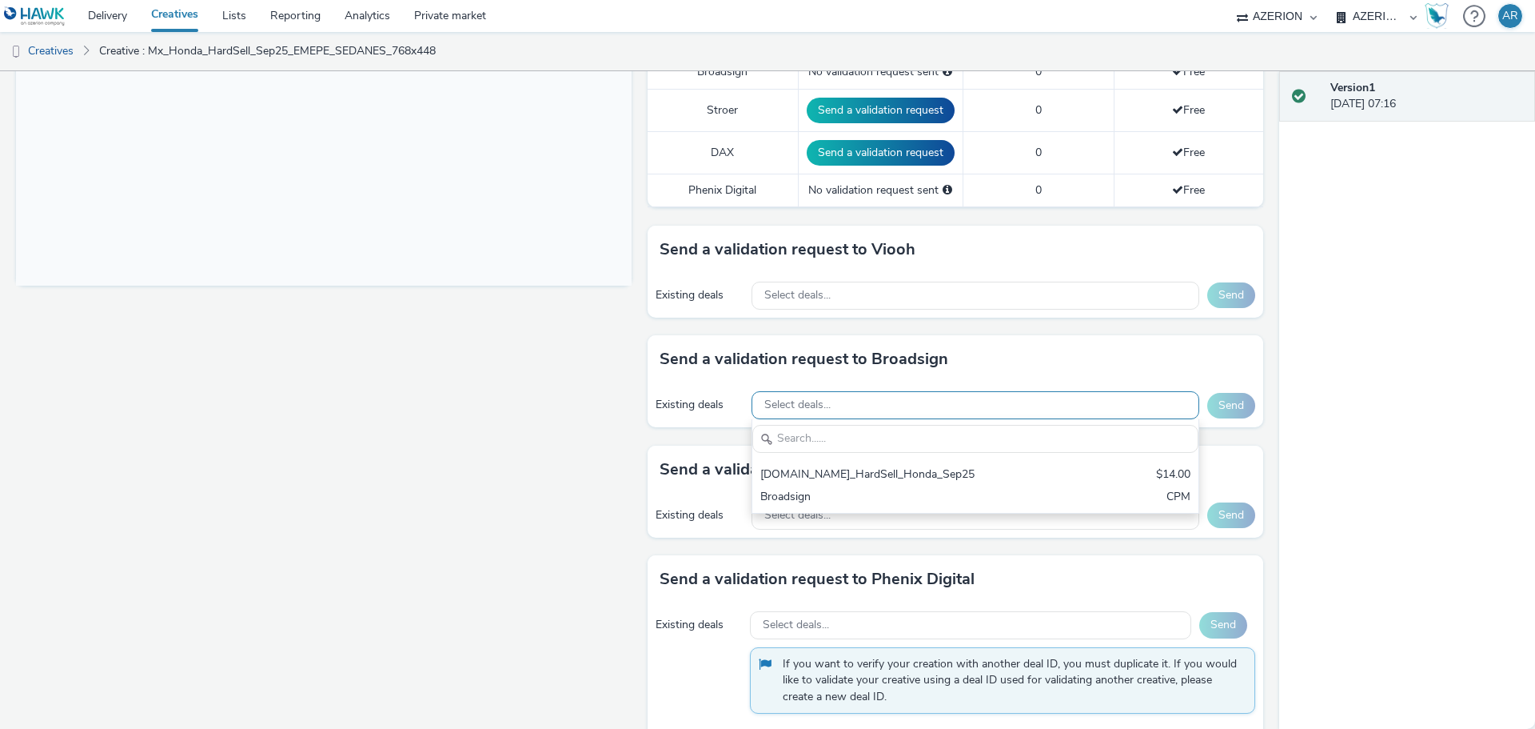
scroll to position [0, 0]
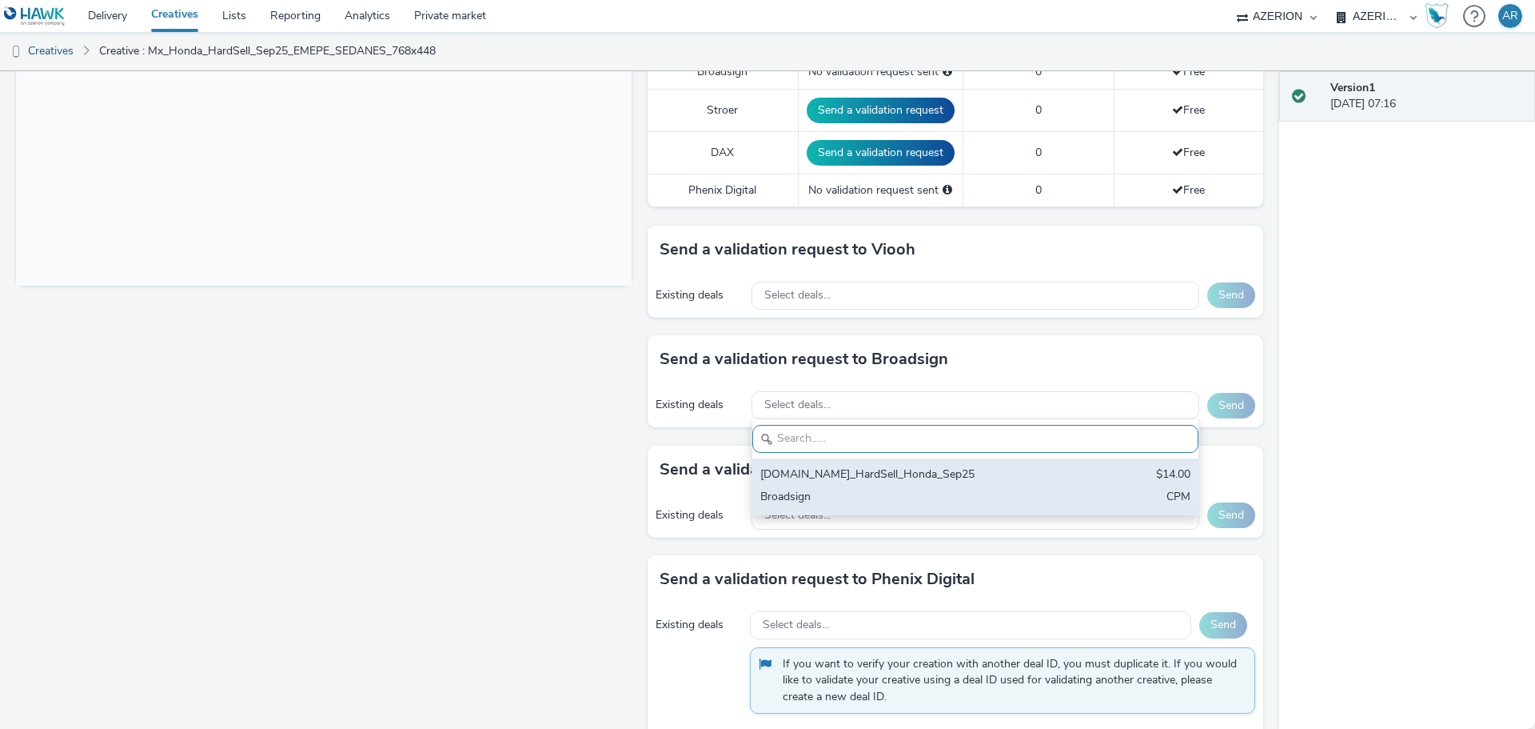
click at [872, 465] on div "EME.PE_HardSell_Honda_Sep25 $14.00 Broadsign CPM" at bounding box center [976, 486] width 446 height 56
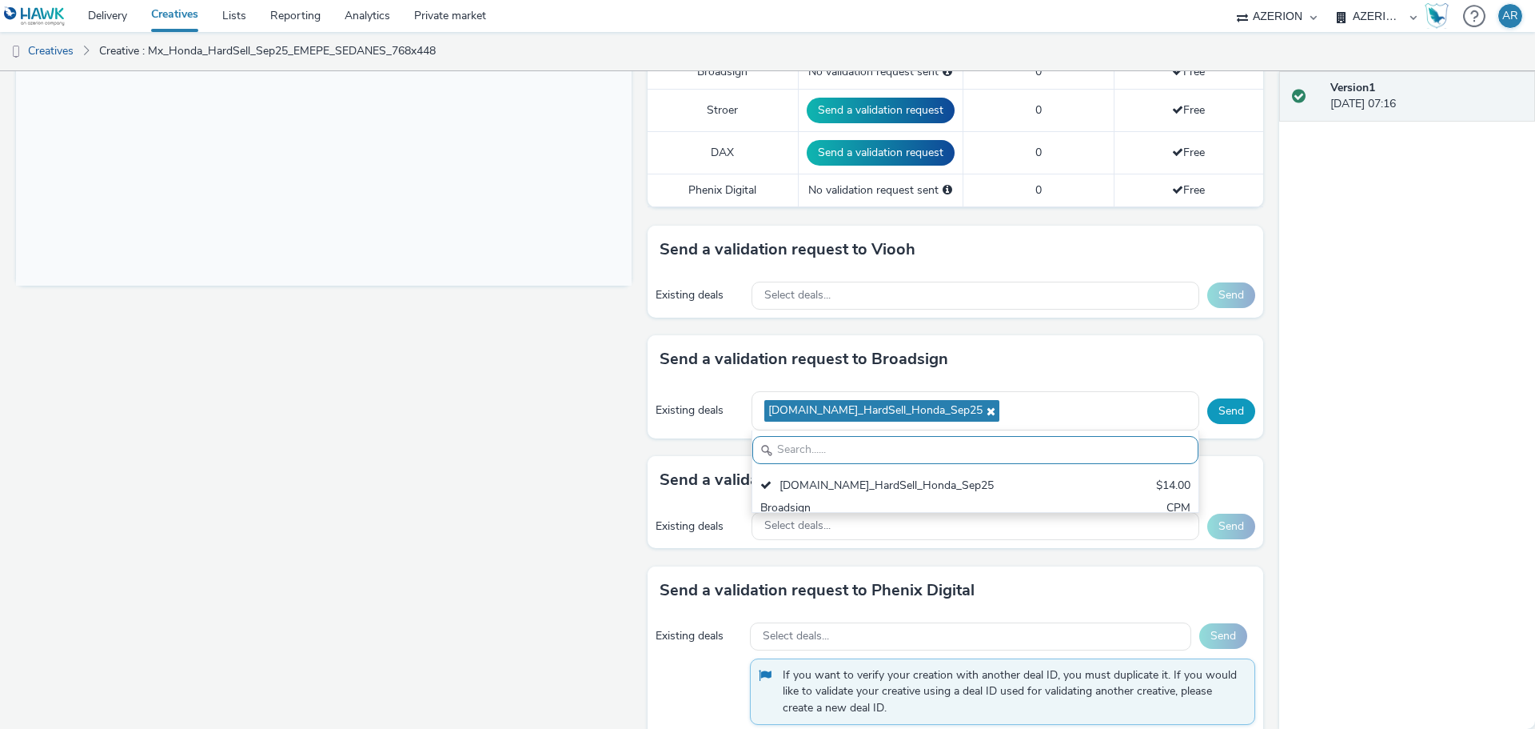
click at [1212, 412] on button "Send" at bounding box center [1232, 411] width 48 height 26
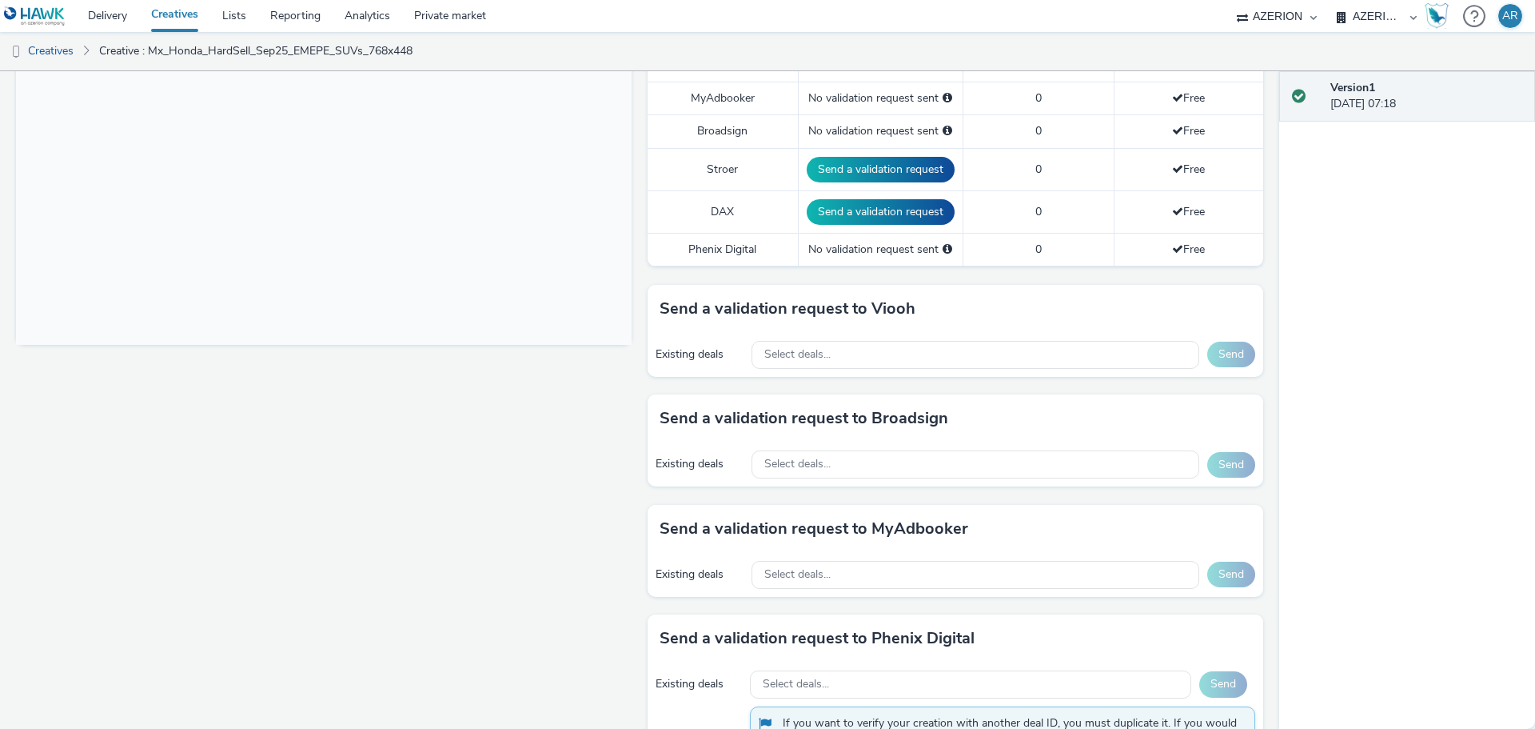
scroll to position [560, 0]
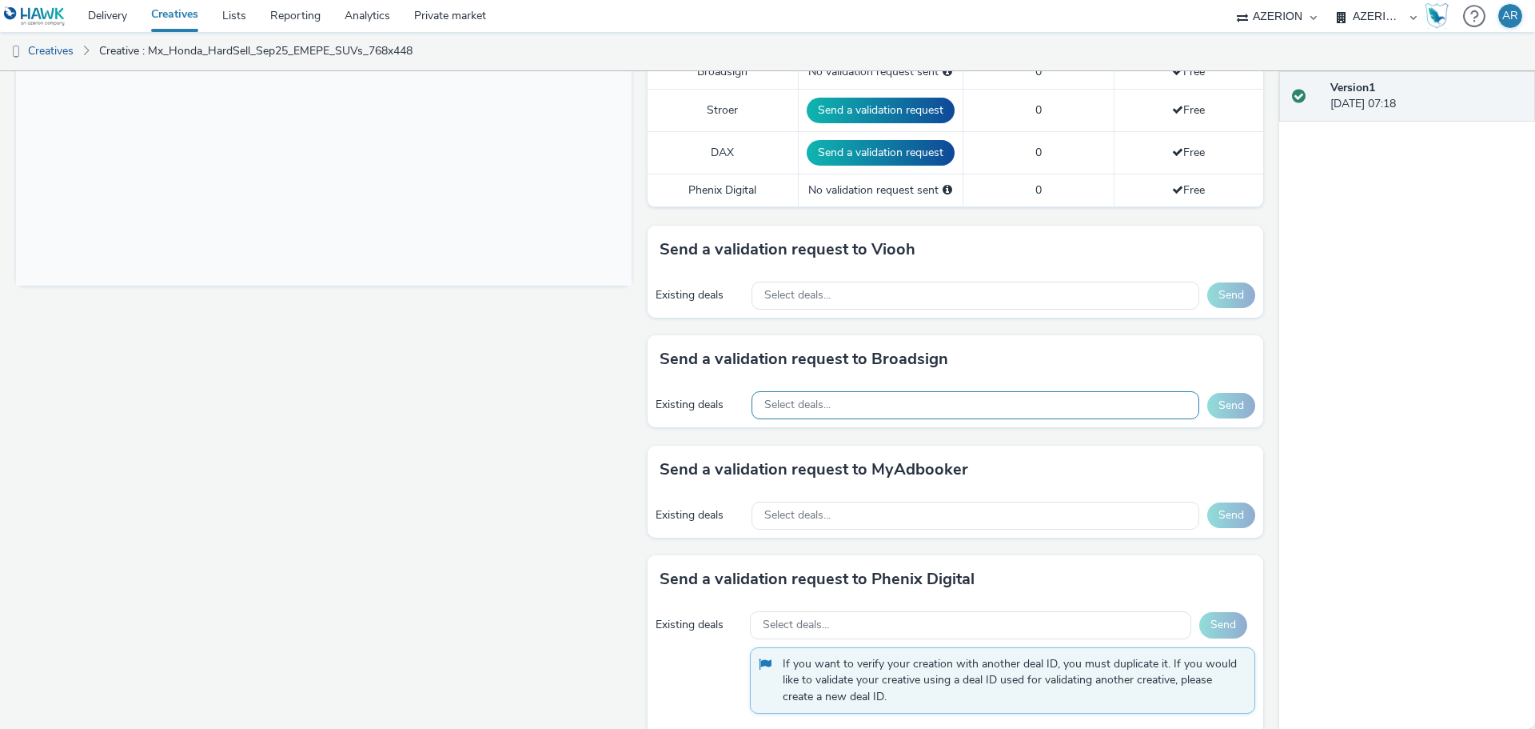
click at [946, 400] on div "Select deals..." at bounding box center [976, 405] width 448 height 28
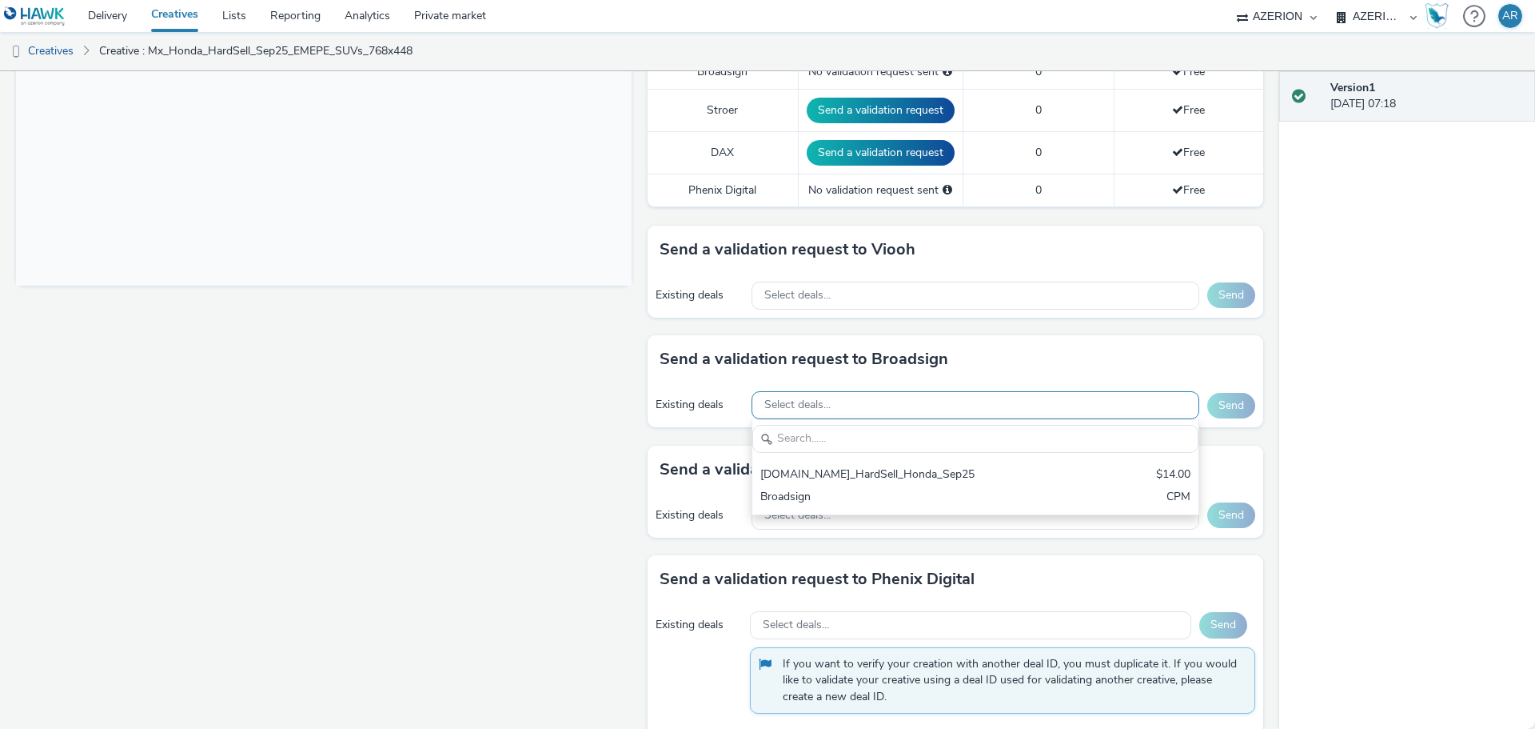
scroll to position [0, 0]
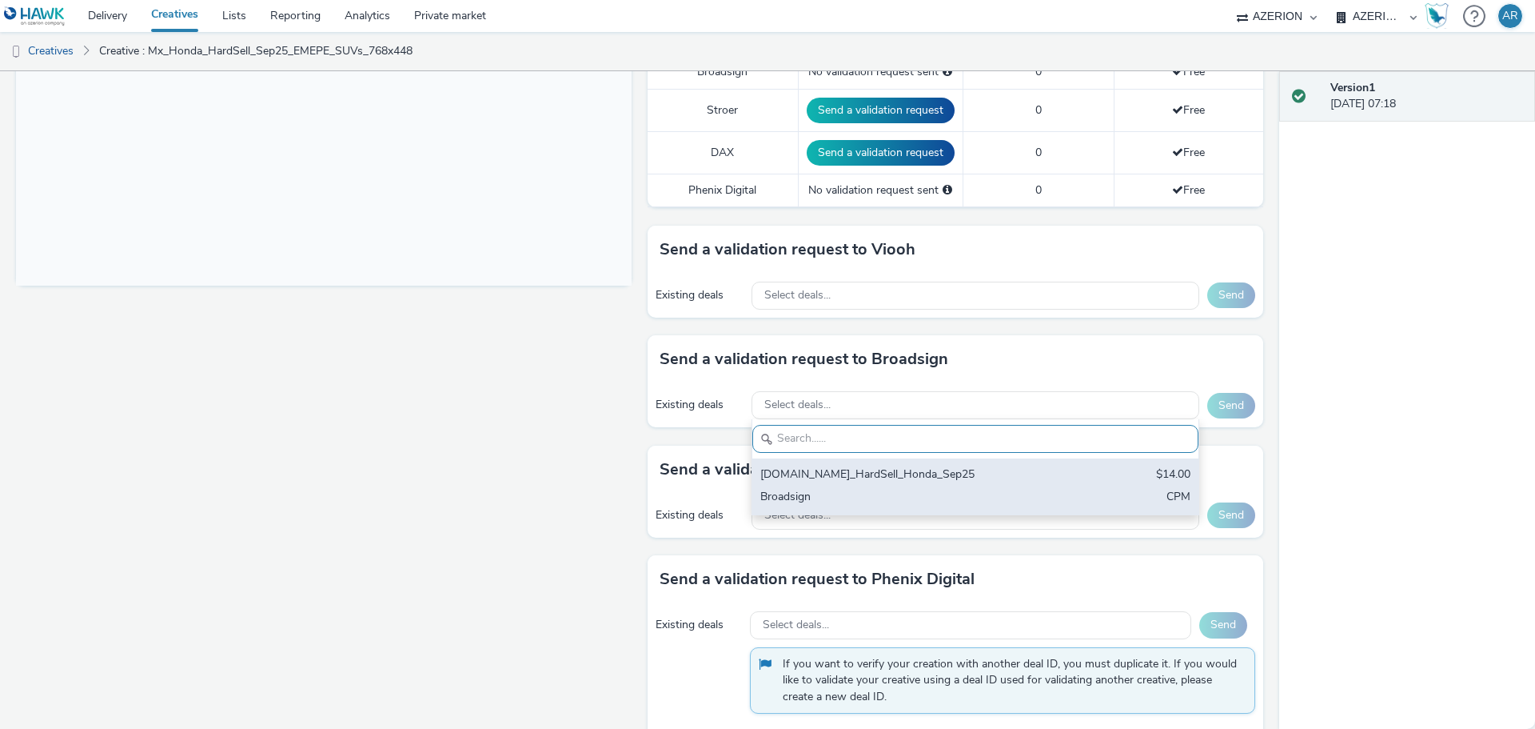
click at [897, 474] on div "[DOMAIN_NAME]_HardSell_Honda_Sep25" at bounding box center [903, 475] width 284 height 18
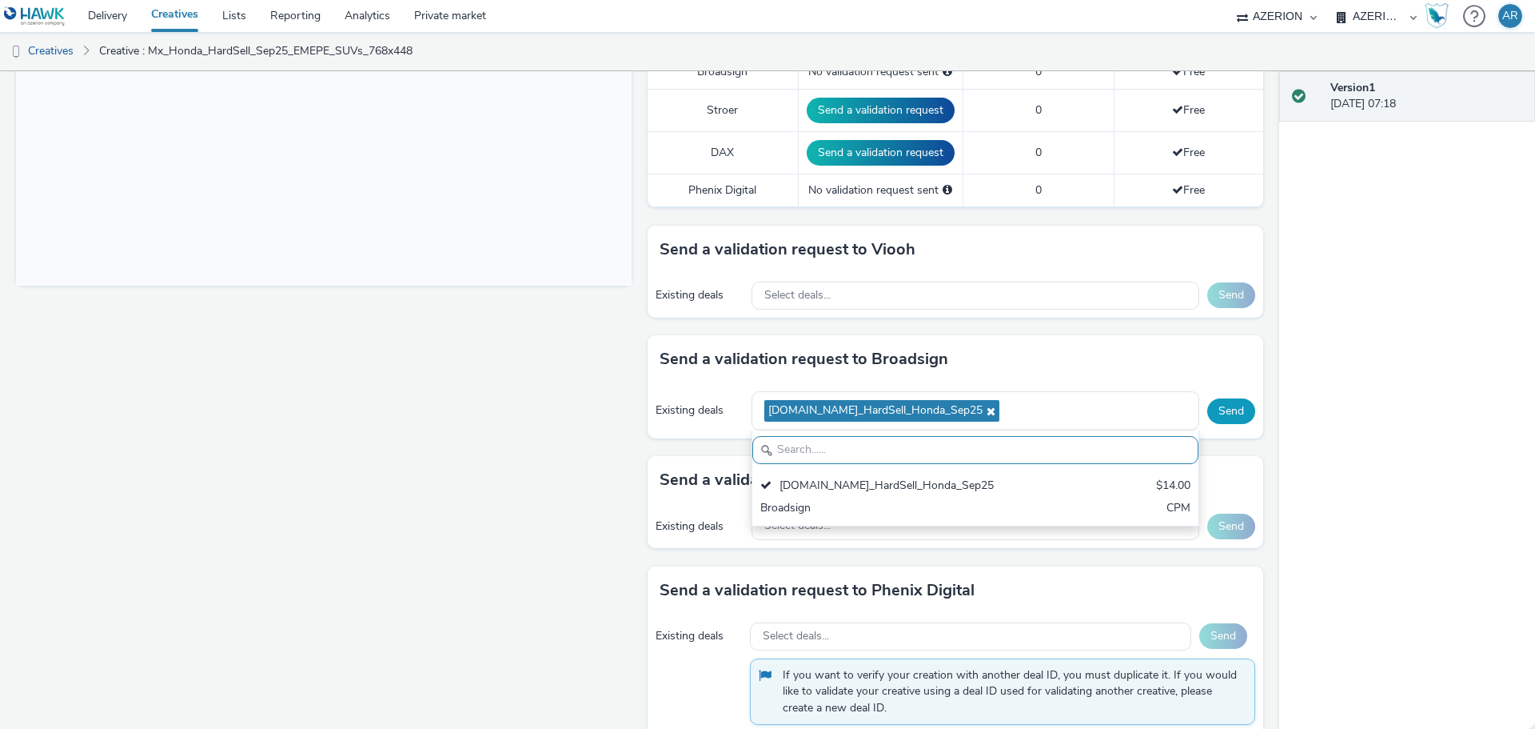
click at [1219, 407] on button "Send" at bounding box center [1232, 411] width 48 height 26
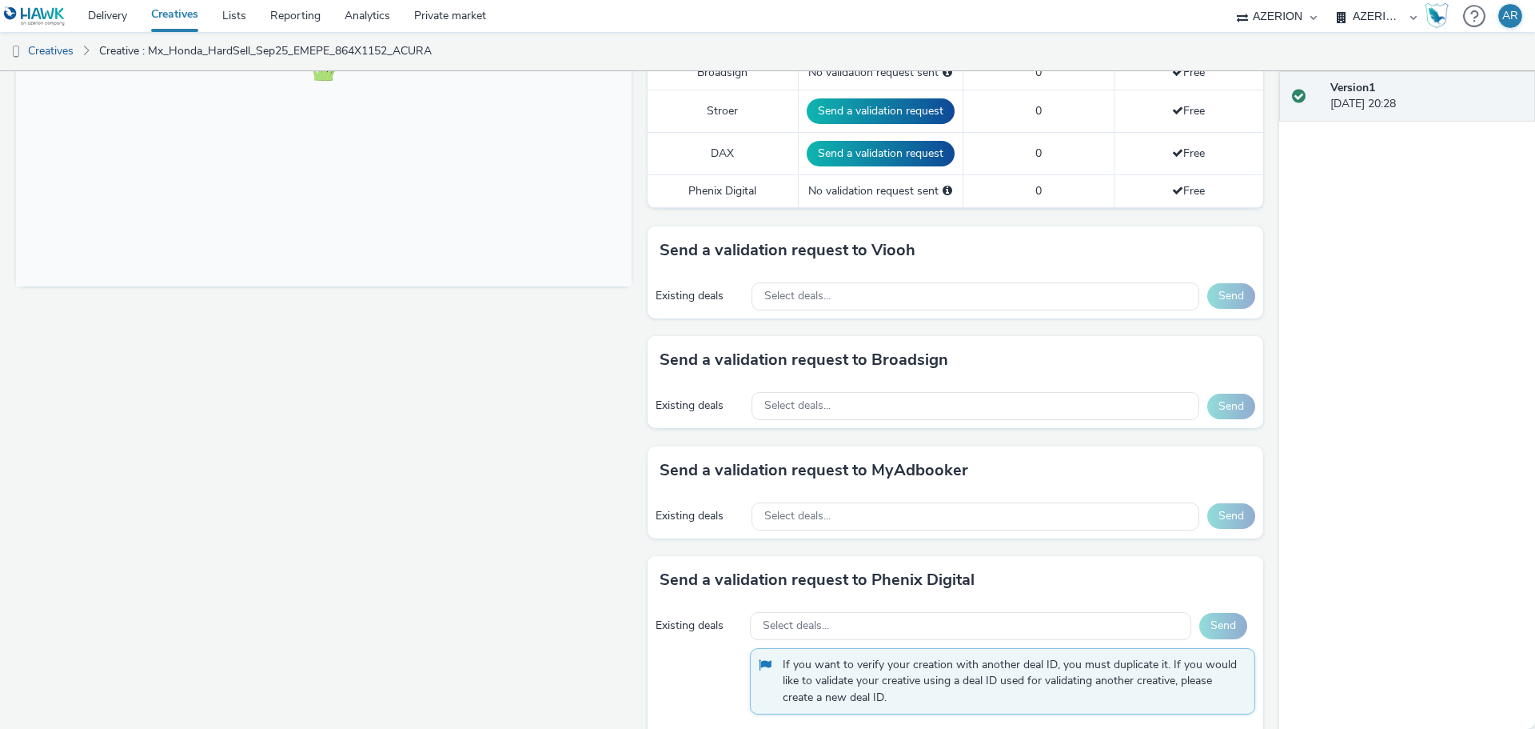
scroll to position [560, 0]
click at [881, 409] on div "Select deals..." at bounding box center [976, 405] width 448 height 28
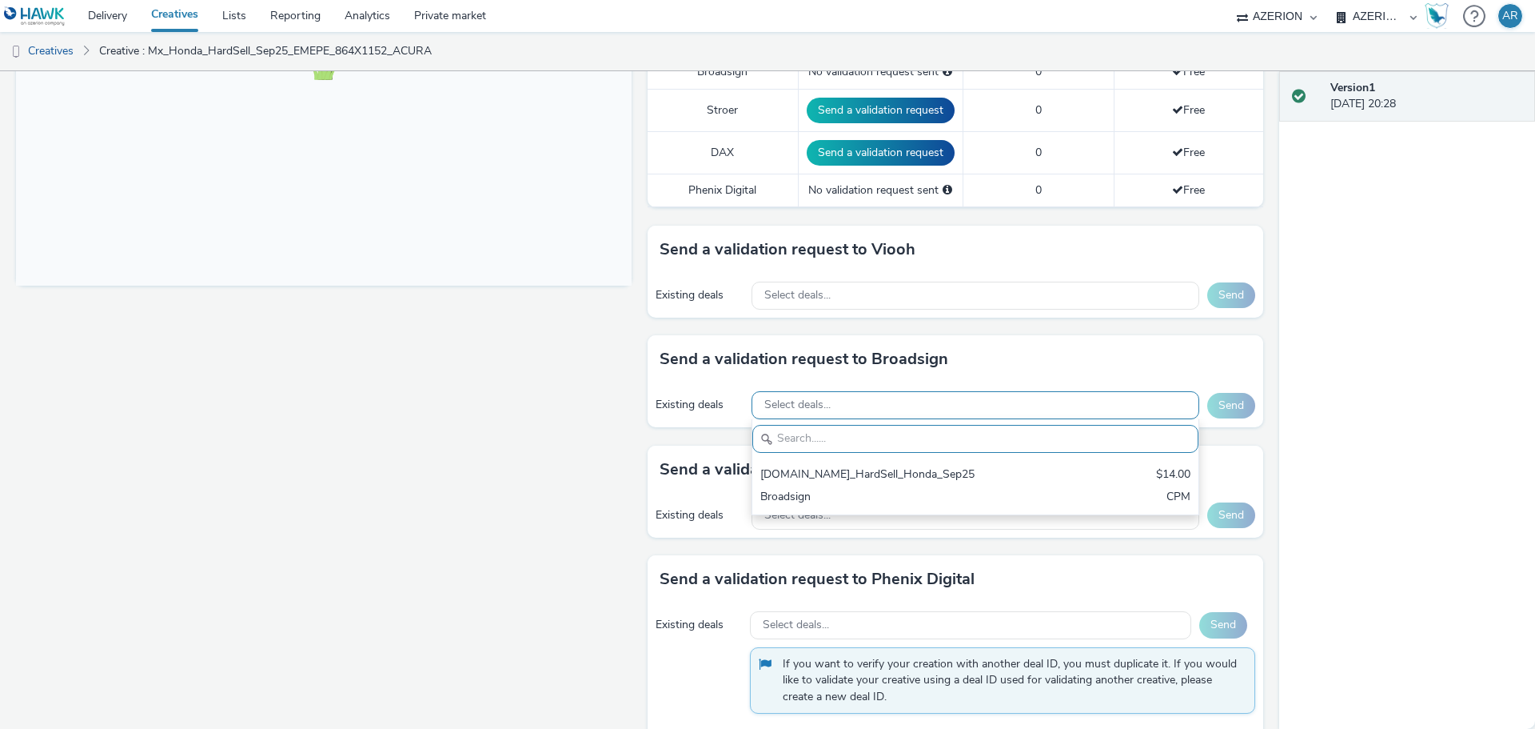
scroll to position [0, 0]
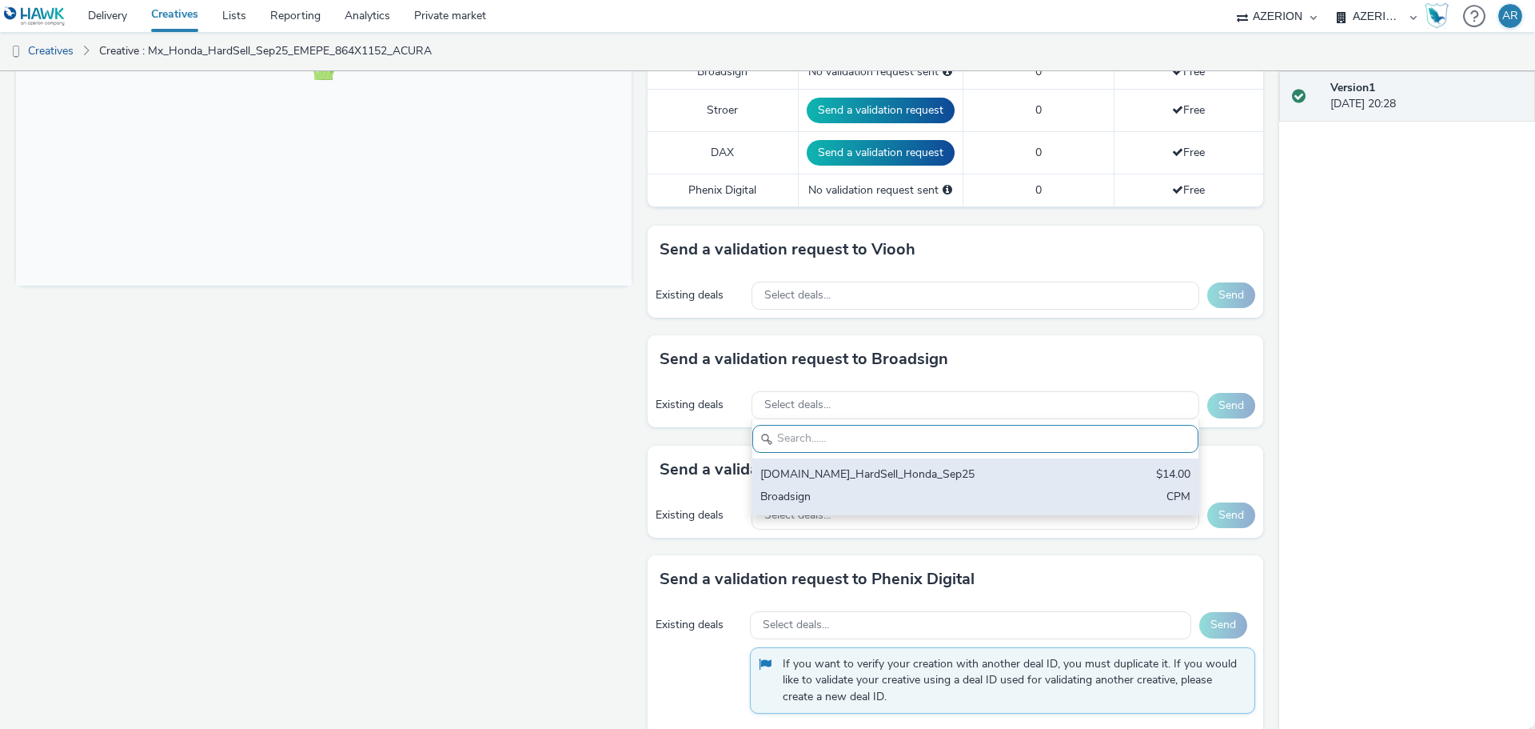
click at [860, 472] on div "[DOMAIN_NAME]_HardSell_Honda_Sep25" at bounding box center [903, 475] width 284 height 18
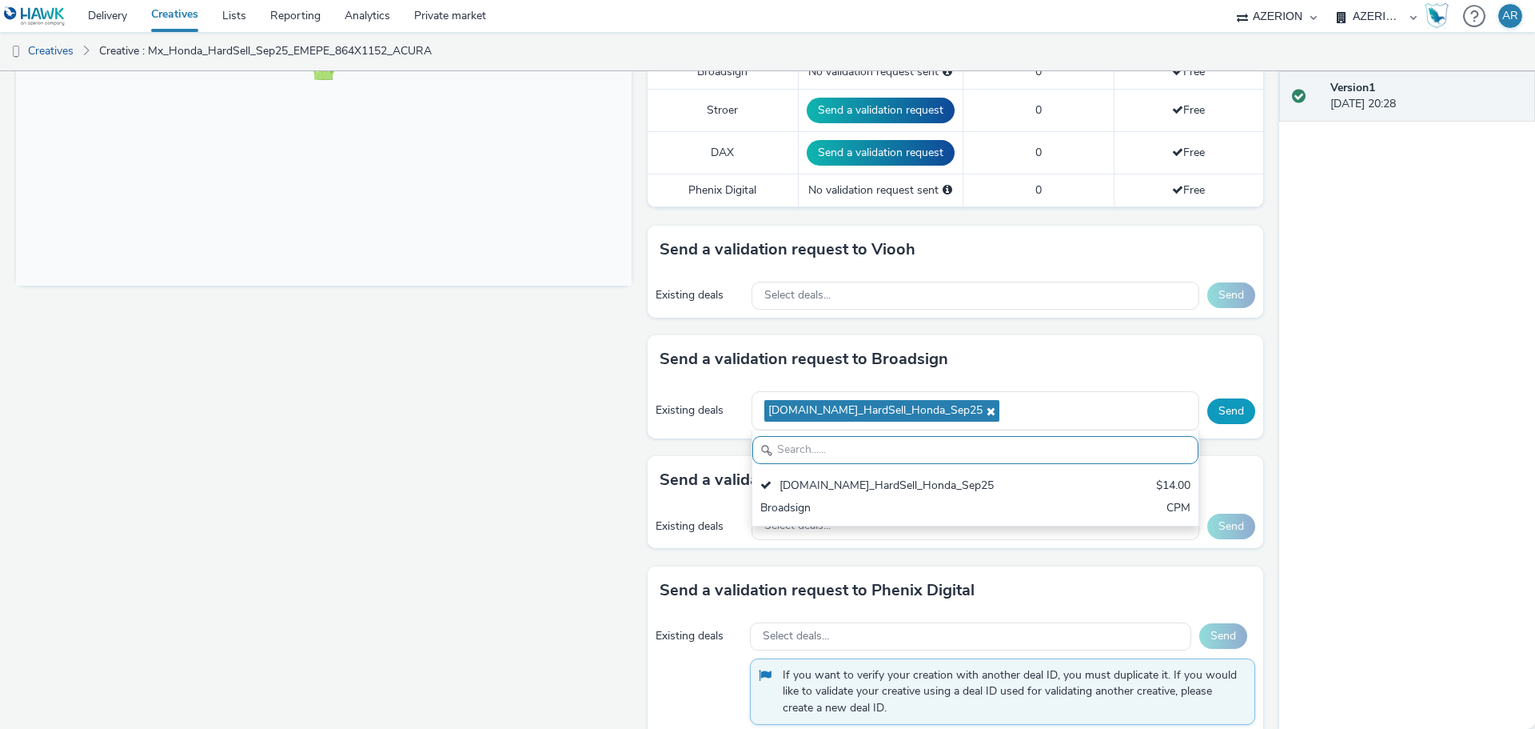
click at [1220, 413] on button "Send" at bounding box center [1232, 411] width 48 height 26
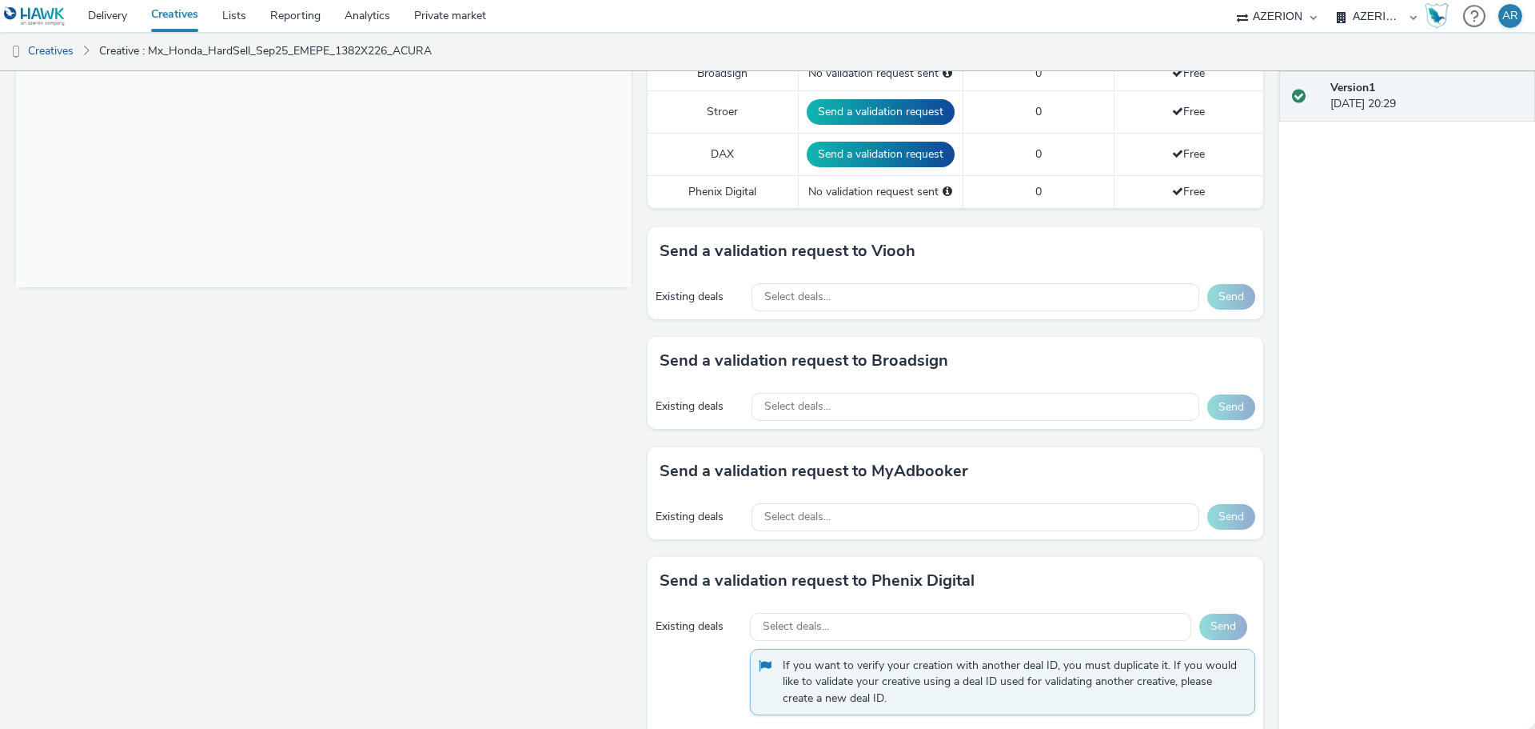
scroll to position [560, 0]
click at [889, 405] on div "Select deals..." at bounding box center [976, 405] width 448 height 28
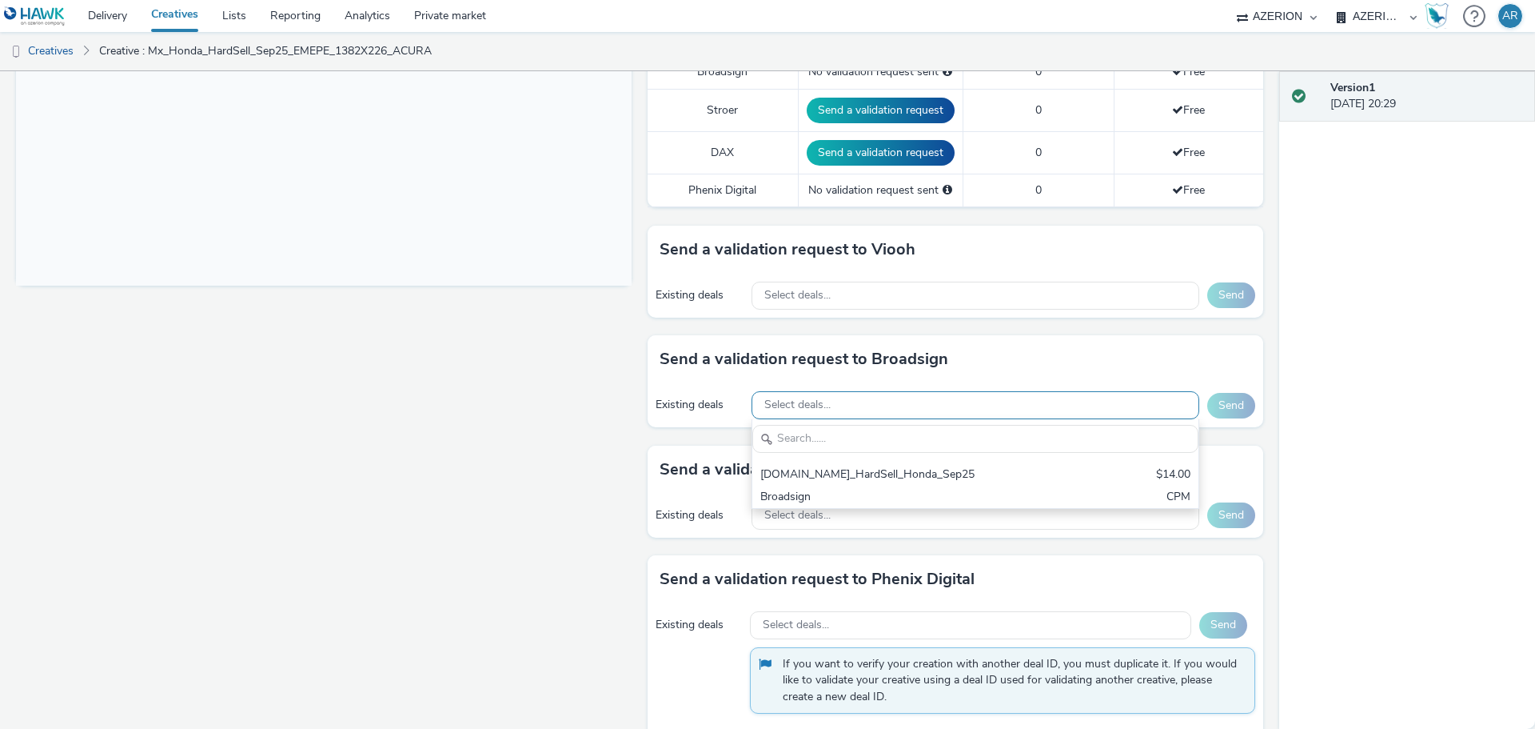
scroll to position [0, 0]
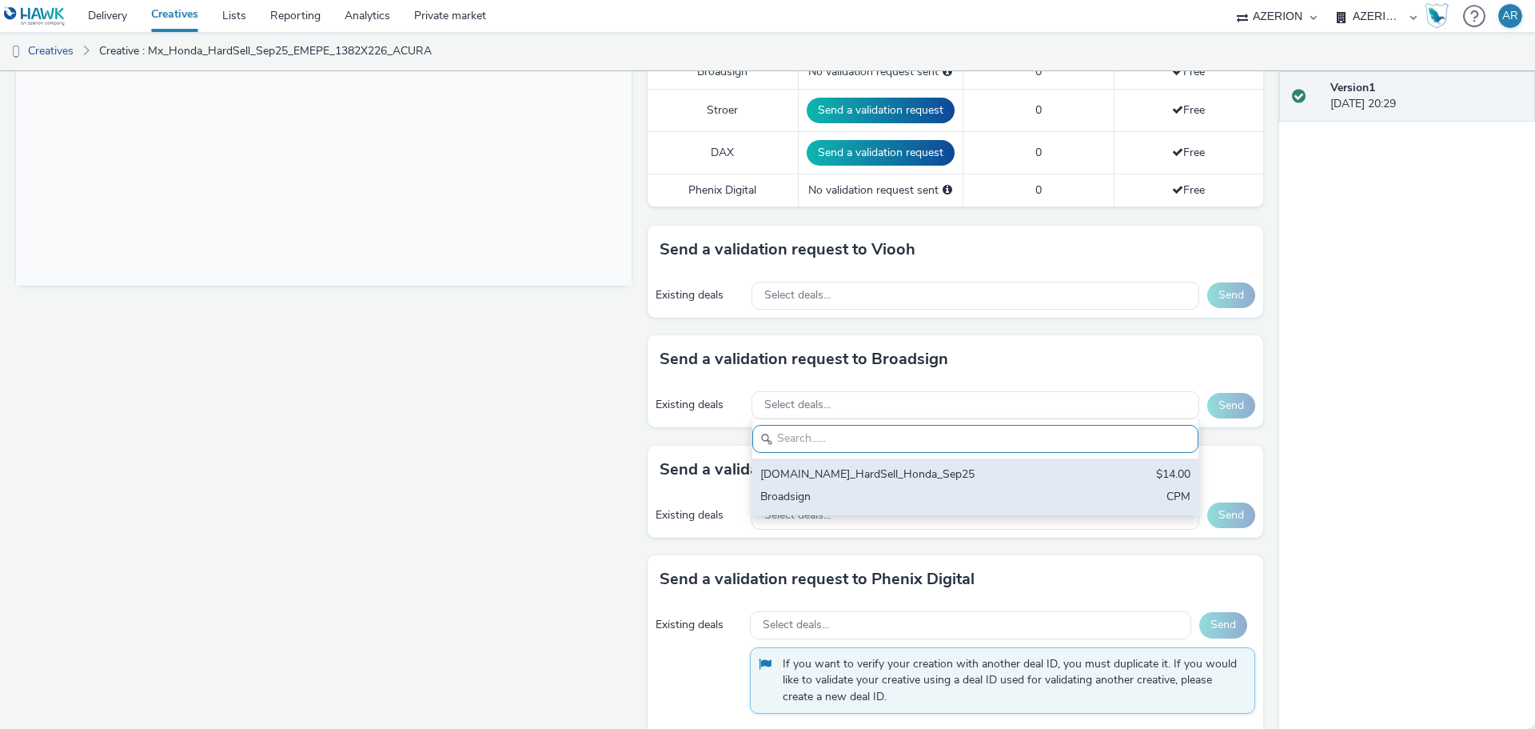
click at [865, 469] on div "[DOMAIN_NAME]_HardSell_Honda_Sep25" at bounding box center [903, 475] width 284 height 18
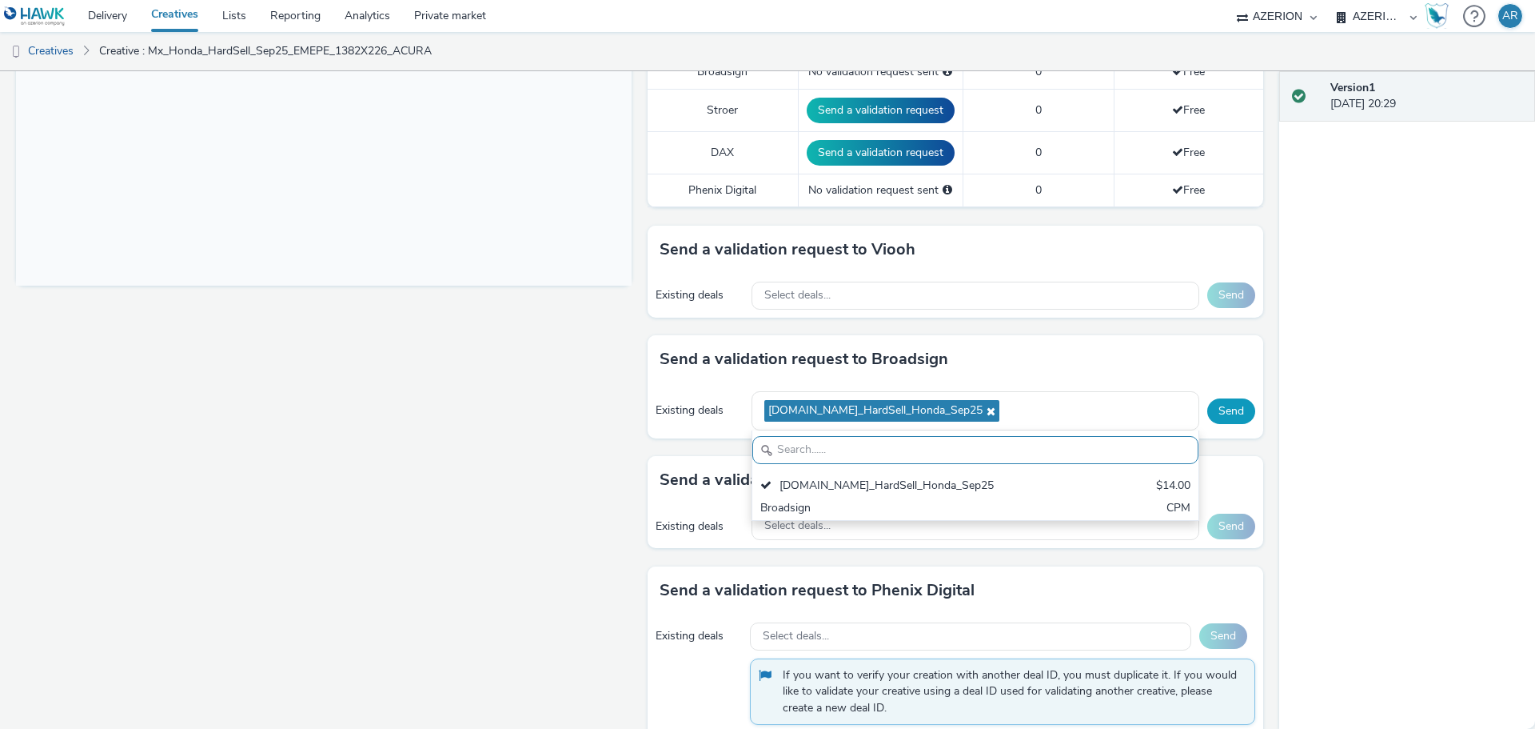
click at [1217, 412] on button "Send" at bounding box center [1232, 411] width 48 height 26
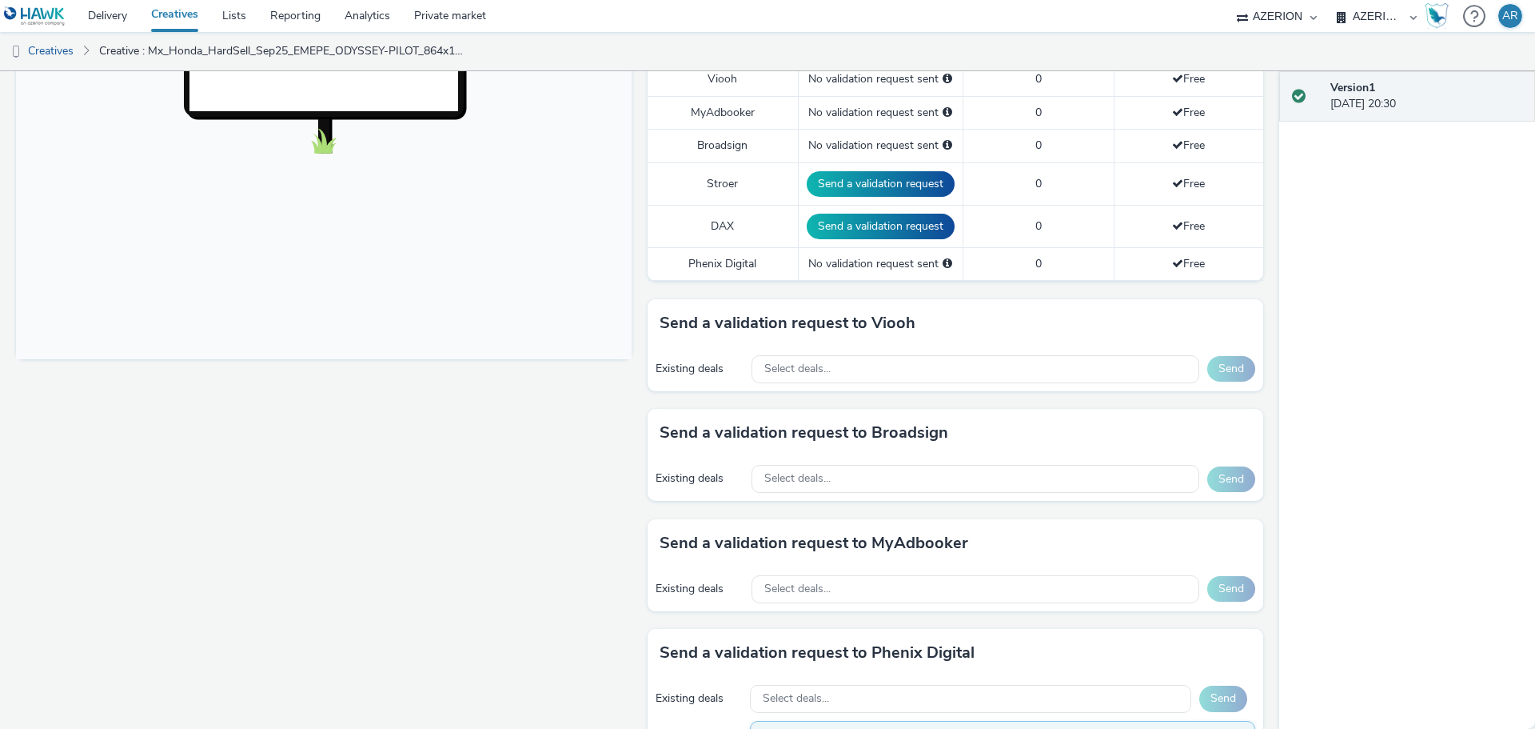
scroll to position [589, 0]
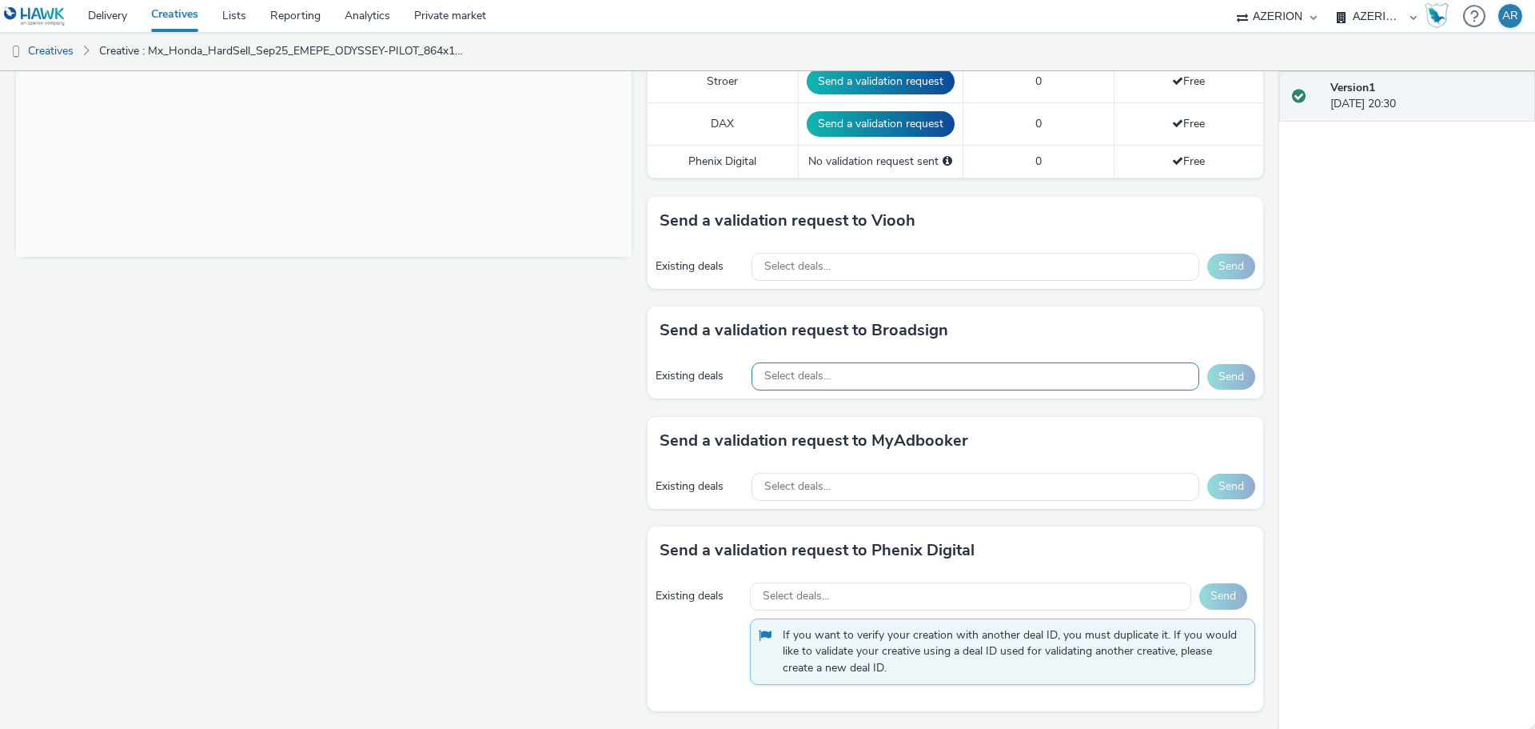
click at [943, 375] on div "Select deals..." at bounding box center [976, 376] width 448 height 28
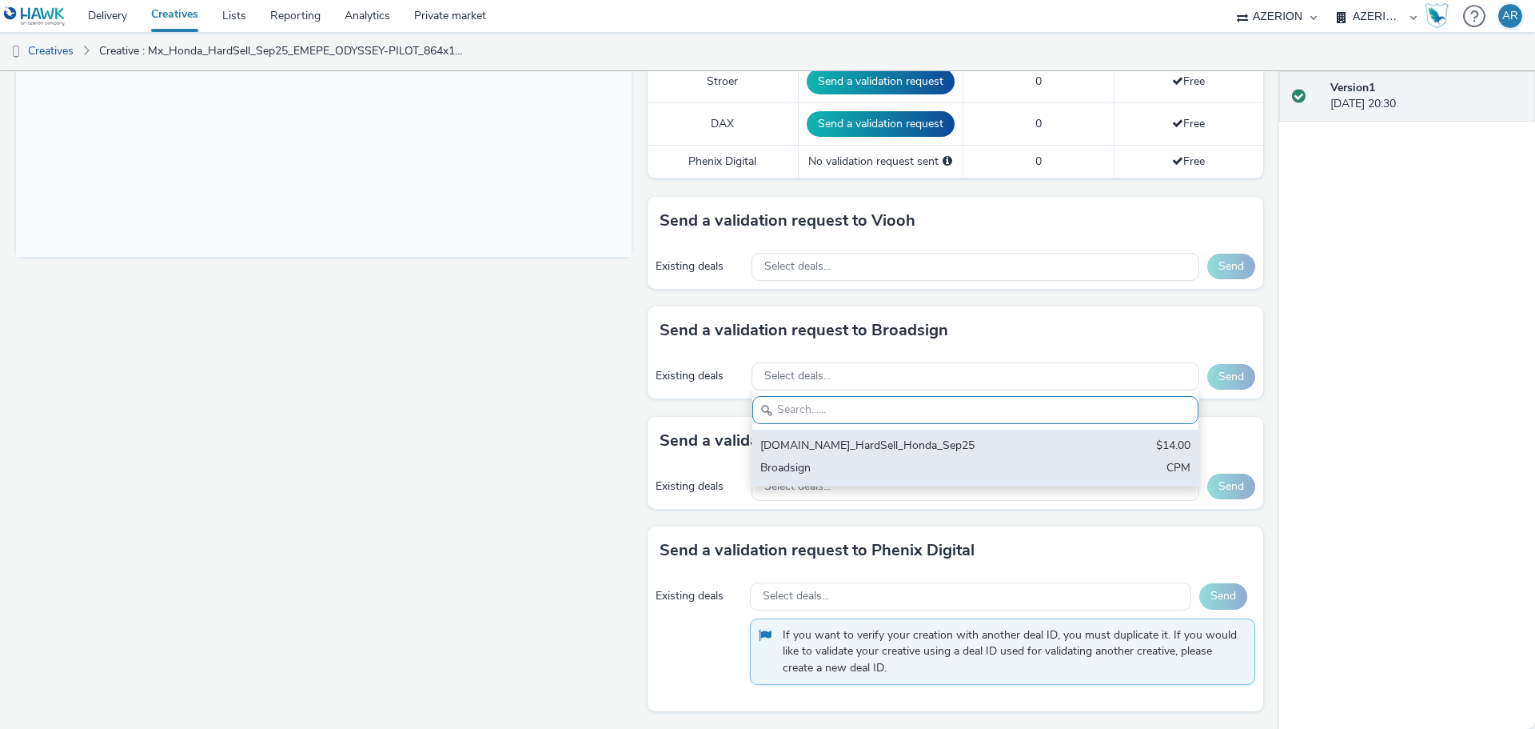
click at [818, 445] on div "[DOMAIN_NAME]_HardSell_Honda_Sep25" at bounding box center [903, 446] width 284 height 18
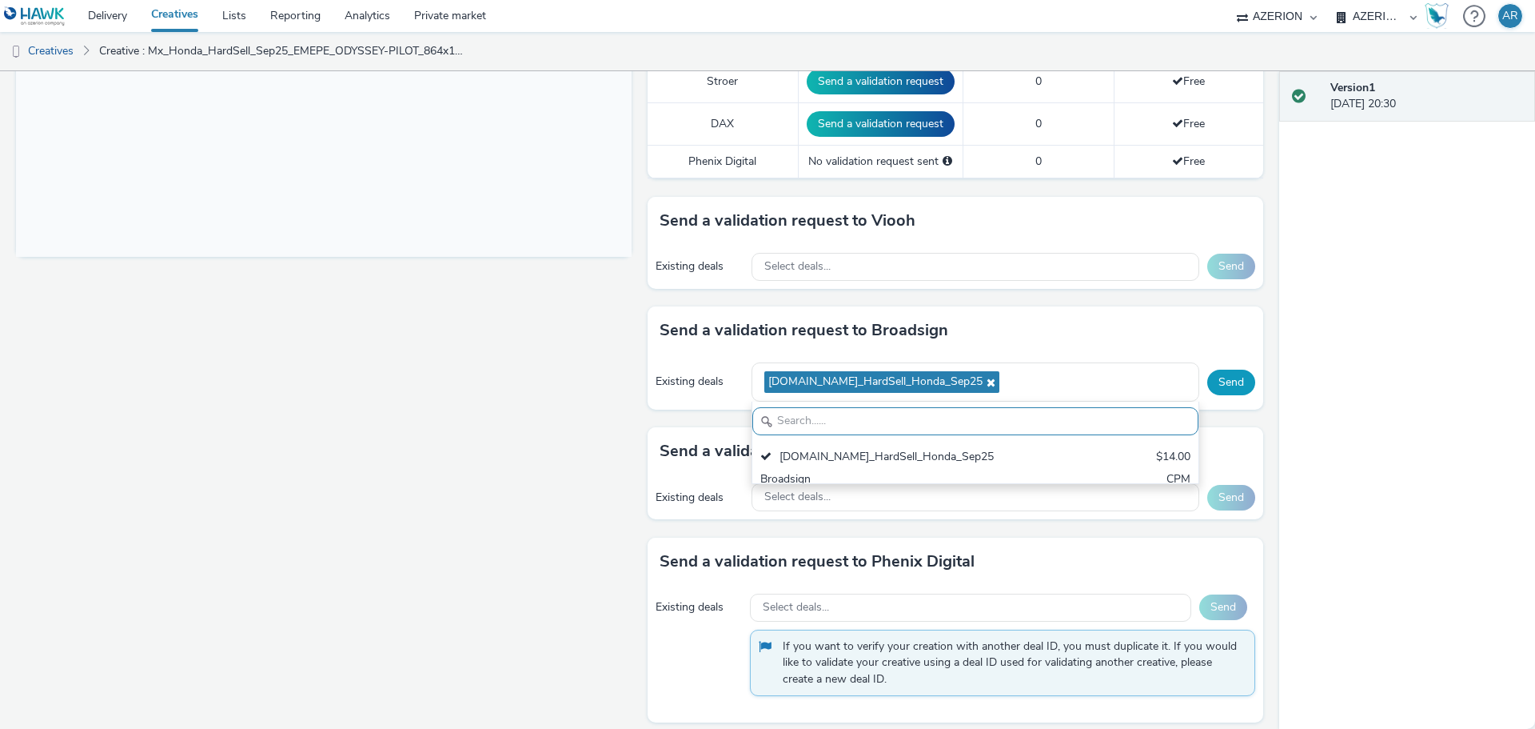
click at [1220, 377] on button "Send" at bounding box center [1232, 382] width 48 height 26
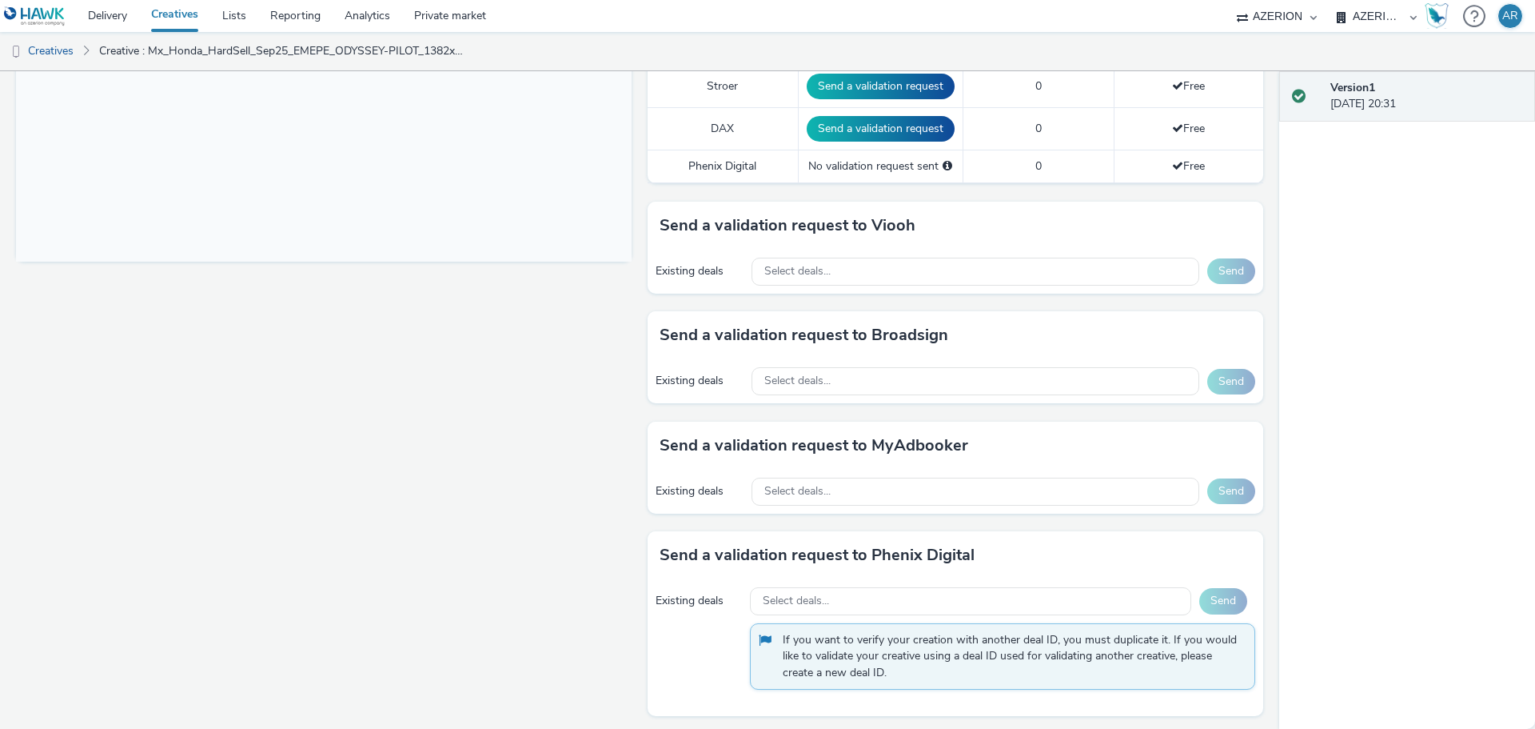
scroll to position [589, 0]
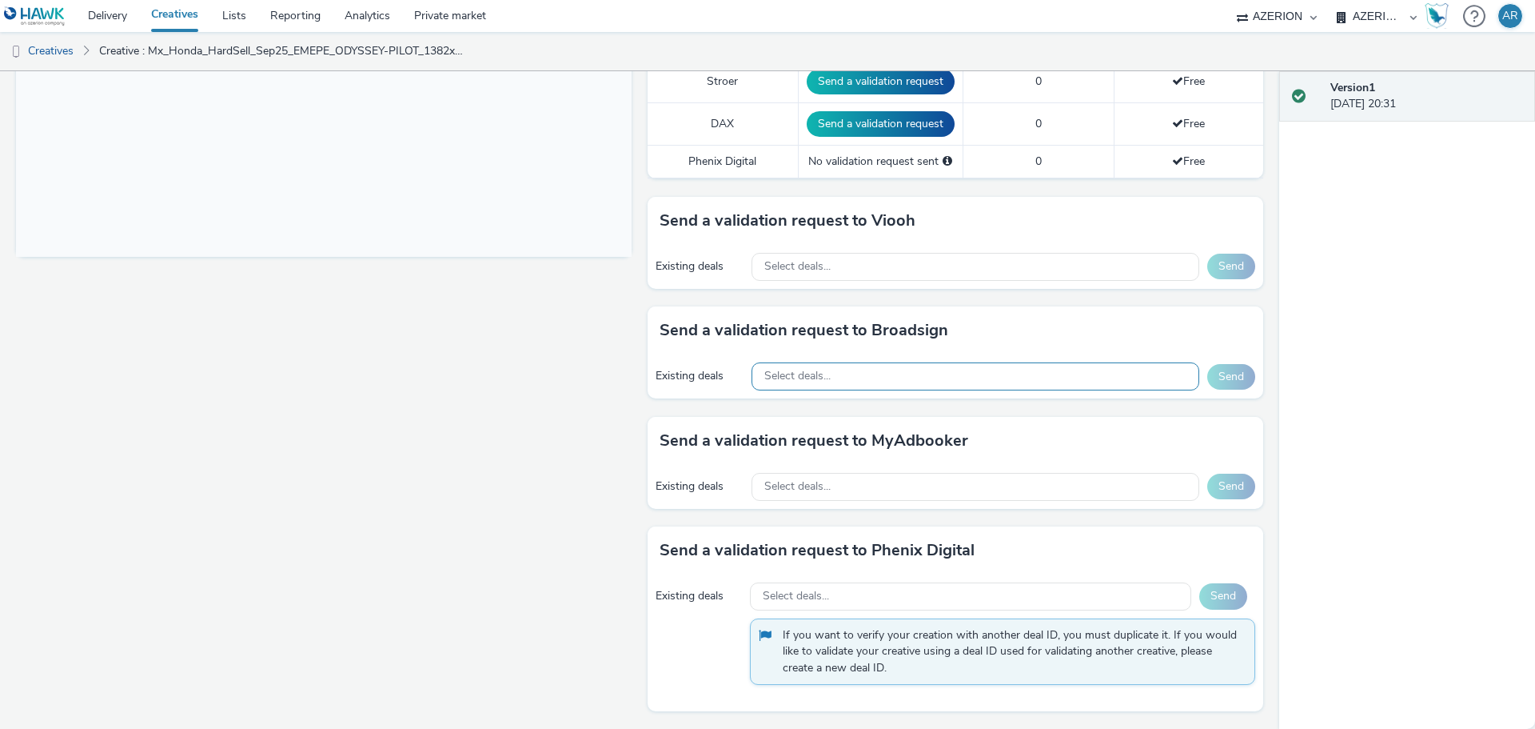
click at [886, 371] on div "Select deals..." at bounding box center [976, 376] width 448 height 28
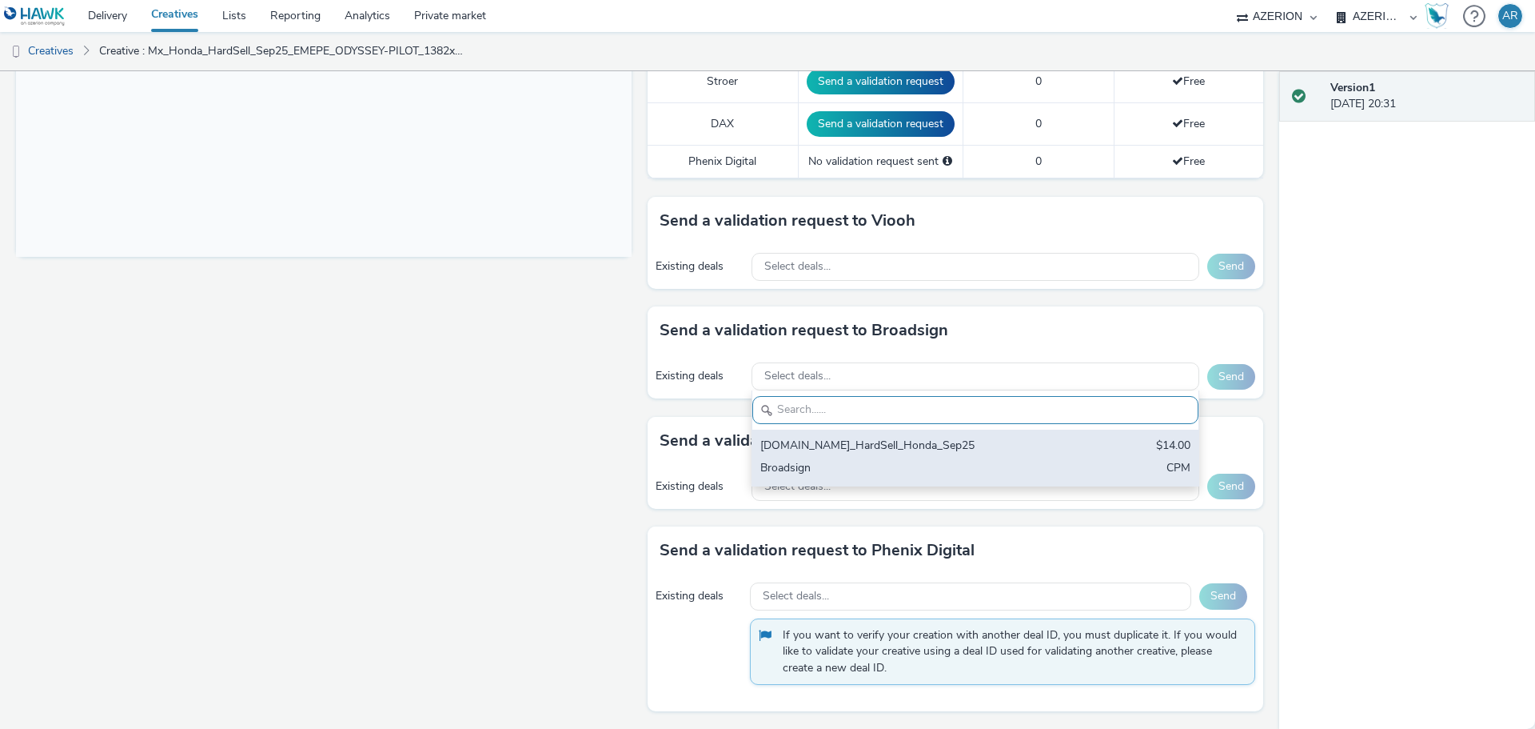
click at [863, 438] on div "[DOMAIN_NAME]_HardSell_Honda_Sep25" at bounding box center [903, 446] width 284 height 18
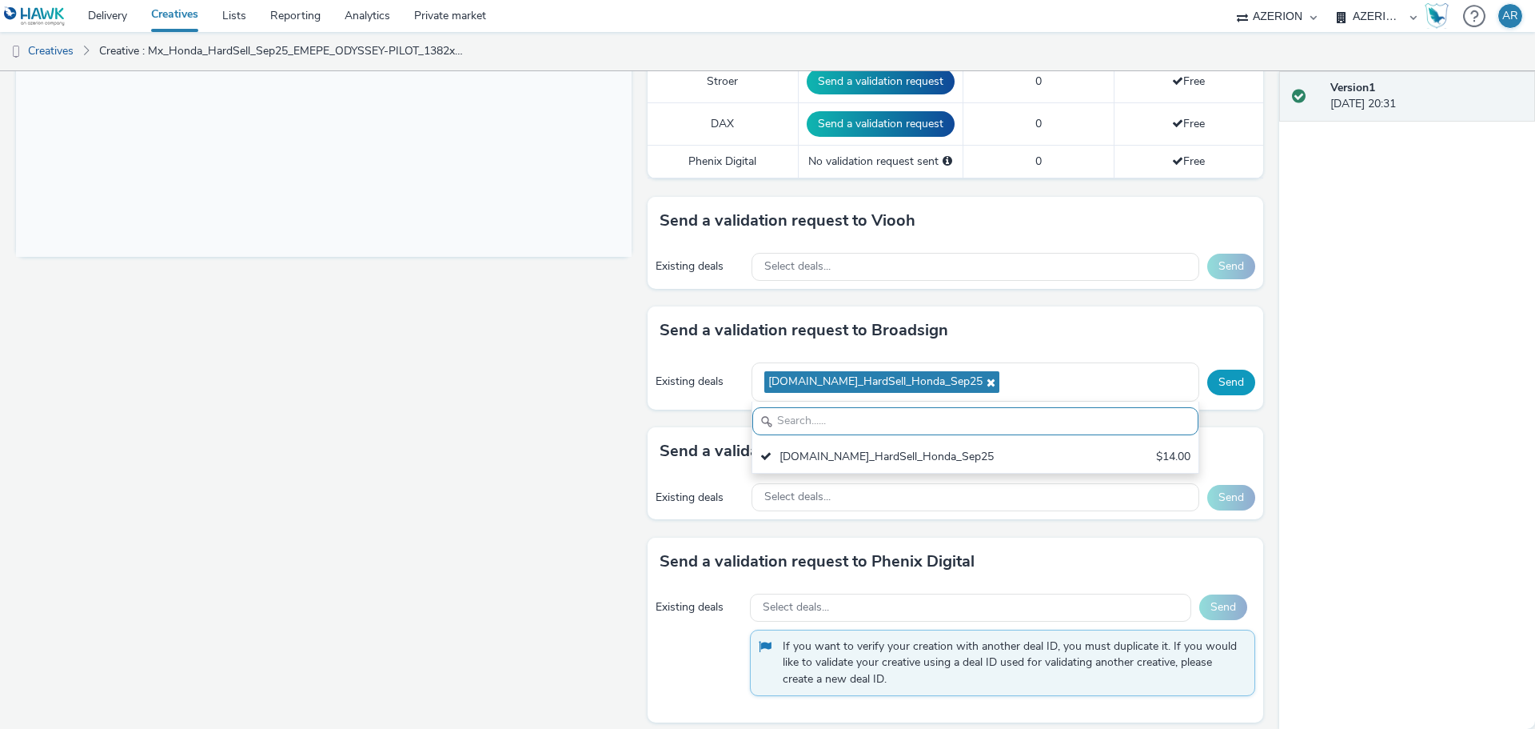
click at [1221, 384] on button "Send" at bounding box center [1232, 382] width 48 height 26
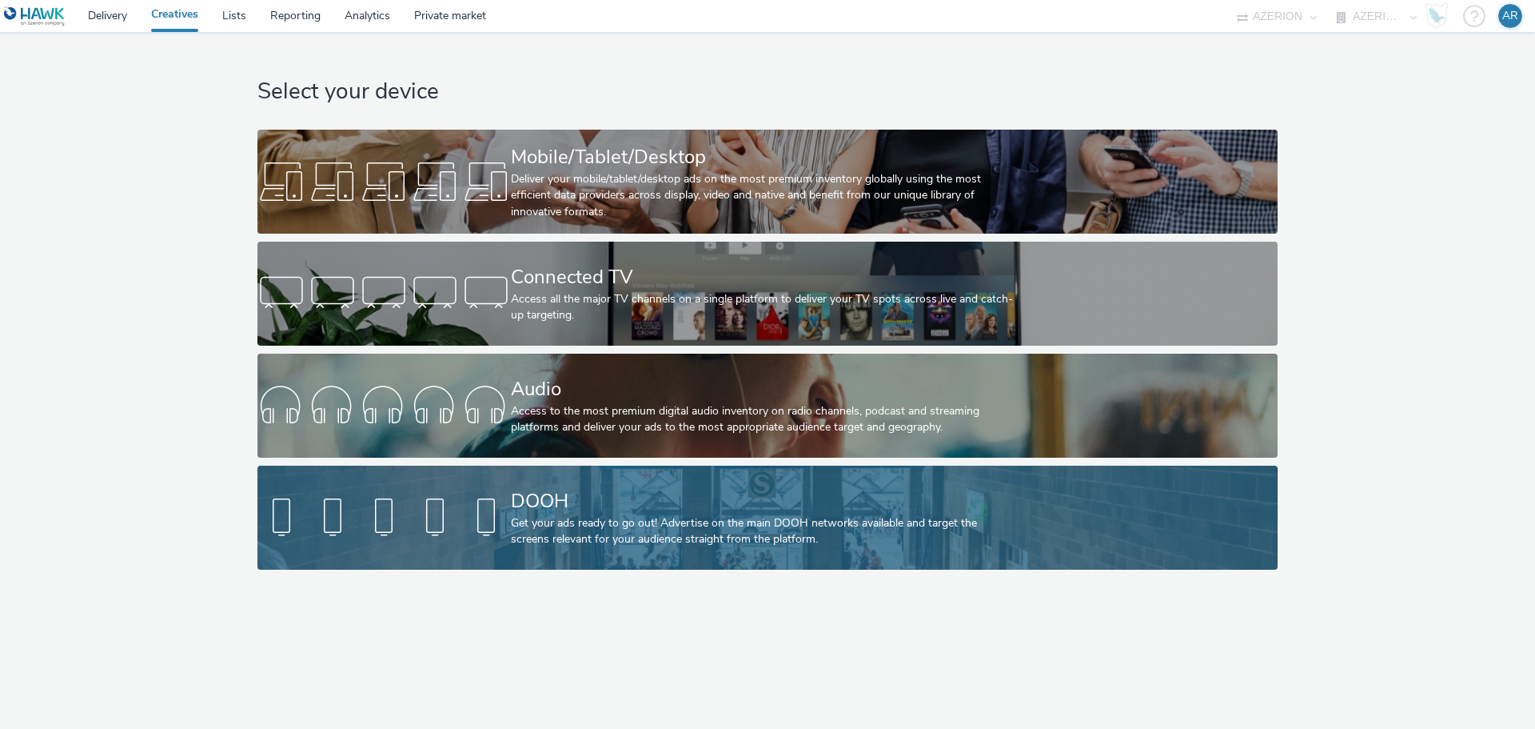
click at [620, 517] on div "Get your ads ready to go out! Advertise on the main DOOH networks available and…" at bounding box center [764, 531] width 507 height 33
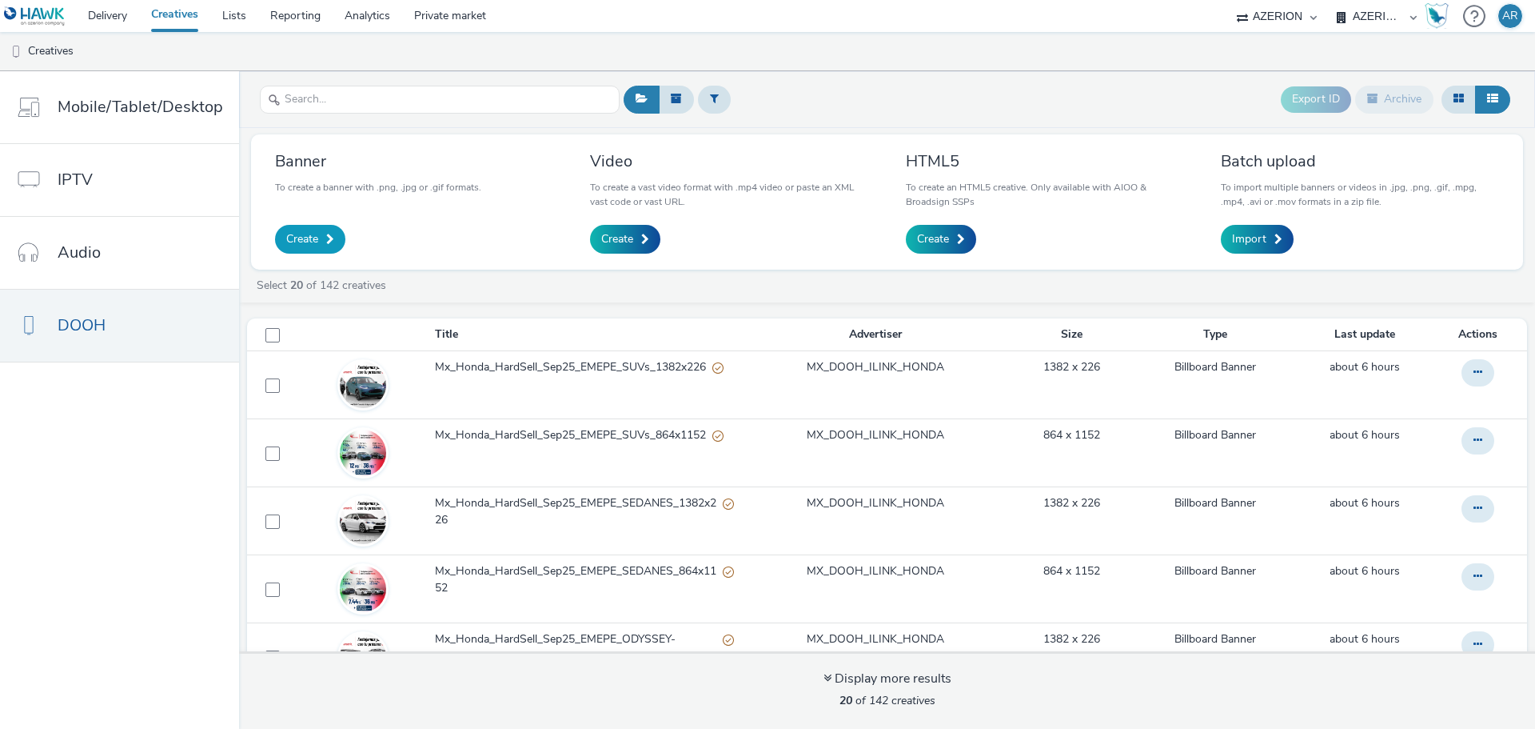
click at [299, 238] on span "Create" at bounding box center [302, 239] width 32 height 16
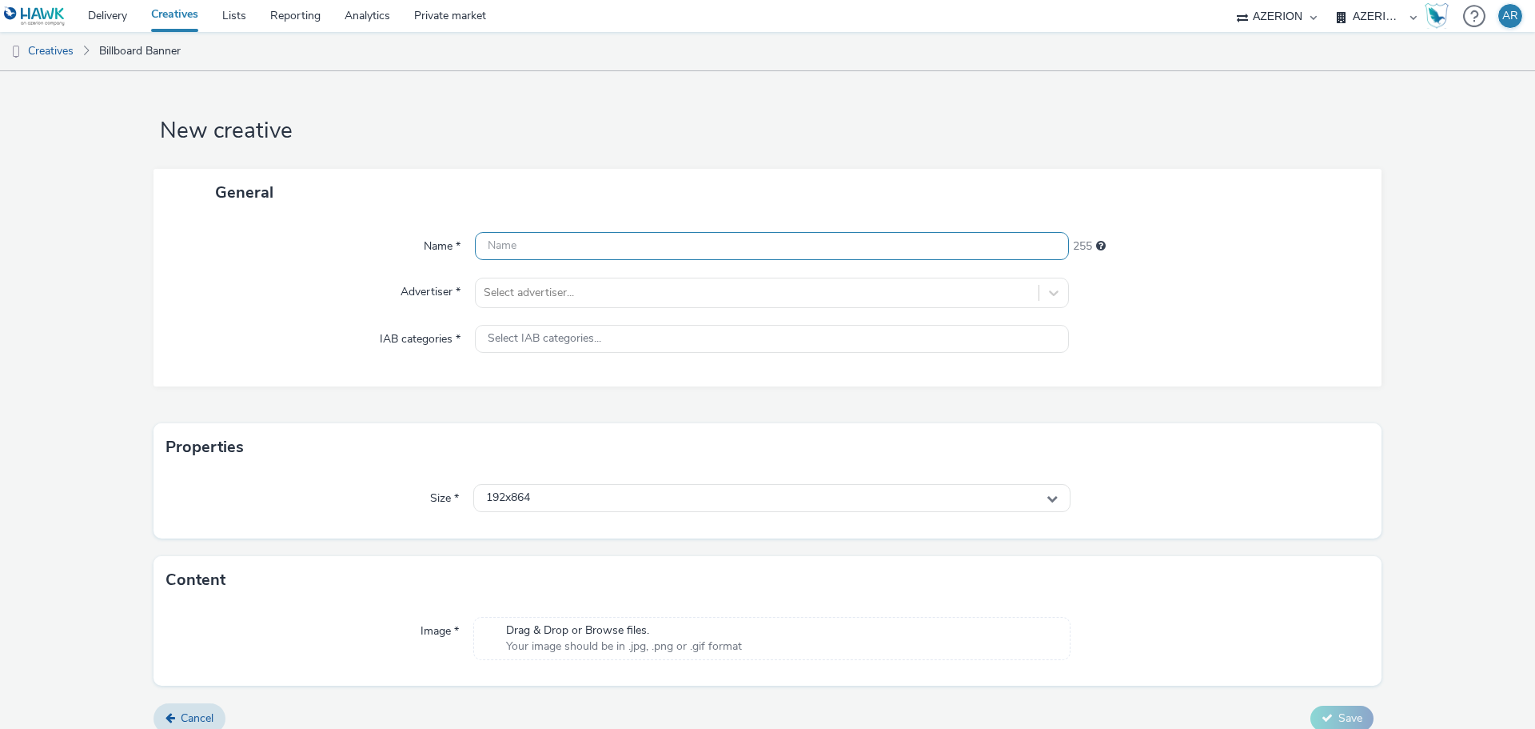
click at [589, 248] on input "text" at bounding box center [772, 246] width 594 height 28
paste input "Mx_Honda_CRV_Sep25_Global_"
click at [718, 248] on input "Mx_Honda_CRV_Sep25_Global_" at bounding box center [772, 246] width 594 height 28
paste input "CARTELERA_BILLBOARD_800x1200"
type input "Mx_Honda_CRV_Sep25_Global_CARTELERA_BILLBOARD_800x1200"
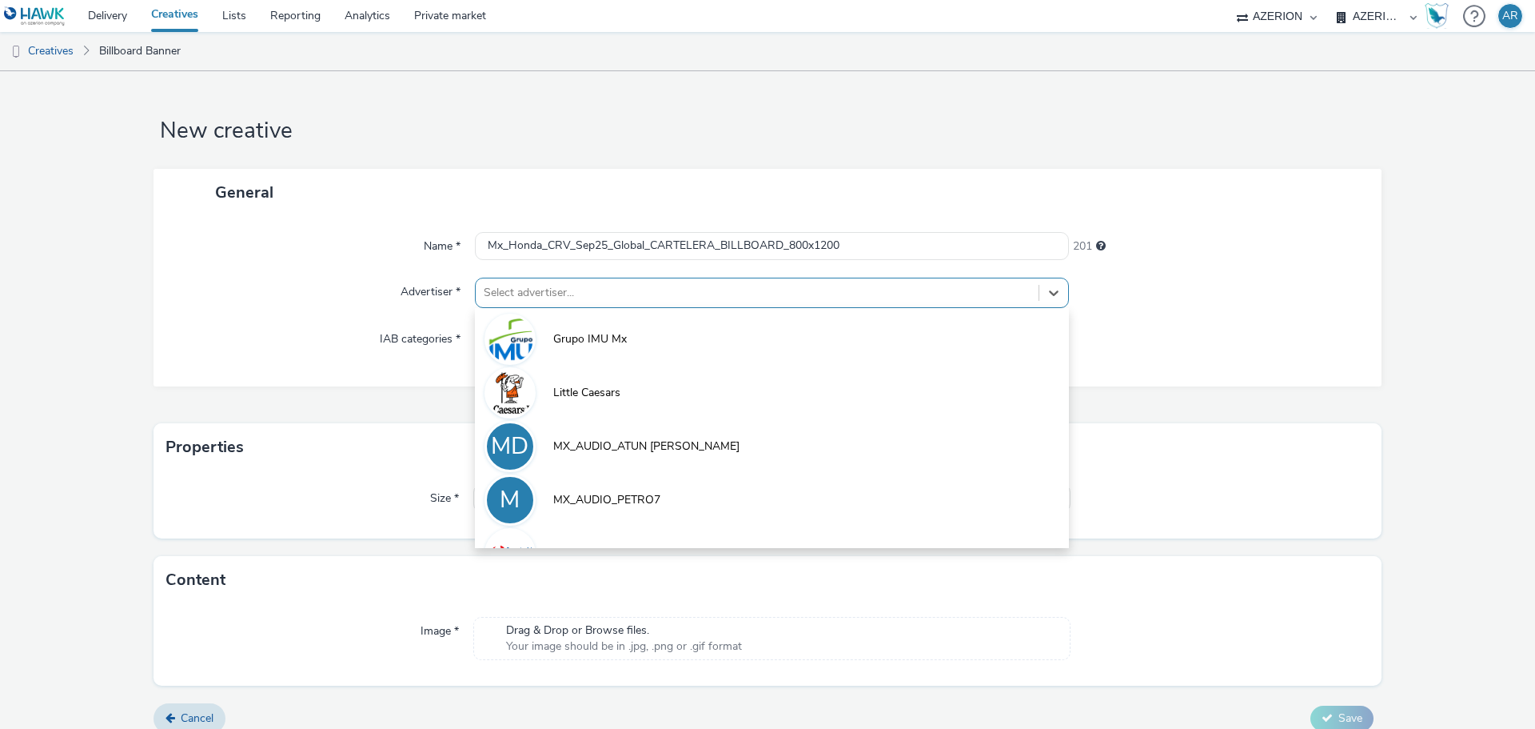
click at [567, 291] on div at bounding box center [757, 292] width 547 height 19
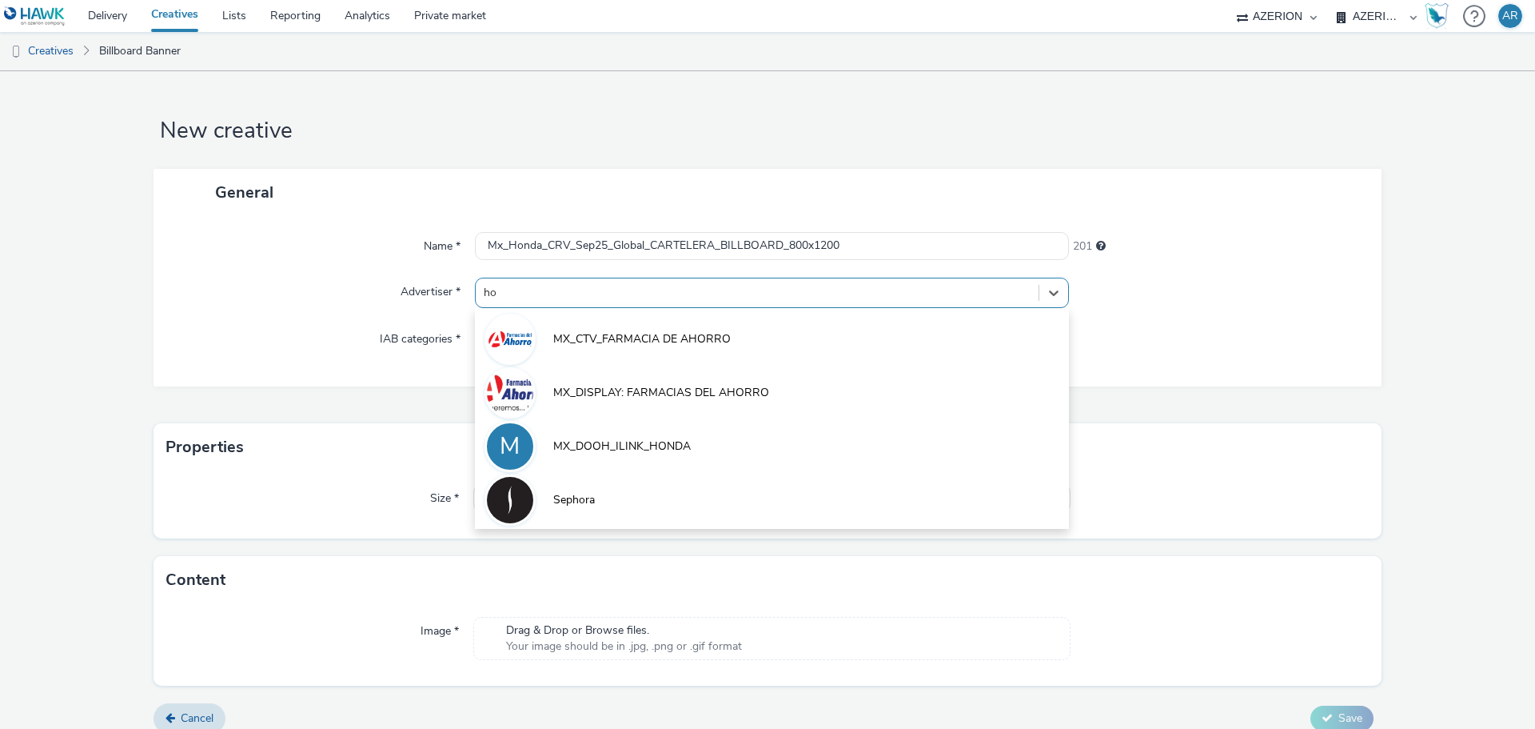
type input "hon"
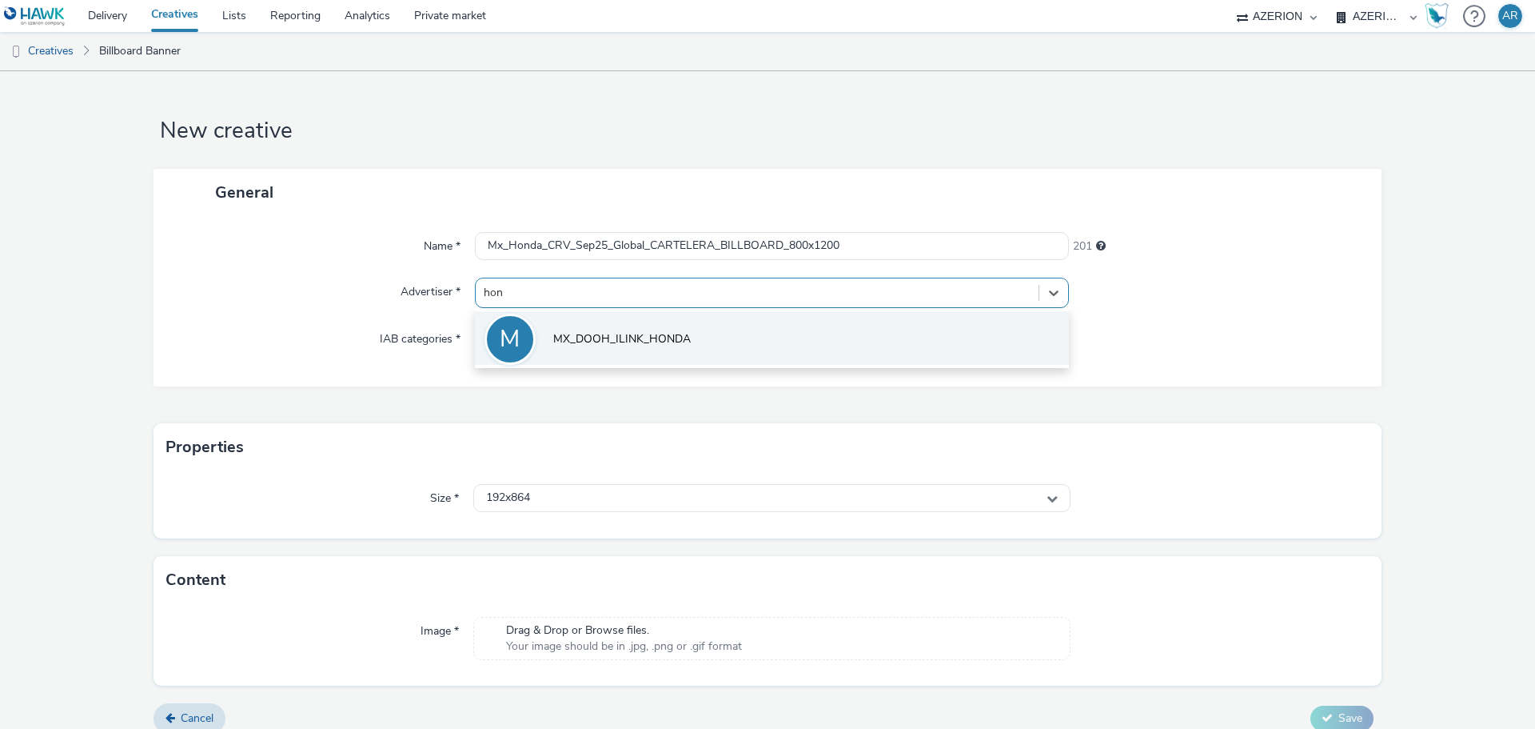
click at [572, 335] on span "MX_DOOH_ILINK_HONDA" at bounding box center [622, 339] width 138 height 16
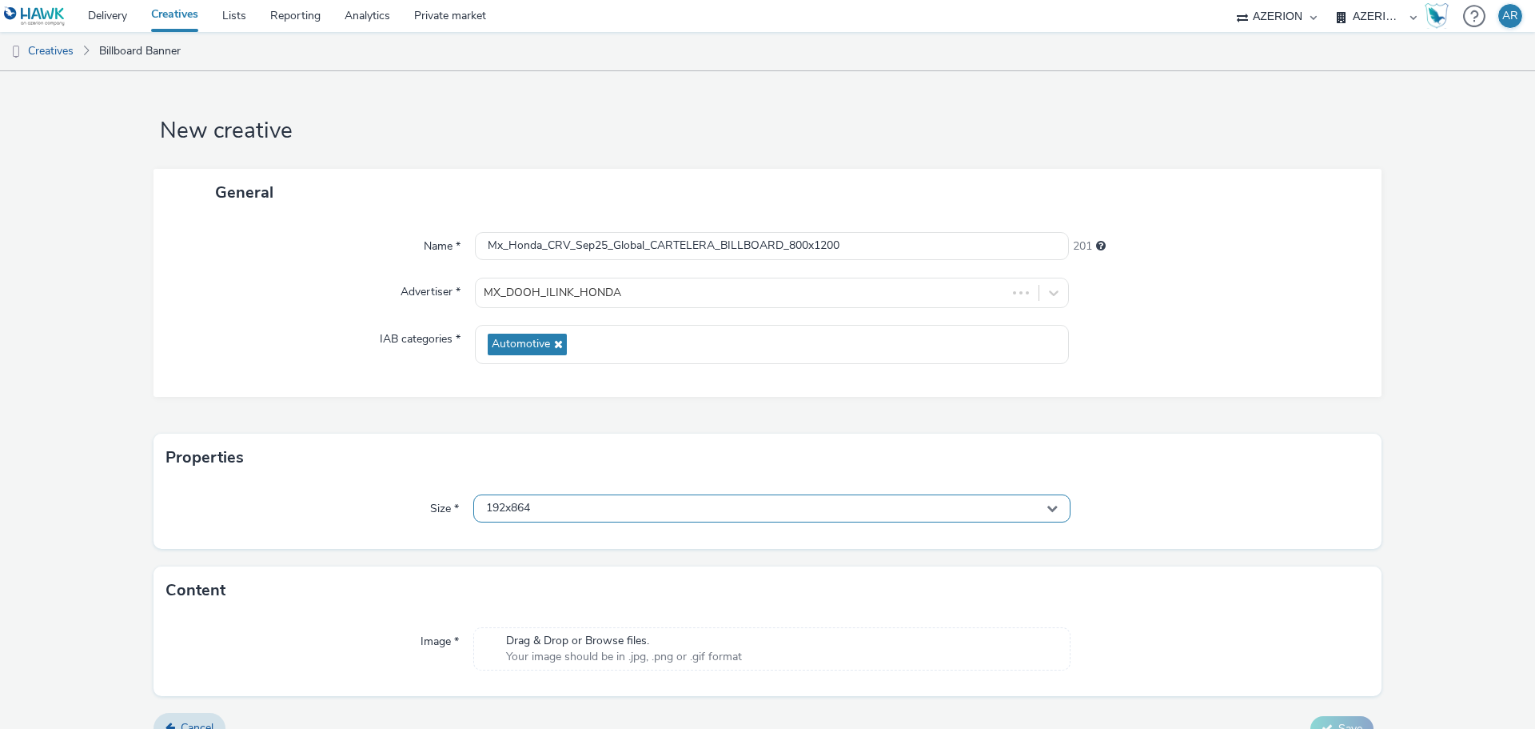
click at [599, 504] on div "192x864" at bounding box center [771, 508] width 597 height 28
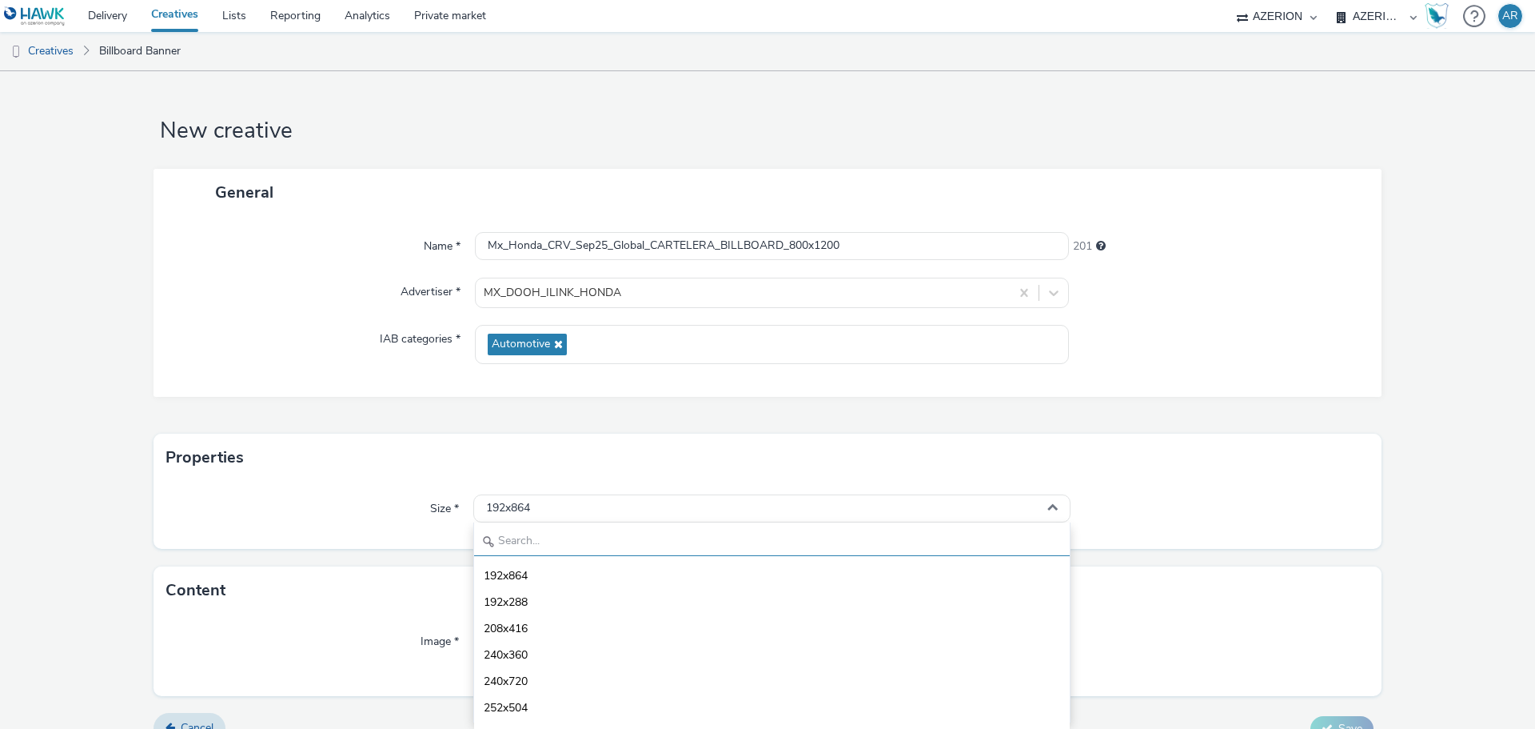
click at [541, 546] on input "text" at bounding box center [772, 542] width 596 height 28
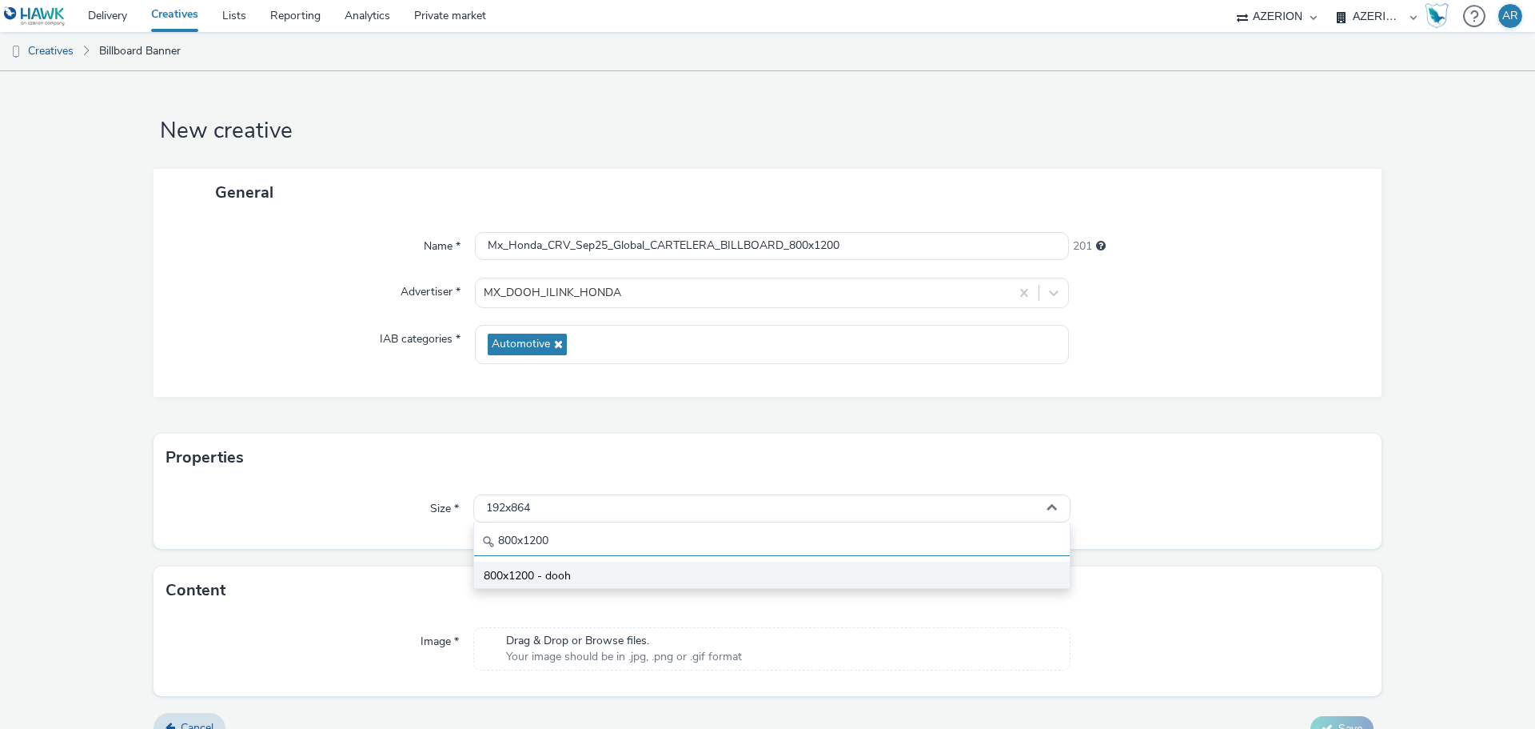
type input "800x1200"
click at [505, 572] on span "800x1200 - dooh" at bounding box center [527, 576] width 87 height 16
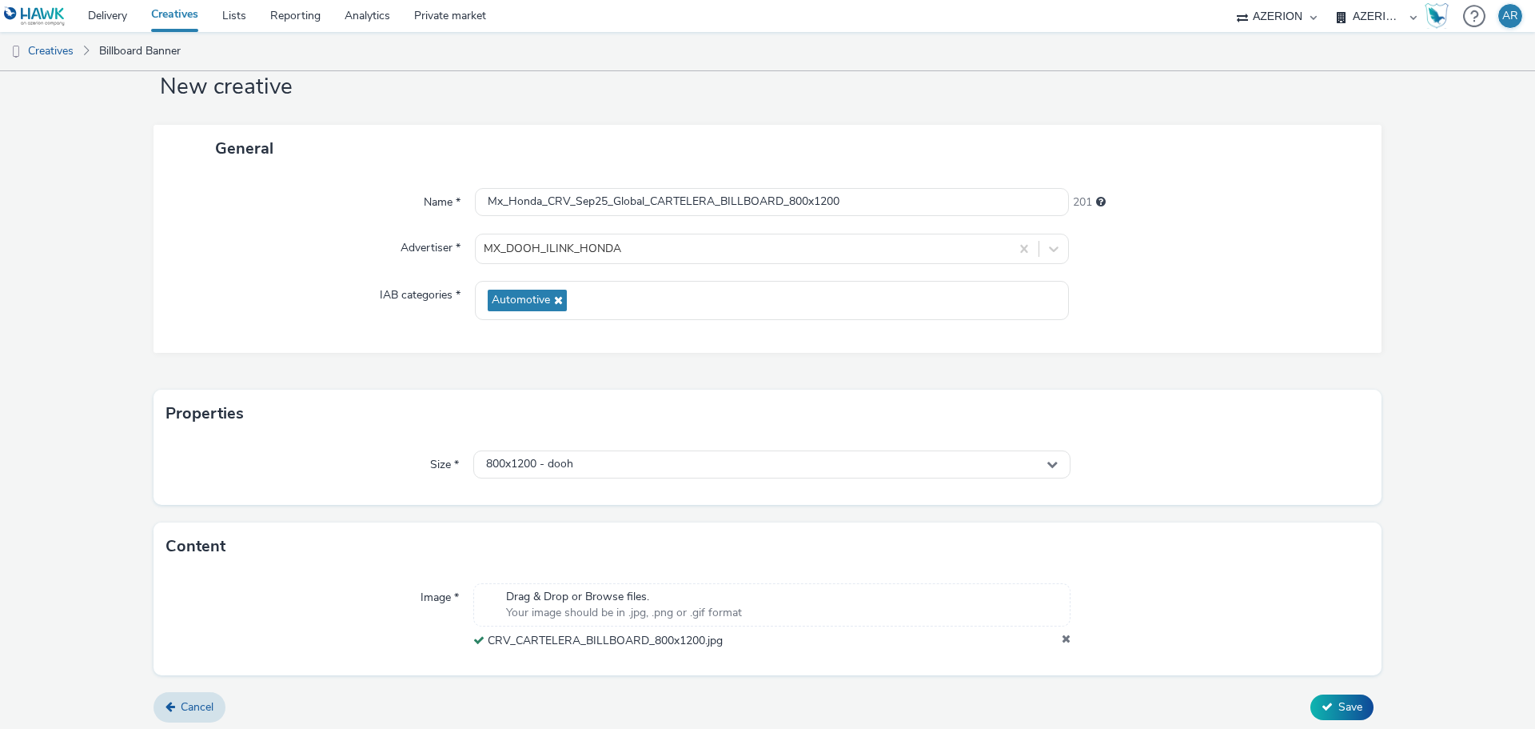
scroll to position [50, 0]
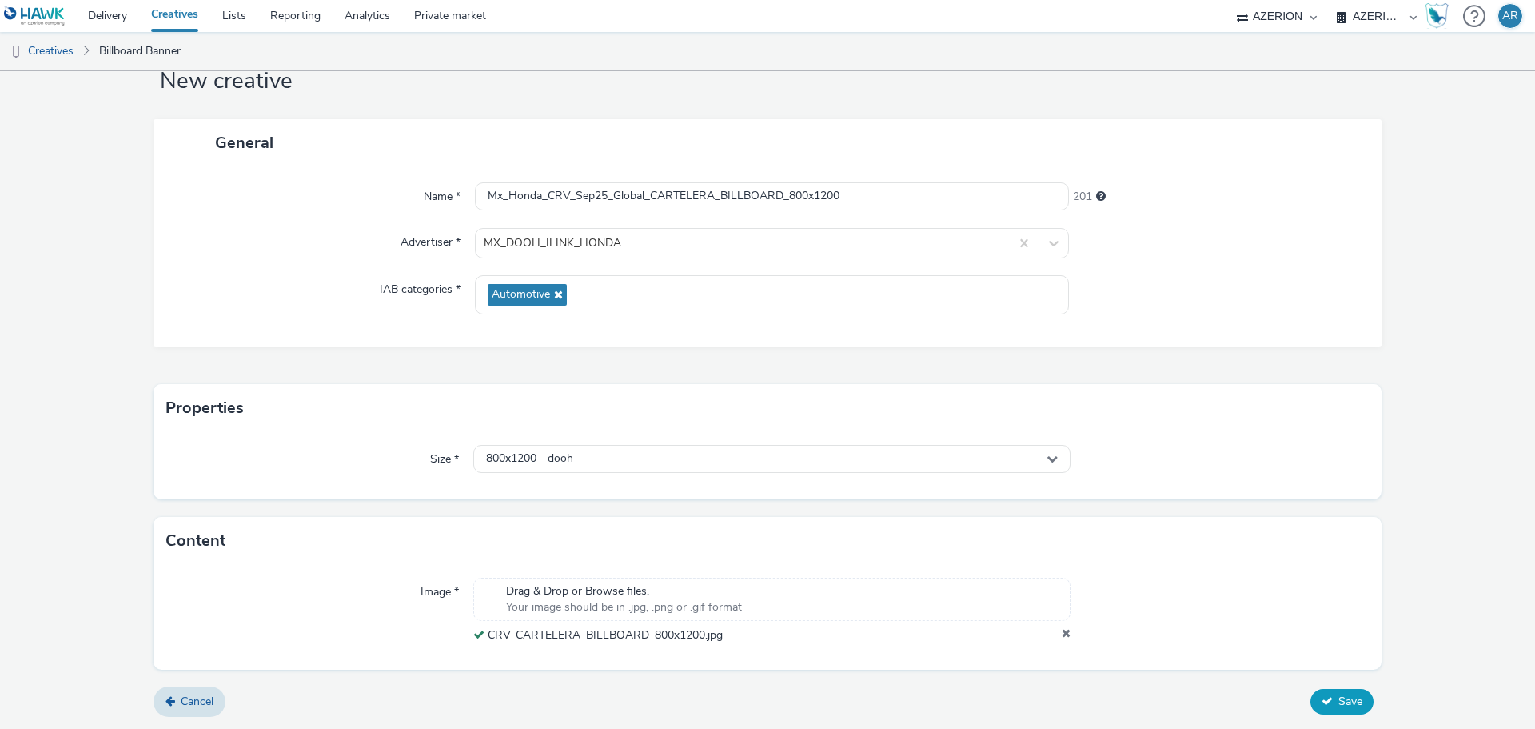
click at [1339, 700] on span "Save" at bounding box center [1351, 700] width 24 height 15
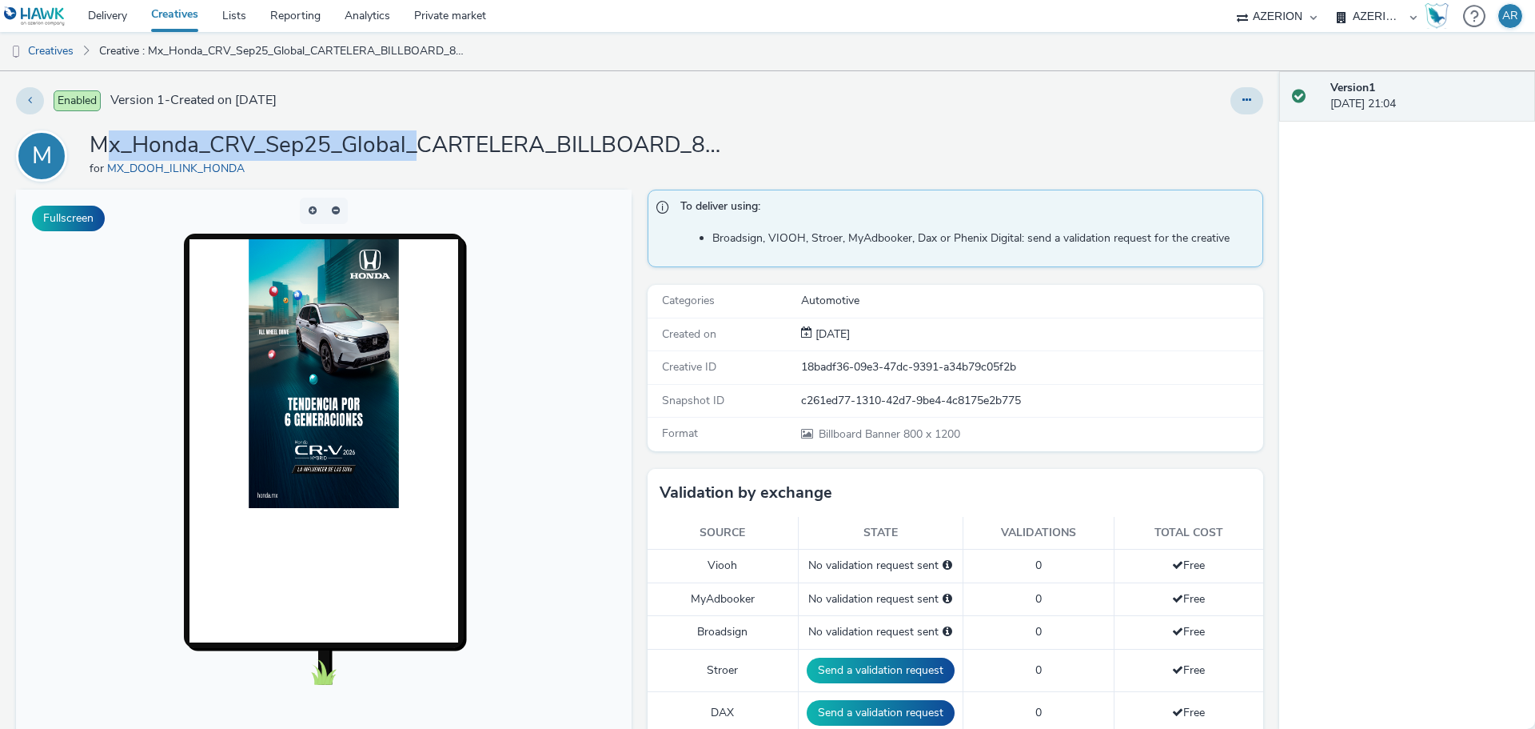
drag, startPoint x: 417, startPoint y: 148, endPoint x: 100, endPoint y: 138, distance: 316.8
click at [100, 138] on h1 "Mx_Honda_CRV_Sep25_Global_CARTELERA_BILLBOARD_800x1200" at bounding box center [410, 145] width 640 height 30
click at [421, 145] on h1 "Mx_Honda_CRV_Sep25_Global_CARTELERA_BILLBOARD_800x1200" at bounding box center [410, 145] width 640 height 30
click at [418, 145] on h1 "Mx_Honda_CRV_Sep25_Global_CARTELERA_BILLBOARD_800x1200" at bounding box center [410, 145] width 640 height 30
drag, startPoint x: 415, startPoint y: 142, endPoint x: 94, endPoint y: 143, distance: 320.7
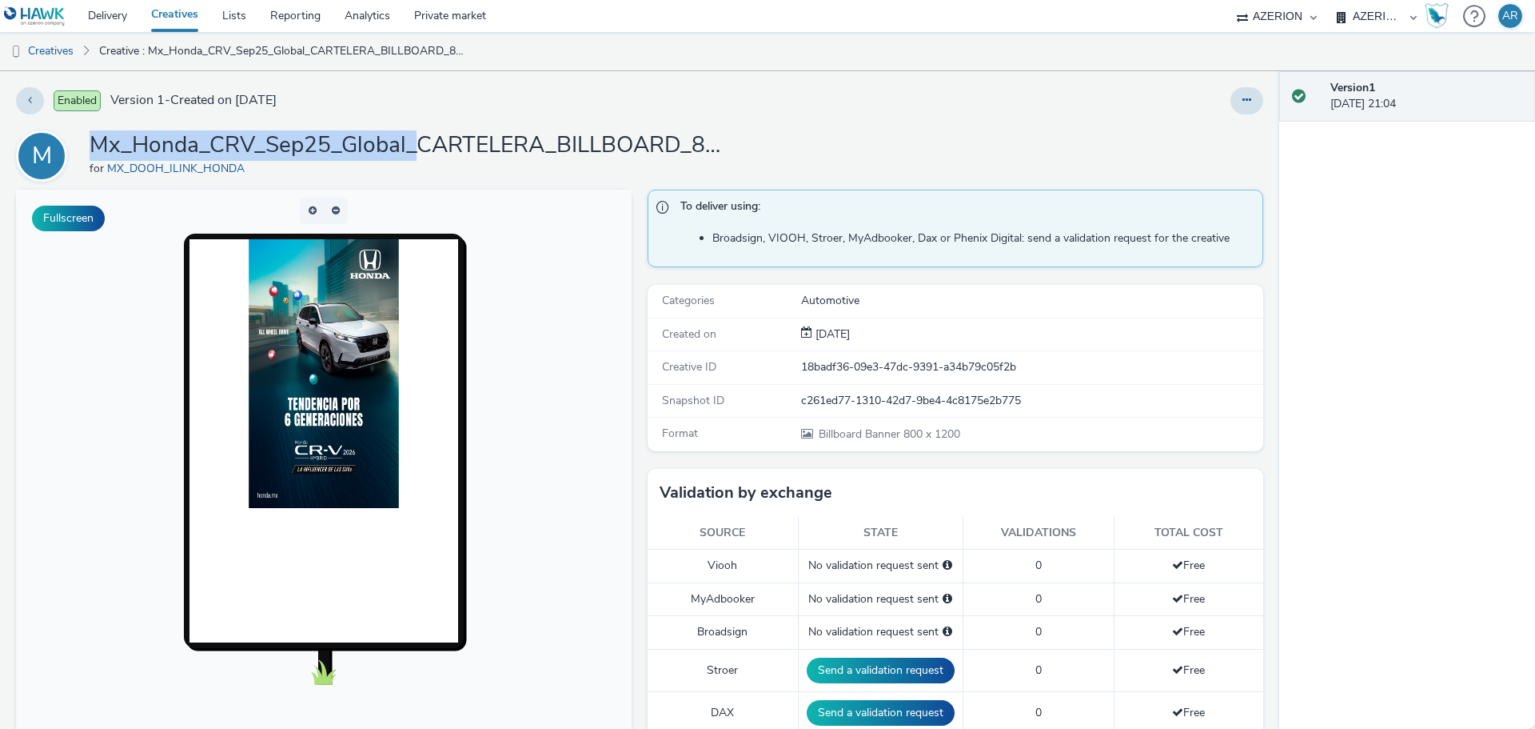
click at [94, 143] on h1 "Mx_Honda_CRV_Sep25_Global_CARTELERA_BILLBOARD_800x1200" at bounding box center [410, 145] width 640 height 30
copy h1 "Mx_Honda_CRV_Sep25_Global_"
click at [39, 51] on link "Creatives" at bounding box center [41, 51] width 82 height 38
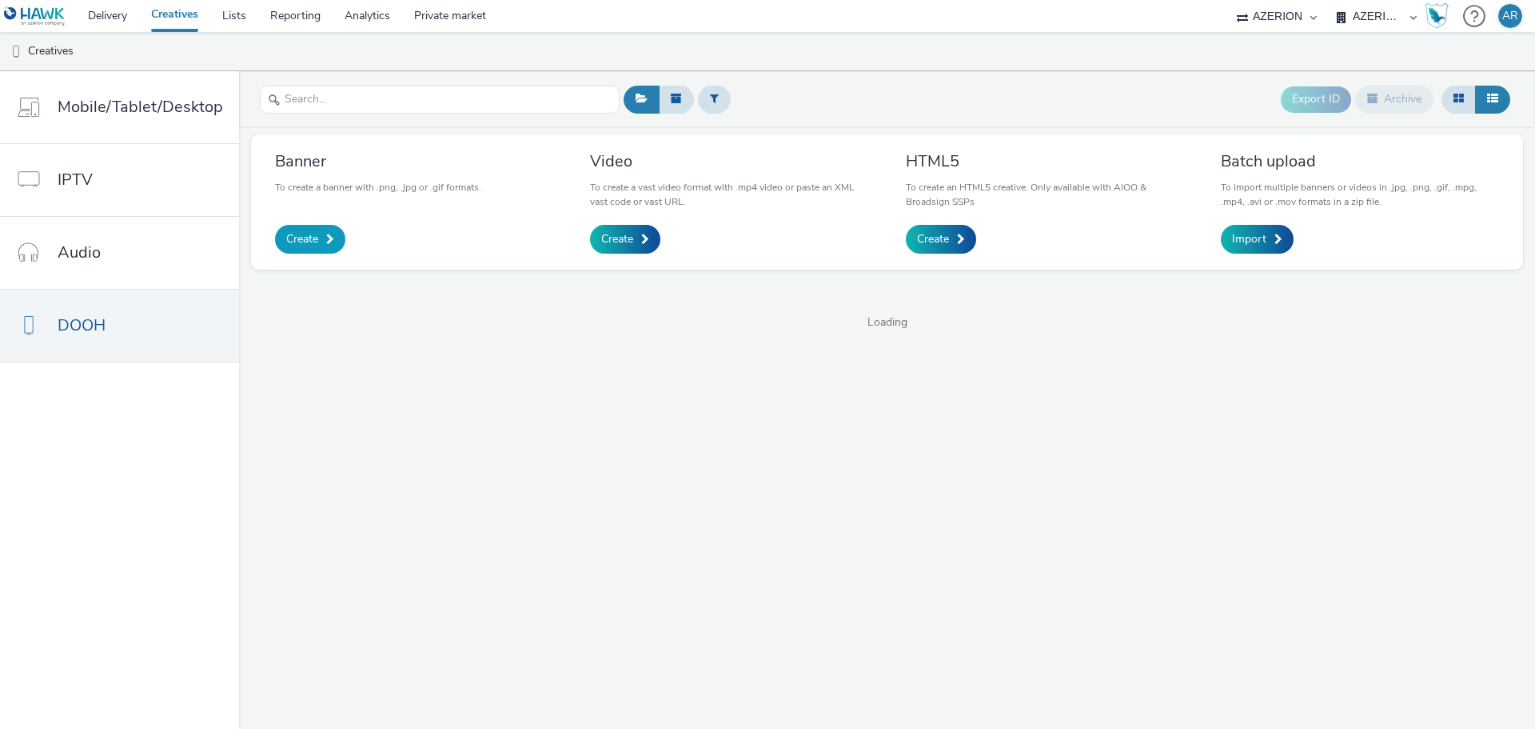
click at [292, 241] on span "Create" at bounding box center [302, 239] width 32 height 16
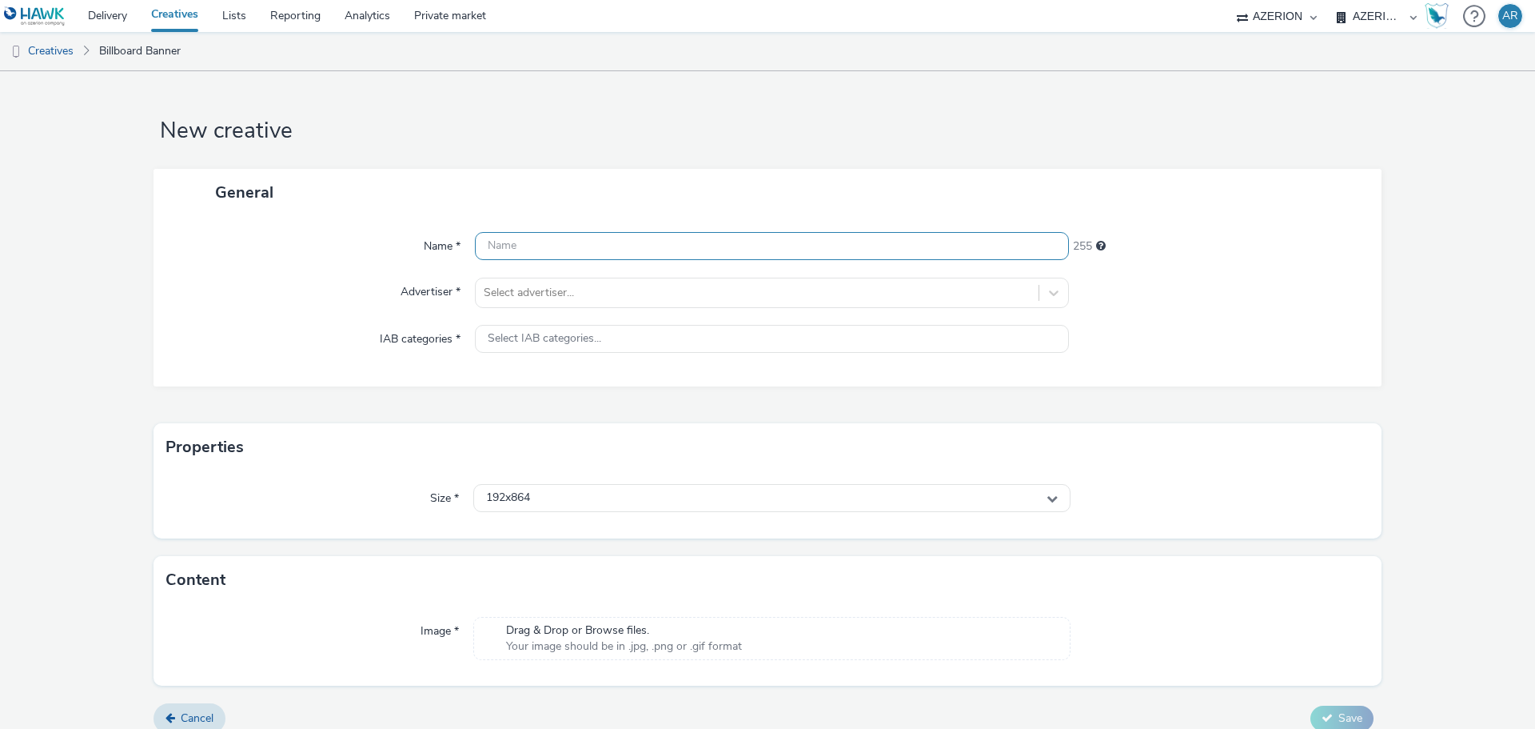
click at [585, 247] on input "text" at bounding box center [772, 246] width 594 height 28
paste input "Mx_Honda_CRV_Sep25_Global_"
click at [701, 250] on input "Mx_Honda_CRV_Sep25_Global_" at bounding box center [772, 246] width 594 height 28
paste input "CARTELERA_BILLBOARD_840x400"
type input "Mx_Honda_CRV_Sep25_Global_CARTELERA_BILLBOARD_840x400"
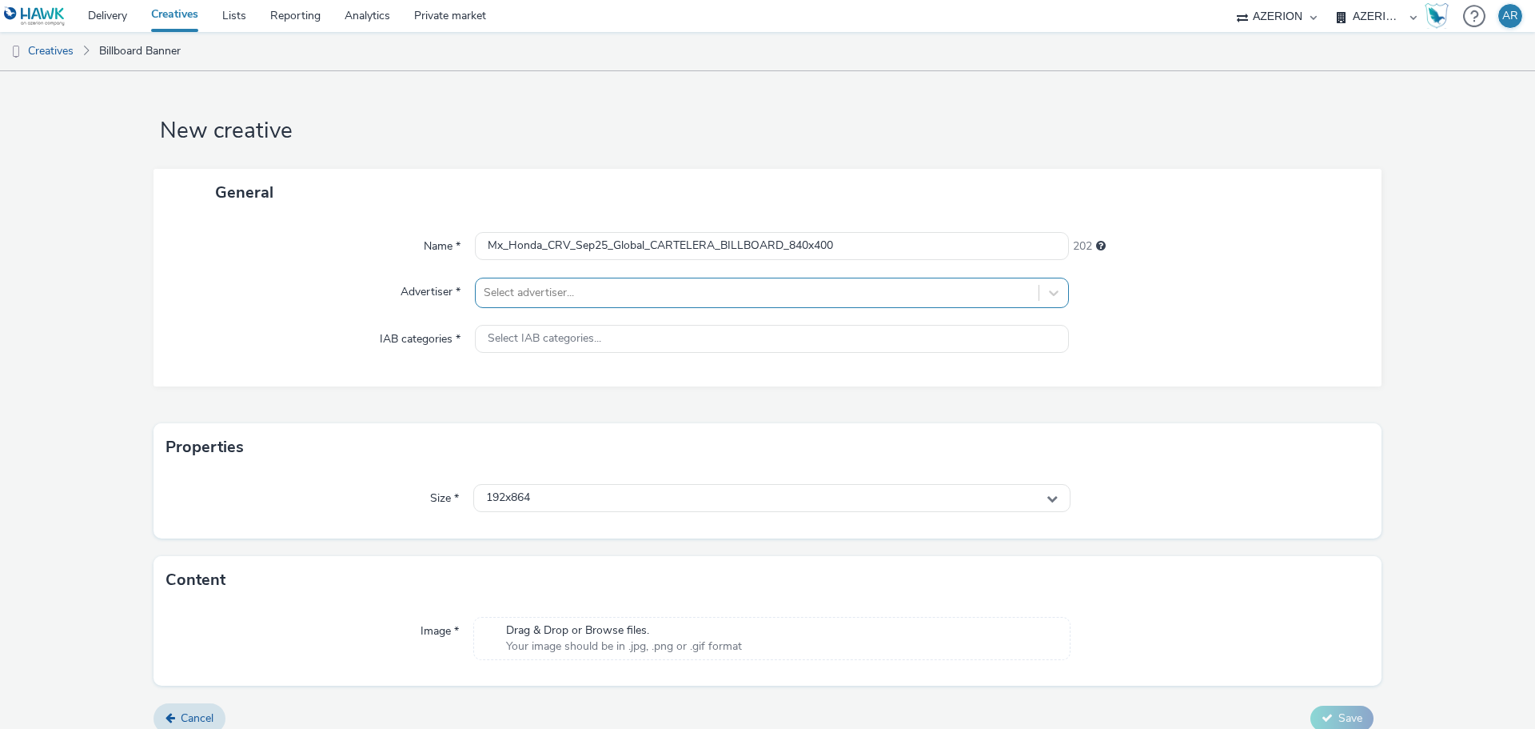
click at [602, 293] on div at bounding box center [757, 292] width 547 height 19
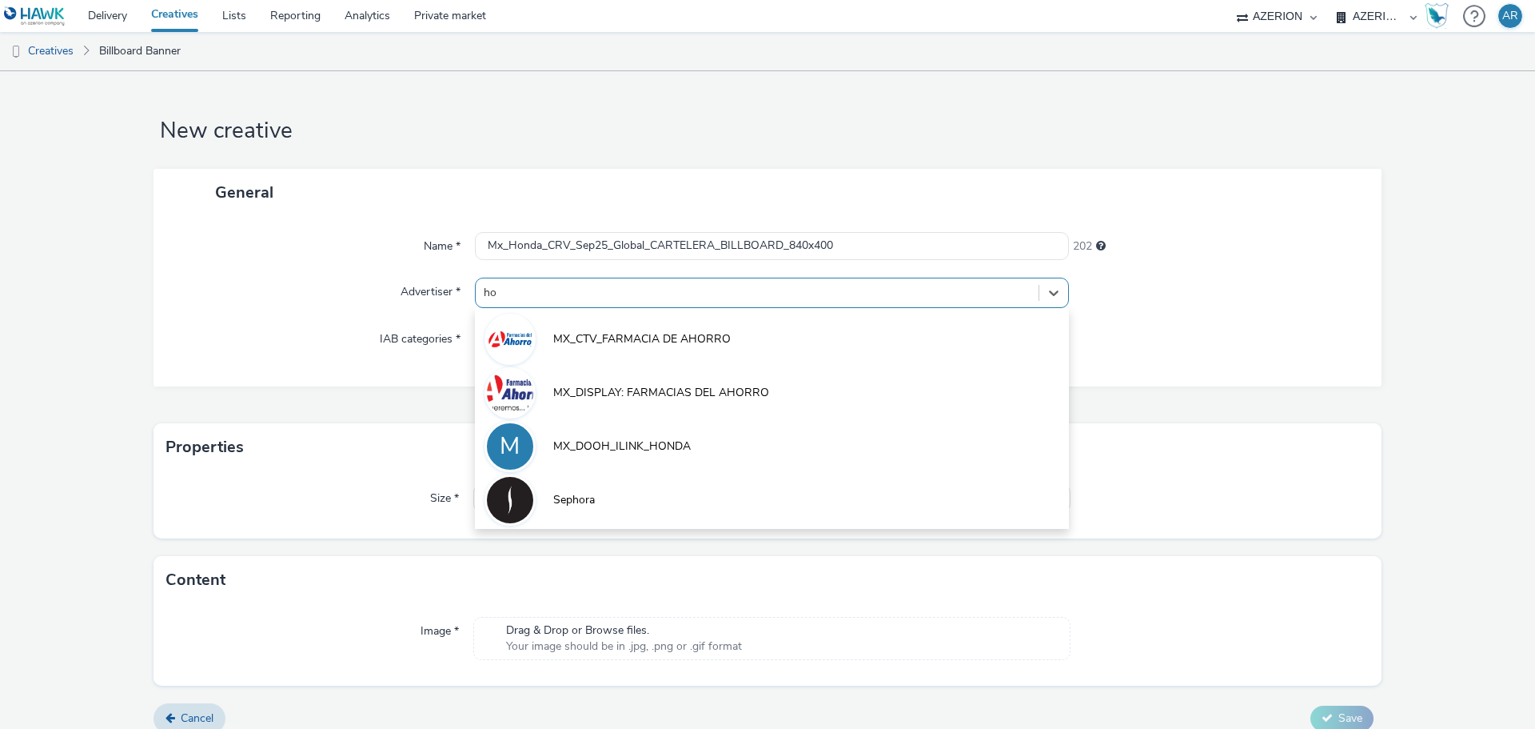
type input "hon"
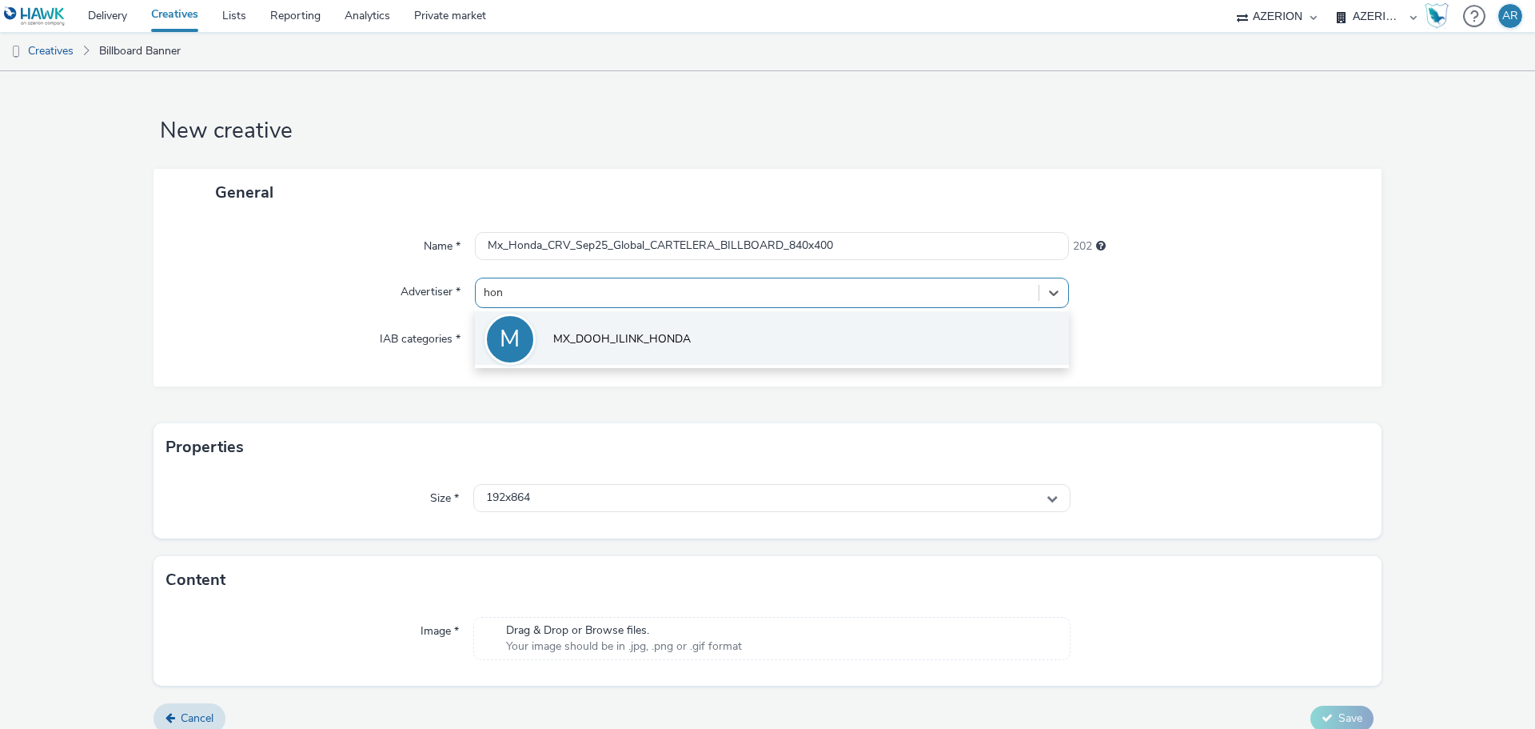
click at [610, 329] on li "M MX_DOOH_ILINK_HONDA" at bounding box center [772, 338] width 594 height 54
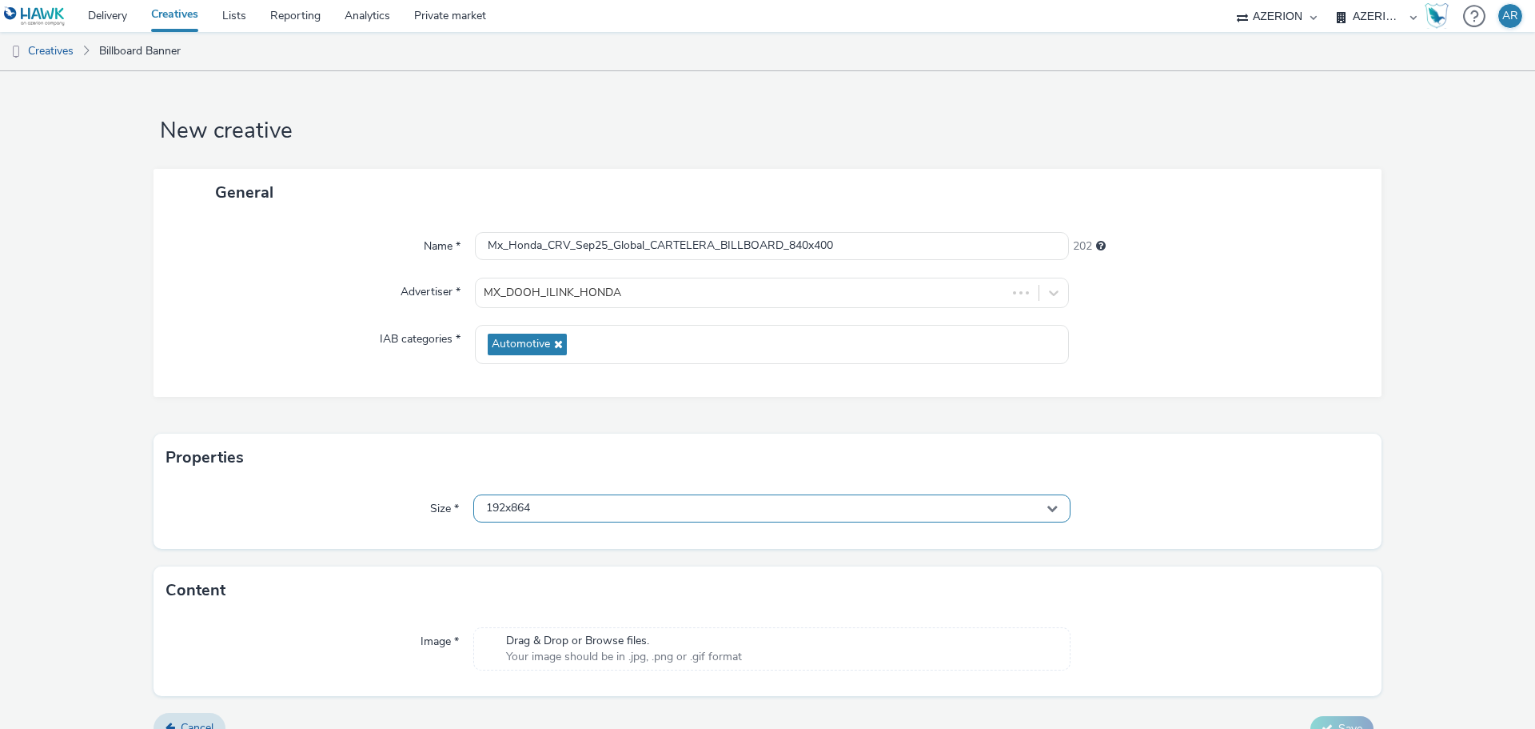
click at [566, 514] on div "192x864" at bounding box center [771, 508] width 597 height 28
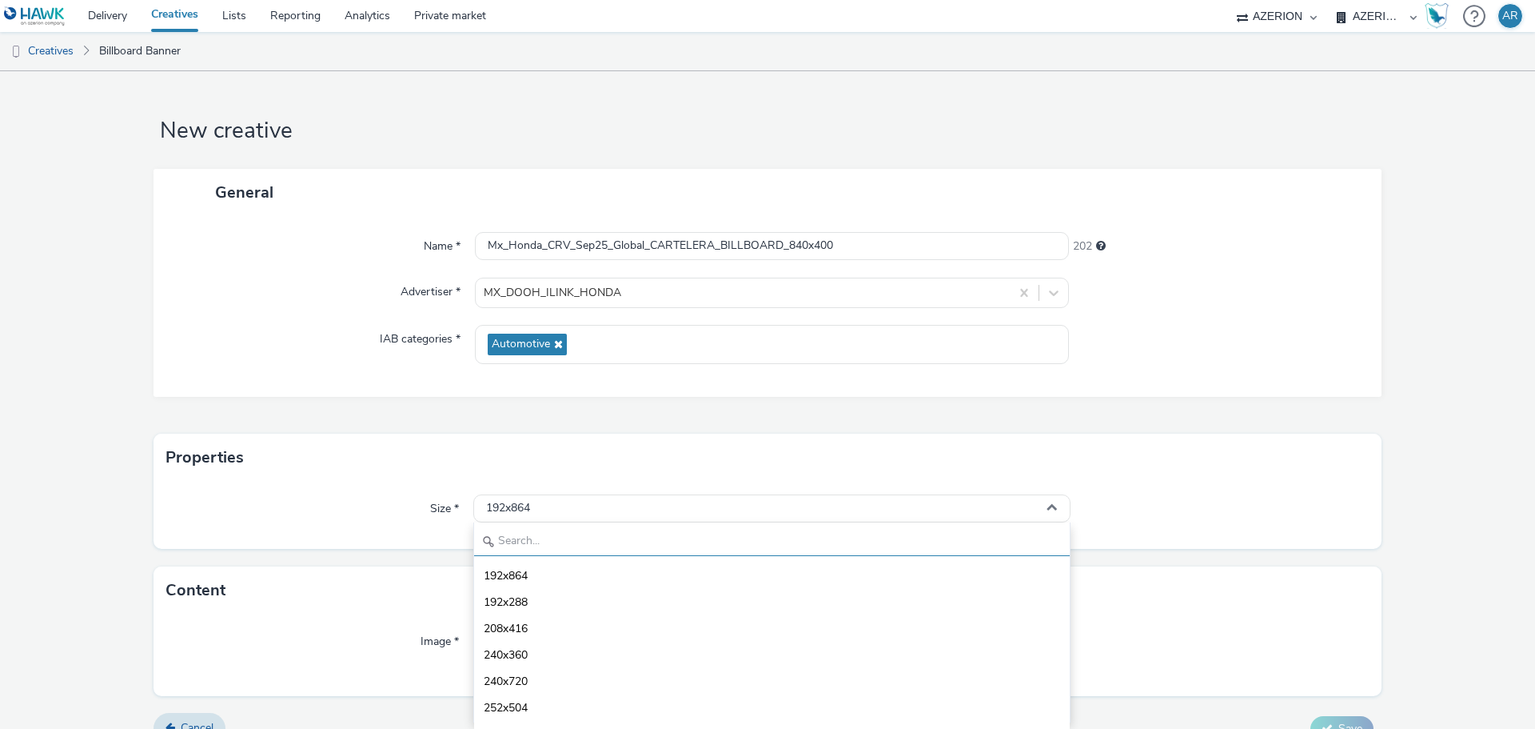
click at [553, 542] on input "text" at bounding box center [772, 542] width 596 height 28
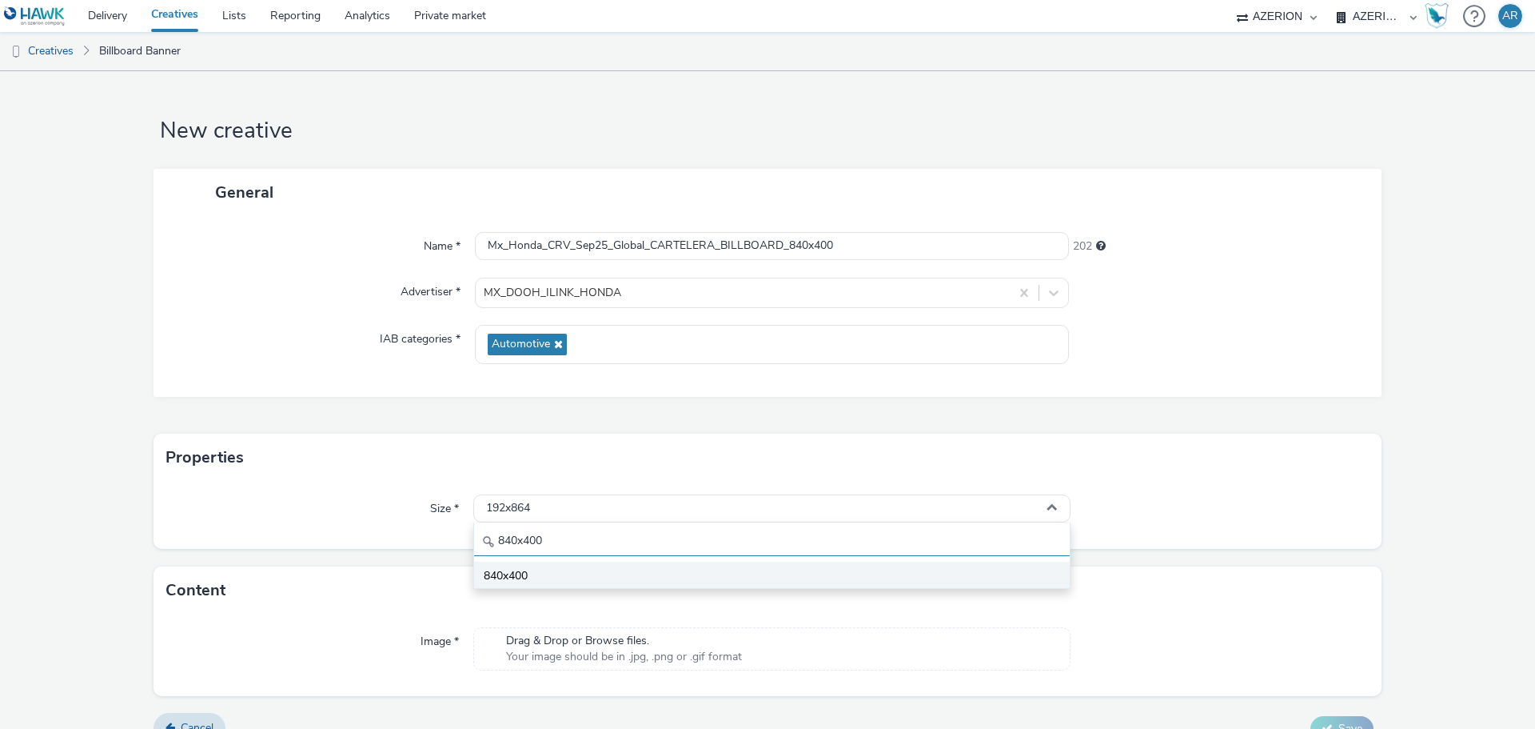
type input "840x400"
click at [518, 568] on span "840x400" at bounding box center [506, 576] width 44 height 16
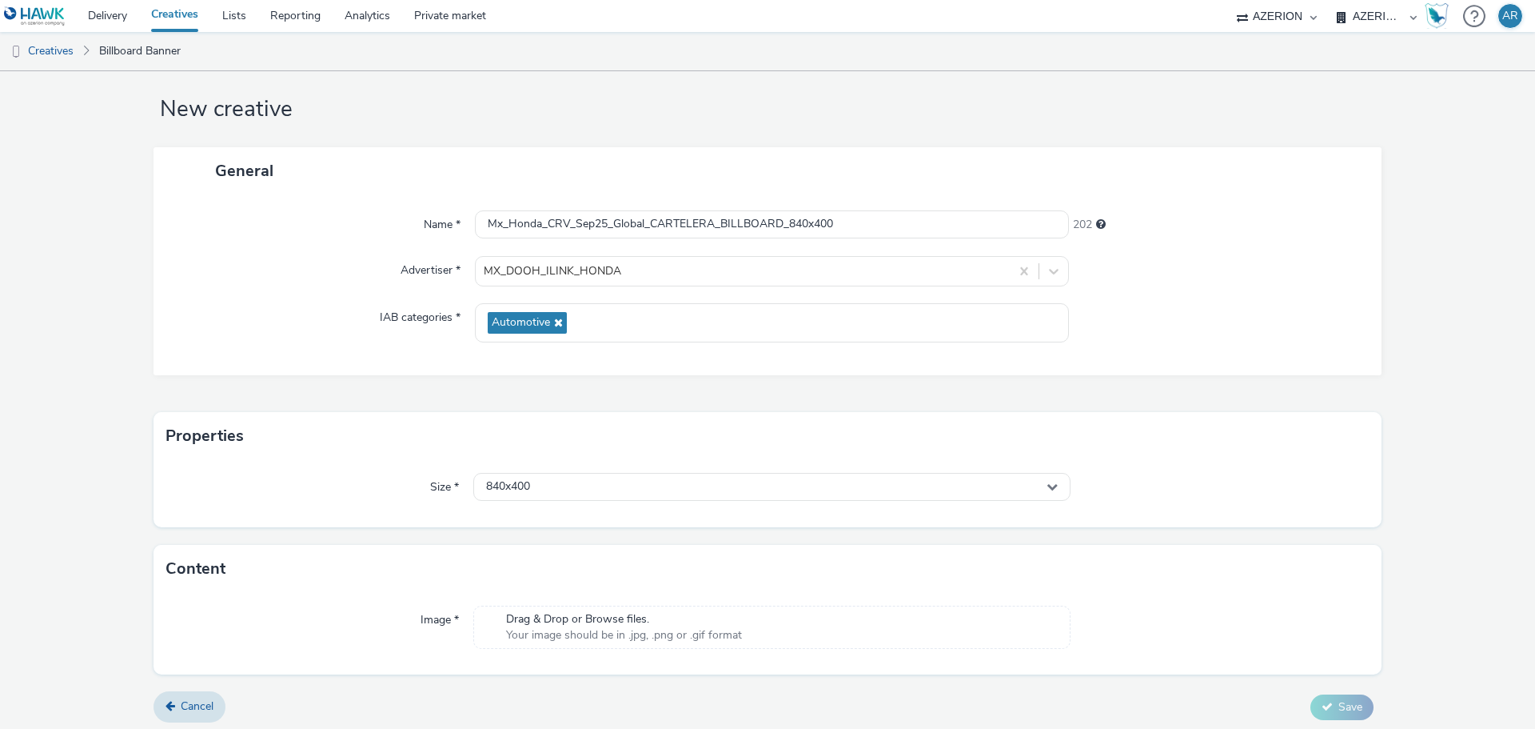
scroll to position [26, 0]
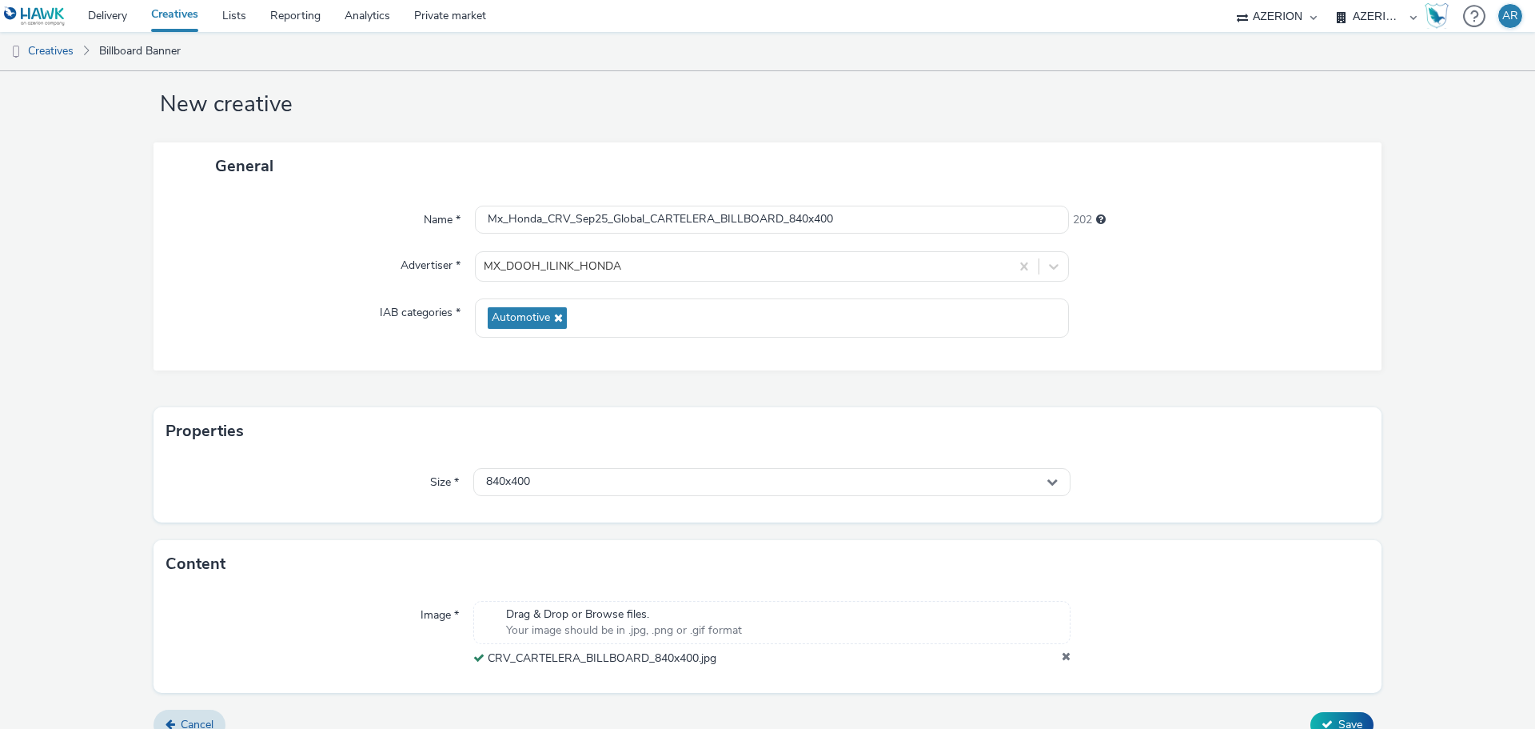
click at [84, 272] on form "New creative General Name * Mx_Honda_CRV_Sep25_Global_CARTELERA_BILLBOARD_840x4…" at bounding box center [767, 398] width 1535 height 707
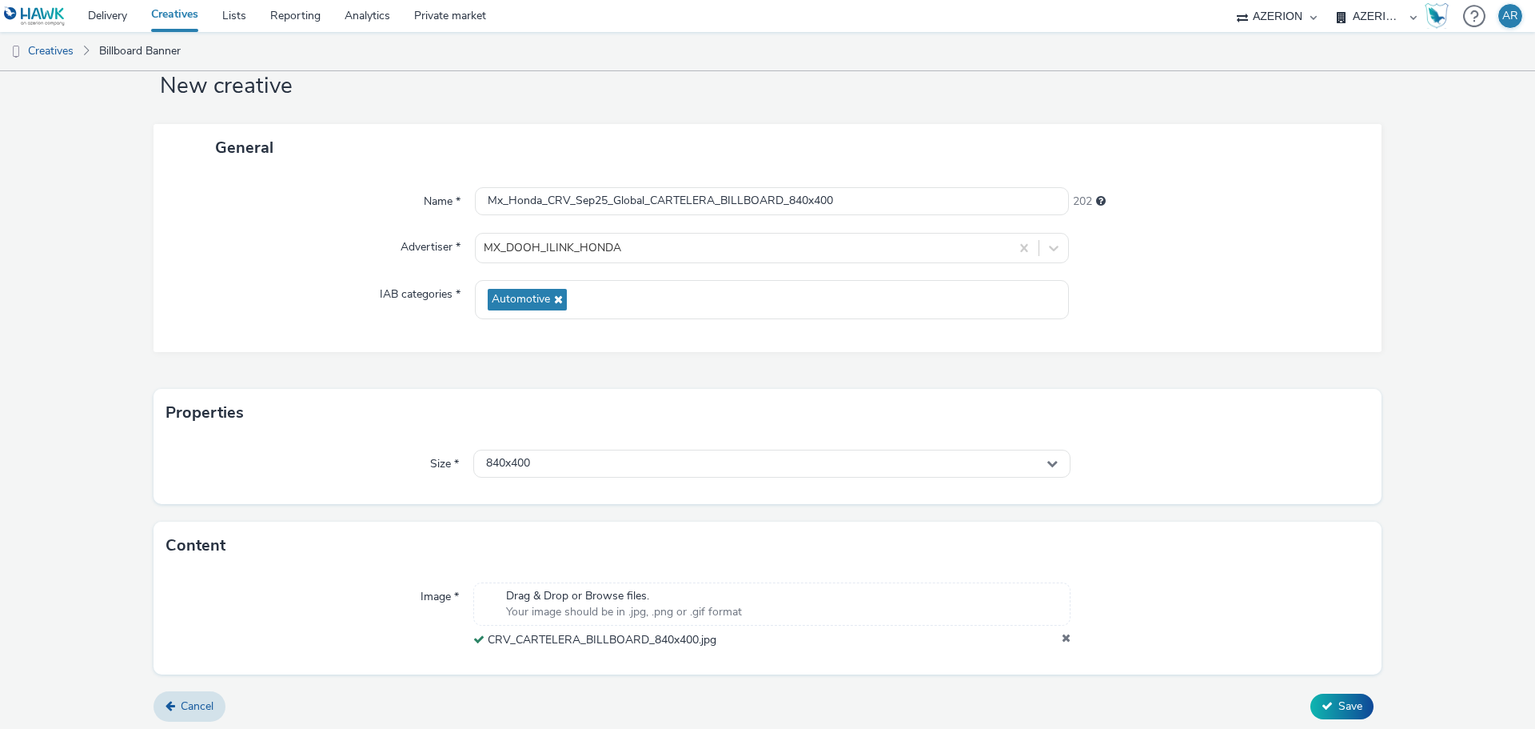
scroll to position [50, 0]
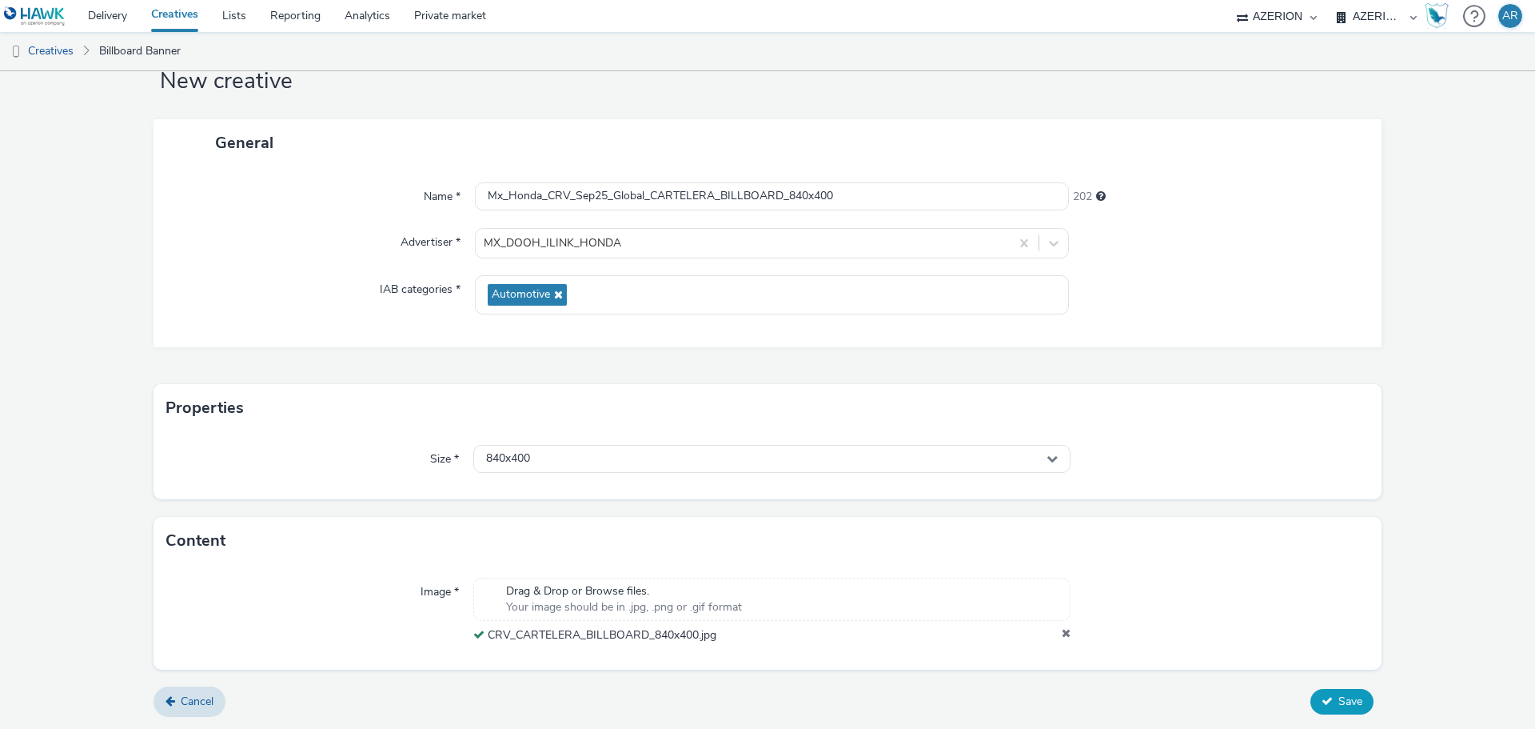
click at [1345, 699] on span "Save" at bounding box center [1351, 700] width 24 height 15
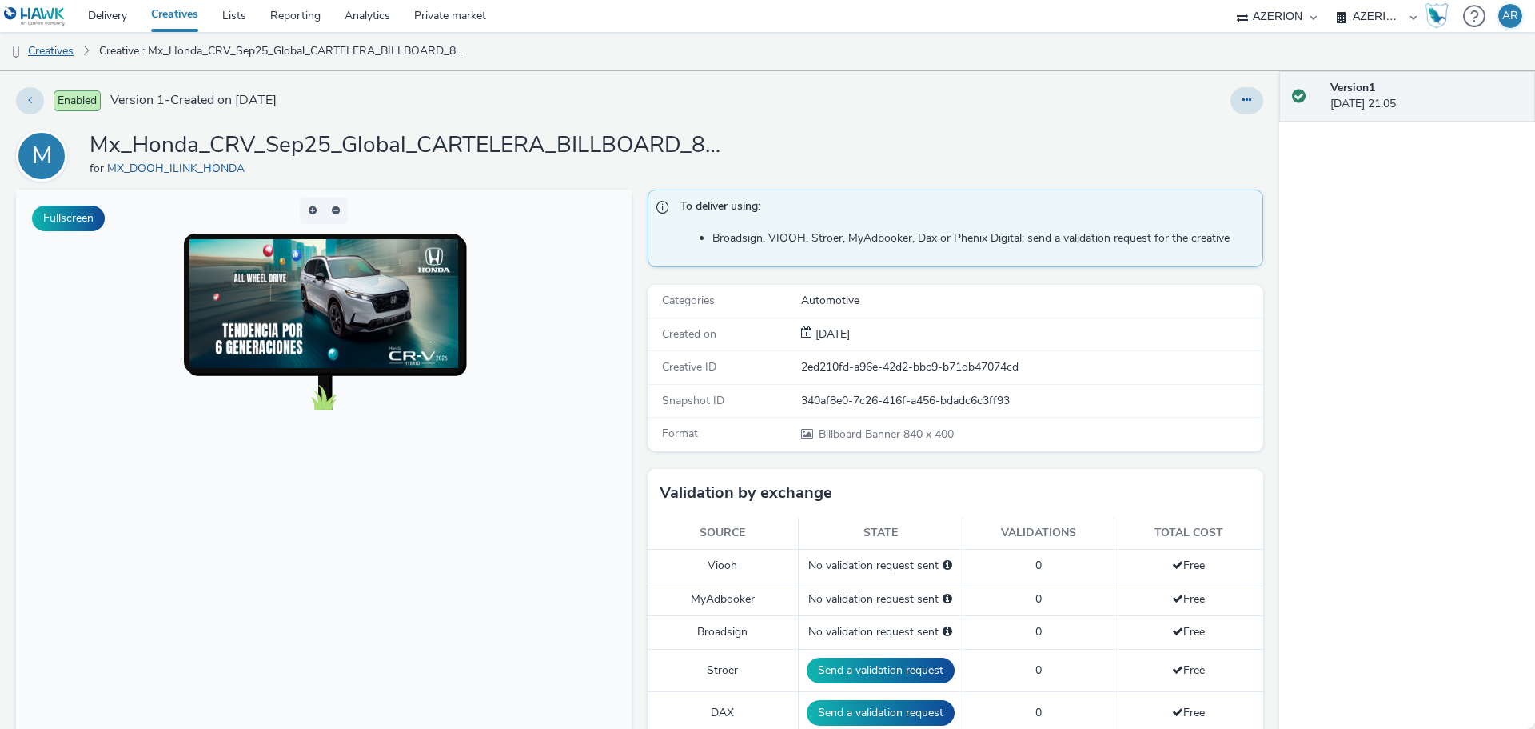
click at [50, 51] on link "Creatives" at bounding box center [41, 51] width 82 height 38
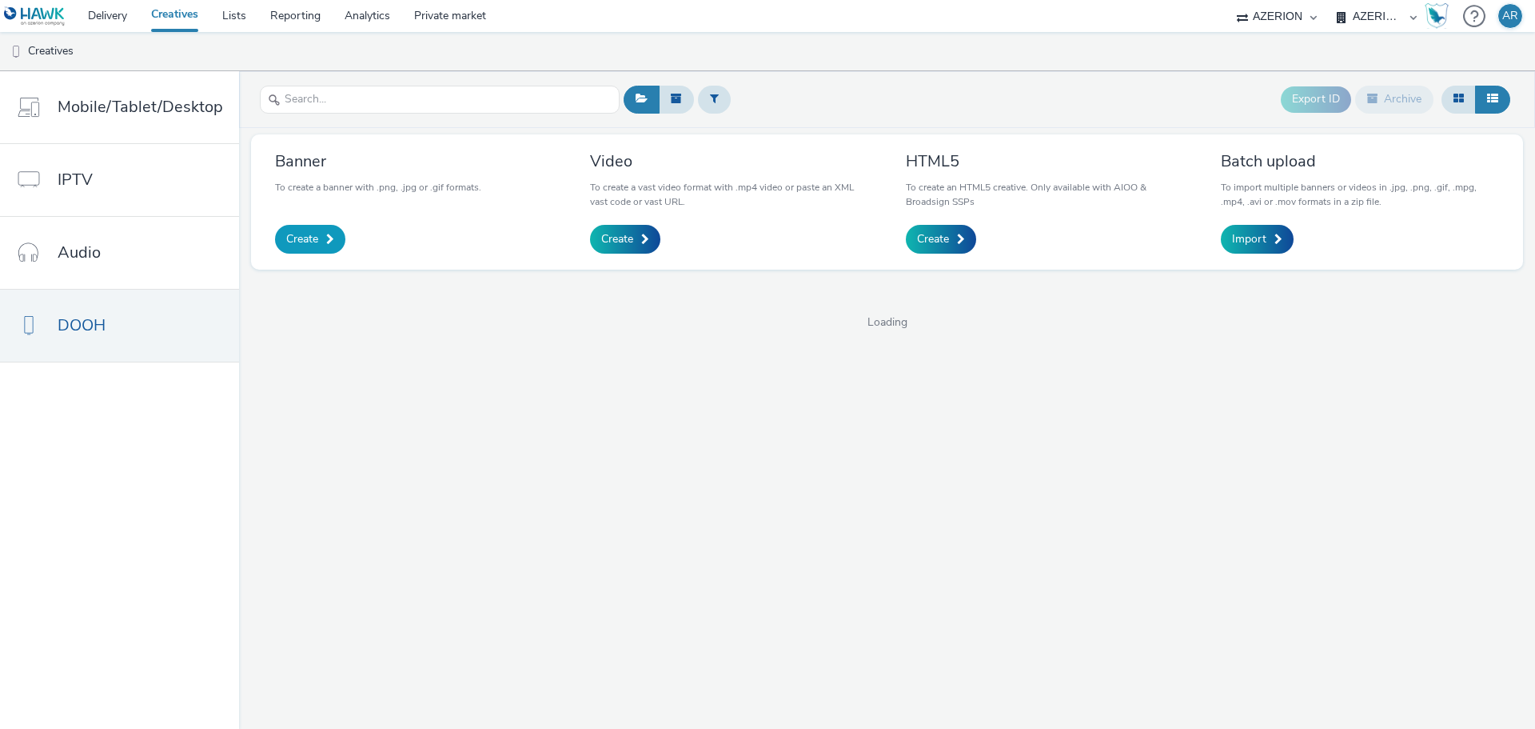
click at [300, 241] on span "Create" at bounding box center [302, 239] width 32 height 16
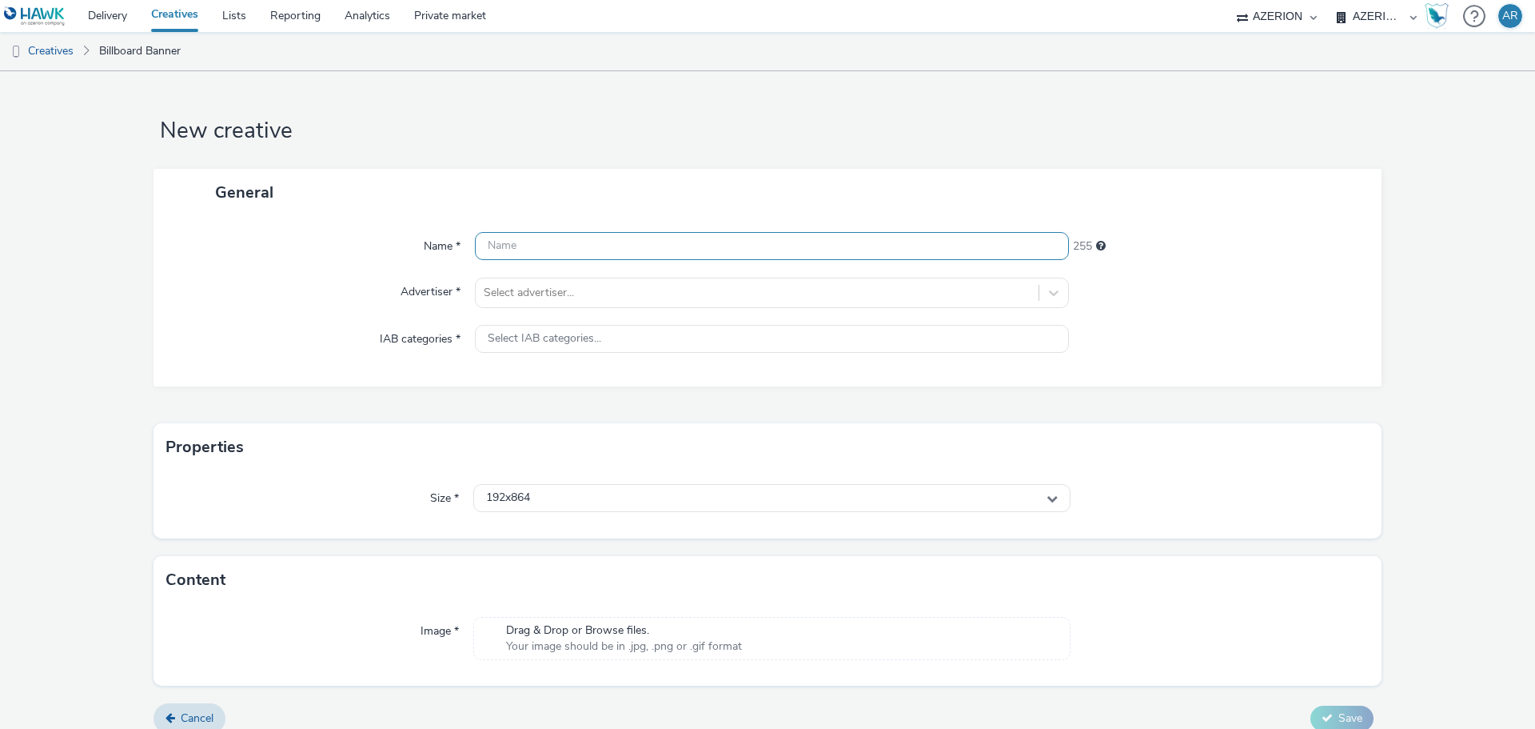
click at [688, 238] on input "text" at bounding box center [772, 246] width 594 height 28
paste input "Mx_Honda_CRV_Sep25_ViaVerde_"
click at [719, 242] on input "Mx_Honda_CRV_Sep25_ViaVerde_" at bounding box center [772, 246] width 594 height 28
paste input "CARTELERA_COLUMAS-PERIFERICO_320x960"
type input "Mx_Honda_CRV_Sep25_ViaVerde_CARTELERA_COLUMAS-PERIFERICO_320x960"
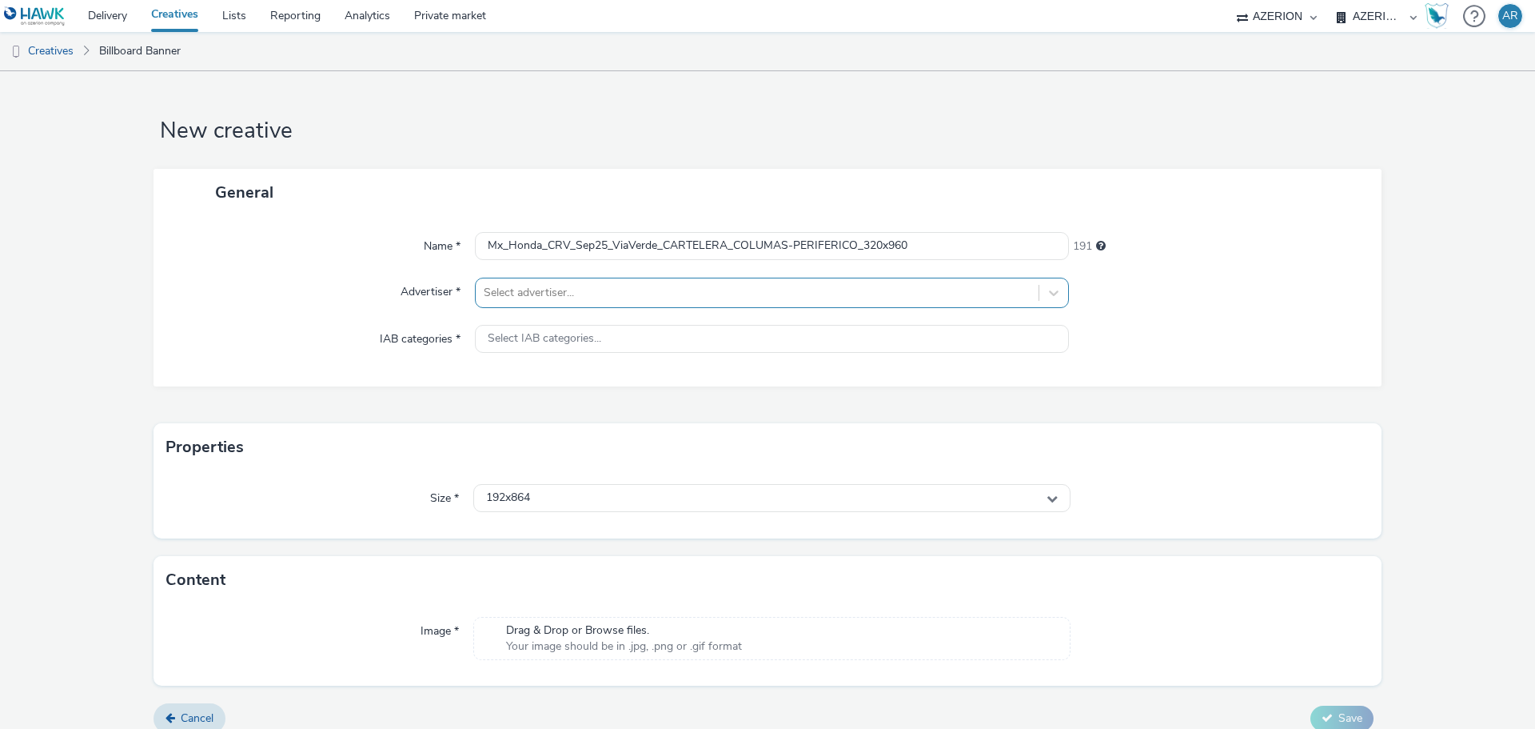
click at [540, 290] on div at bounding box center [757, 292] width 547 height 19
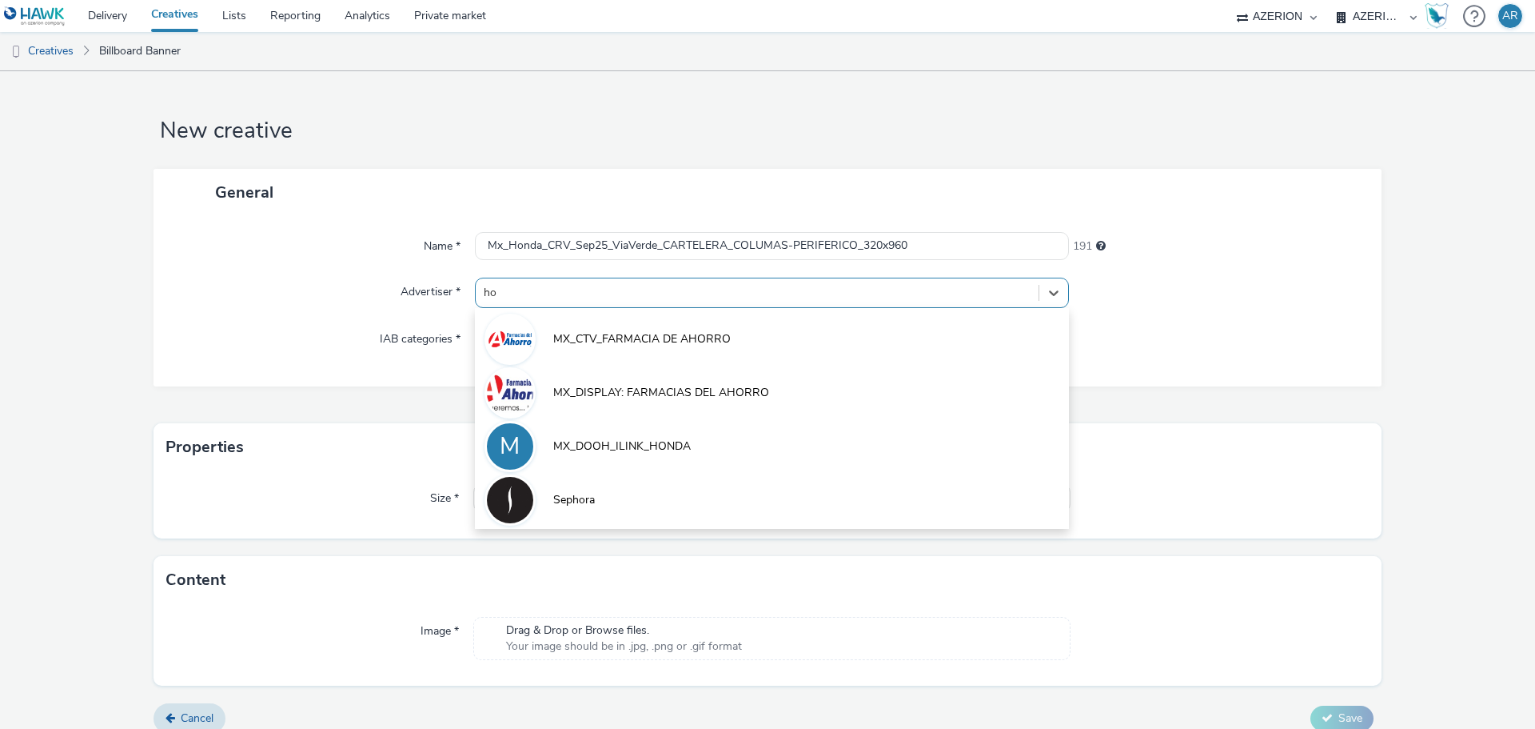
type input "hon"
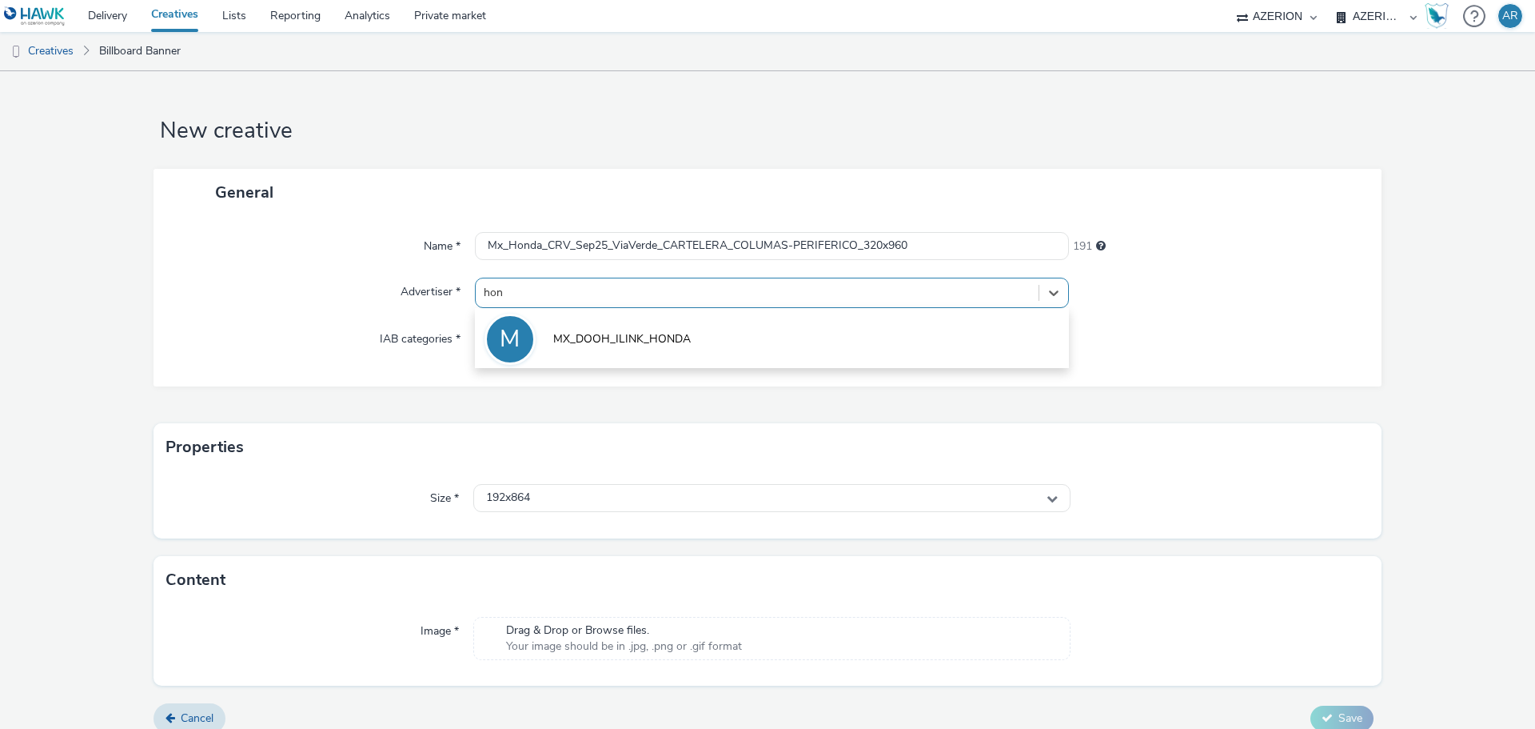
click at [573, 329] on li "M MX_DOOH_ILINK_HONDA" at bounding box center [772, 338] width 594 height 54
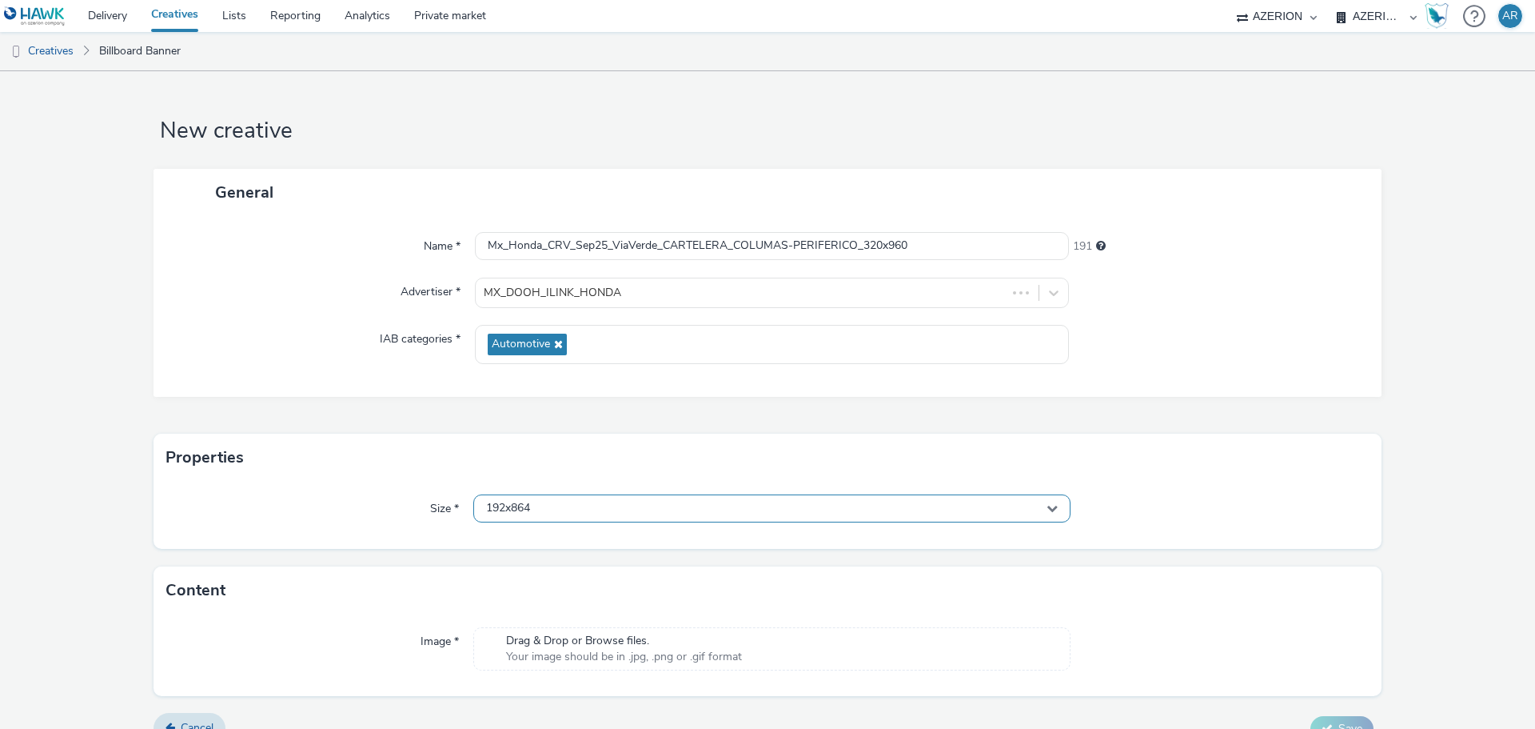
click at [563, 502] on div "192x864" at bounding box center [771, 508] width 597 height 28
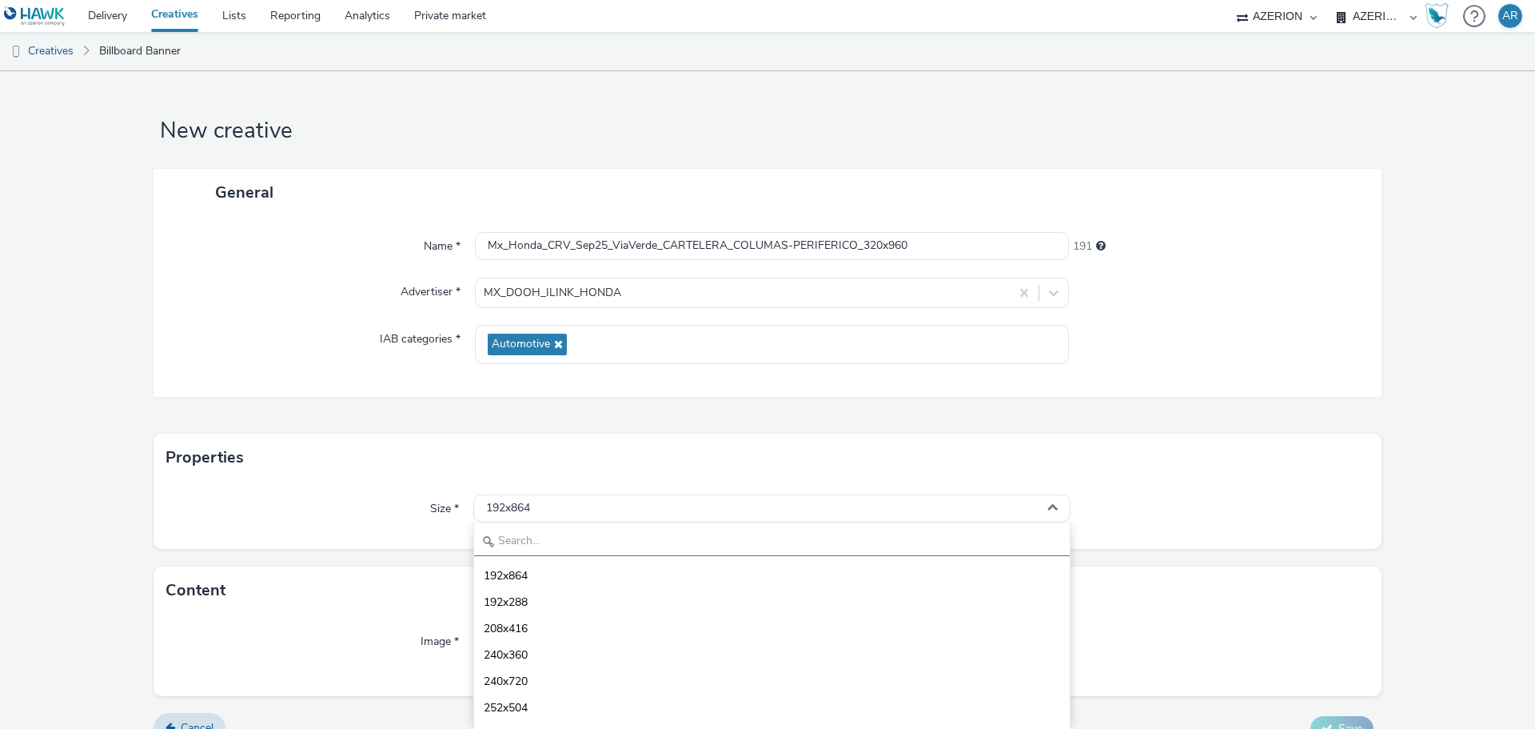
click at [550, 528] on input "text" at bounding box center [772, 542] width 596 height 28
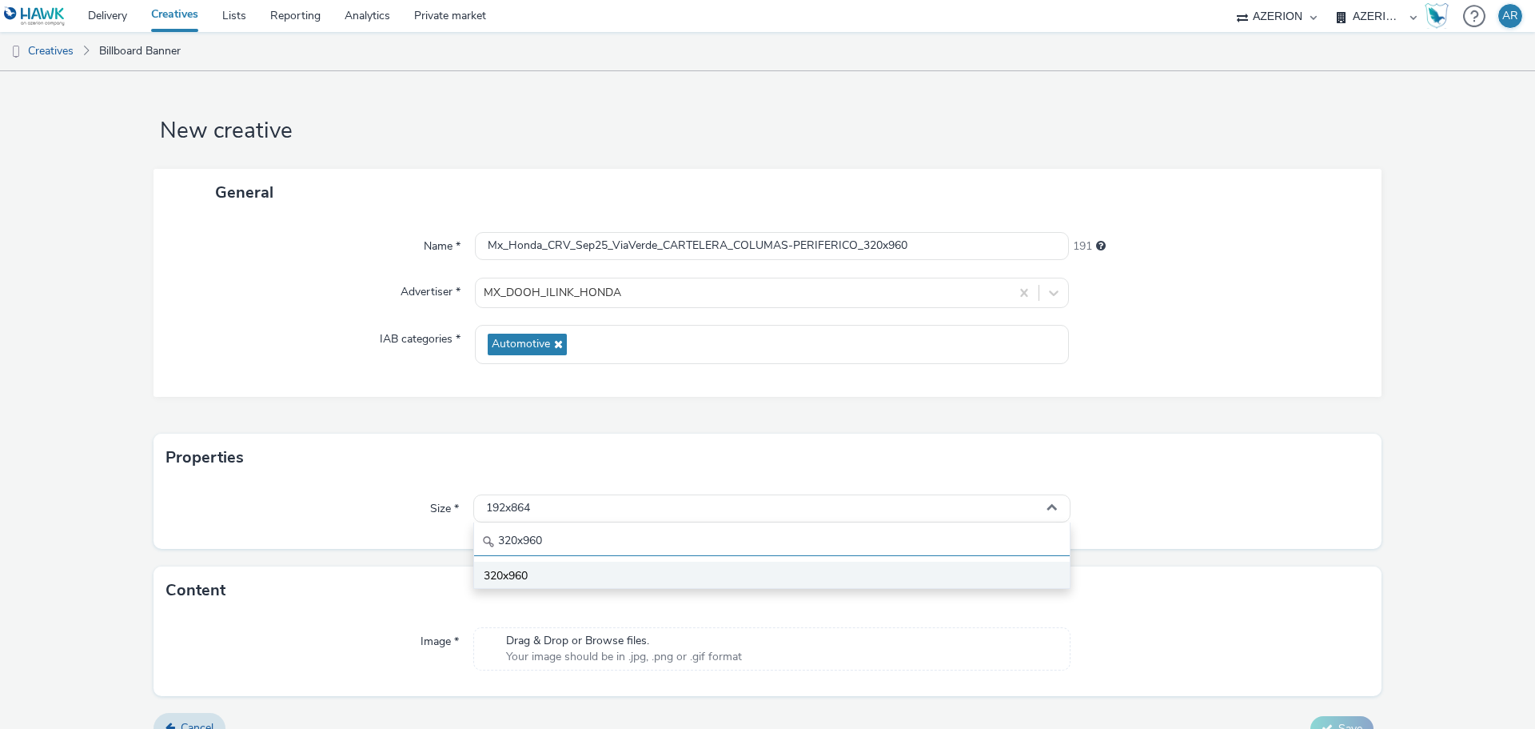
type input "320x960"
click at [500, 574] on span "320x960" at bounding box center [506, 576] width 44 height 16
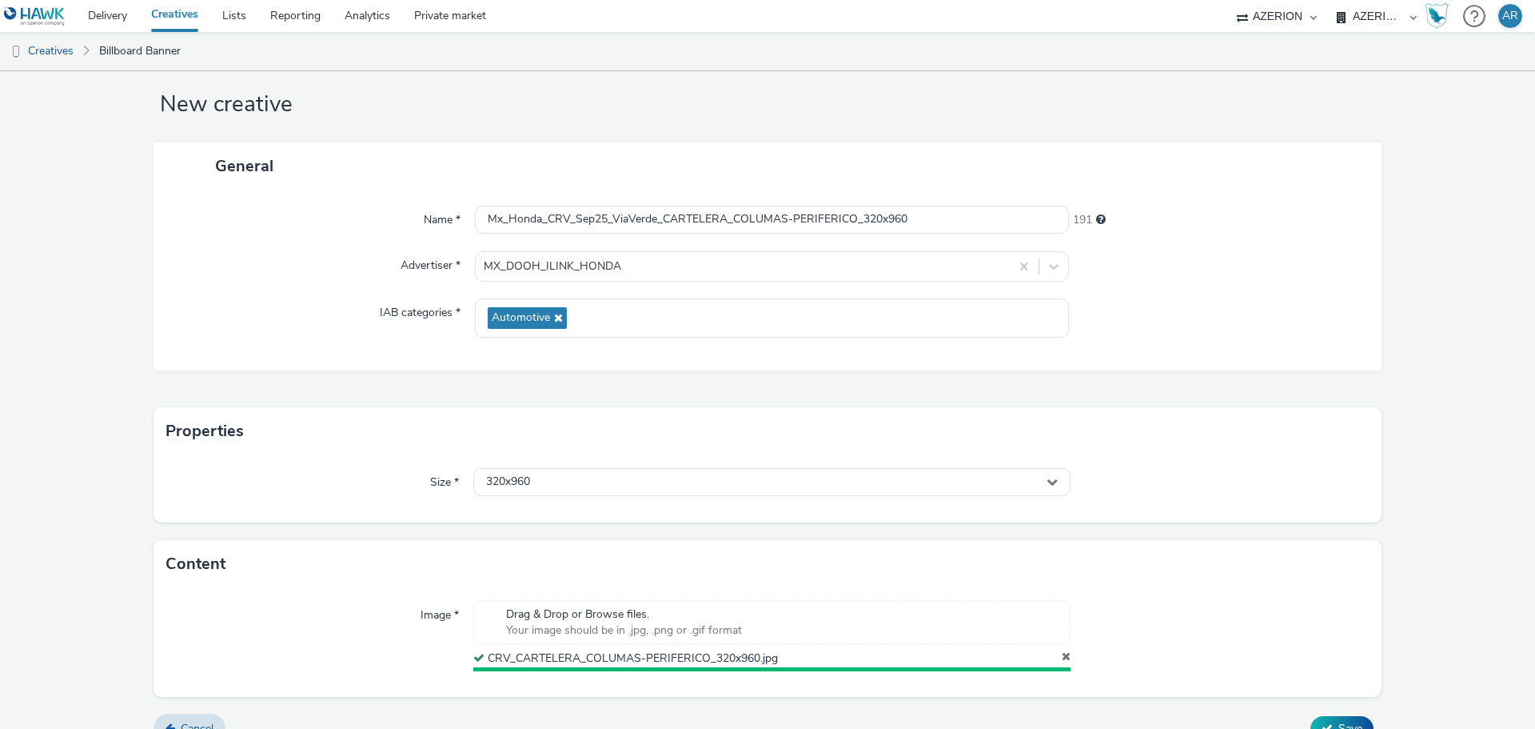
scroll to position [50, 0]
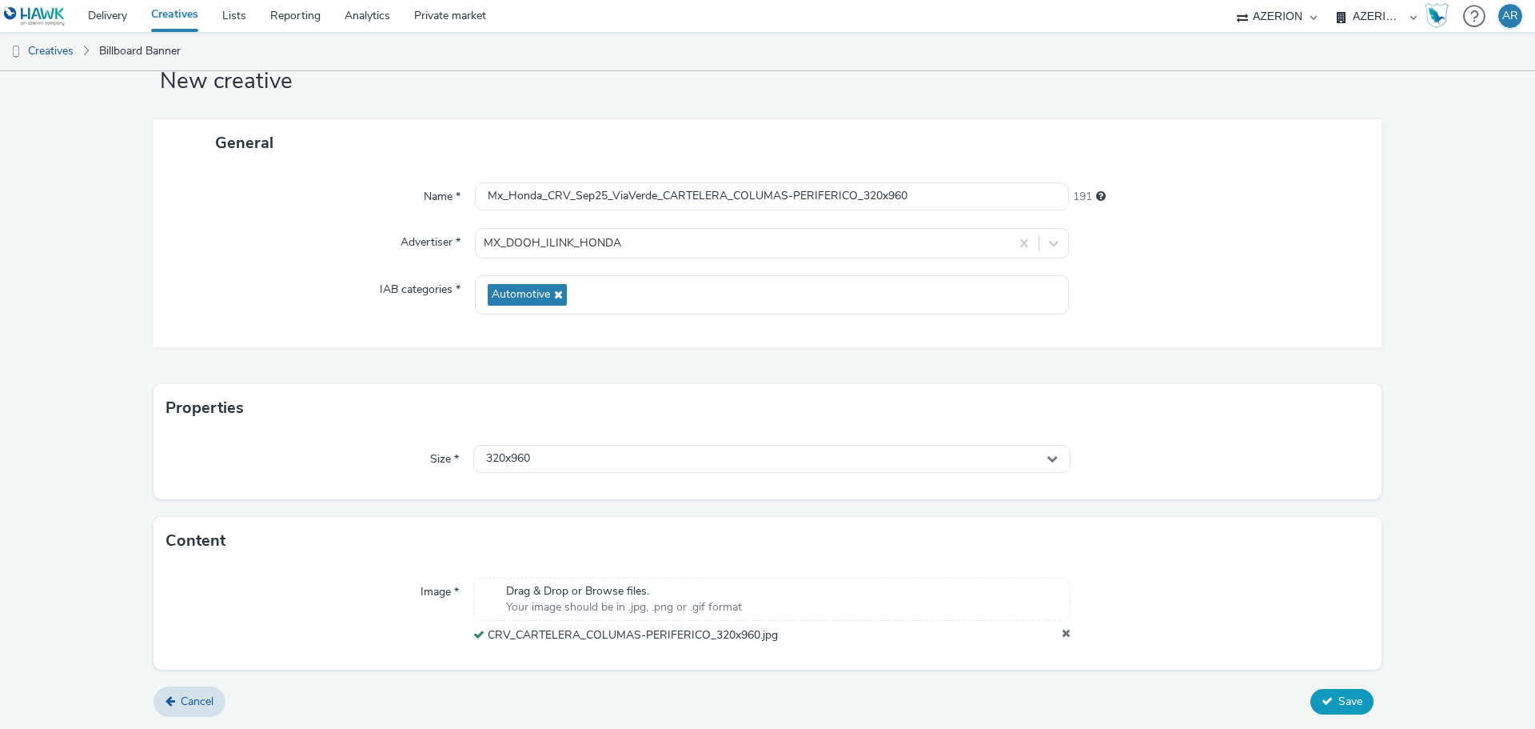
click at [1344, 696] on span "Save" at bounding box center [1351, 700] width 24 height 15
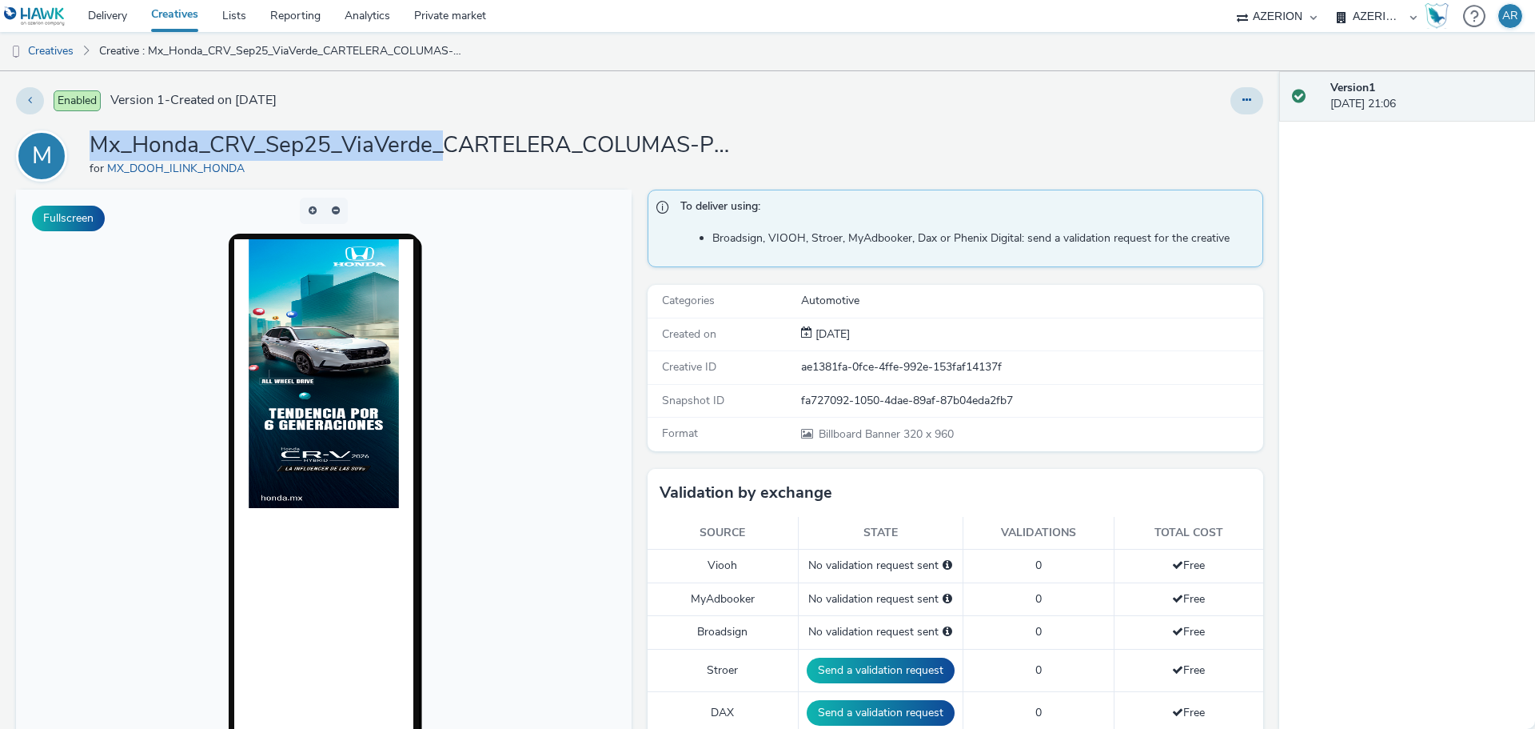
drag, startPoint x: 442, startPoint y: 141, endPoint x: 97, endPoint y: 139, distance: 345.5
click at [97, 139] on h1 "Mx_Honda_CRV_Sep25_ViaVerde_CARTELERA_COLUMAS-PERIFERICO_320x960" at bounding box center [410, 145] width 640 height 30
copy h1 "Mx_Honda_CRV_Sep25_ViaVerde_"
click at [57, 47] on link "Creatives" at bounding box center [41, 51] width 82 height 38
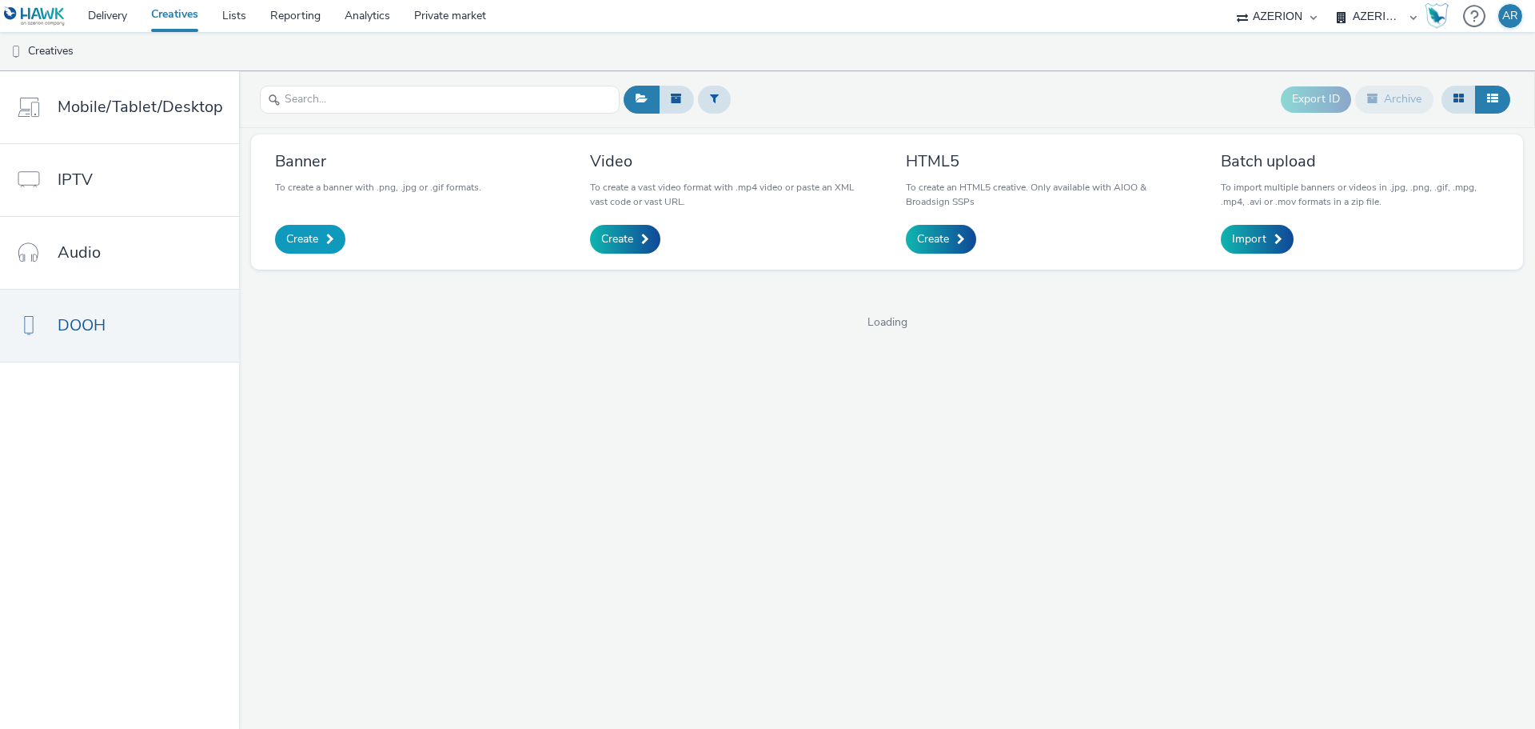
click at [305, 233] on span "Create" at bounding box center [302, 239] width 32 height 16
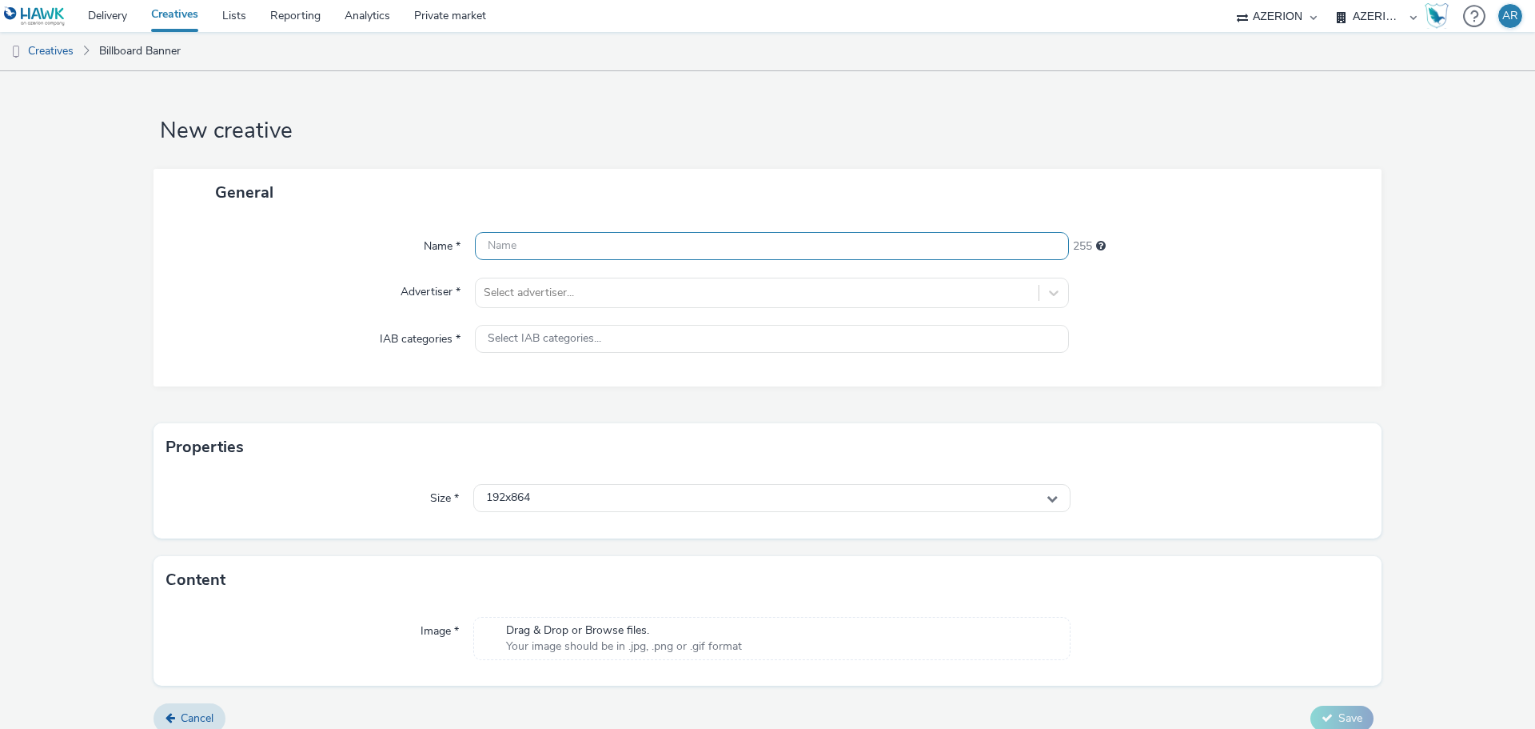
click at [663, 253] on input "text" at bounding box center [772, 246] width 594 height 28
paste input "Mx_Honda_CRV_Sep25_ViaVerde_"
click at [699, 254] on input "Mx_Honda_CRV_Sep25_ViaVerde_" at bounding box center [772, 246] width 594 height 28
paste input "CARTELERA_COLUMAS-PERIFERICO_320x1280"
type input "Mx_Honda_CRV_Sep25_ViaVerde_CARTELERA_COLUMAS-PERIFERICO_320x1280"
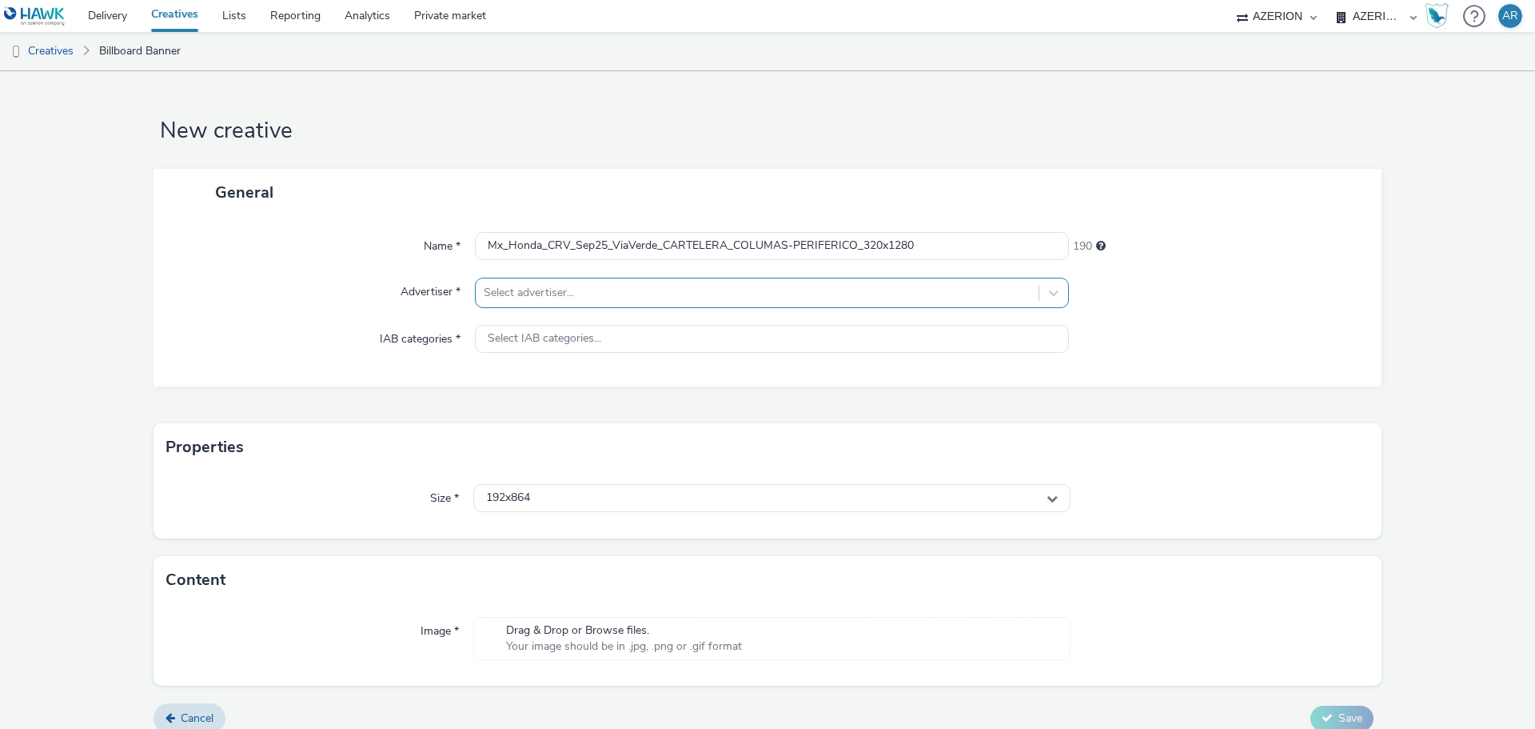
click at [624, 283] on div at bounding box center [757, 292] width 547 height 19
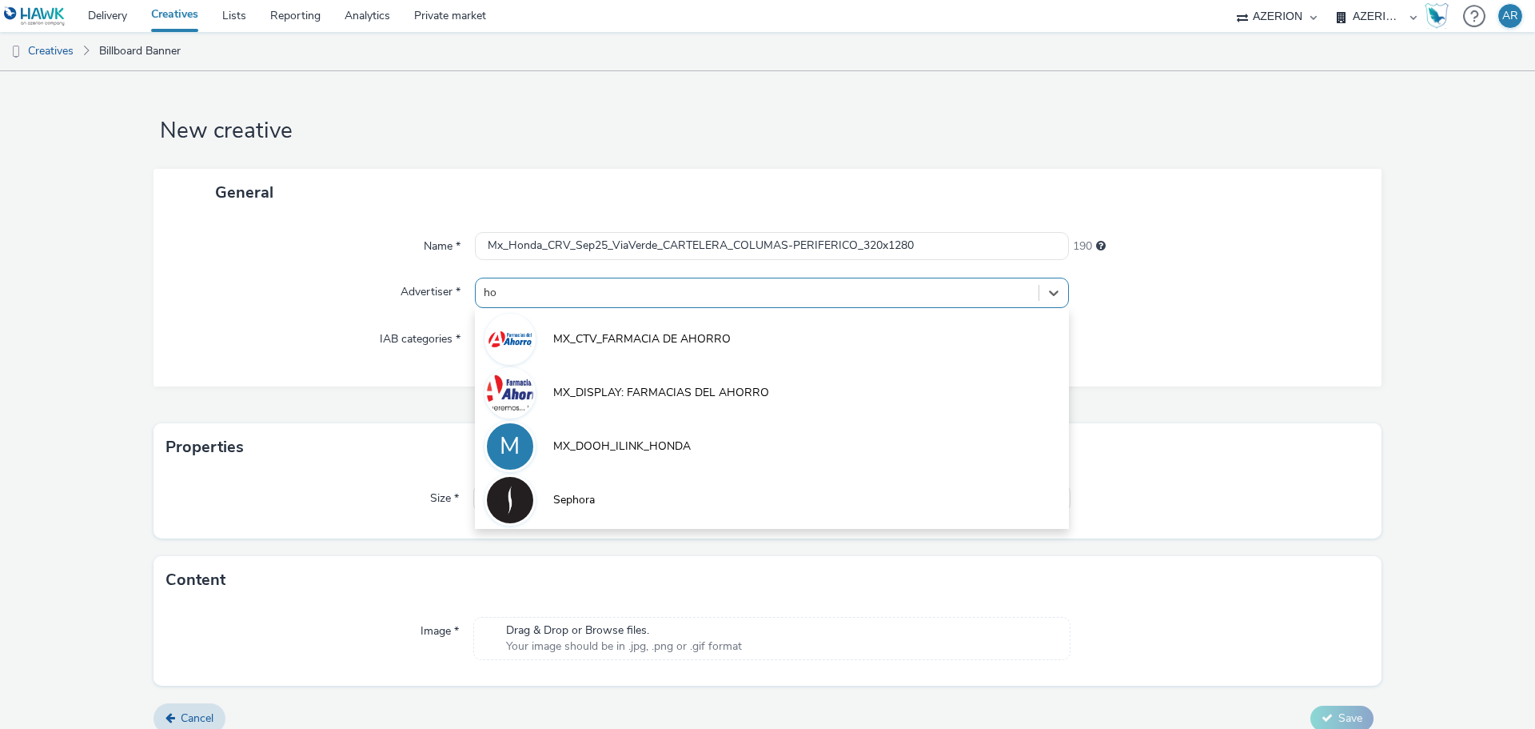
type input "hon"
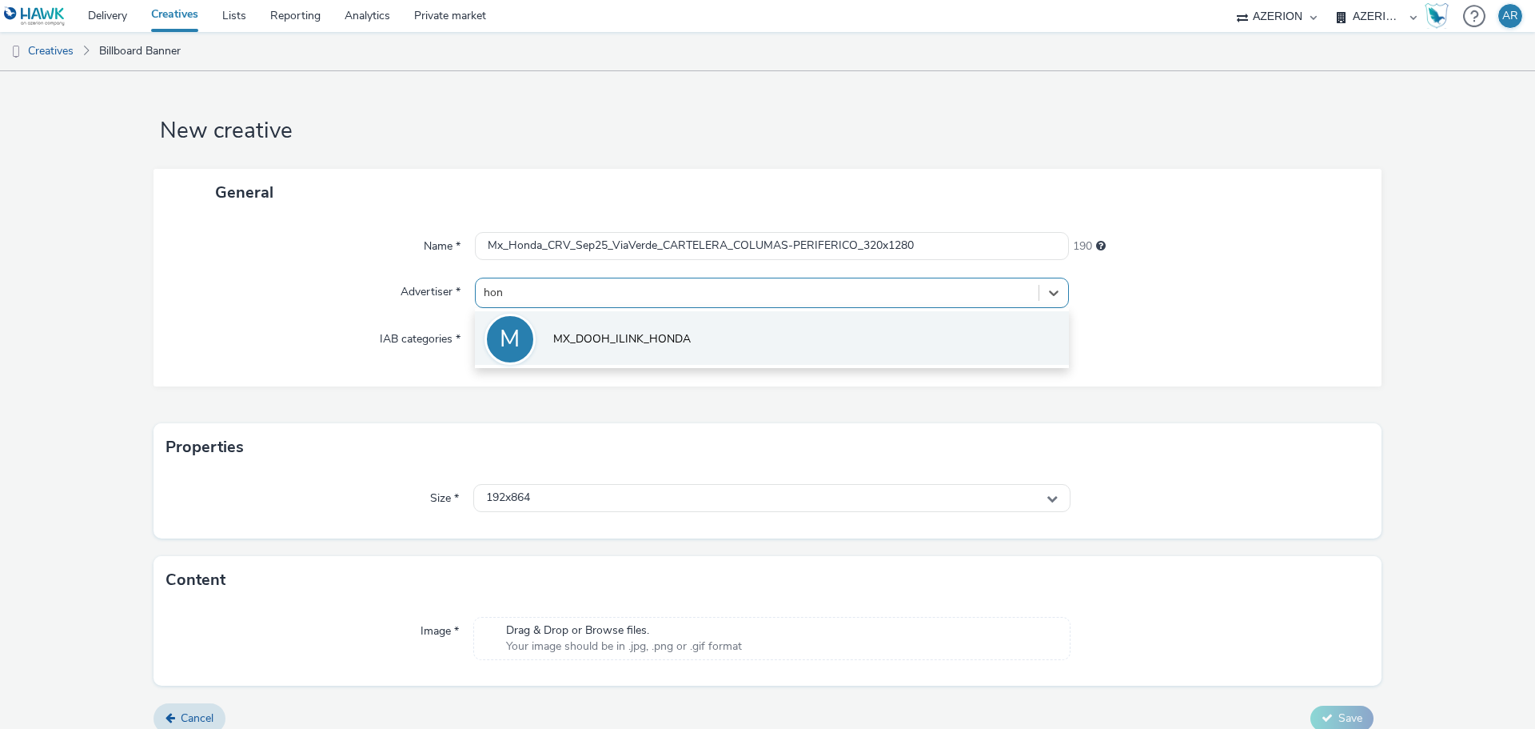
click at [634, 335] on span "MX_DOOH_ILINK_HONDA" at bounding box center [622, 339] width 138 height 16
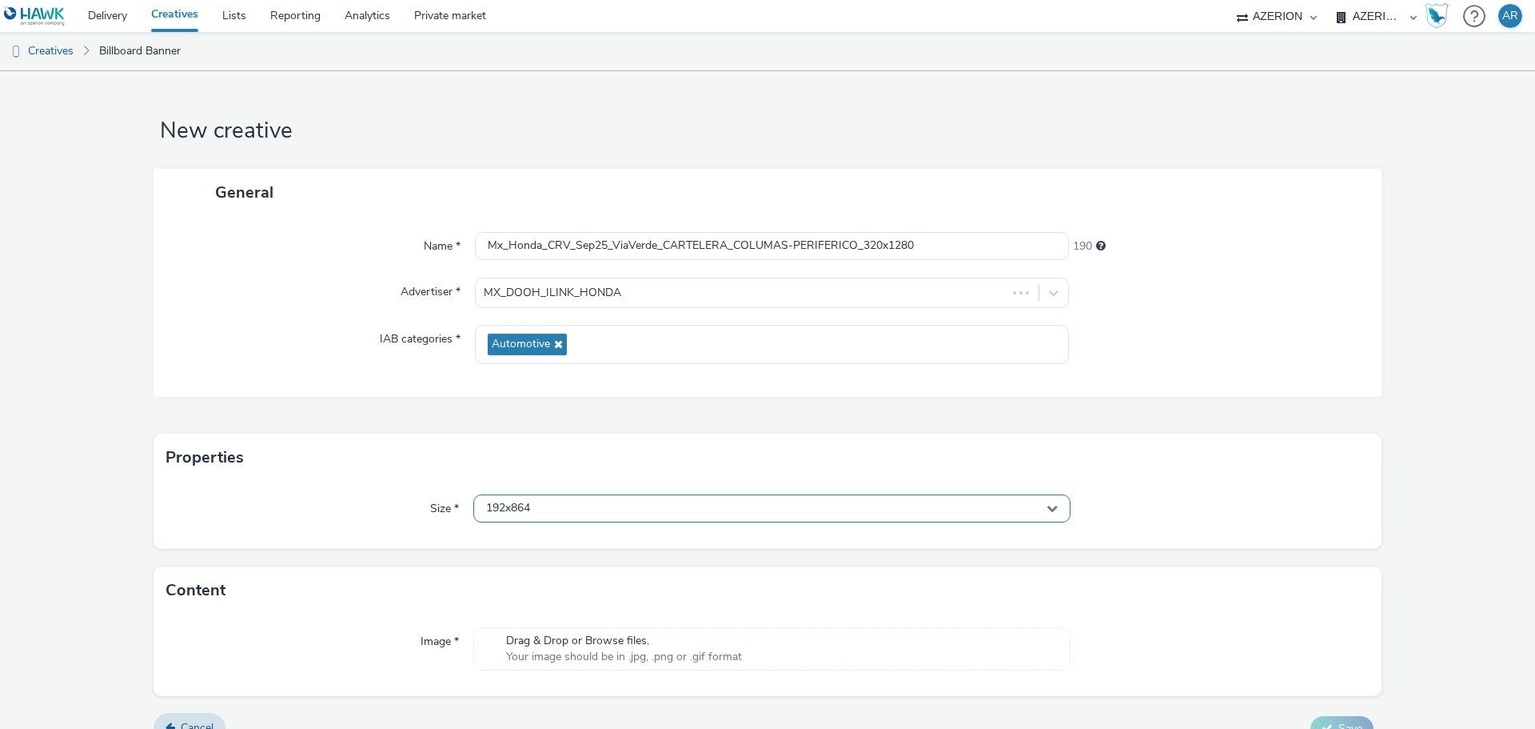
click at [605, 511] on div "192x864" at bounding box center [771, 508] width 597 height 28
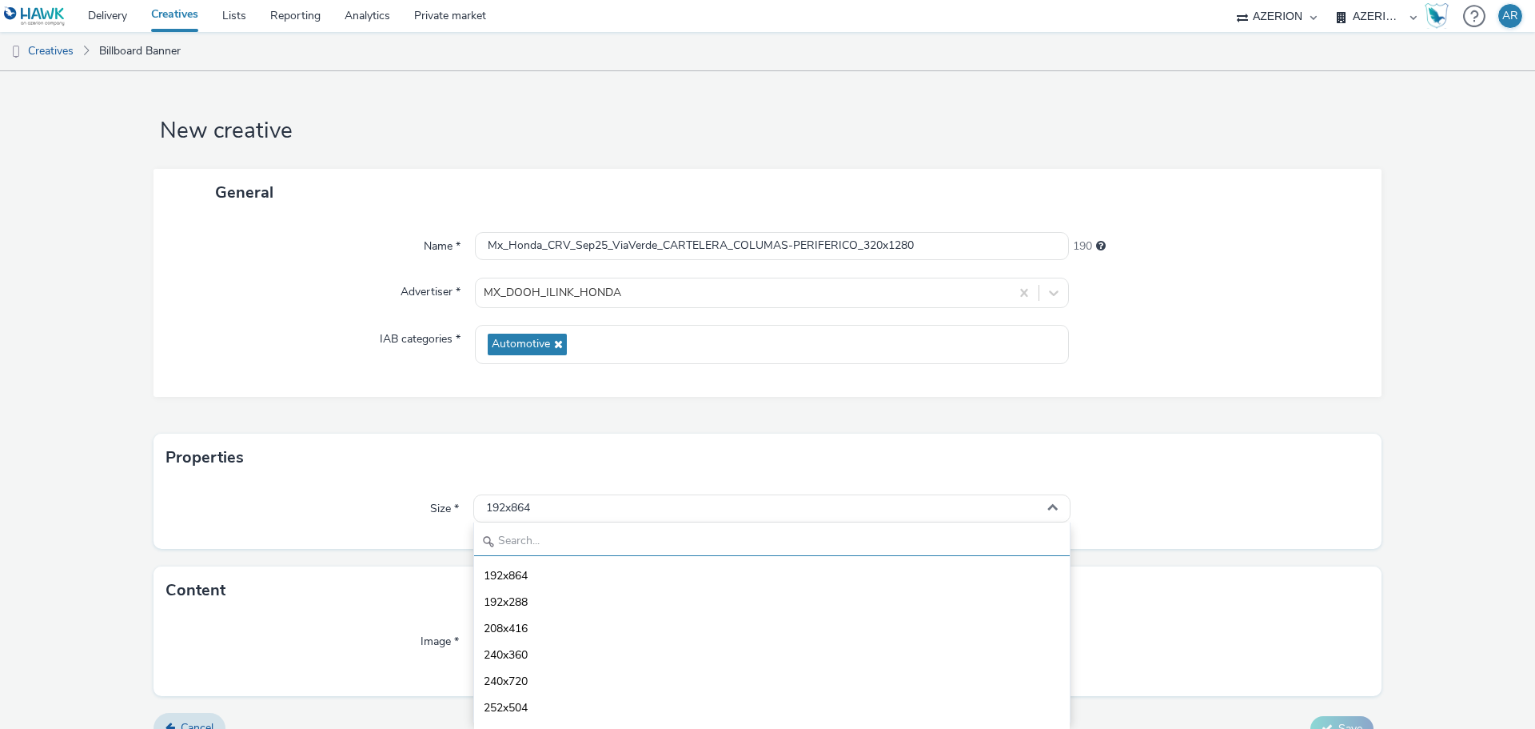
click at [561, 541] on input "text" at bounding box center [772, 542] width 596 height 28
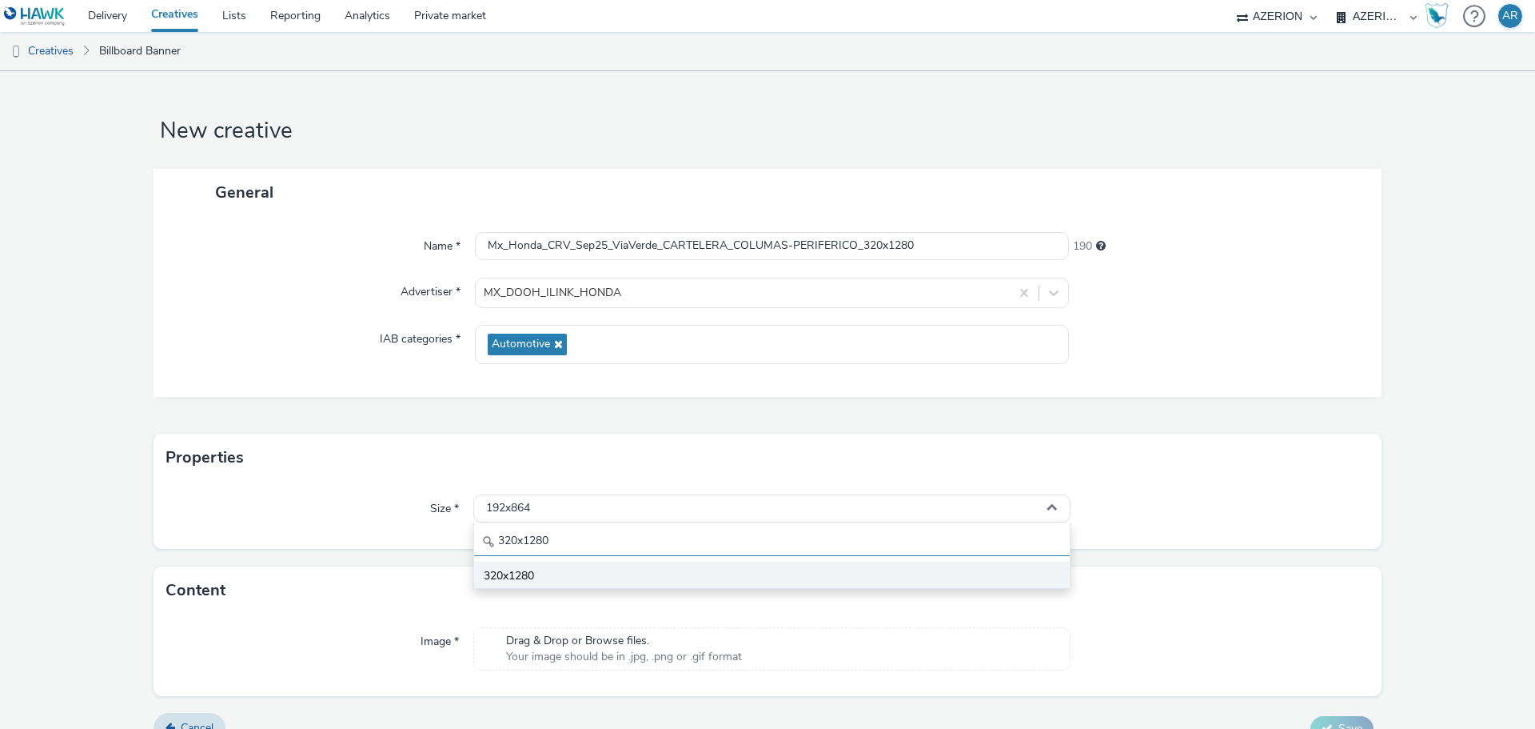
type input "320x1280"
click at [515, 575] on span "320x1280" at bounding box center [509, 576] width 50 height 16
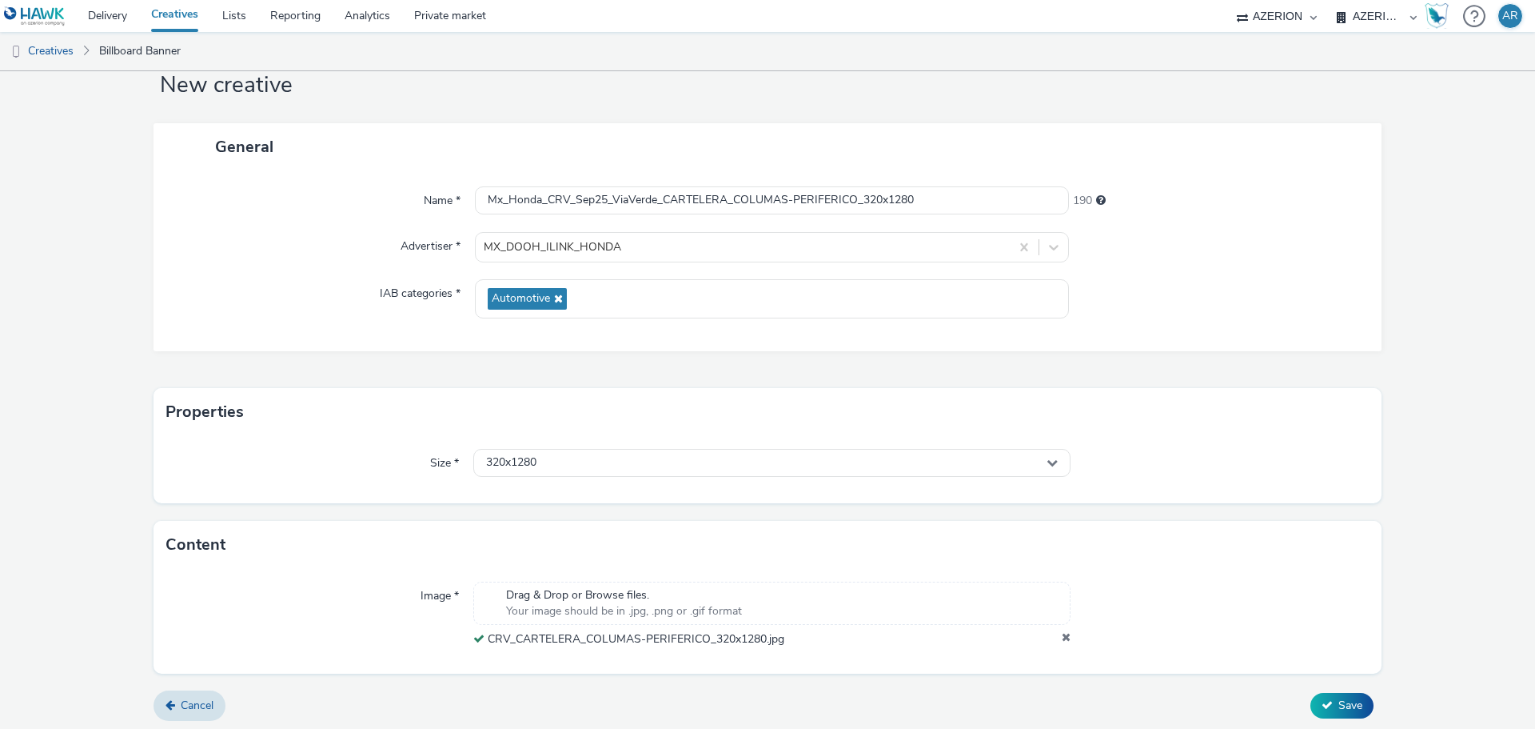
scroll to position [50, 0]
click at [1339, 701] on span "Save" at bounding box center [1351, 700] width 24 height 15
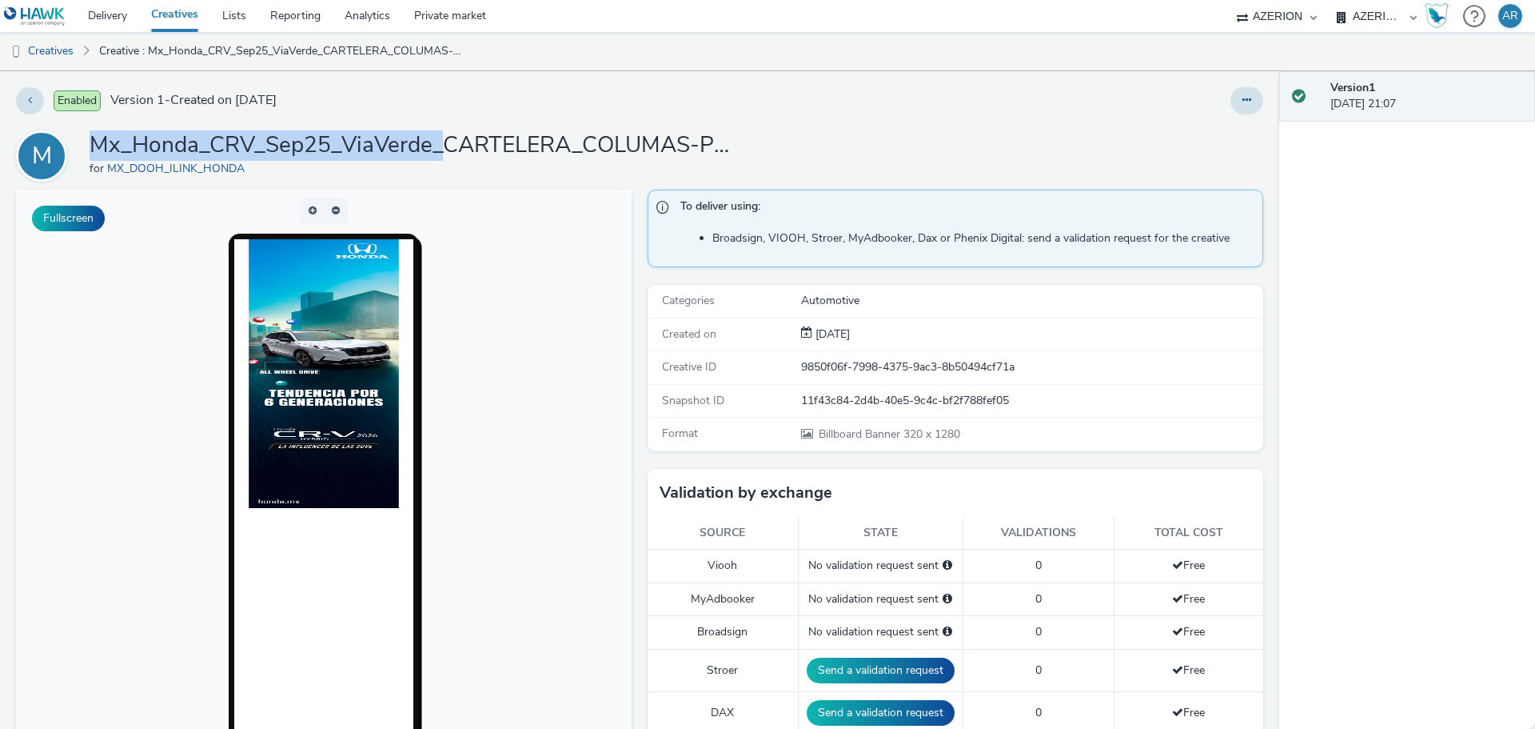
drag, startPoint x: 443, startPoint y: 148, endPoint x: 95, endPoint y: 131, distance: 348.3
click at [95, 131] on h1 "Mx_Honda_CRV_Sep25_ViaVerde_CARTELERA_COLUMAS-PERIFERICO_320x1280" at bounding box center [410, 145] width 640 height 30
copy h1 "Mx_Honda_CRV_Sep25_ViaVerde_"
click at [48, 45] on link "Creatives" at bounding box center [41, 51] width 82 height 38
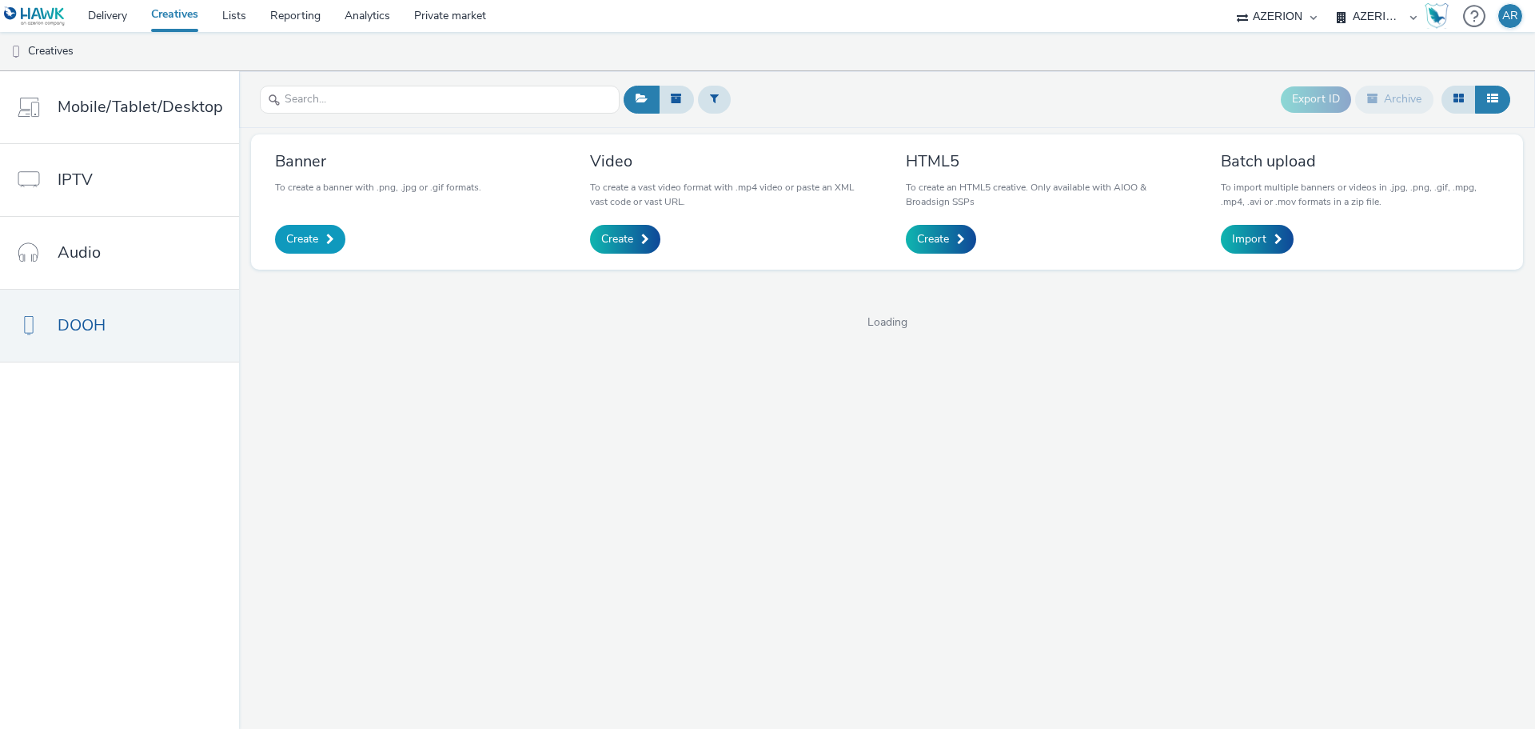
click at [306, 246] on span "Create" at bounding box center [302, 239] width 32 height 16
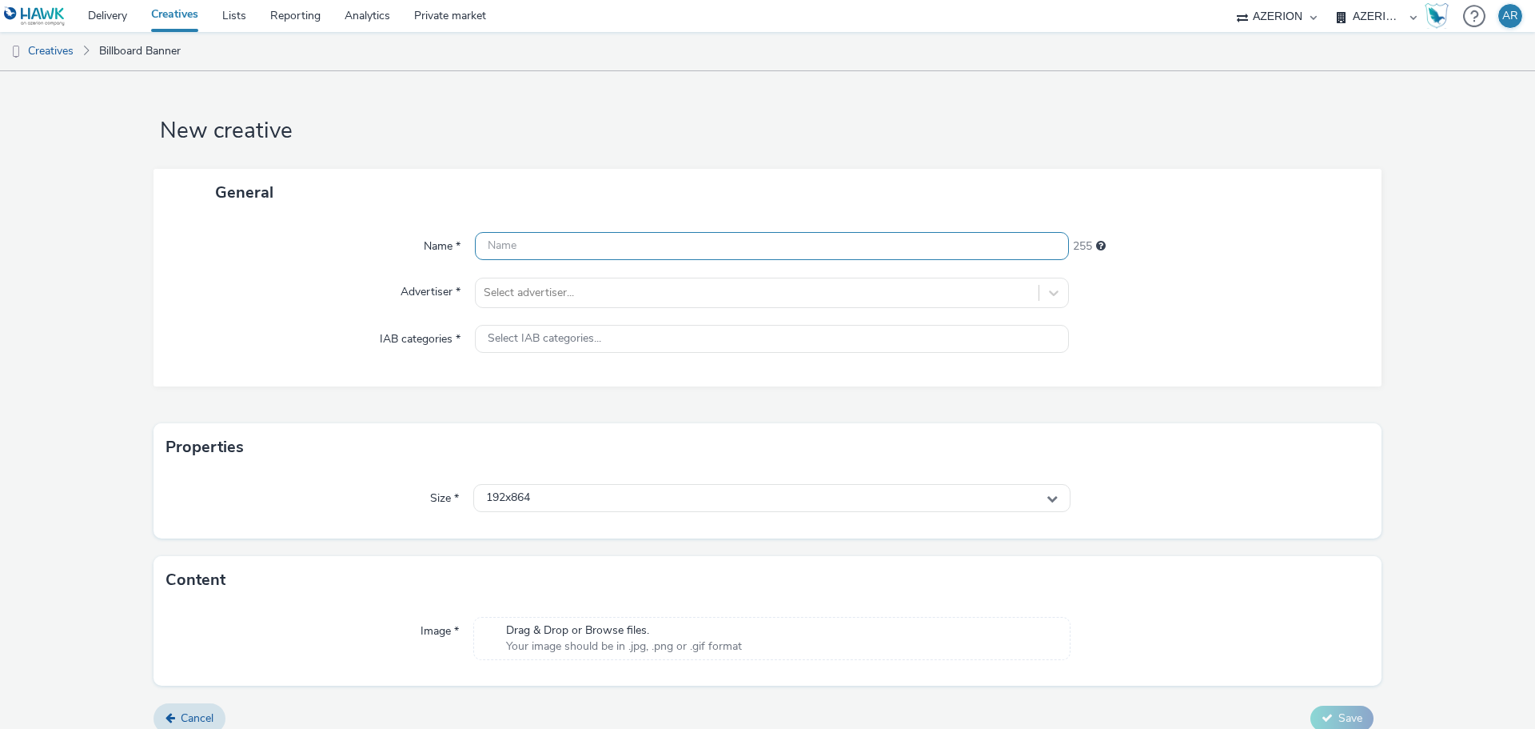
click at [621, 256] on input "text" at bounding box center [772, 246] width 594 height 28
paste input "Mx_Honda_CRV_Sep25_ViaVerde_"
click at [702, 242] on input "Mx_Honda_CRV_Sep25_ViaVerde_" at bounding box center [772, 246] width 594 height 28
paste input "CARTELERA_COLUMAS-PERIFERICO_510x1300"
type input "Mx_Honda_CRV_Sep25_ViaVerde_CARTELERA_COLUMAS-PERIFERICO_510x1300"
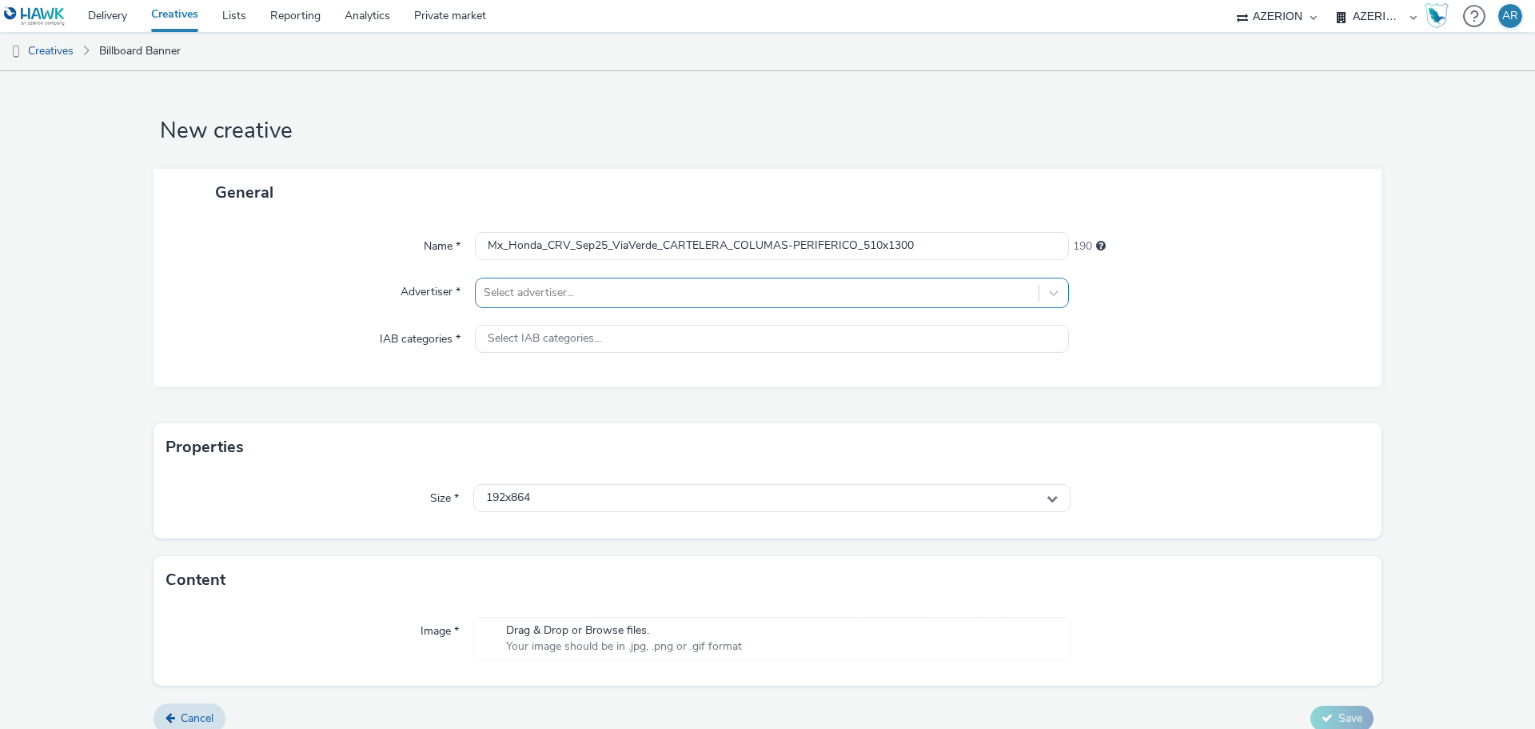
click at [625, 293] on div at bounding box center [757, 292] width 547 height 19
type input "hon"
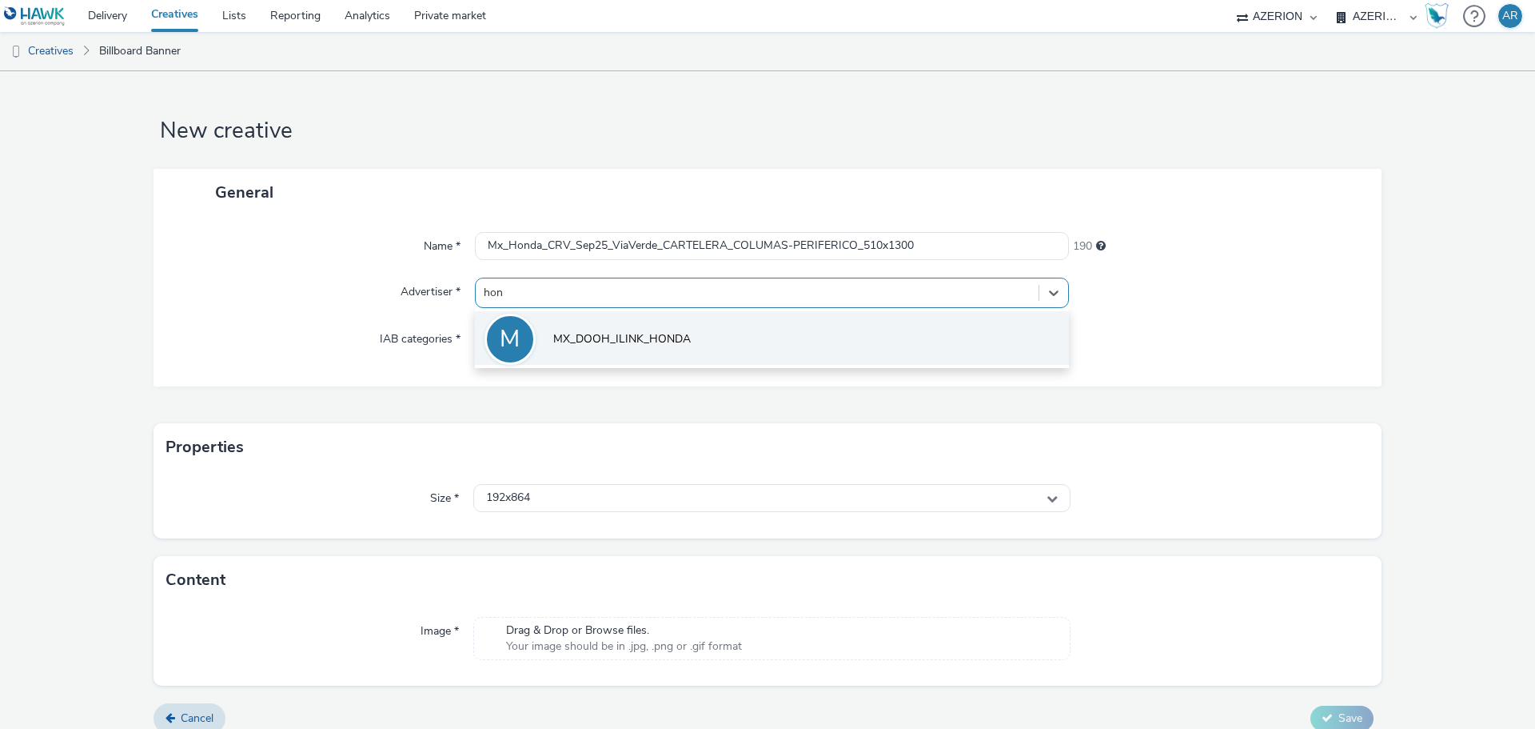
click at [646, 344] on span "MX_DOOH_ILINK_HONDA" at bounding box center [622, 339] width 138 height 16
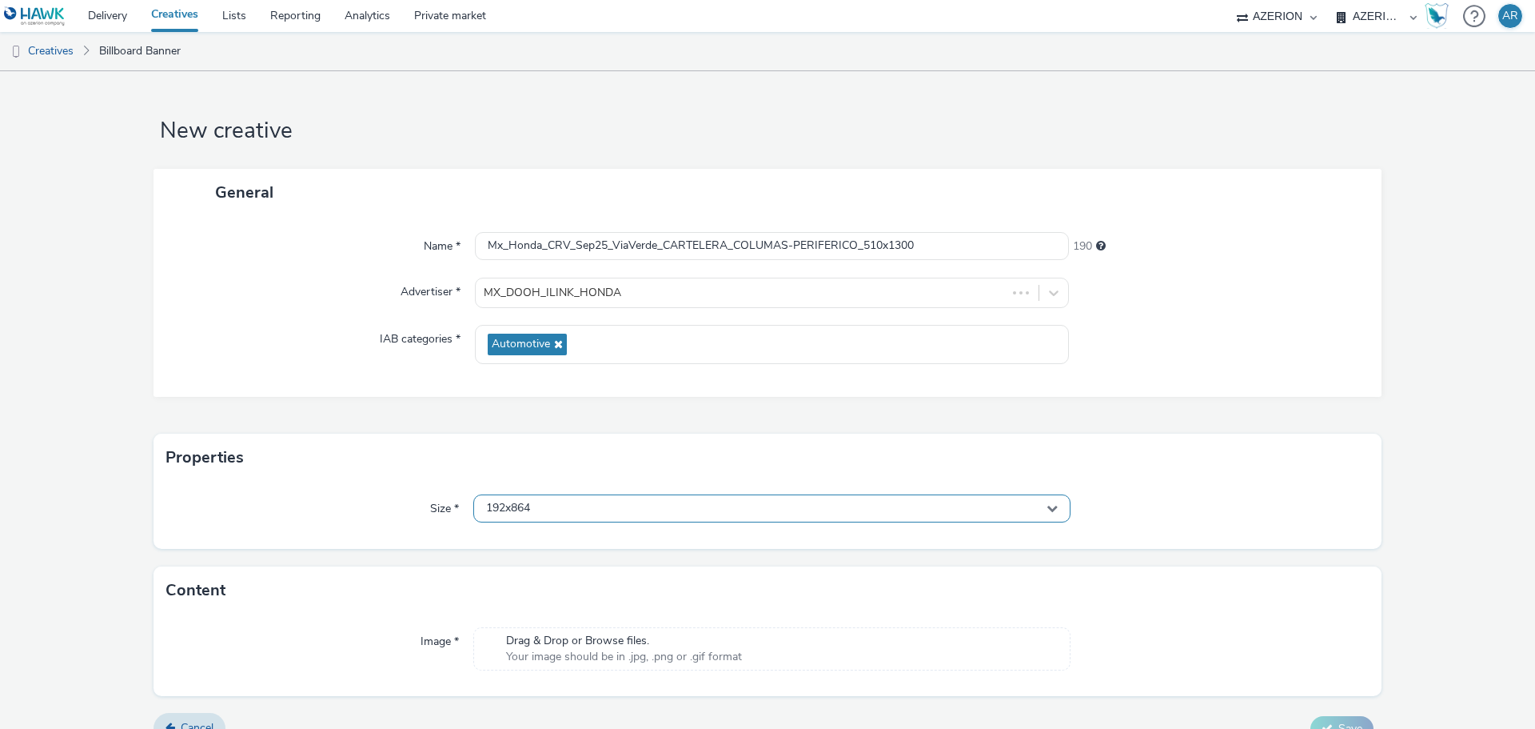
click at [625, 510] on div "192x864" at bounding box center [771, 508] width 597 height 28
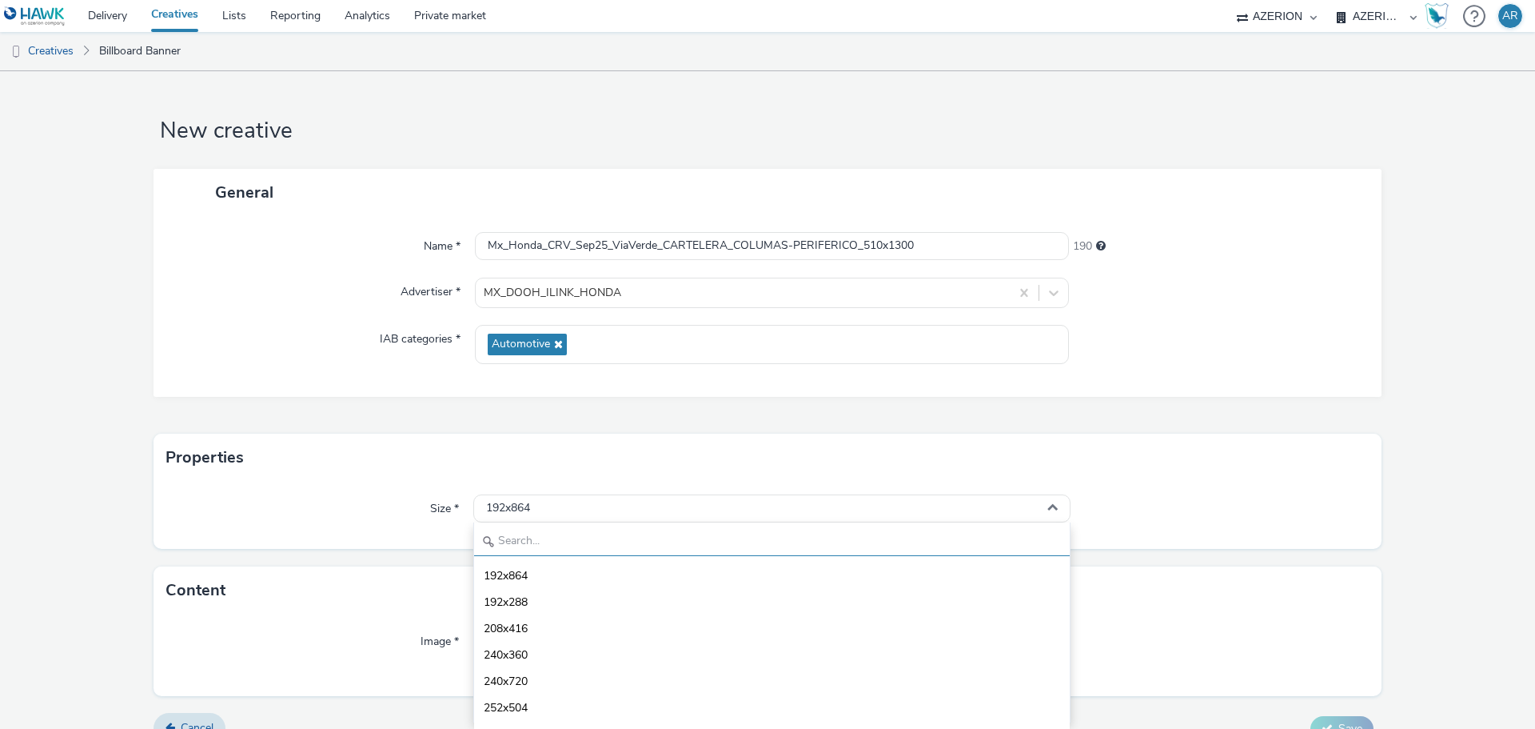
click at [602, 541] on input "text" at bounding box center [772, 542] width 596 height 28
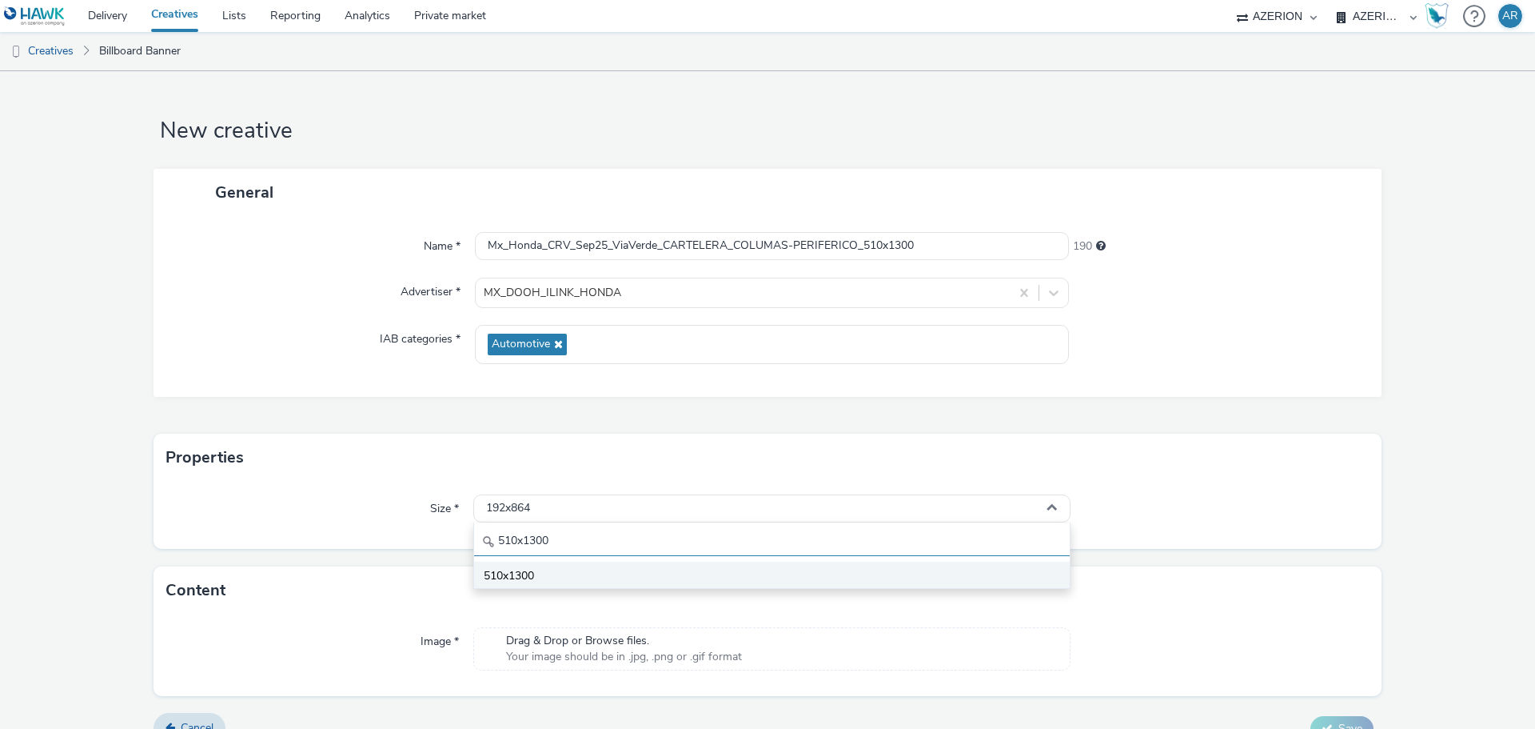
type input "510x1300"
click at [553, 574] on li "510x1300" at bounding box center [772, 574] width 596 height 26
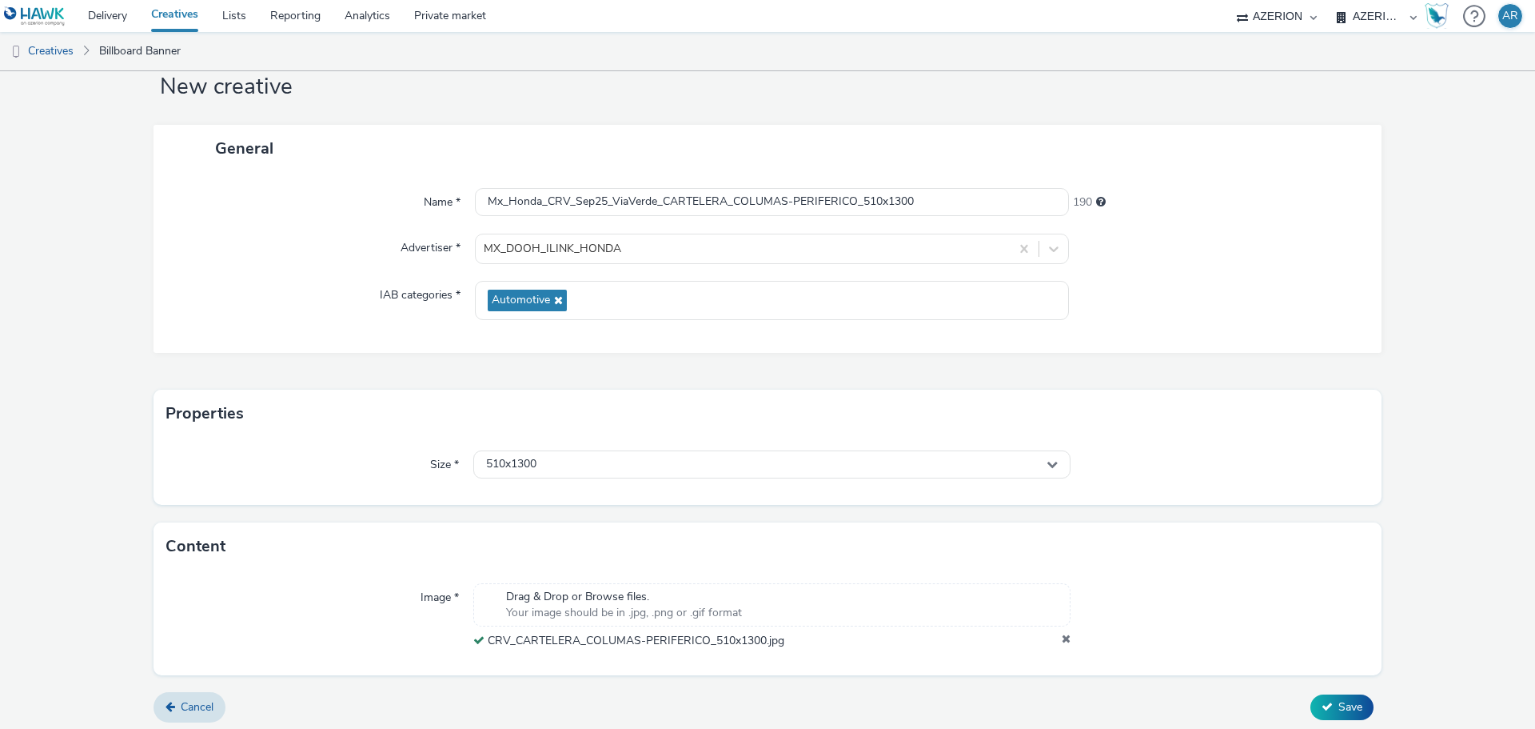
scroll to position [50, 0]
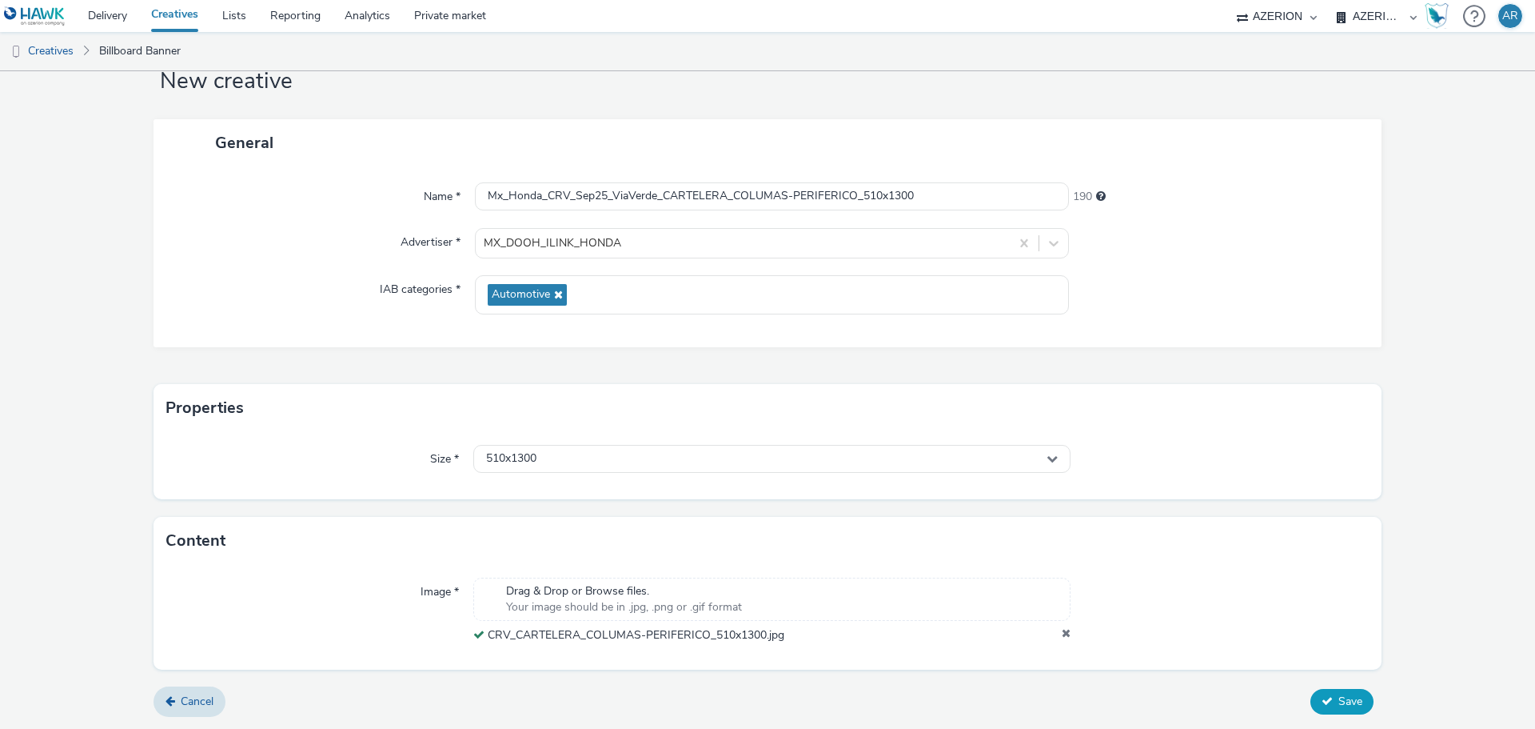
click at [1323, 697] on button "Save" at bounding box center [1342, 702] width 63 height 26
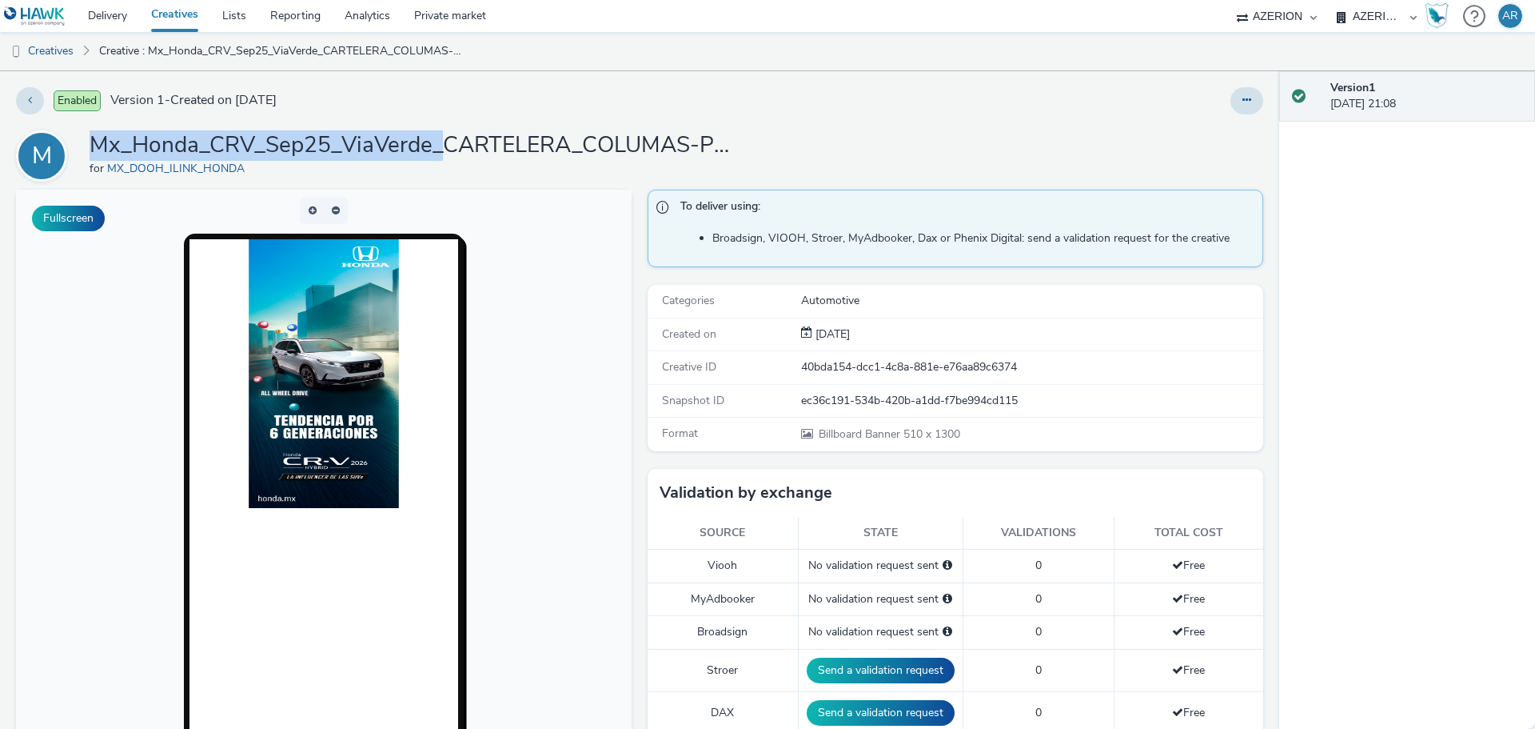
drag, startPoint x: 442, startPoint y: 136, endPoint x: 100, endPoint y: 138, distance: 342.3
click at [98, 137] on h1 "Mx_Honda_CRV_Sep25_ViaVerde_CARTELERA_COLUMAS-PERIFERICO_510x1300" at bounding box center [410, 145] width 640 height 30
copy h1 "Mx_Honda_CRV_Sep25_ViaVerde_"
click at [50, 51] on link "Creatives" at bounding box center [41, 51] width 82 height 38
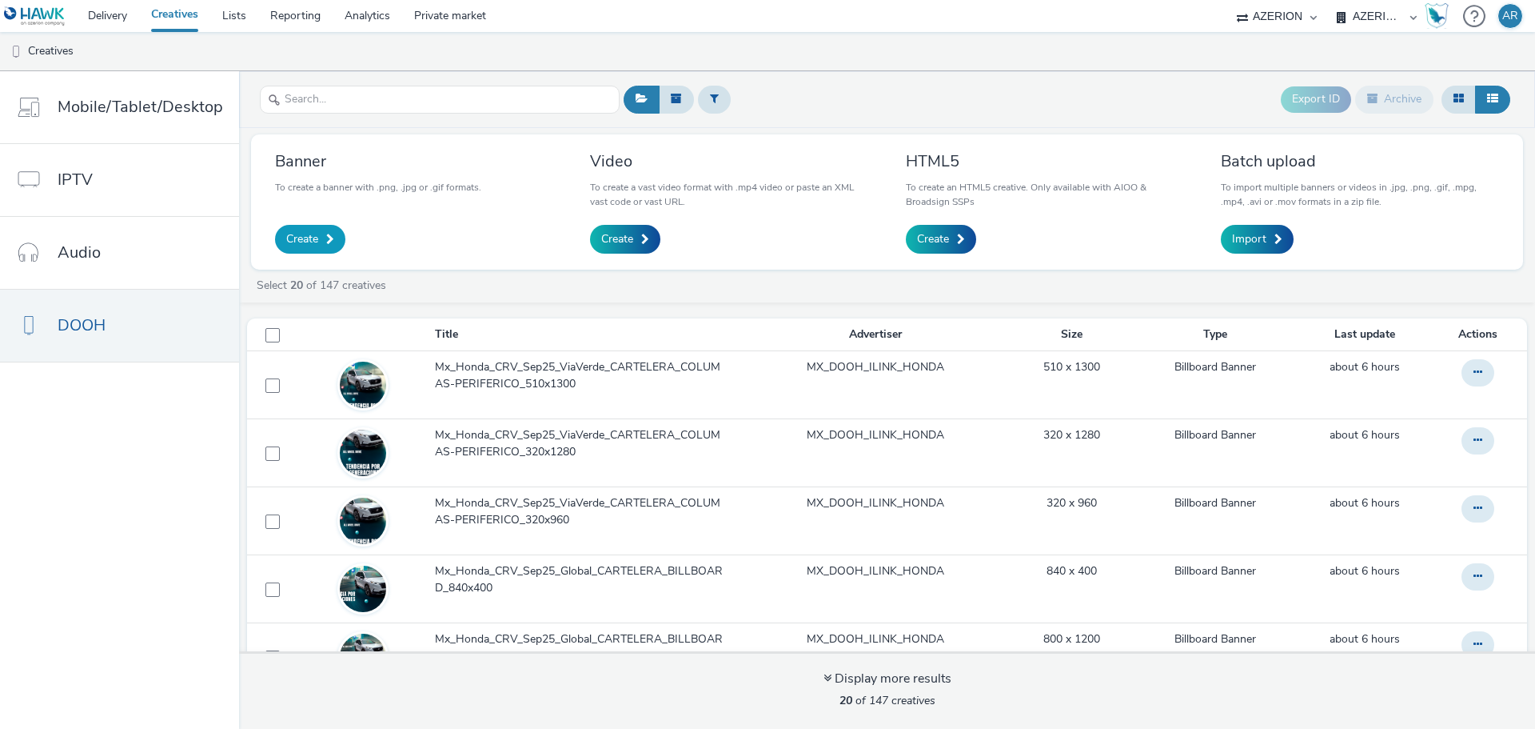
click at [306, 243] on span "Create" at bounding box center [302, 239] width 32 height 16
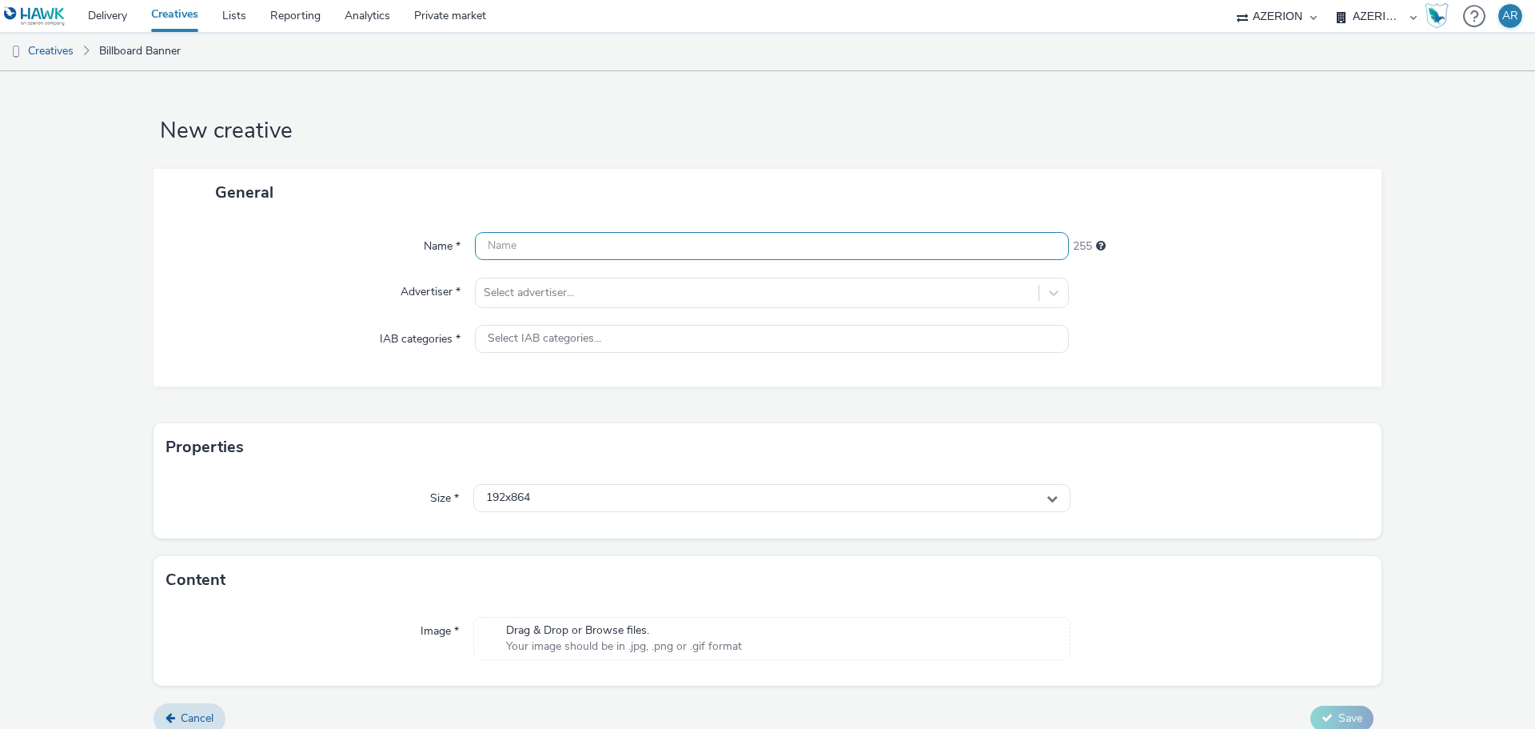
click at [573, 246] on input "text" at bounding box center [772, 246] width 594 height 28
paste input "Mx_Honda_CRV_Sep25_ViaVerde_"
click at [697, 247] on input "Mx_Honda_CRV_Sep25_ViaVerde_" at bounding box center [772, 246] width 594 height 28
paste input "CARTELERA_COLUMAS-PERIFERICO_510x1550"
type input "Mx_Honda_CRV_Sep25_ViaVerde_CARTELERA_COLUMAS-PERIFERICO_510x1550"
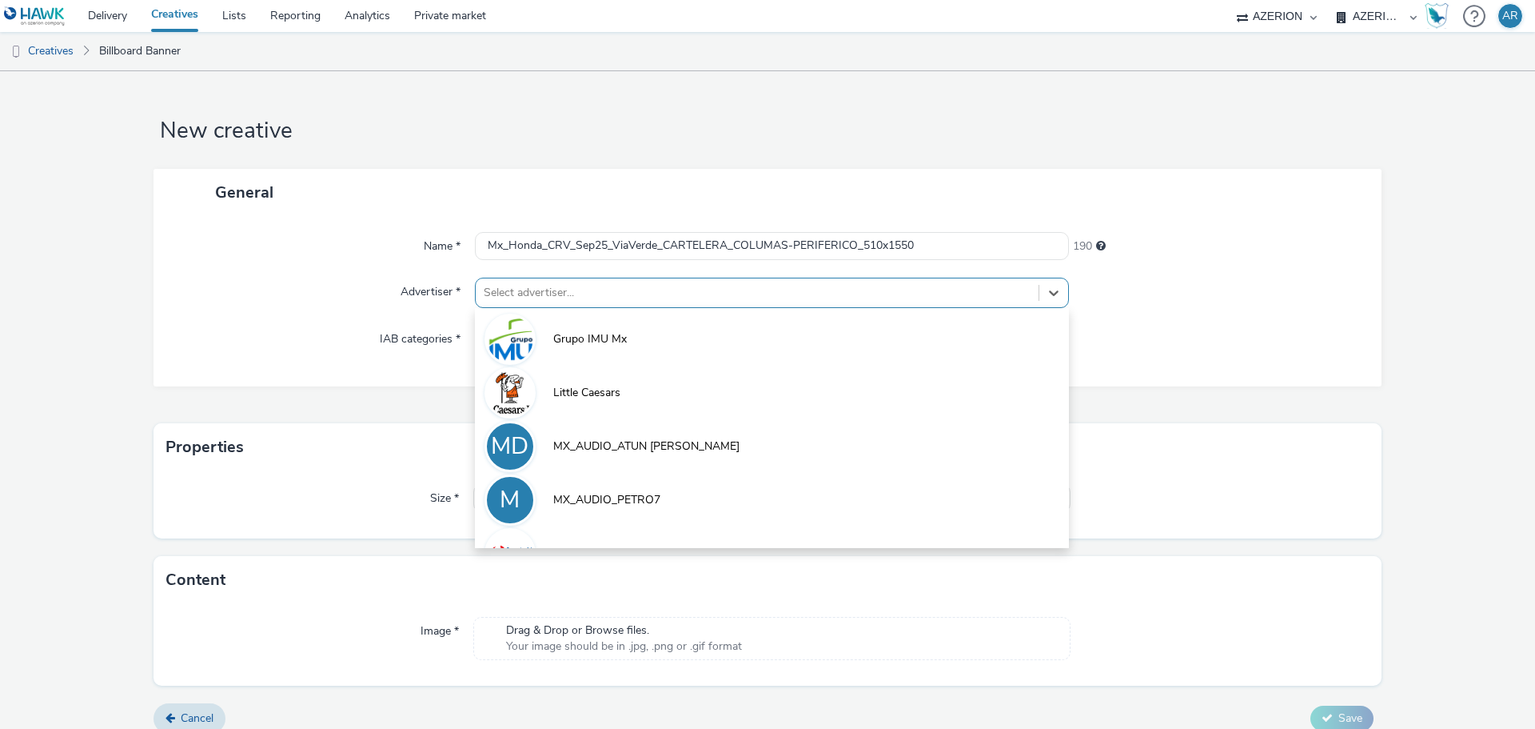
click at [576, 292] on div at bounding box center [757, 292] width 547 height 19
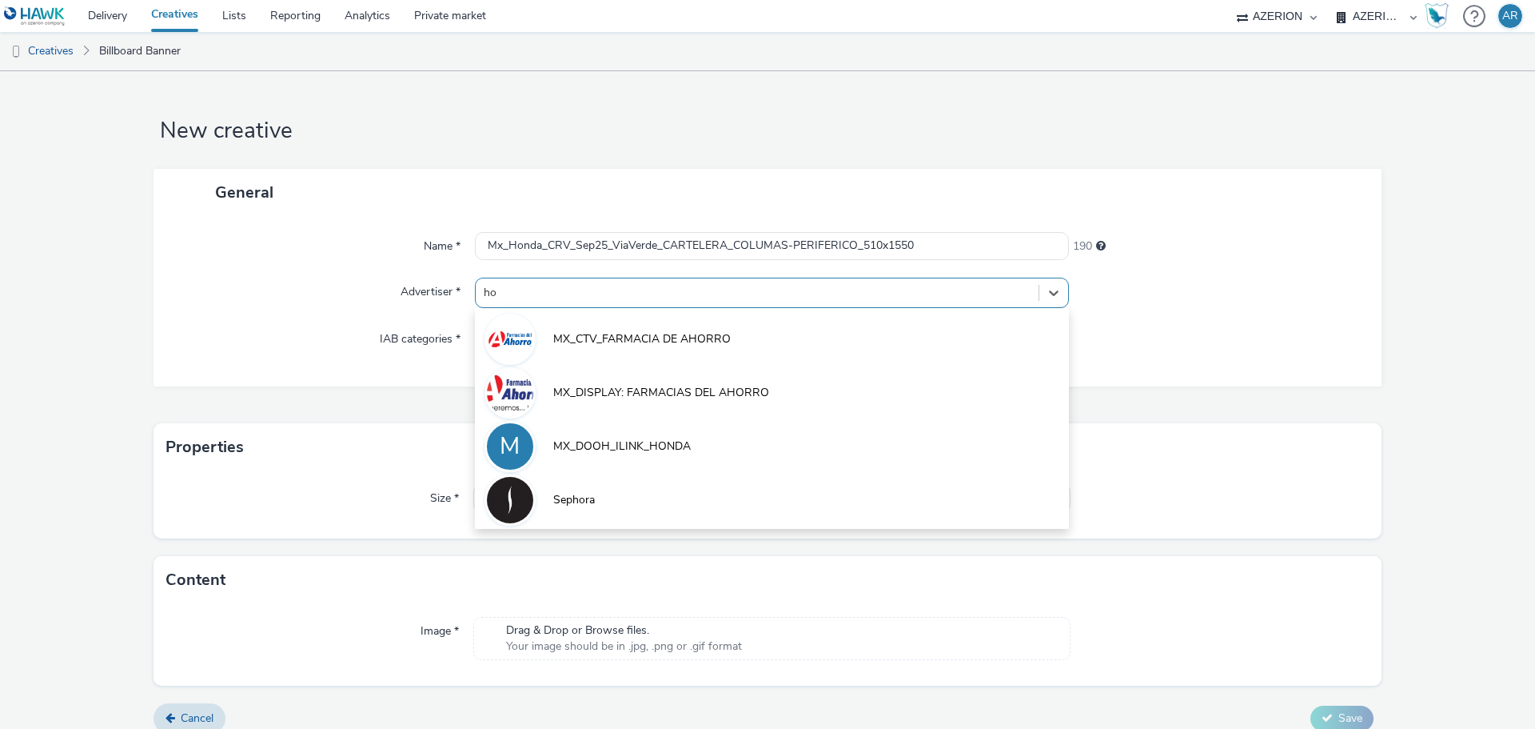
type input "hon"
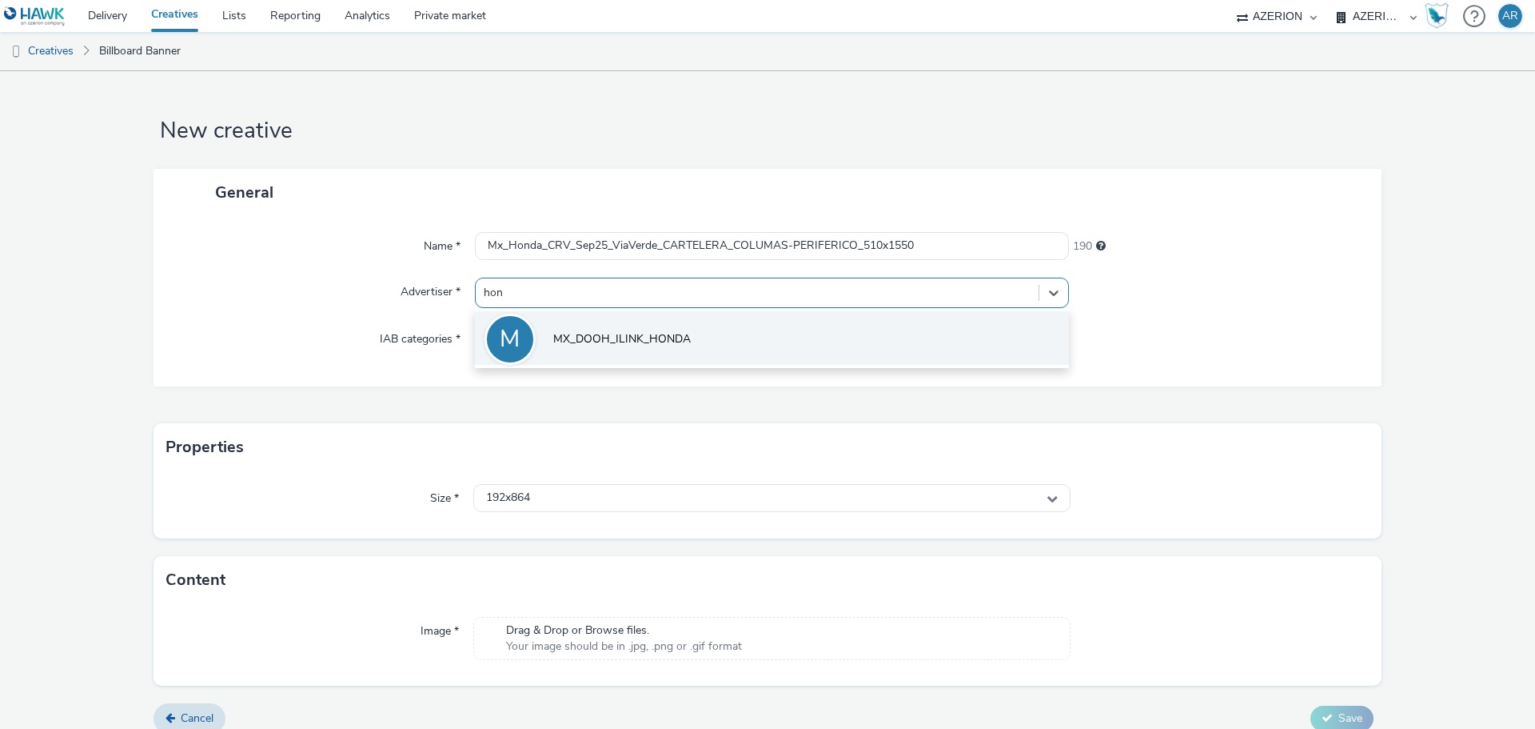
click at [631, 338] on span "MX_DOOH_ILINK_HONDA" at bounding box center [622, 339] width 138 height 16
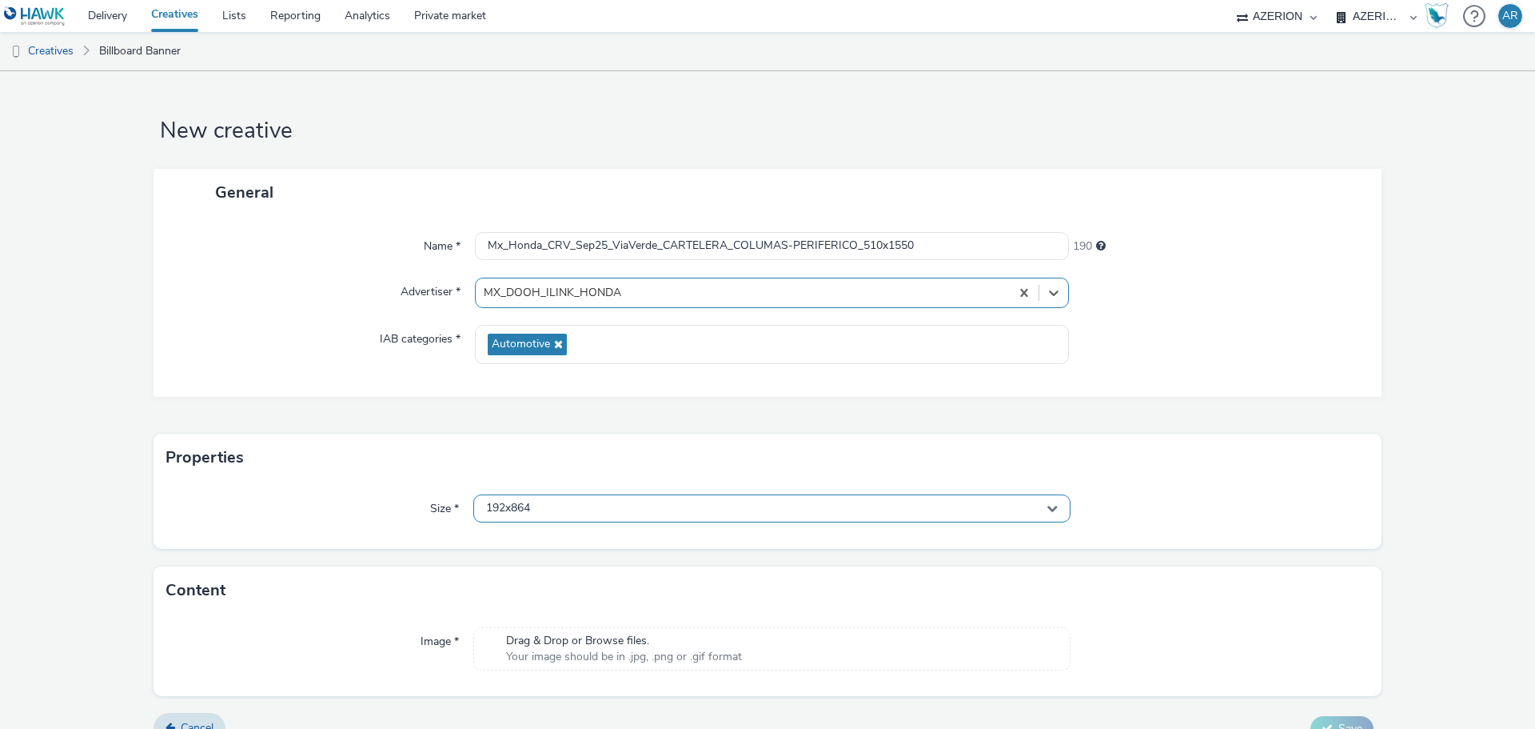
click at [672, 513] on div "192x864" at bounding box center [771, 508] width 597 height 28
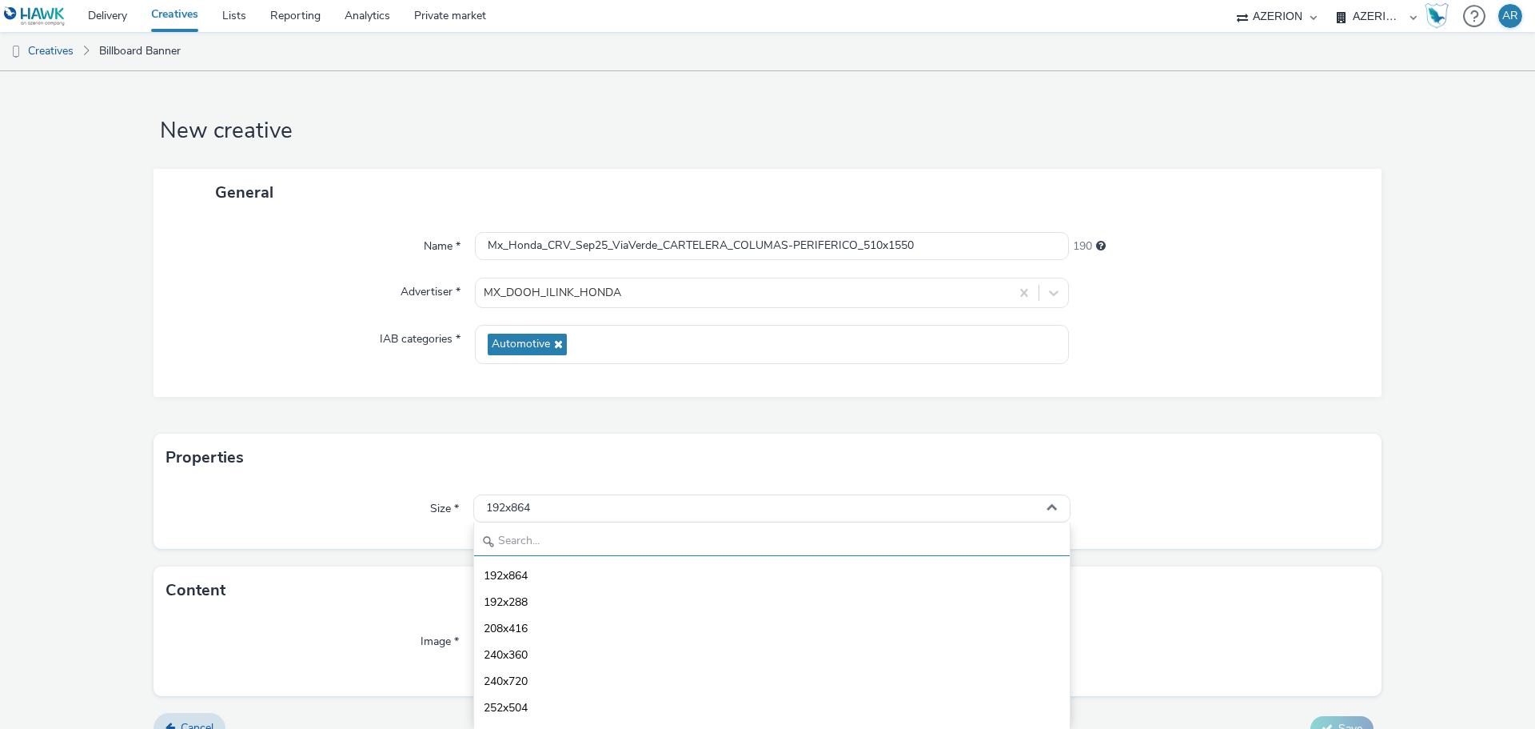
click at [589, 537] on input "text" at bounding box center [772, 542] width 596 height 28
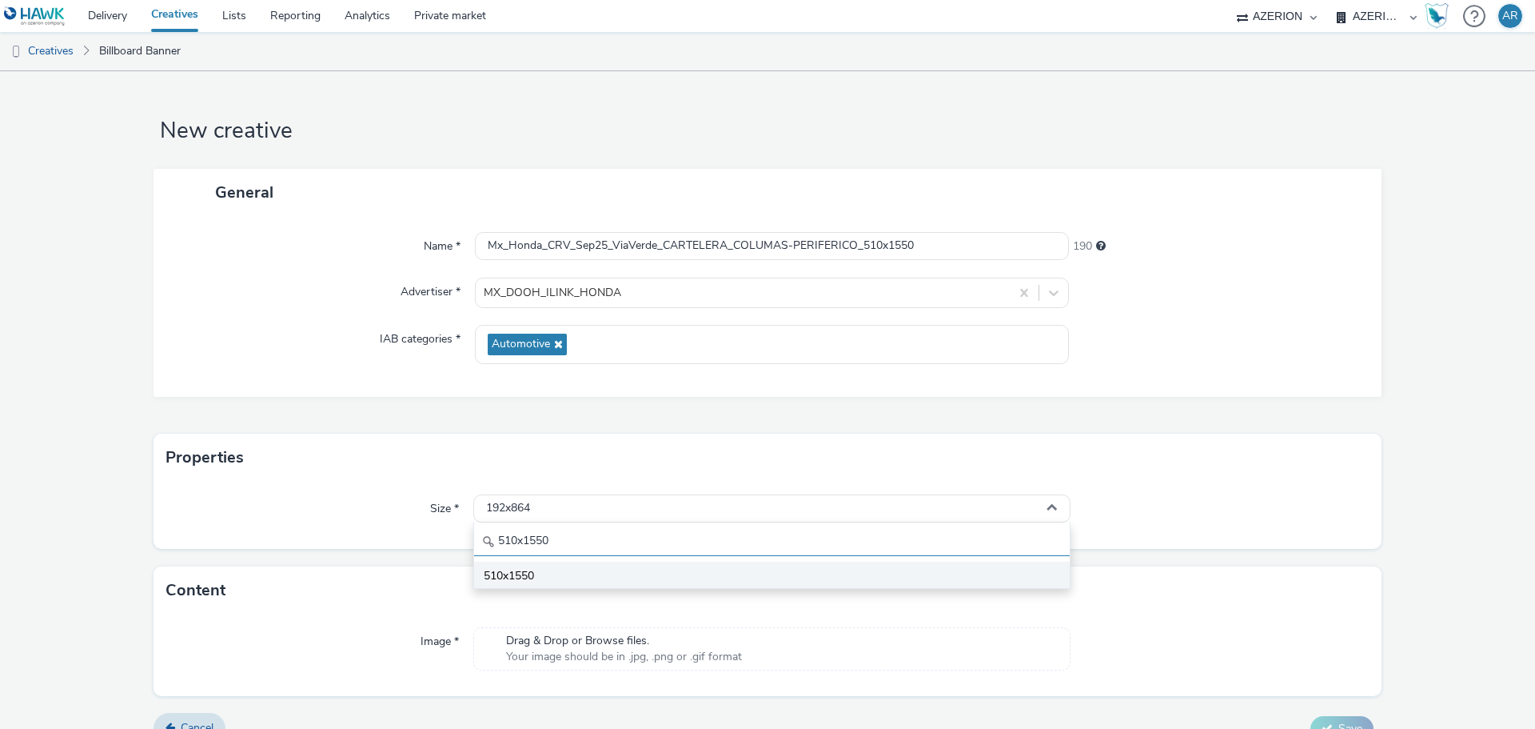
type input "510x1550"
click at [503, 569] on span "510x1550" at bounding box center [509, 576] width 50 height 16
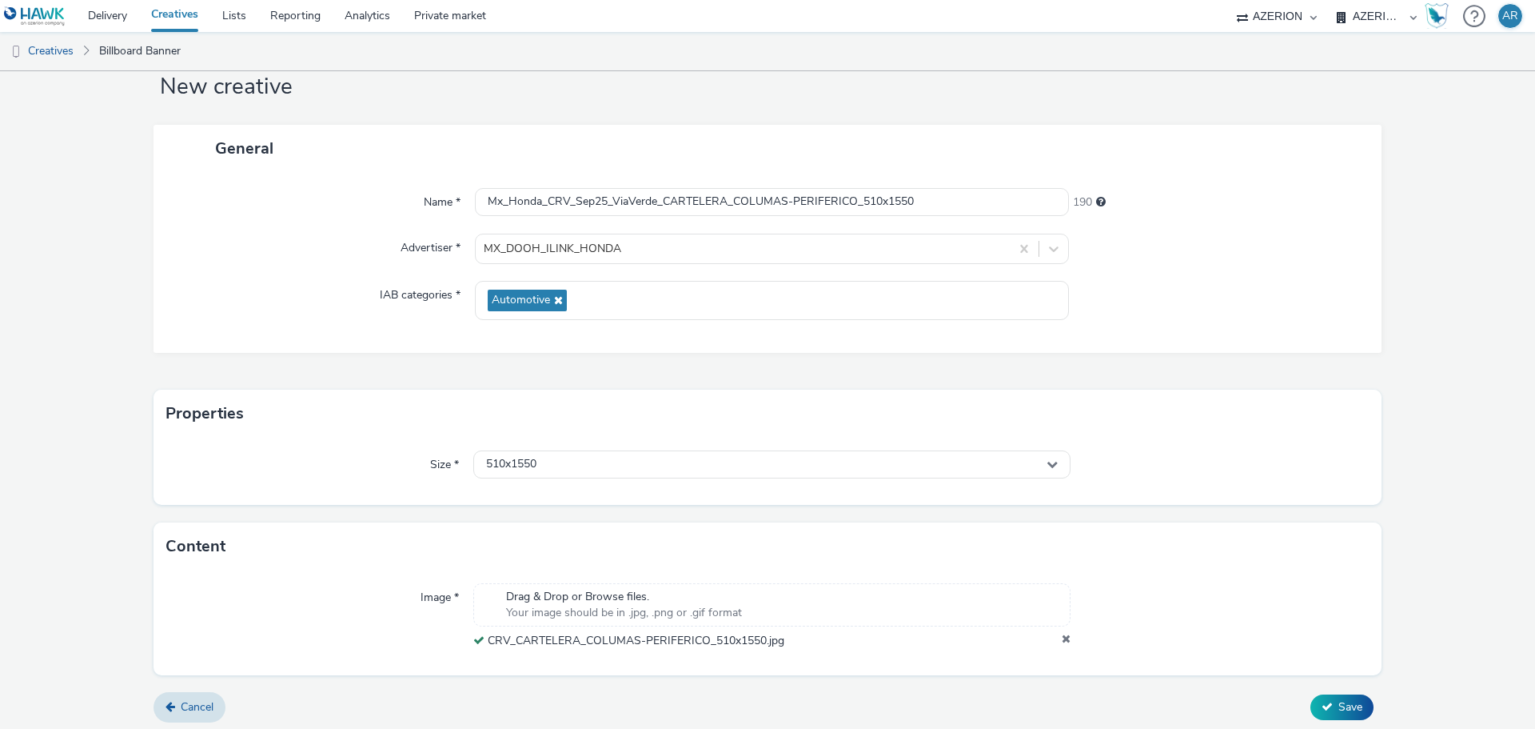
scroll to position [50, 0]
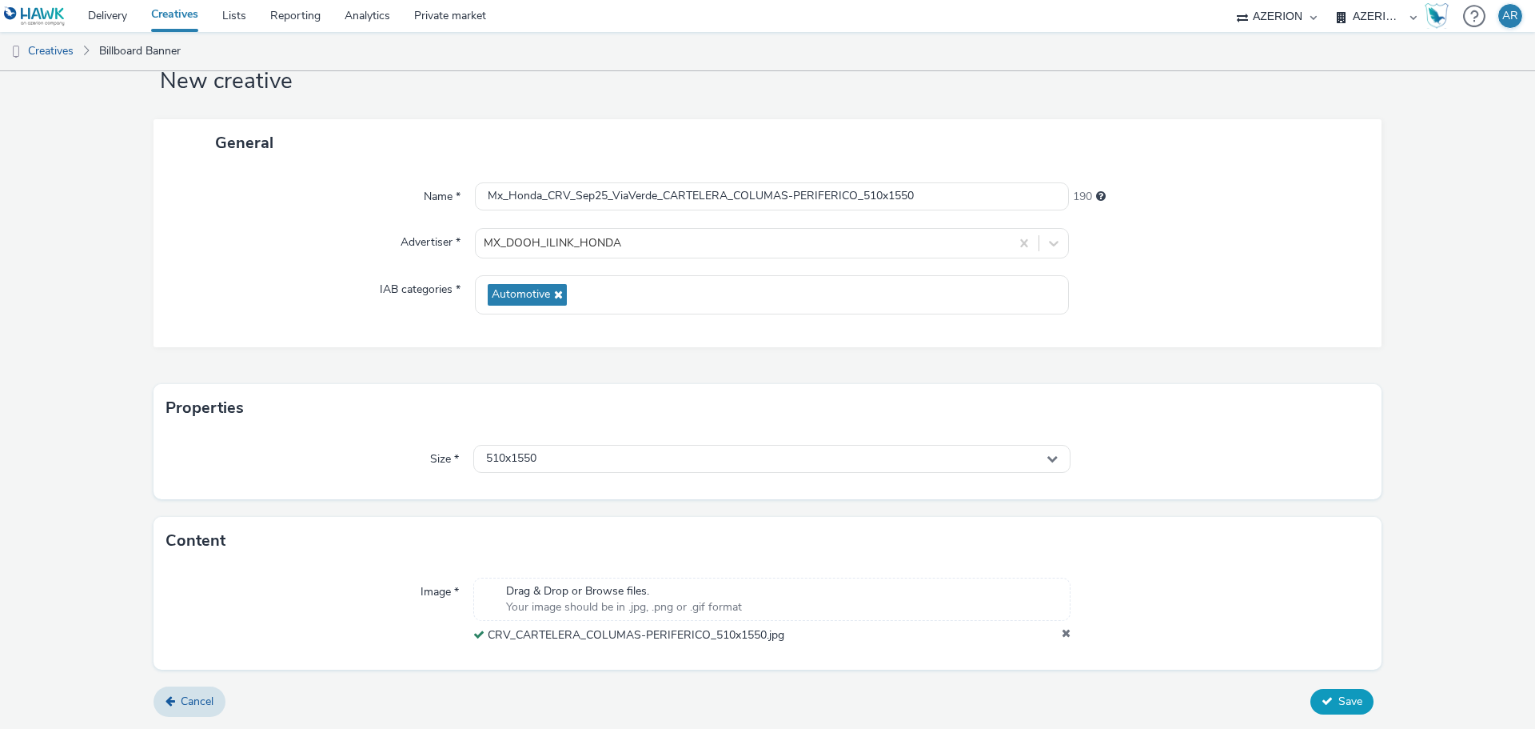
click at [1337, 693] on button "Save" at bounding box center [1342, 702] width 63 height 26
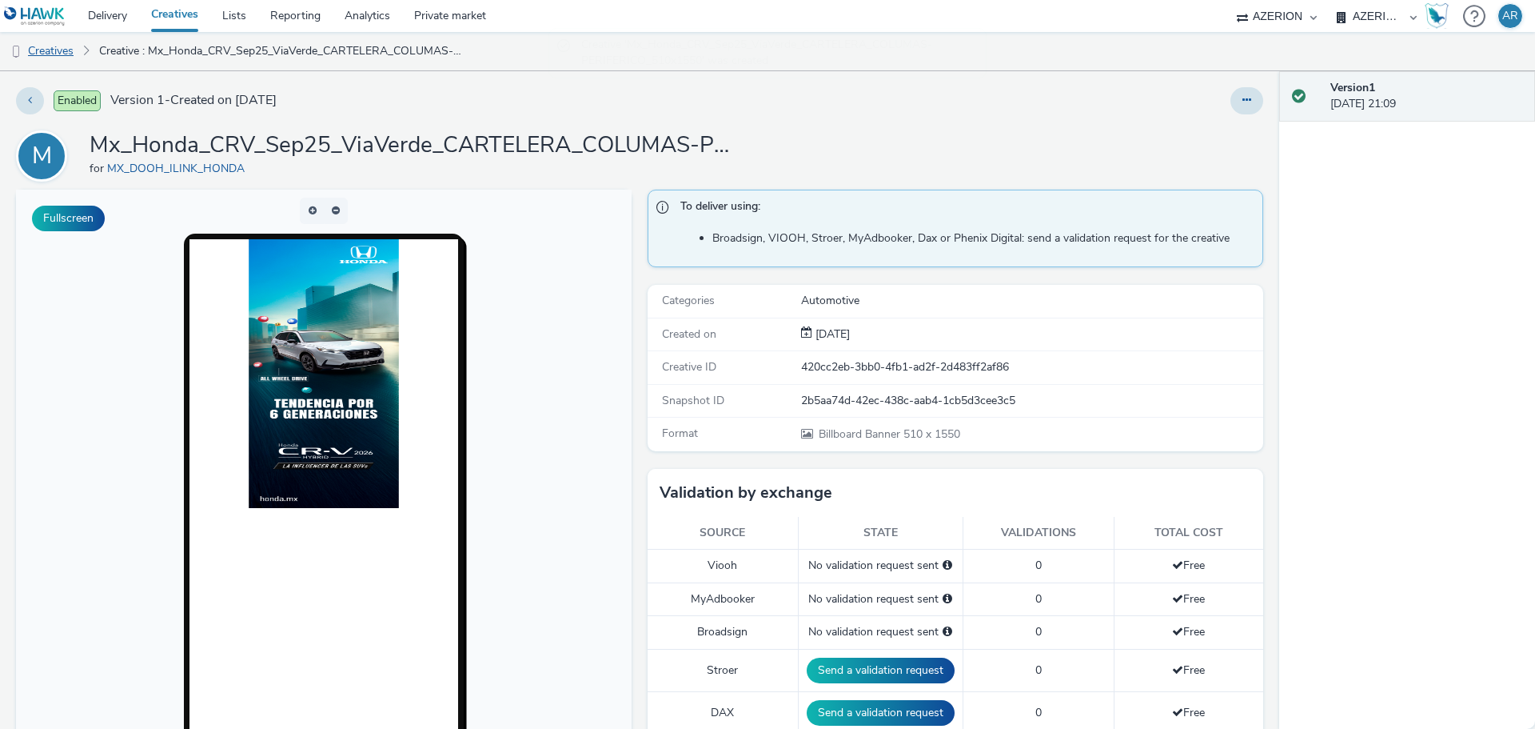
click at [54, 51] on link "Creatives" at bounding box center [41, 51] width 82 height 38
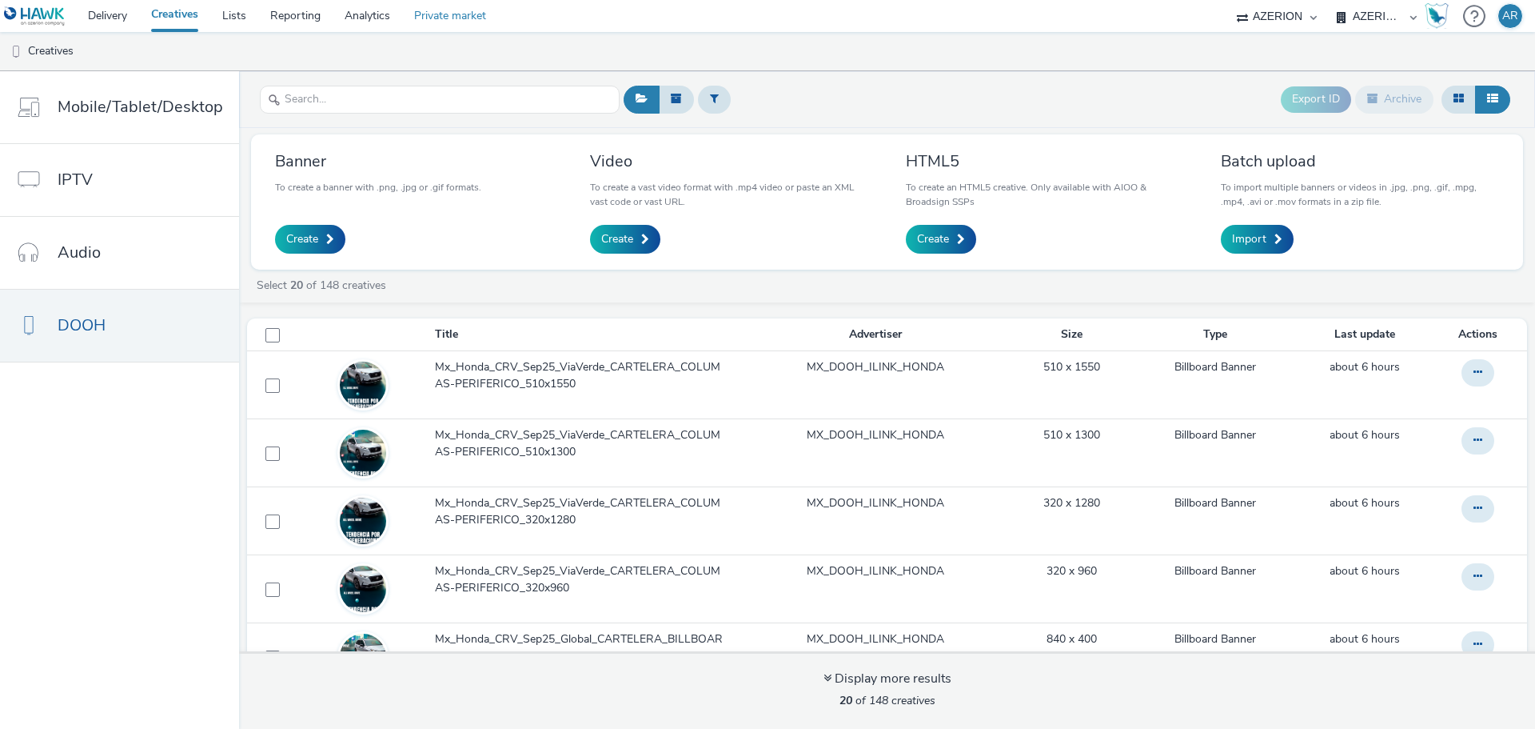
click at [449, 23] on link "Private market" at bounding box center [450, 16] width 96 height 32
